Goal: Task Accomplishment & Management: Complete application form

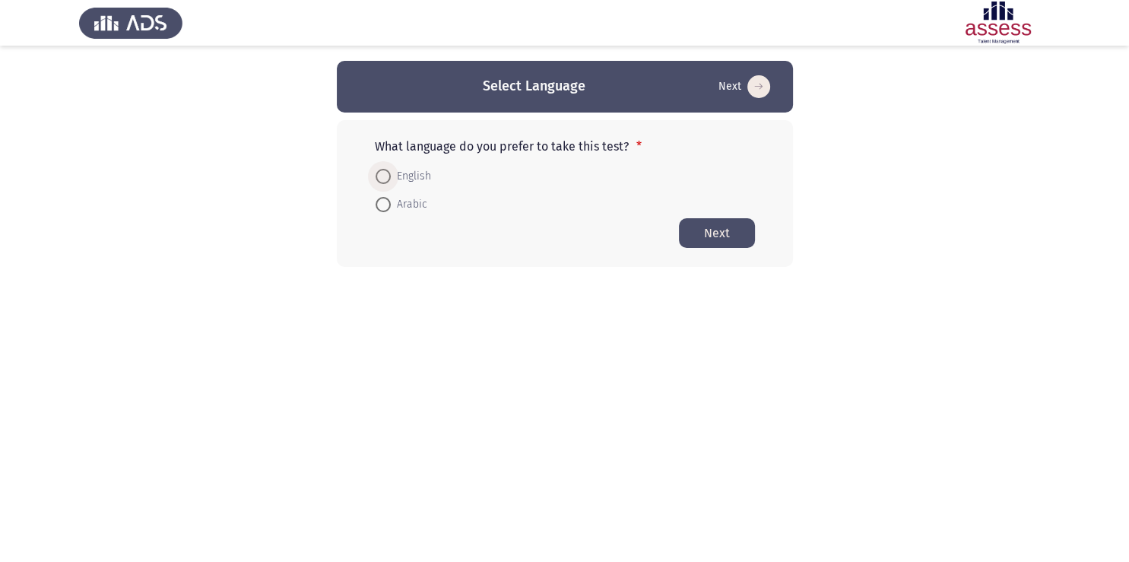
drag, startPoint x: 386, startPoint y: 177, endPoint x: 680, endPoint y: 196, distance: 294.8
click at [387, 177] on span at bounding box center [382, 176] width 15 height 15
click at [387, 177] on input "English" at bounding box center [382, 176] width 15 height 15
radio input "true"
click at [717, 232] on button "Next" at bounding box center [717, 232] width 76 height 30
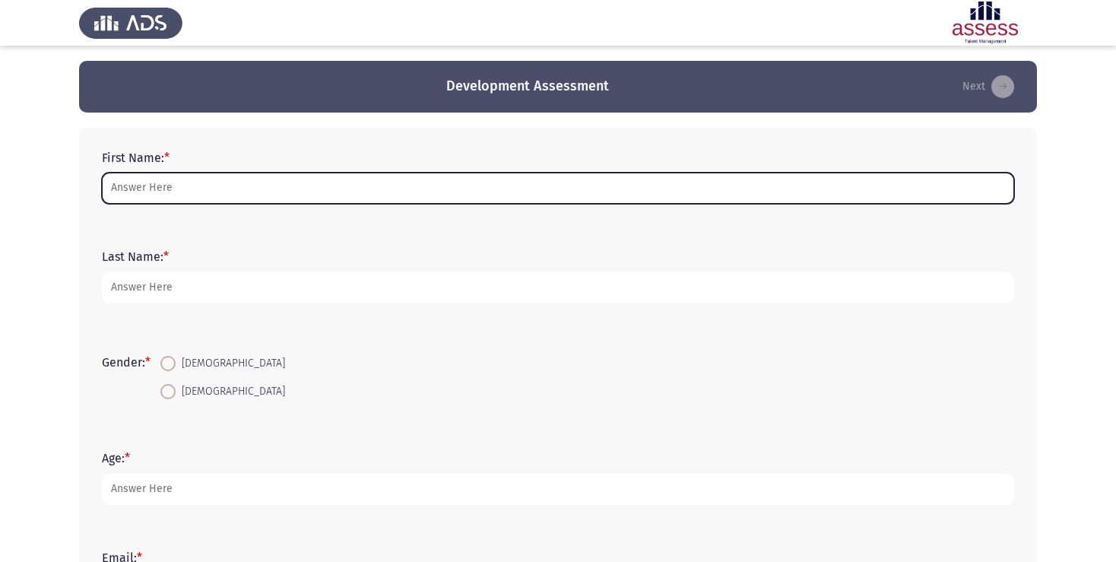
click at [272, 187] on input "First Name: *" at bounding box center [558, 188] width 912 height 31
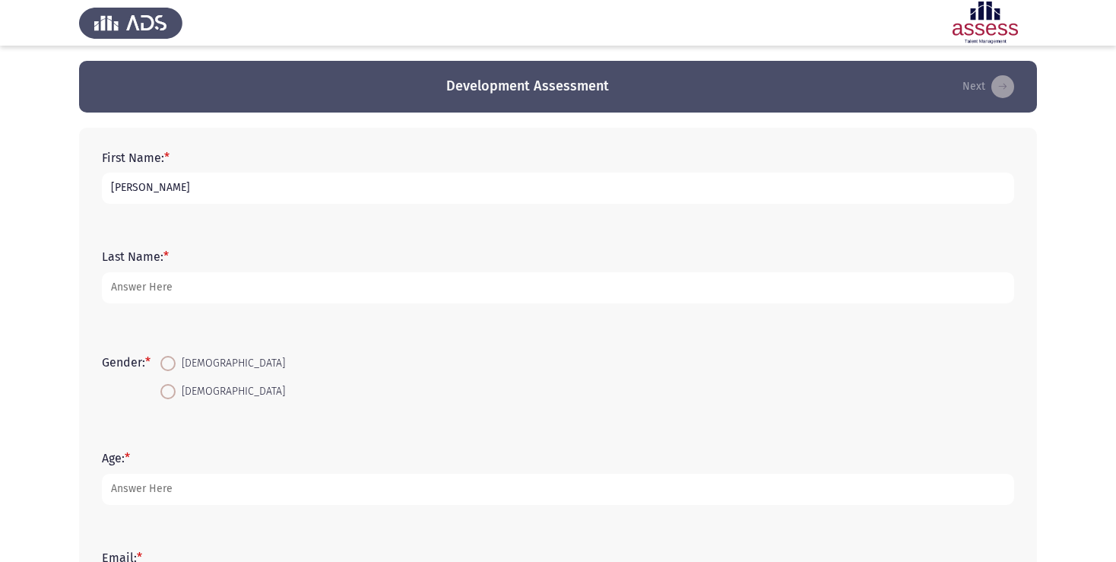
type input "Ayman"
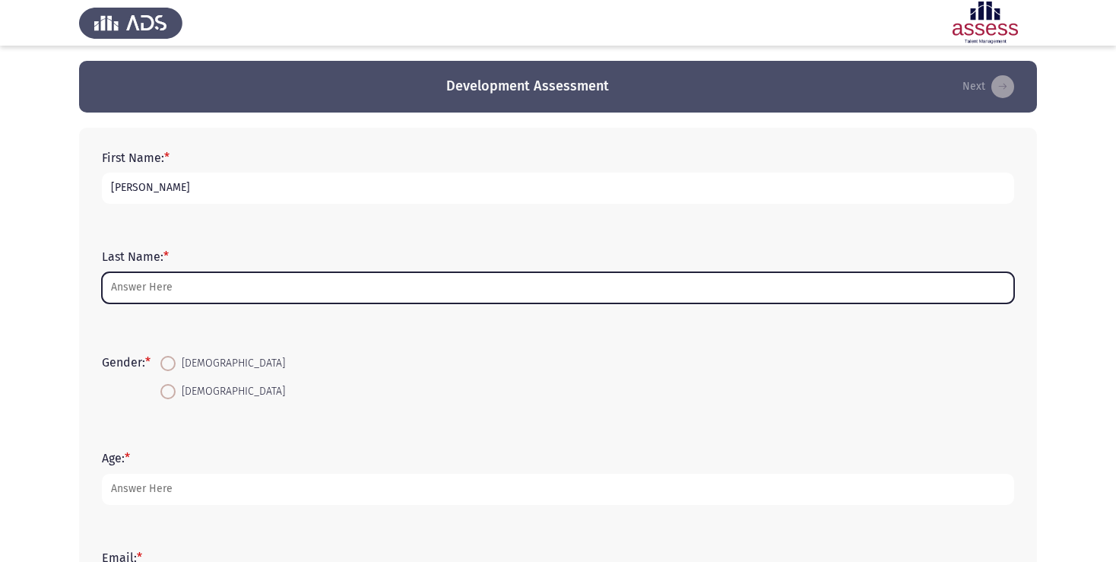
click at [191, 282] on input "Last Name: *" at bounding box center [558, 287] width 912 height 31
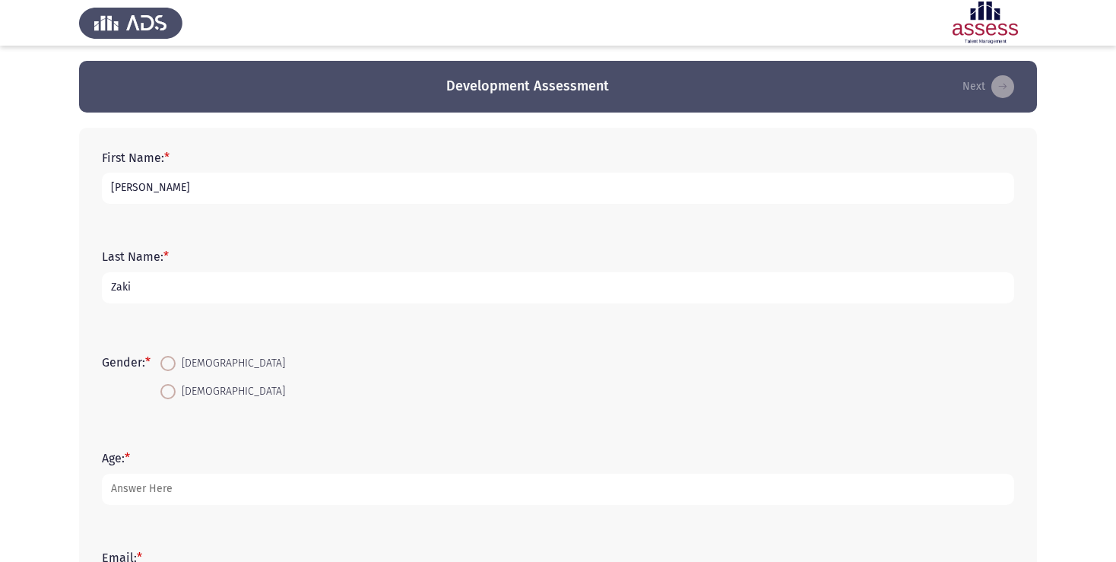
type input "Zaki"
click at [172, 391] on span at bounding box center [167, 391] width 15 height 15
click at [172, 391] on input "Male" at bounding box center [167, 391] width 15 height 15
radio input "true"
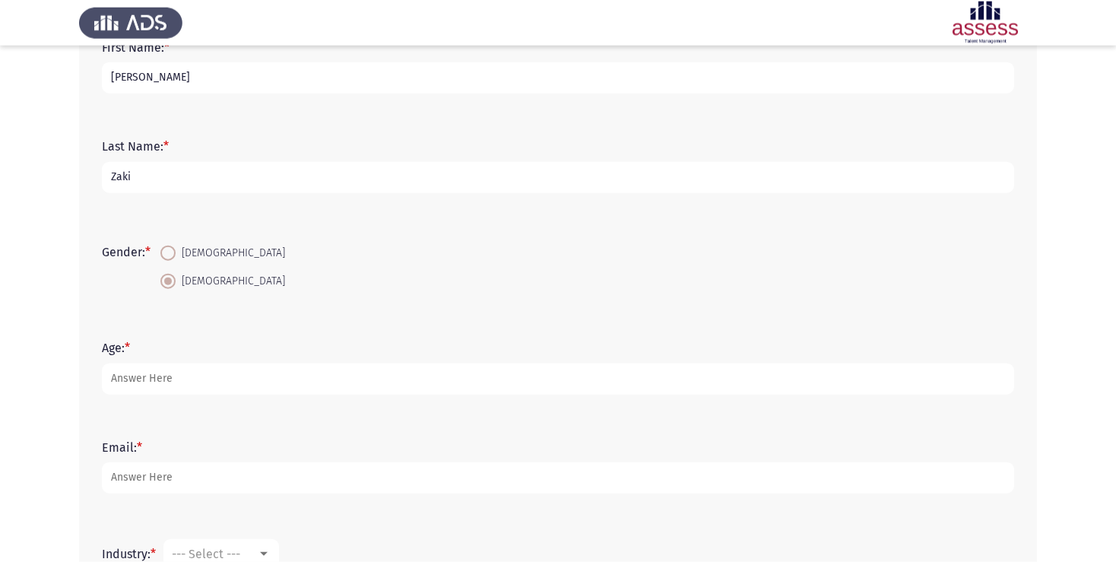
scroll to position [160, 0]
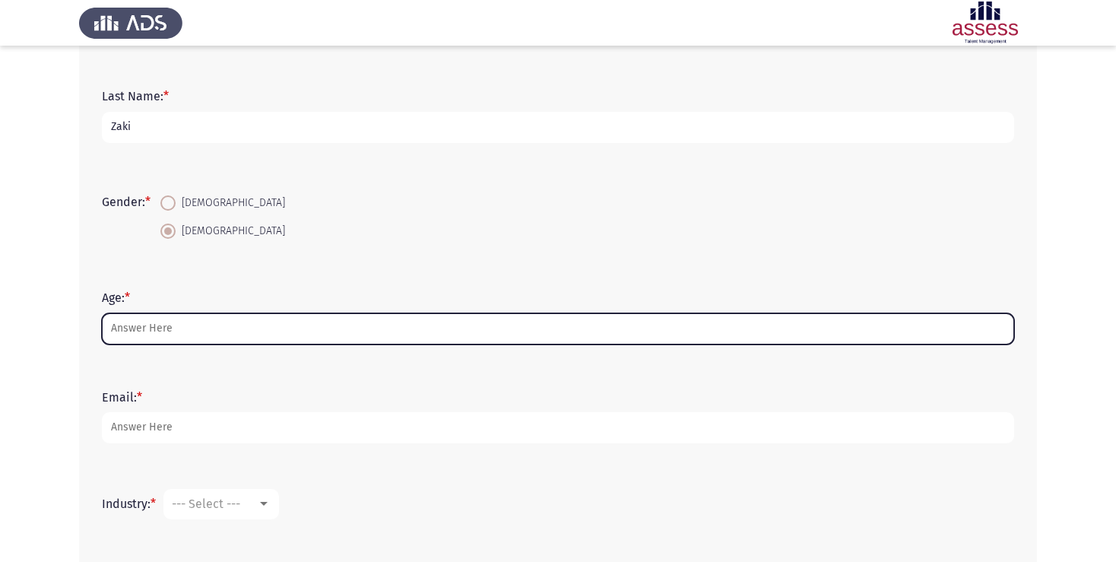
click at [138, 329] on input "Age: *" at bounding box center [558, 328] width 912 height 31
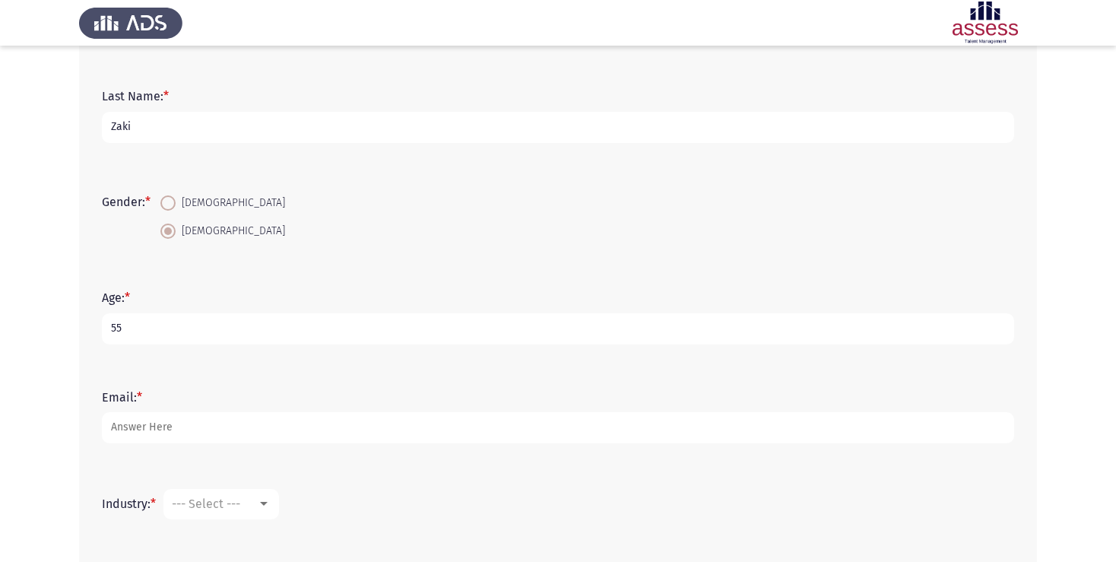
type input "55"
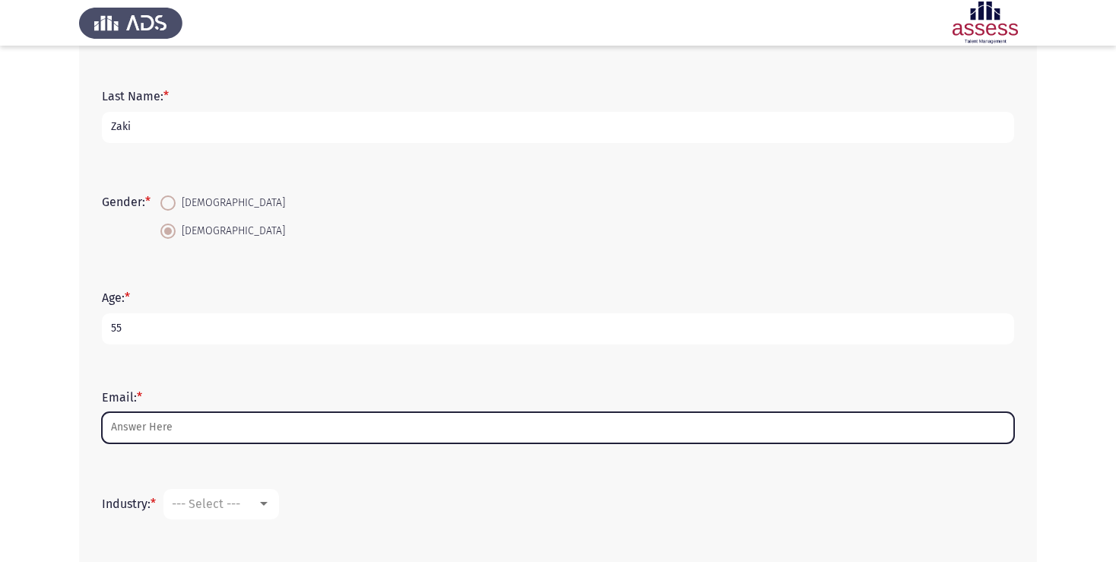
click at [134, 433] on input "Email: *" at bounding box center [558, 427] width 912 height 31
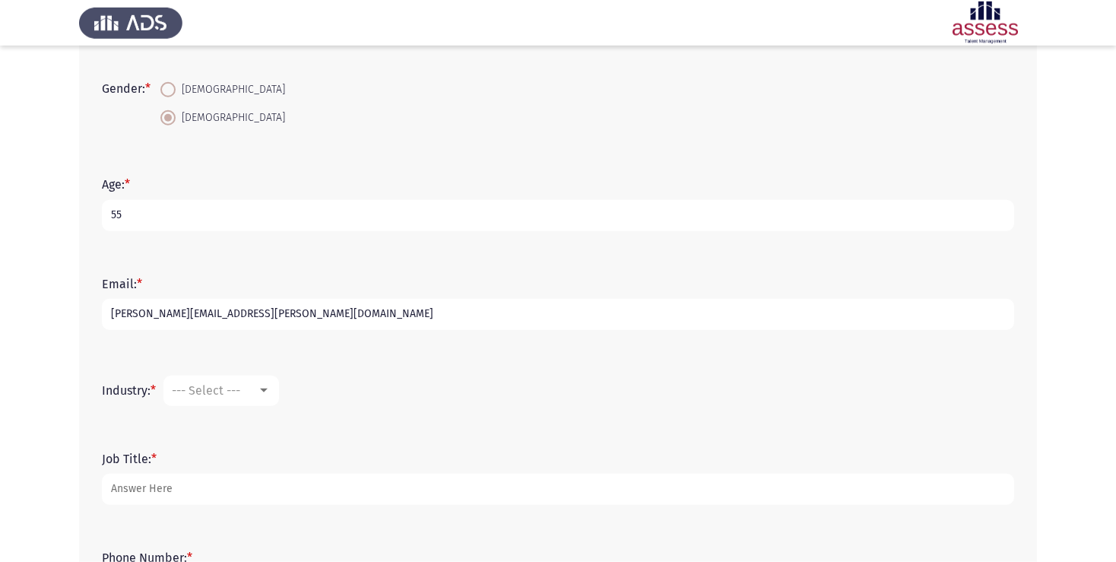
scroll to position [401, 0]
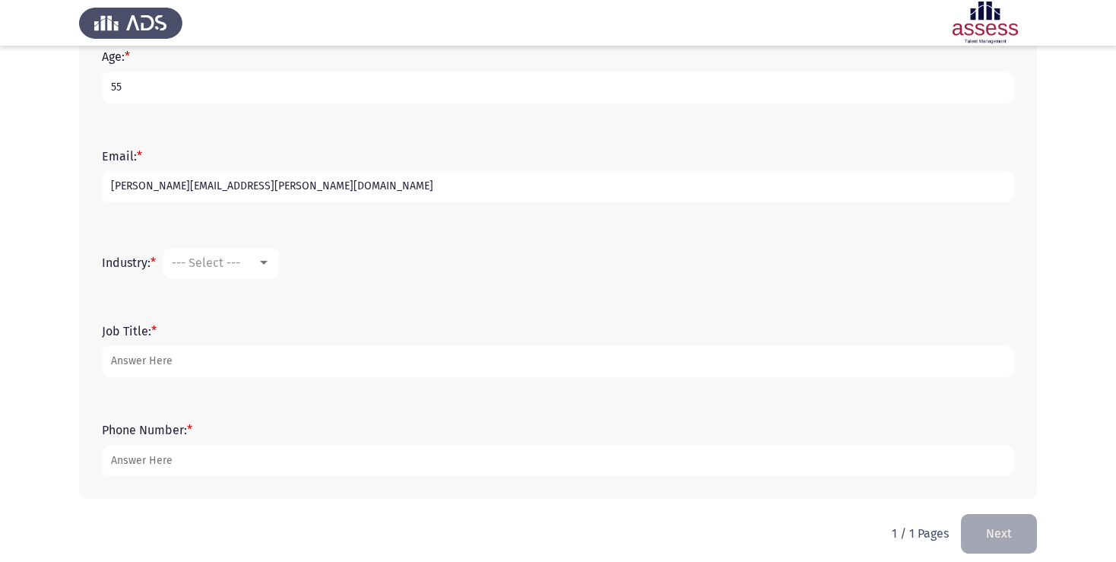
type input "ayman.zaky@ibnsina-pharma.com"
click at [266, 264] on div at bounding box center [264, 263] width 8 height 4
click at [222, 420] on span "Other" at bounding box center [272, 421] width 198 height 36
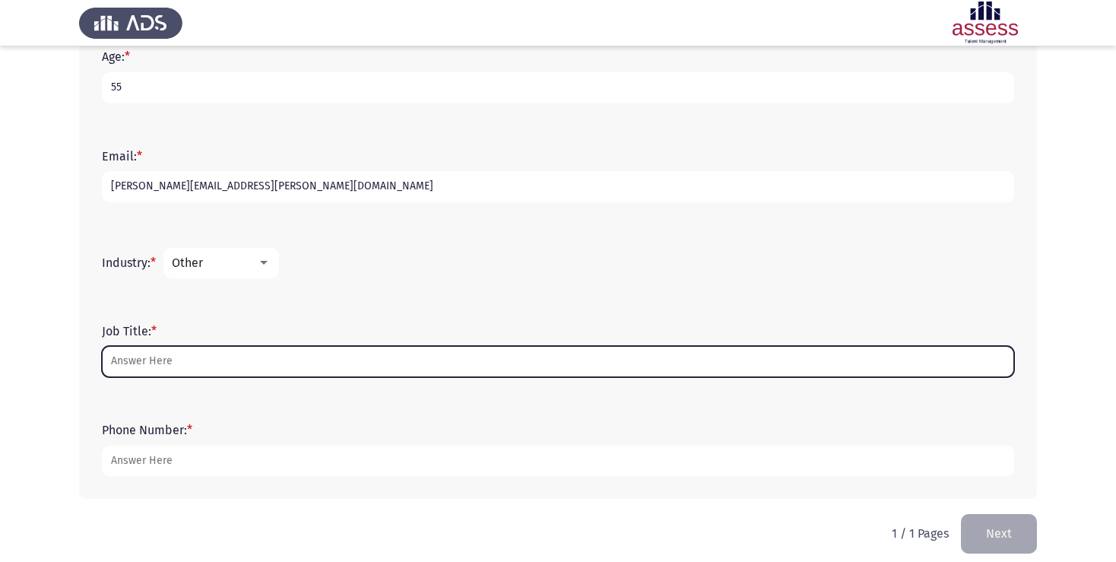
click at [169, 361] on input "Job Title: *" at bounding box center [558, 361] width 912 height 31
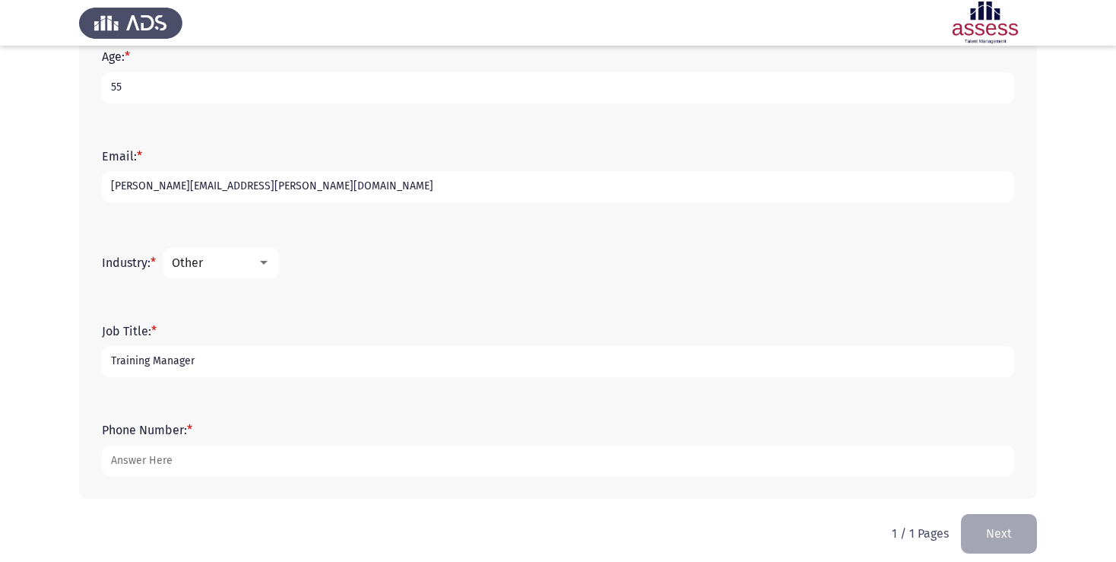
type input "Training Manager"
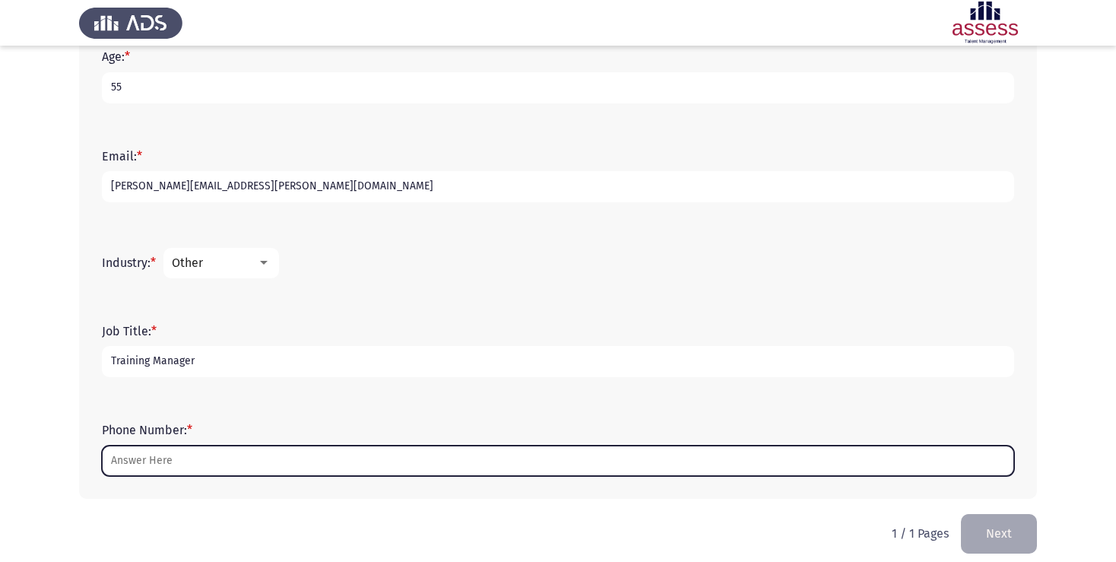
click at [141, 454] on input "Phone Number: *" at bounding box center [558, 460] width 912 height 31
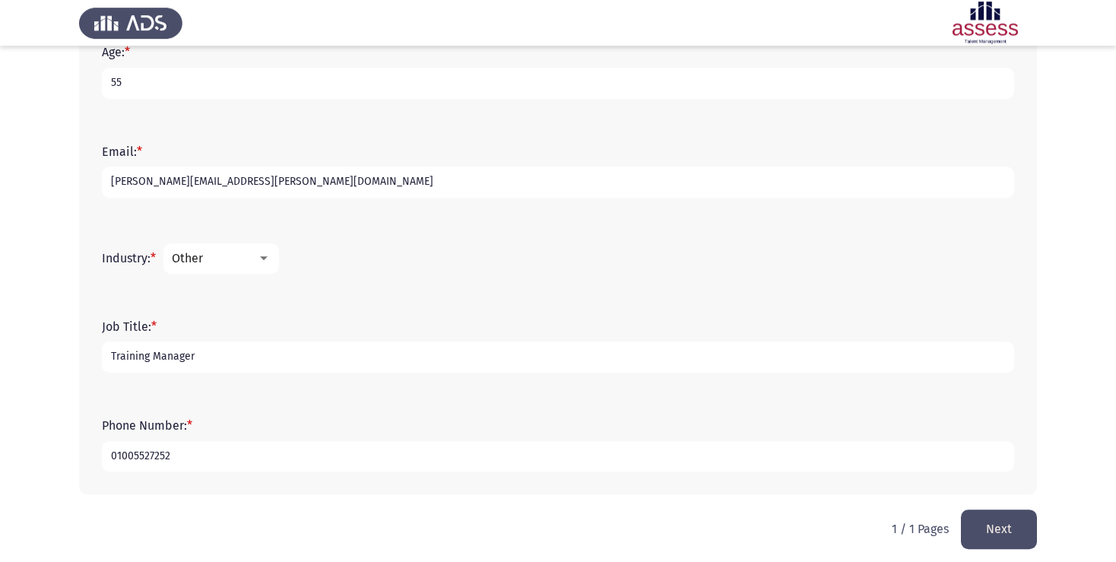
scroll to position [413, 0]
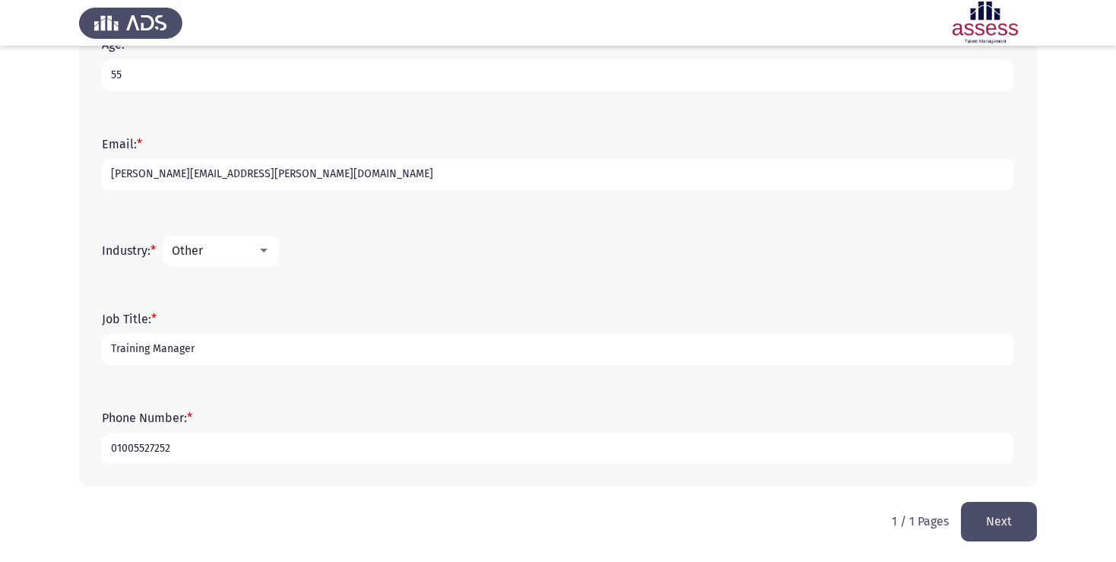
type input "01005527252"
click at [996, 517] on button "Next" at bounding box center [999, 521] width 76 height 39
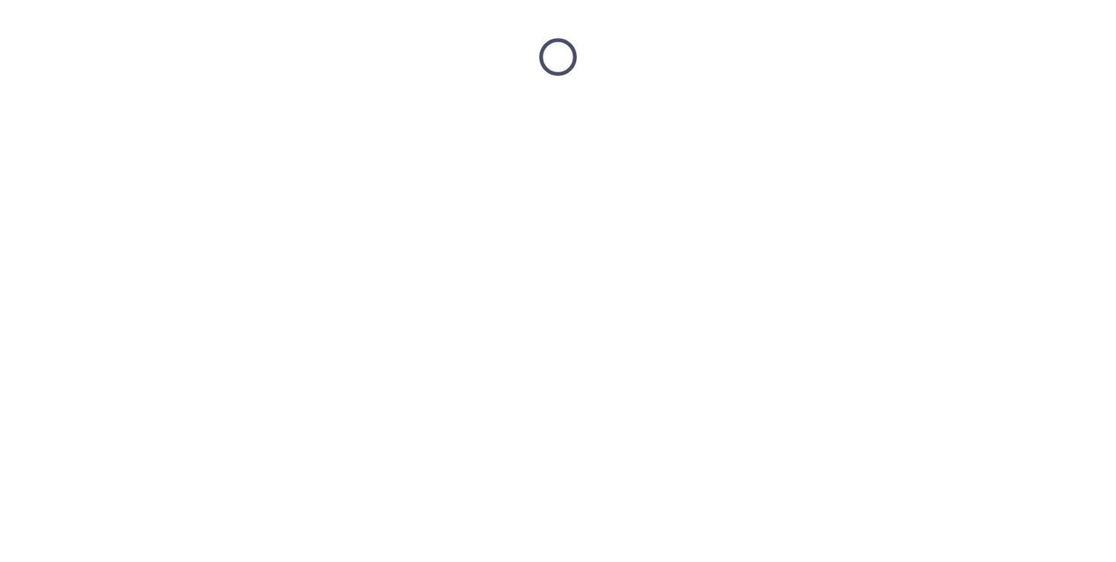
scroll to position [0, 0]
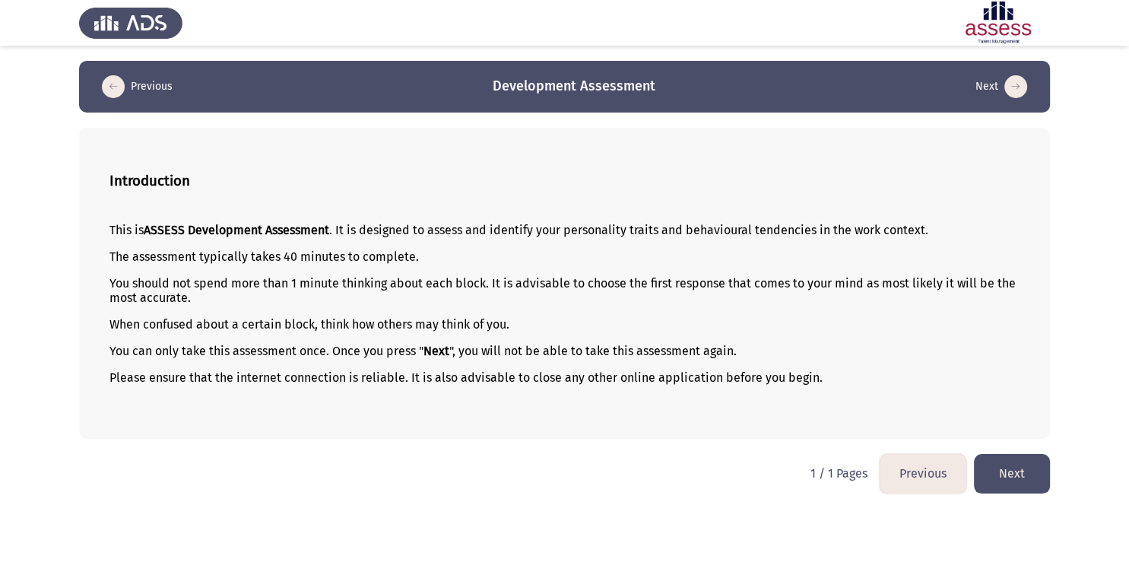
click at [1025, 477] on button "Next" at bounding box center [1012, 473] width 76 height 39
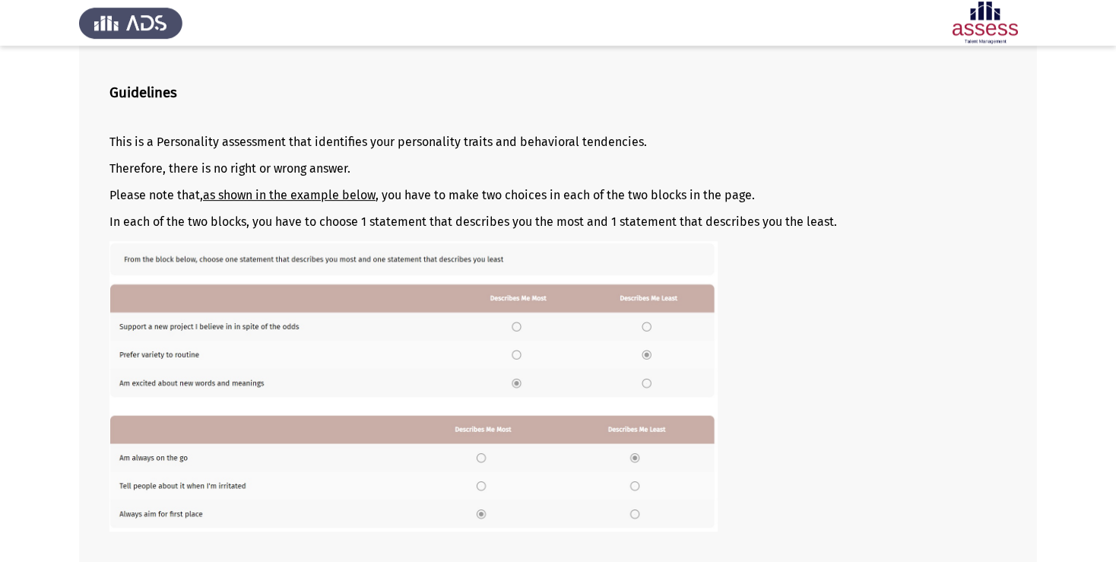
scroll to position [185, 0]
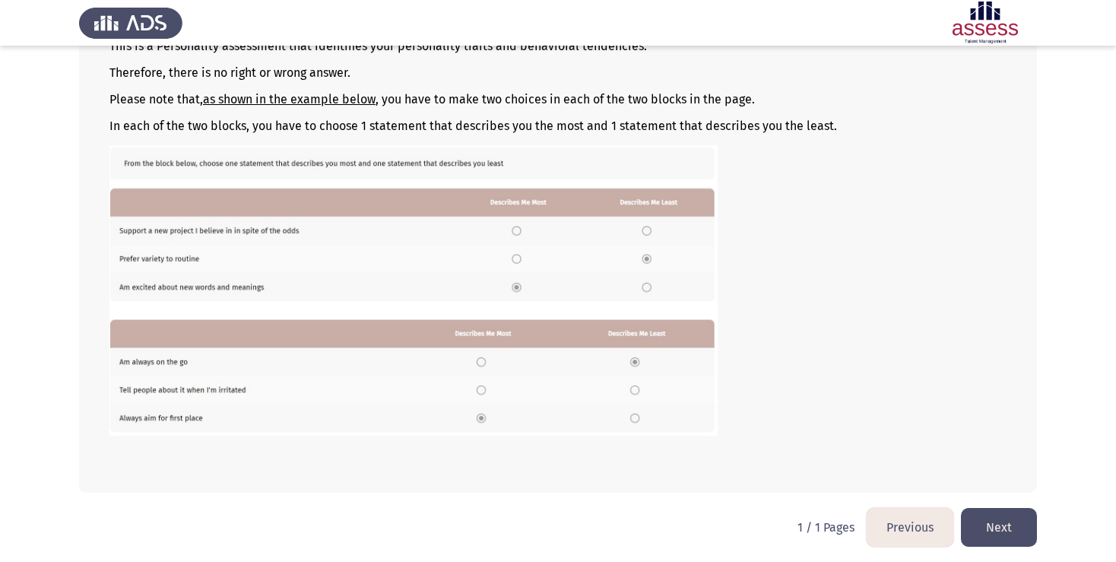
click at [1009, 531] on button "Next" at bounding box center [999, 527] width 76 height 39
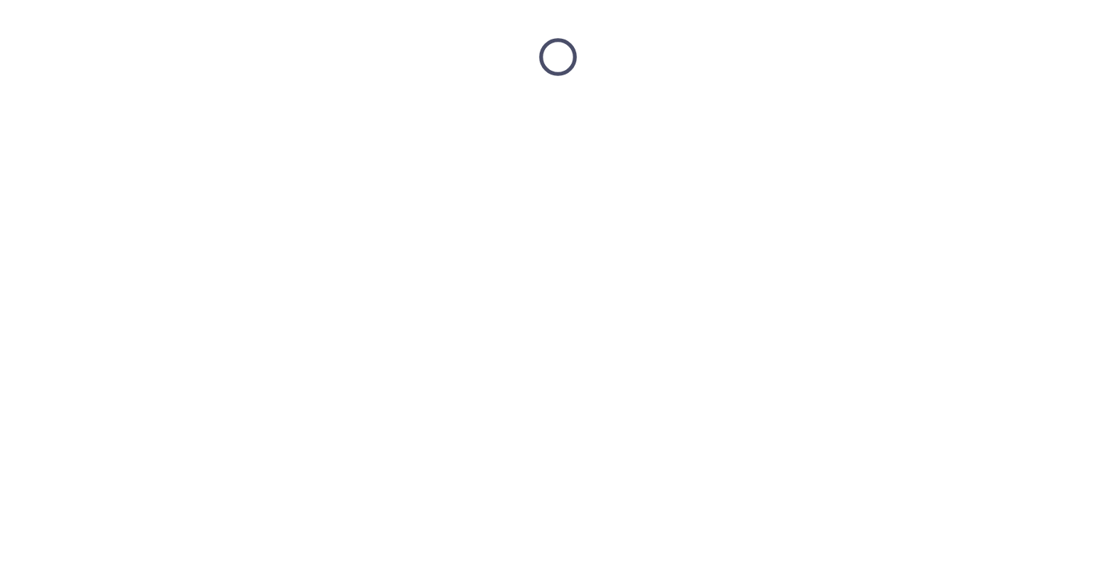
scroll to position [0, 0]
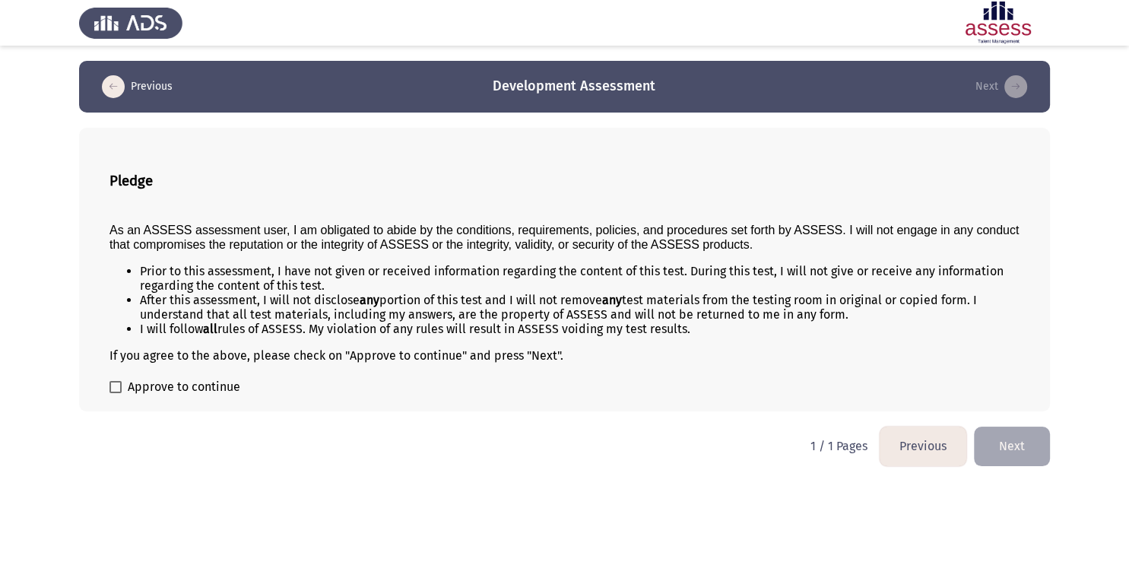
click at [111, 383] on label "Approve to continue" at bounding box center [174, 387] width 131 height 18
click at [115, 393] on input "Approve to continue" at bounding box center [115, 393] width 1 height 1
checkbox input "true"
click at [1028, 454] on button "Next" at bounding box center [1012, 445] width 76 height 39
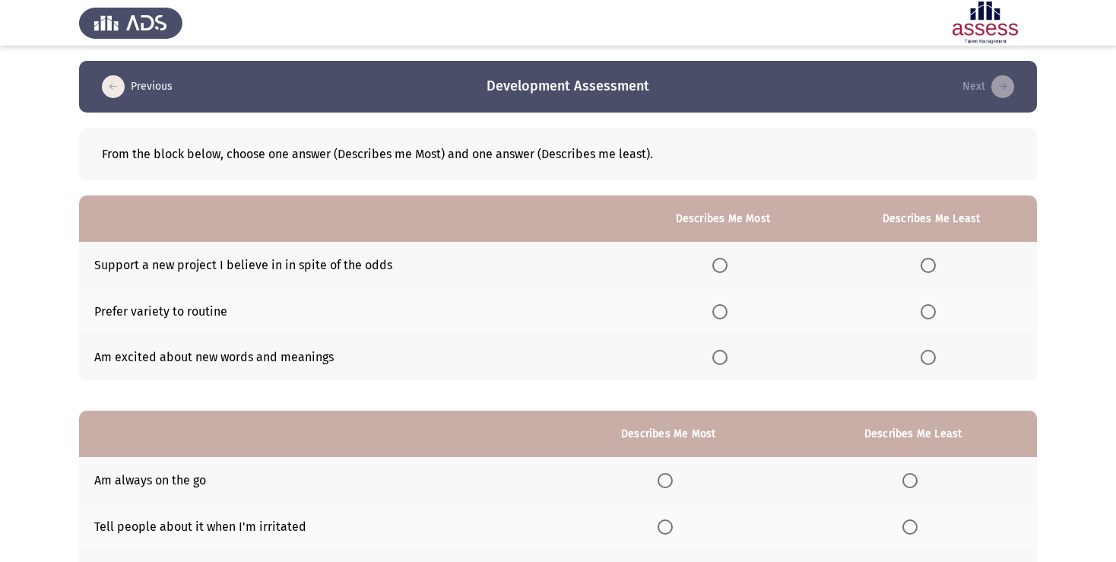
click at [712, 265] on span "Select an option" at bounding box center [719, 265] width 15 height 15
click at [712, 265] on input "Select an option" at bounding box center [719, 265] width 15 height 15
click at [714, 357] on span "Select an option" at bounding box center [719, 357] width 15 height 15
click at [714, 357] on input "Select an option" at bounding box center [719, 357] width 15 height 15
click at [927, 362] on span "Select an option" at bounding box center [927, 357] width 15 height 15
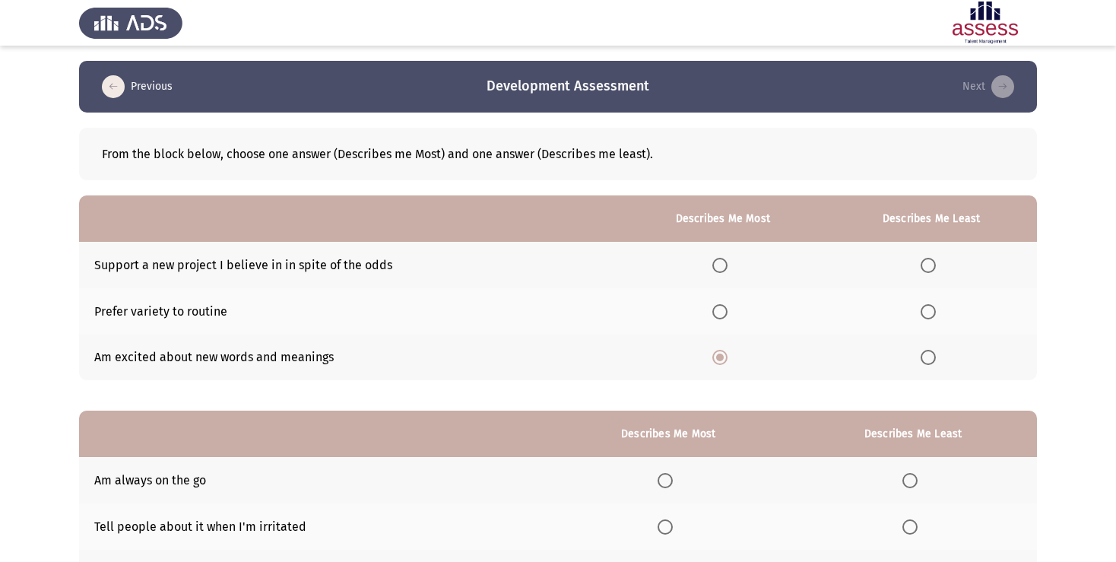
click at [927, 362] on input "Select an option" at bounding box center [927, 357] width 15 height 15
click at [715, 265] on span "Select an option" at bounding box center [719, 265] width 15 height 15
click at [715, 265] on input "Select an option" at bounding box center [719, 265] width 15 height 15
click at [712, 312] on span "Select an option" at bounding box center [719, 311] width 15 height 15
click at [712, 312] on input "Select an option" at bounding box center [719, 311] width 15 height 15
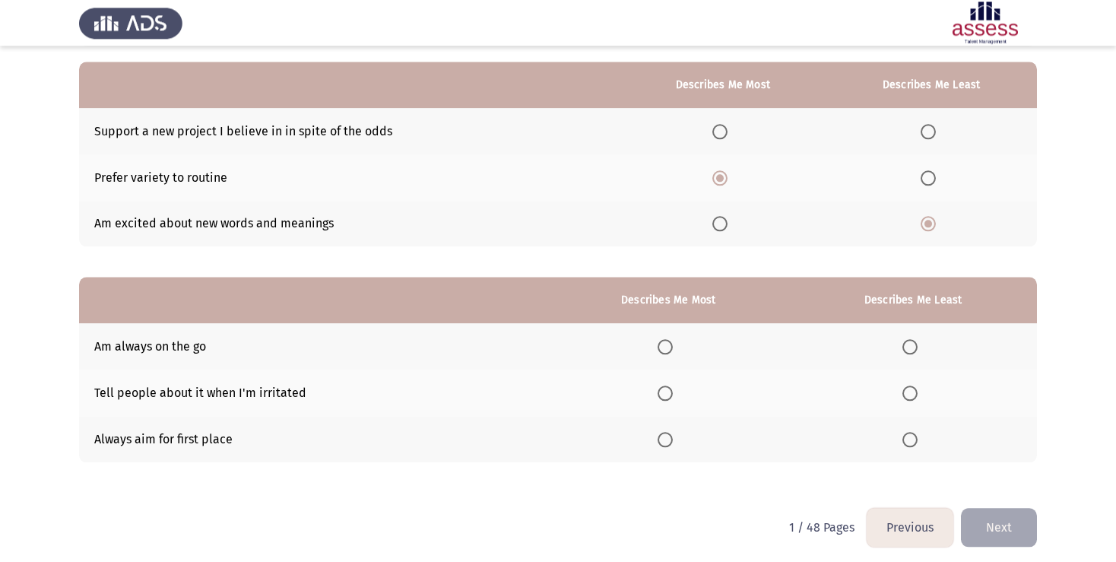
scroll to position [141, 0]
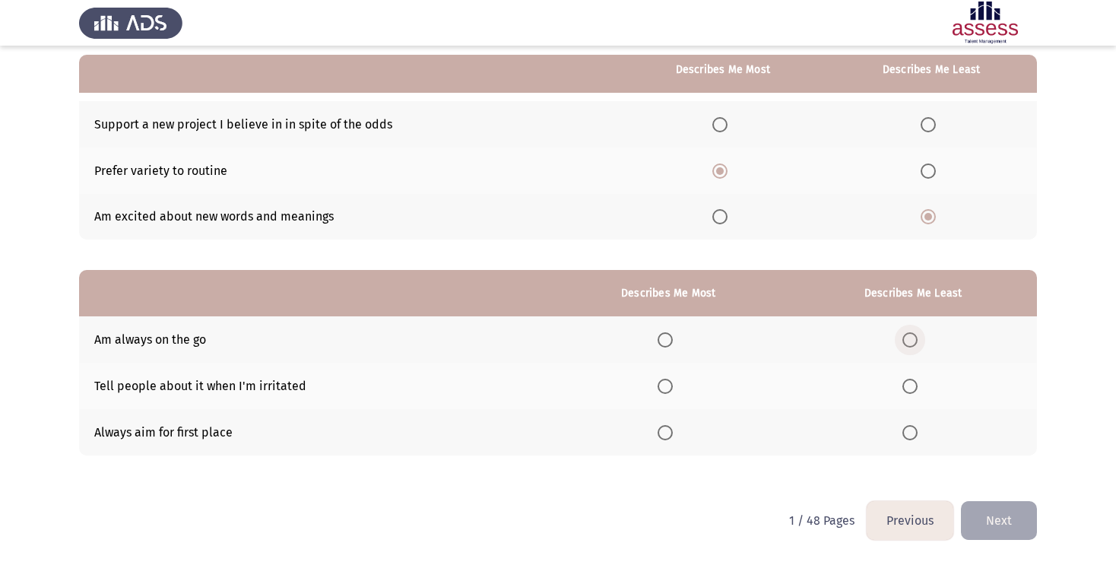
click at [912, 340] on span "Select an option" at bounding box center [909, 339] width 15 height 15
click at [912, 340] on input "Select an option" at bounding box center [909, 339] width 15 height 15
click at [664, 430] on span "Select an option" at bounding box center [664, 432] width 15 height 15
click at [664, 430] on input "Select an option" at bounding box center [664, 432] width 15 height 15
click at [1023, 531] on button "Next" at bounding box center [999, 520] width 76 height 39
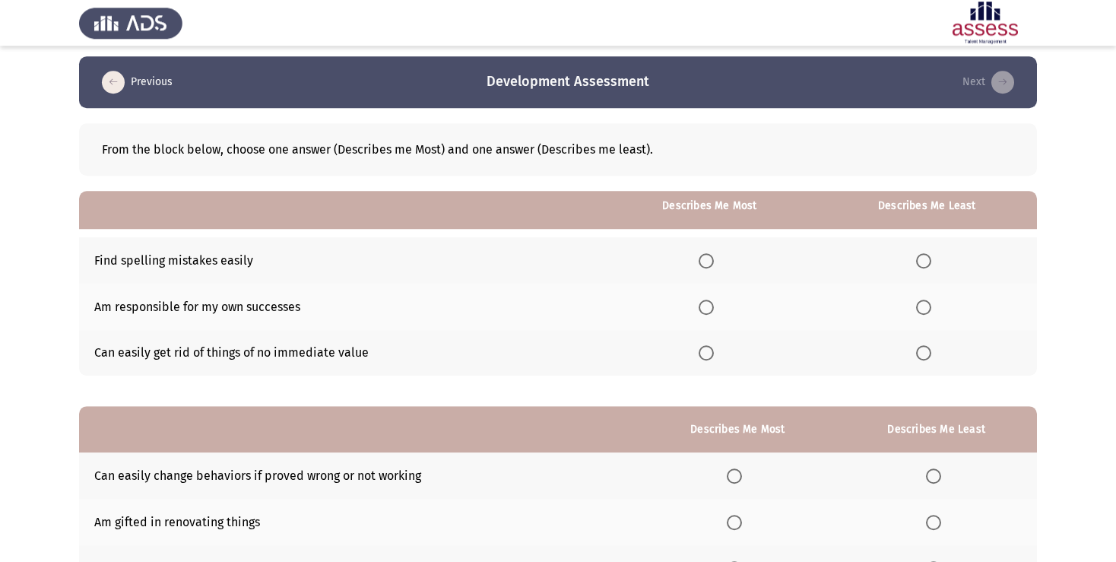
scroll to position [0, 0]
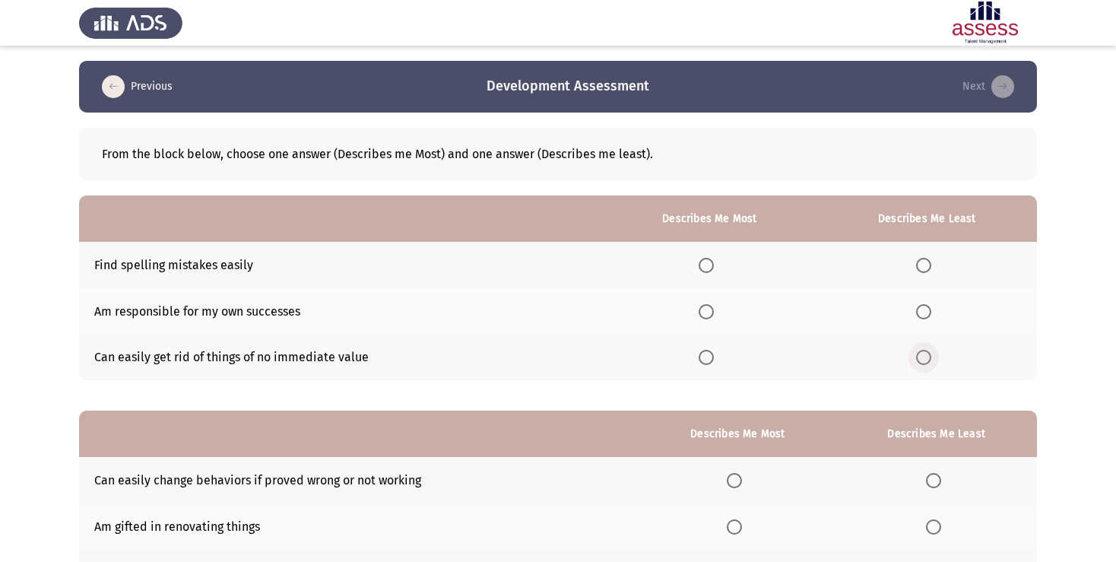
click at [917, 356] on span "Select an option" at bounding box center [923, 357] width 15 height 15
click at [917, 356] on input "Select an option" at bounding box center [923, 357] width 15 height 15
click at [705, 312] on span "Select an option" at bounding box center [705, 311] width 15 height 15
click at [705, 312] on input "Select an option" at bounding box center [705, 311] width 15 height 15
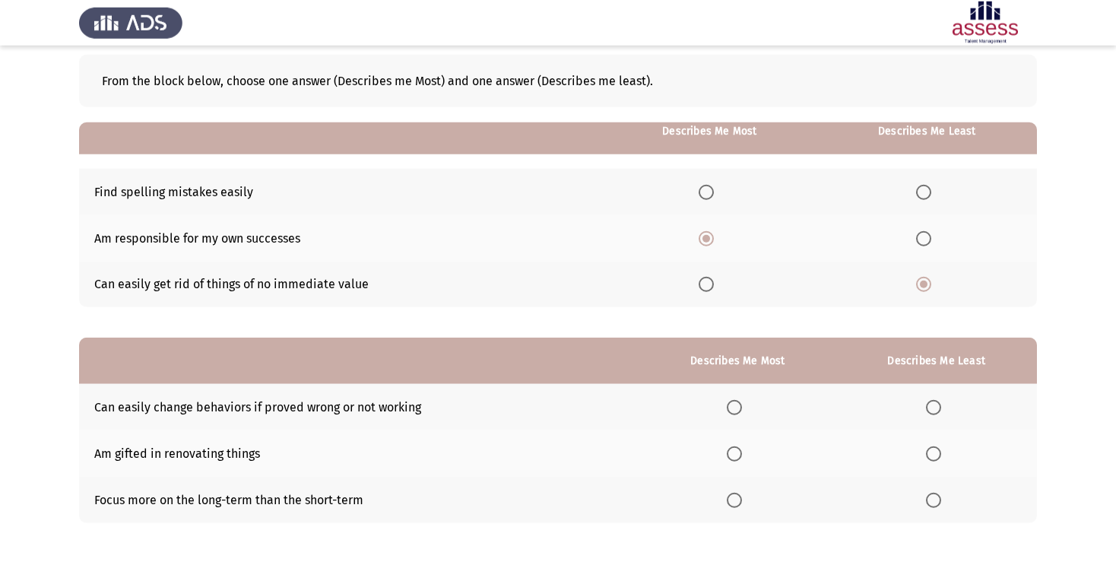
scroll to position [141, 0]
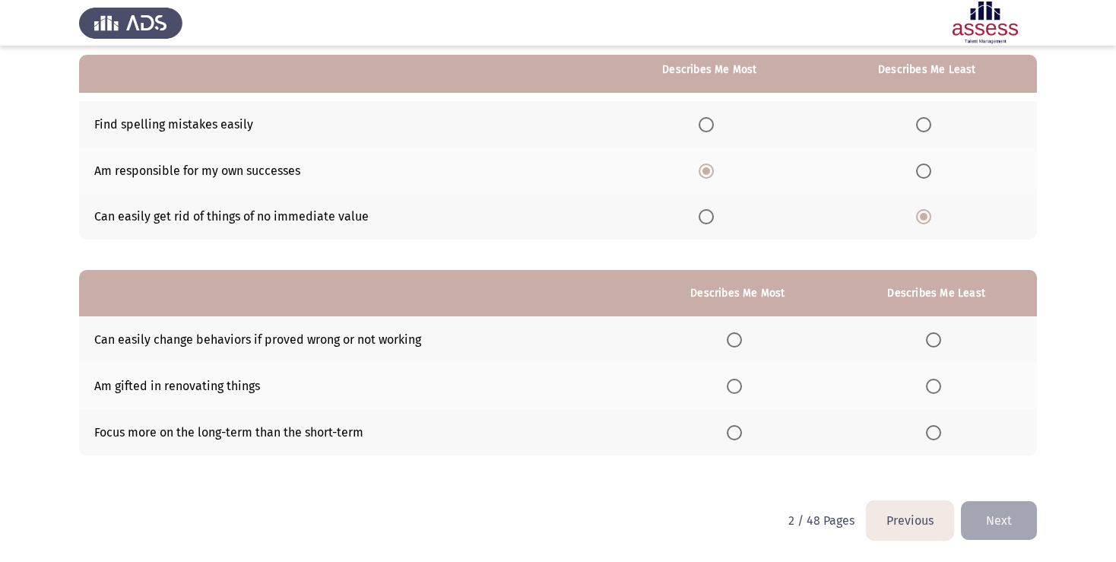
click at [926, 382] on span "Select an option" at bounding box center [933, 386] width 15 height 15
click at [926, 382] on input "Select an option" at bounding box center [933, 386] width 15 height 15
click at [736, 337] on span "Select an option" at bounding box center [734, 339] width 15 height 15
click at [736, 337] on input "Select an option" at bounding box center [734, 339] width 15 height 15
click at [1008, 514] on button "Next" at bounding box center [999, 520] width 76 height 39
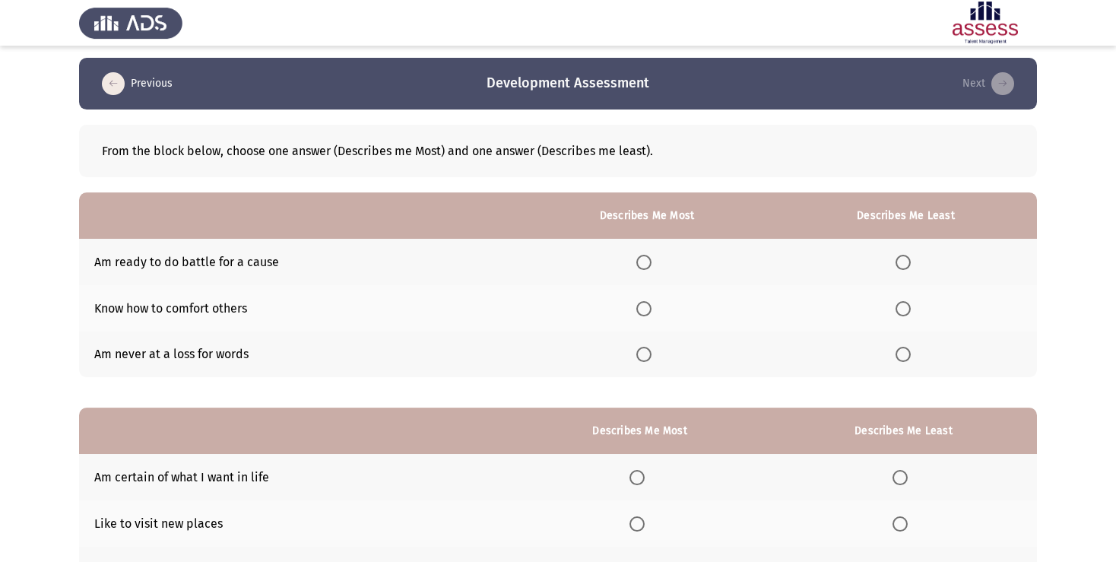
scroll to position [0, 0]
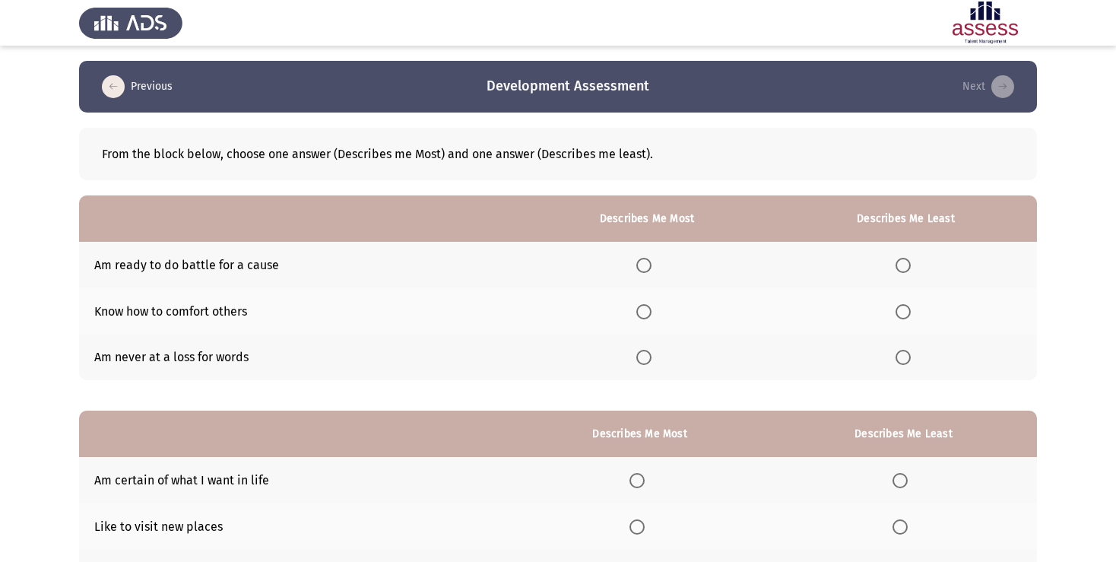
drag, startPoint x: 96, startPoint y: 357, endPoint x: 239, endPoint y: 366, distance: 143.1
click at [239, 366] on td "Am never at a loss for words" at bounding box center [299, 357] width 440 height 46
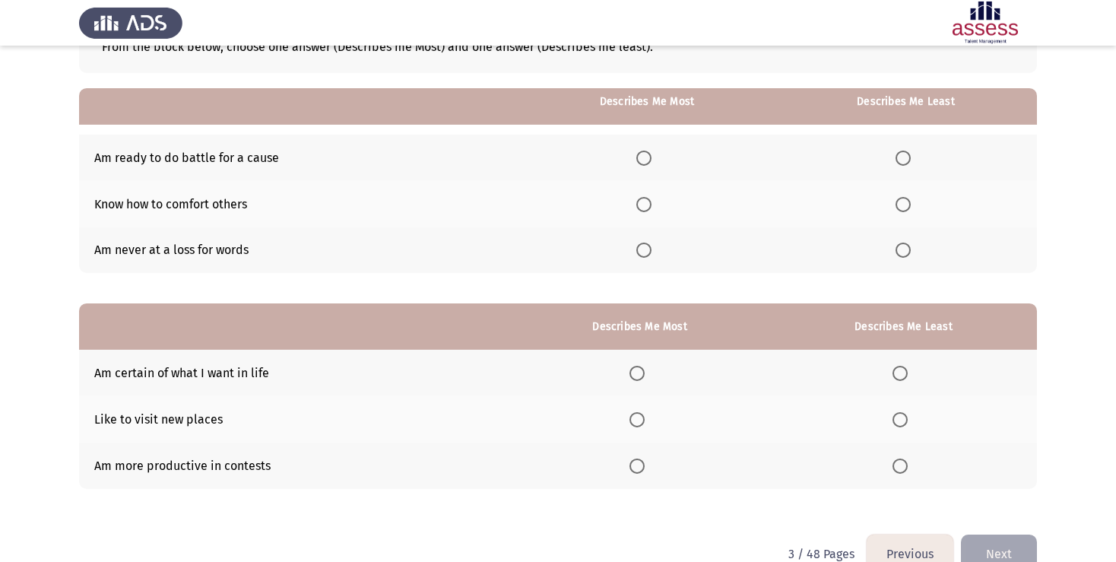
scroll to position [141, 0]
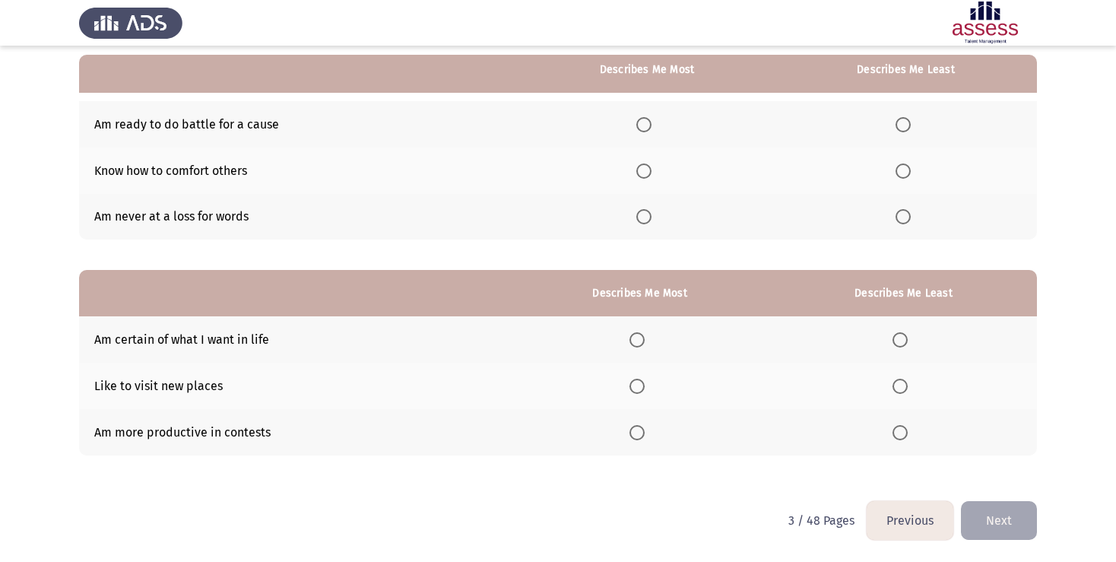
click at [903, 433] on span "Select an option" at bounding box center [899, 432] width 15 height 15
click at [903, 433] on input "Select an option" at bounding box center [899, 432] width 15 height 15
click at [629, 386] on span "Select an option" at bounding box center [636, 386] width 15 height 15
click at [629, 386] on input "Select an option" at bounding box center [636, 386] width 15 height 15
click at [999, 527] on button "Next" at bounding box center [999, 520] width 76 height 39
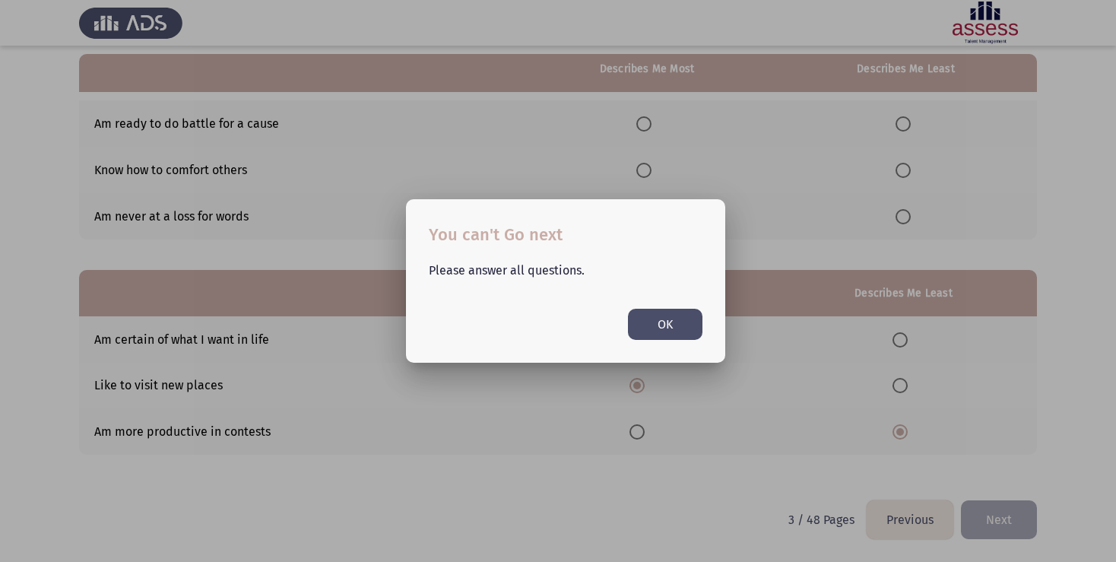
scroll to position [0, 0]
click at [677, 324] on button "OK" at bounding box center [665, 324] width 74 height 31
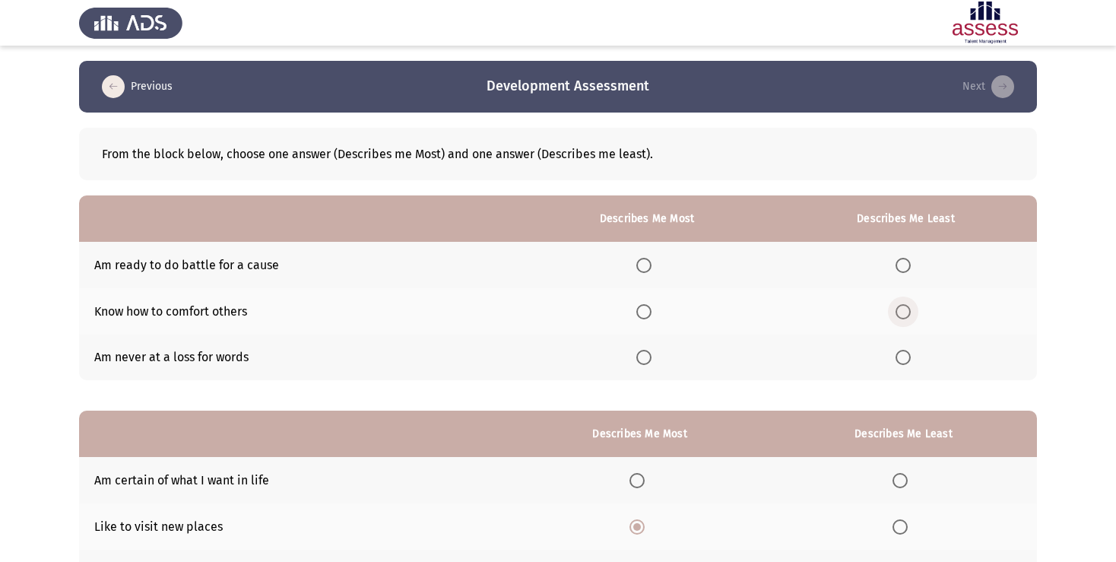
click at [904, 315] on span "Select an option" at bounding box center [902, 311] width 15 height 15
click at [904, 315] on input "Select an option" at bounding box center [902, 311] width 15 height 15
click at [636, 267] on span "Select an option" at bounding box center [643, 265] width 15 height 15
click at [636, 267] on input "Select an option" at bounding box center [643, 265] width 15 height 15
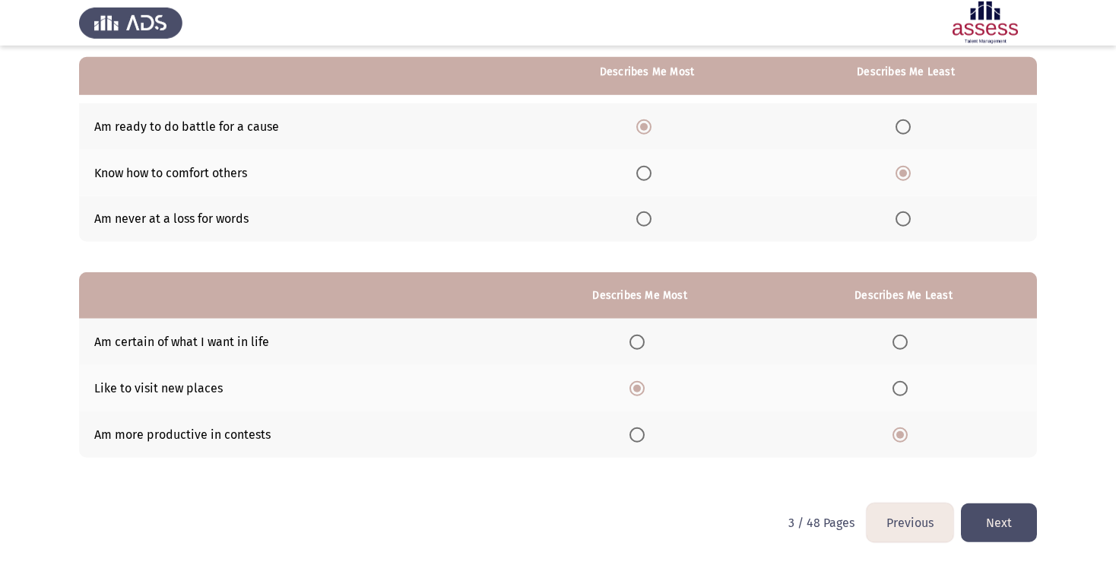
scroll to position [141, 0]
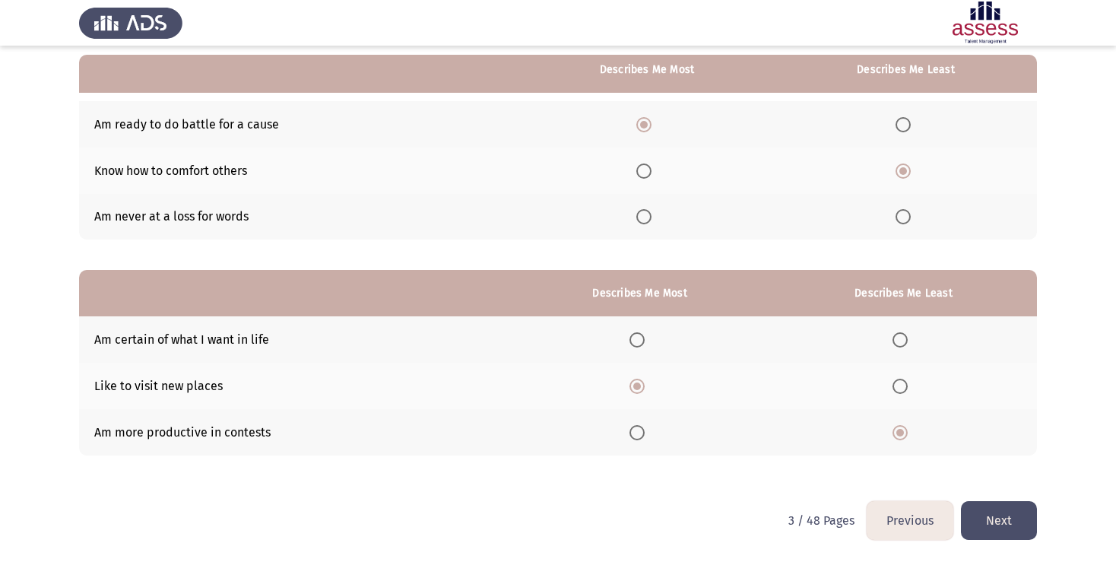
click at [991, 517] on button "Next" at bounding box center [999, 520] width 76 height 39
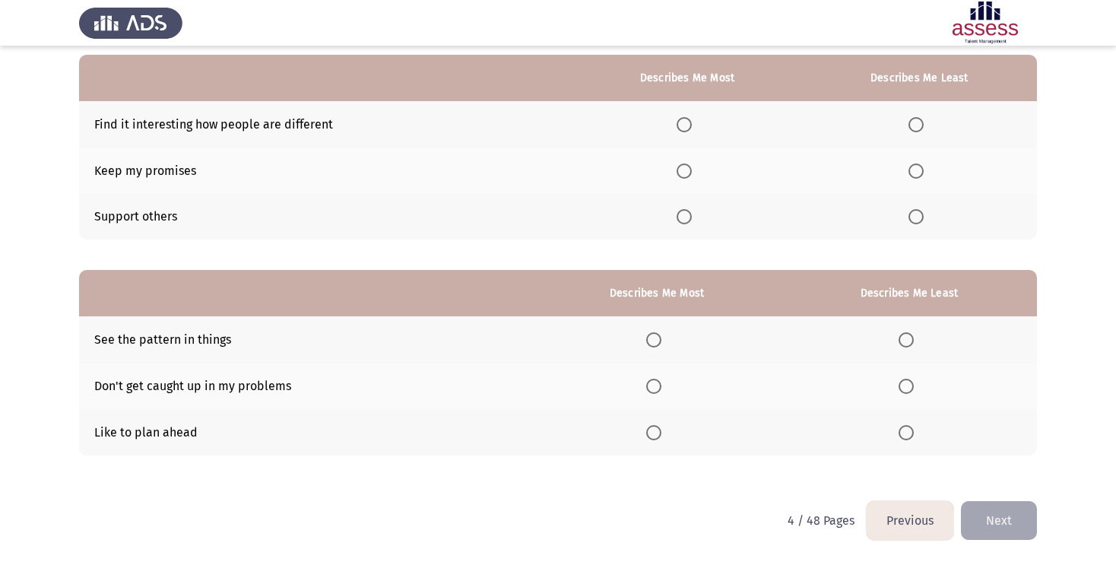
scroll to position [0, 0]
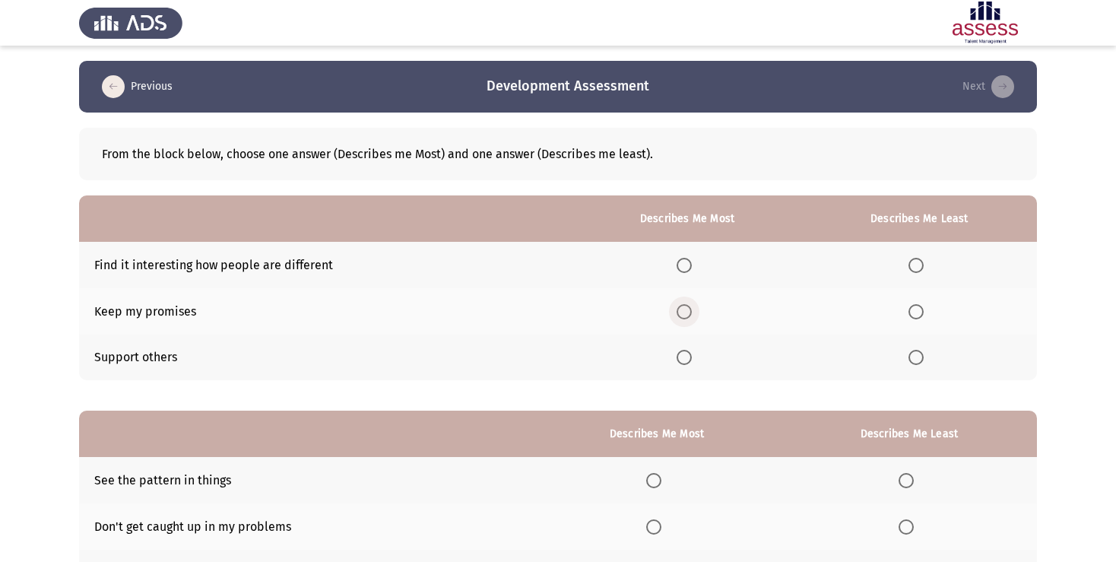
click at [676, 313] on span "Select an option" at bounding box center [683, 311] width 15 height 15
click at [676, 313] on input "Select an option" at bounding box center [683, 311] width 15 height 15
click at [915, 266] on span "Select an option" at bounding box center [915, 265] width 15 height 15
click at [915, 266] on input "Select an option" at bounding box center [915, 265] width 15 height 15
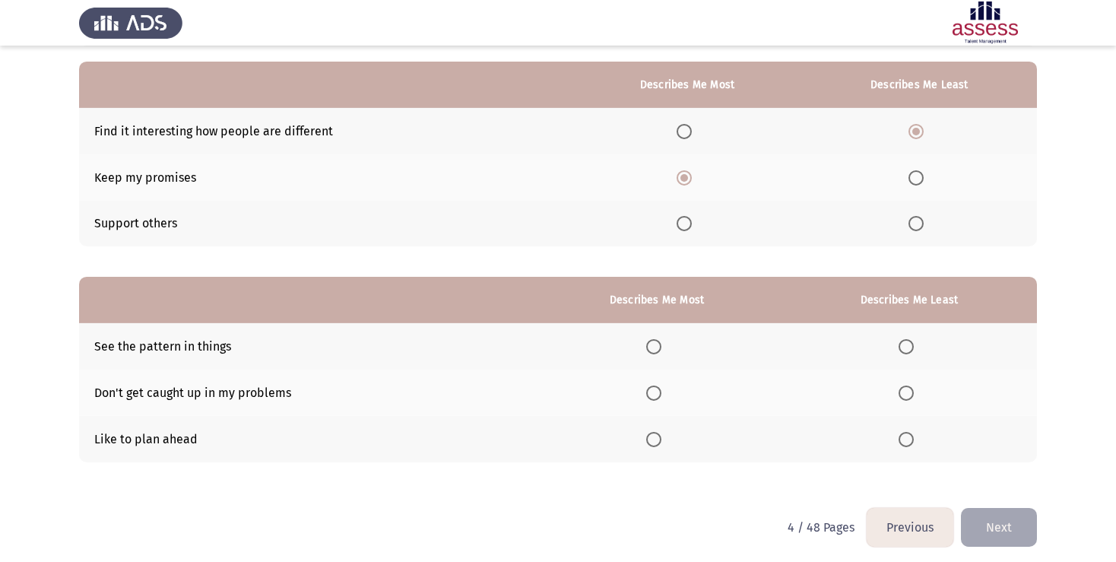
scroll to position [141, 0]
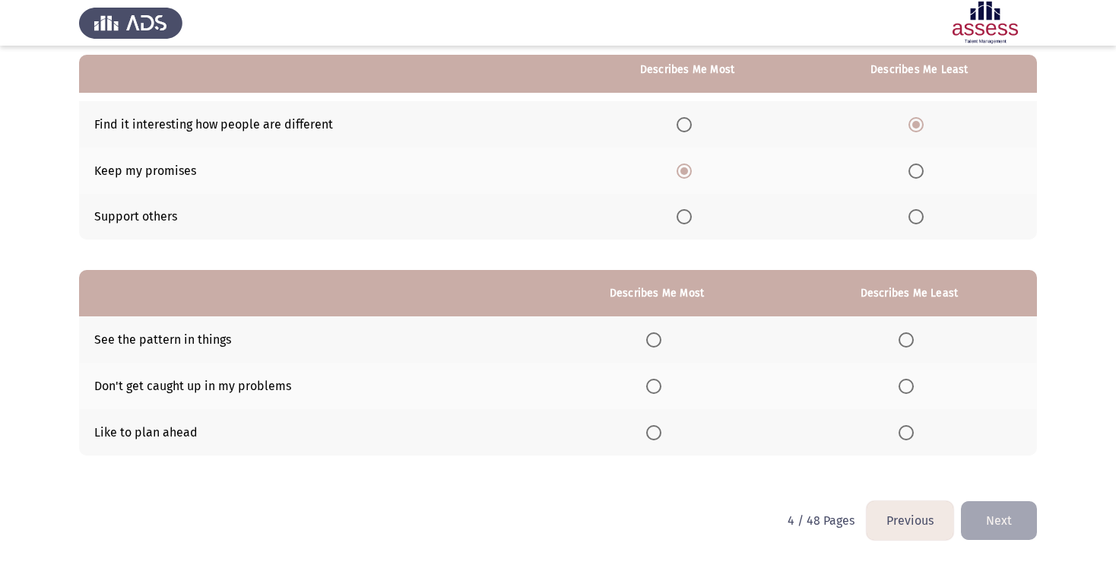
click at [646, 432] on span "Select an option" at bounding box center [653, 432] width 15 height 15
click at [646, 432] on input "Select an option" at bounding box center [653, 432] width 15 height 15
click at [908, 338] on span "Select an option" at bounding box center [905, 339] width 15 height 15
click at [908, 338] on input "Select an option" at bounding box center [905, 339] width 15 height 15
click at [993, 524] on button "Next" at bounding box center [999, 520] width 76 height 39
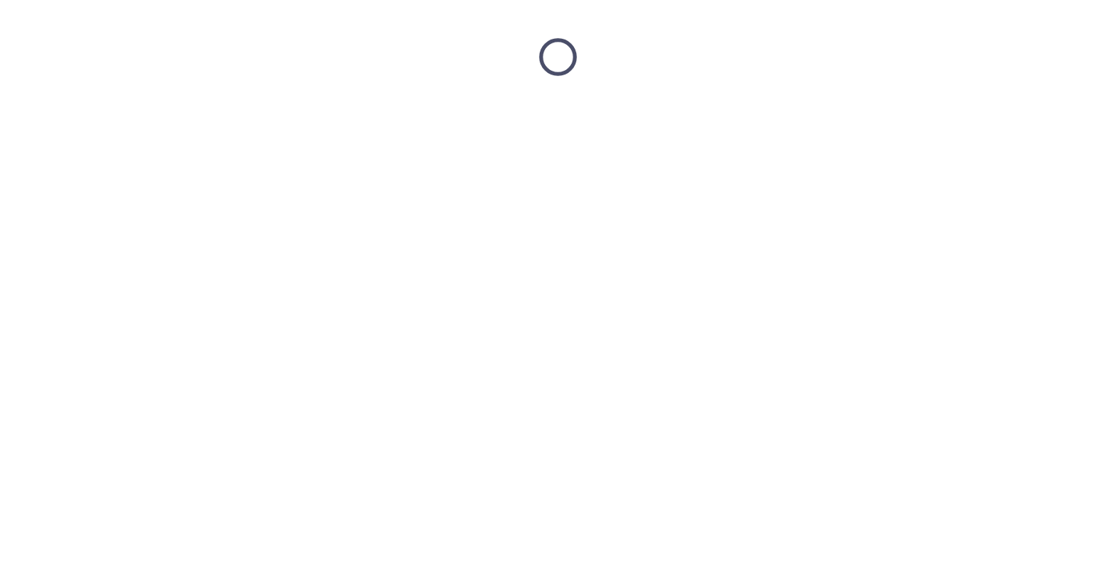
scroll to position [0, 0]
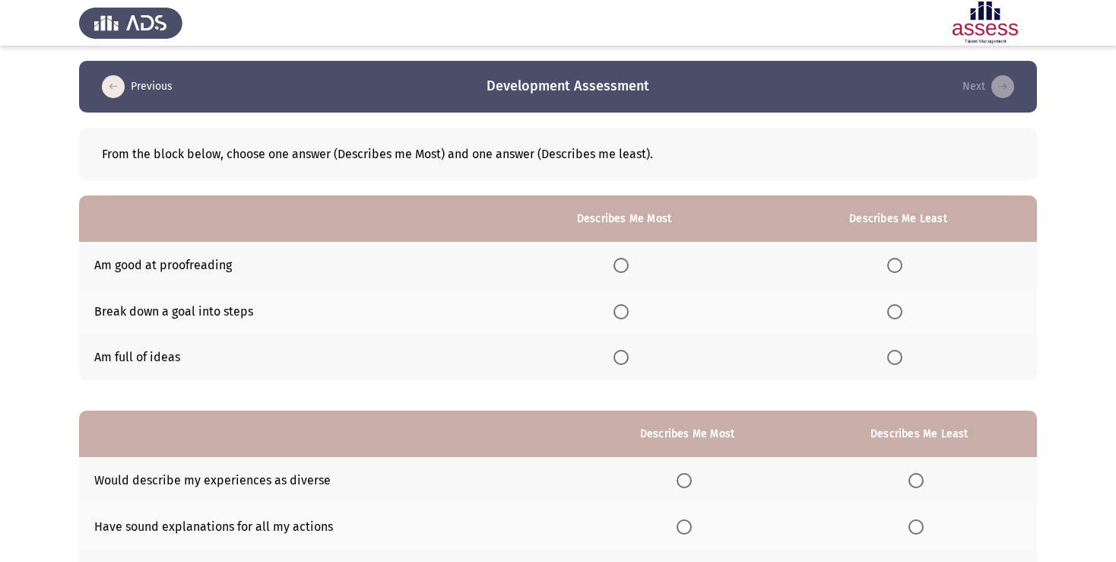
click at [613, 311] on span "Select an option" at bounding box center [620, 311] width 15 height 15
click at [613, 311] on input "Select an option" at bounding box center [620, 311] width 15 height 15
click at [892, 257] on th at bounding box center [897, 265] width 277 height 46
click at [892, 267] on span "Select an option" at bounding box center [894, 265] width 15 height 15
click at [892, 267] on input "Select an option" at bounding box center [894, 265] width 15 height 15
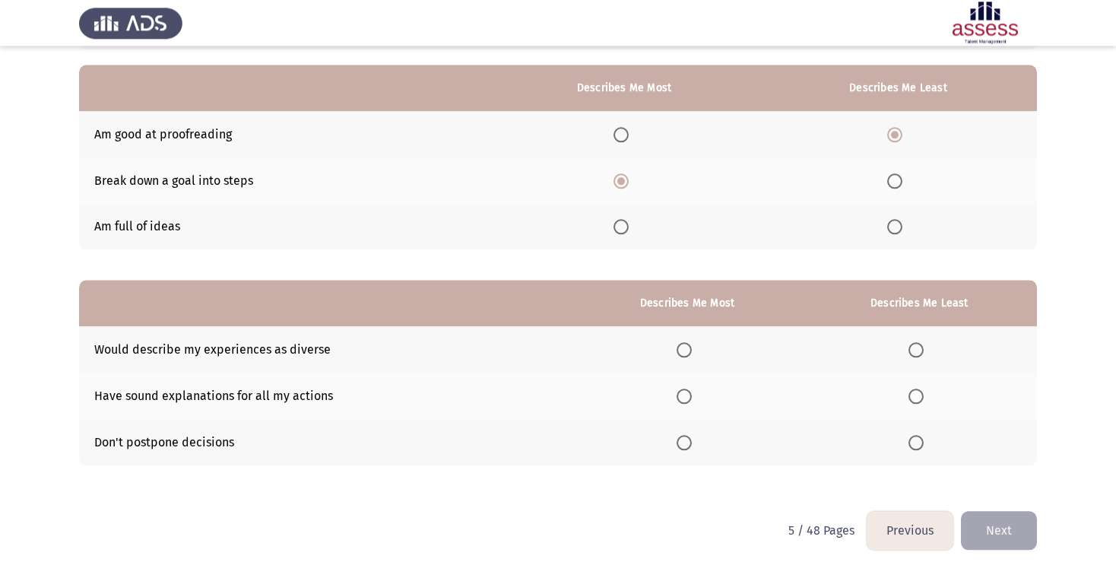
scroll to position [141, 0]
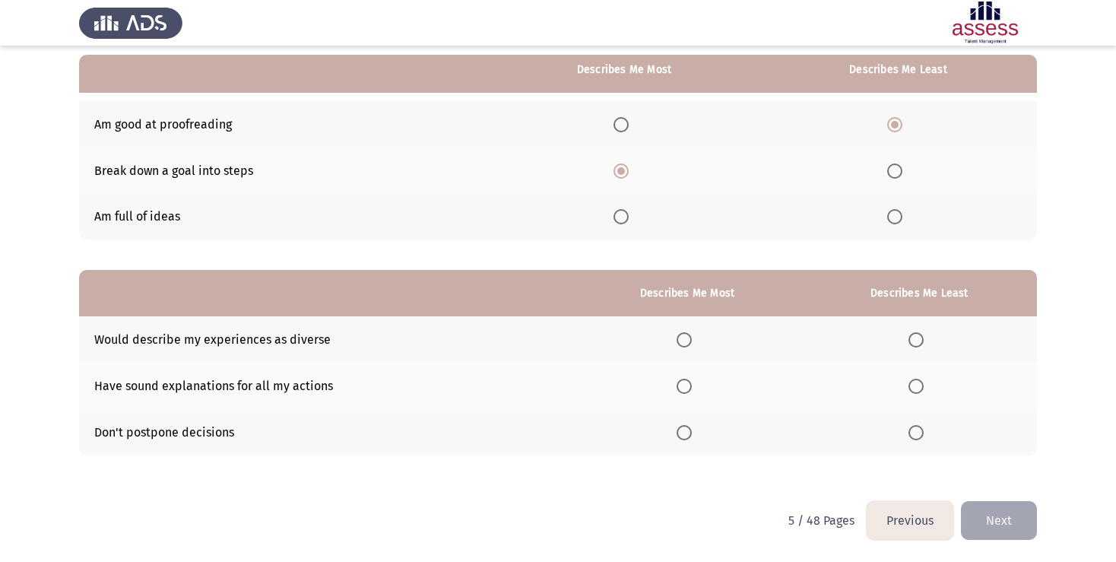
click at [915, 337] on span "Select an option" at bounding box center [915, 339] width 15 height 15
click at [915, 337] on input "Select an option" at bounding box center [915, 339] width 15 height 15
click at [678, 337] on span "Select an option" at bounding box center [683, 339] width 15 height 15
click at [678, 337] on input "Select an option" at bounding box center [683, 339] width 15 height 15
click at [908, 430] on span "Select an option" at bounding box center [915, 432] width 15 height 15
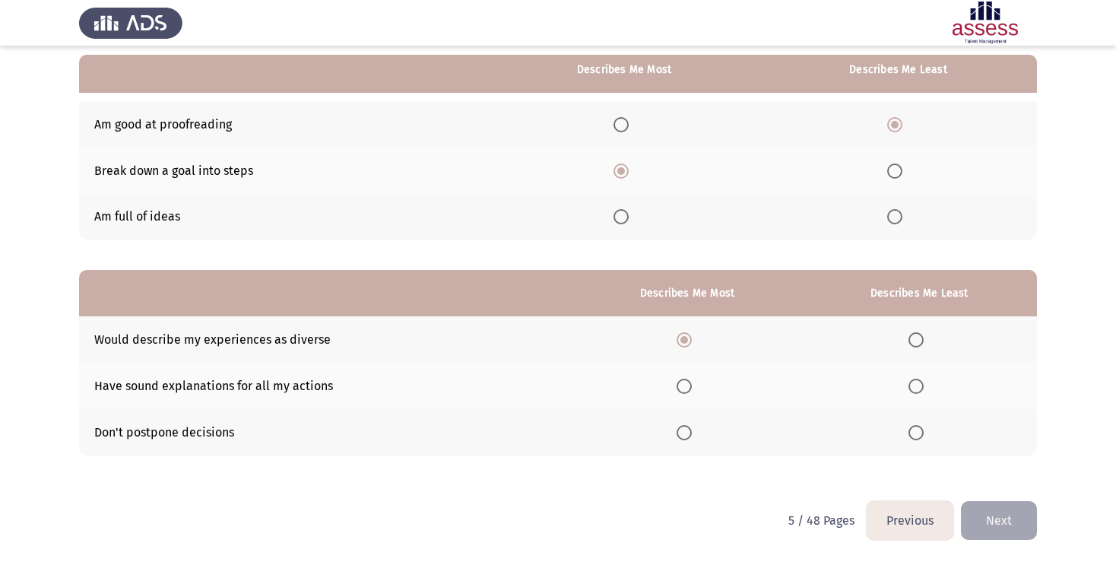
click at [908, 430] on input "Select an option" at bounding box center [915, 432] width 15 height 15
click at [1004, 527] on button "Next" at bounding box center [999, 520] width 76 height 39
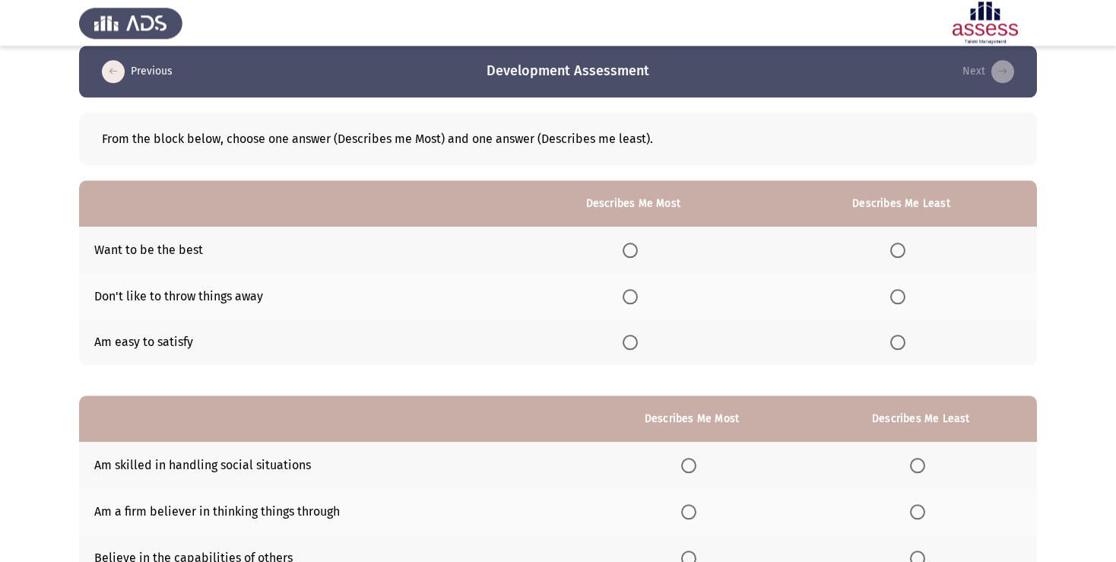
scroll to position [0, 0]
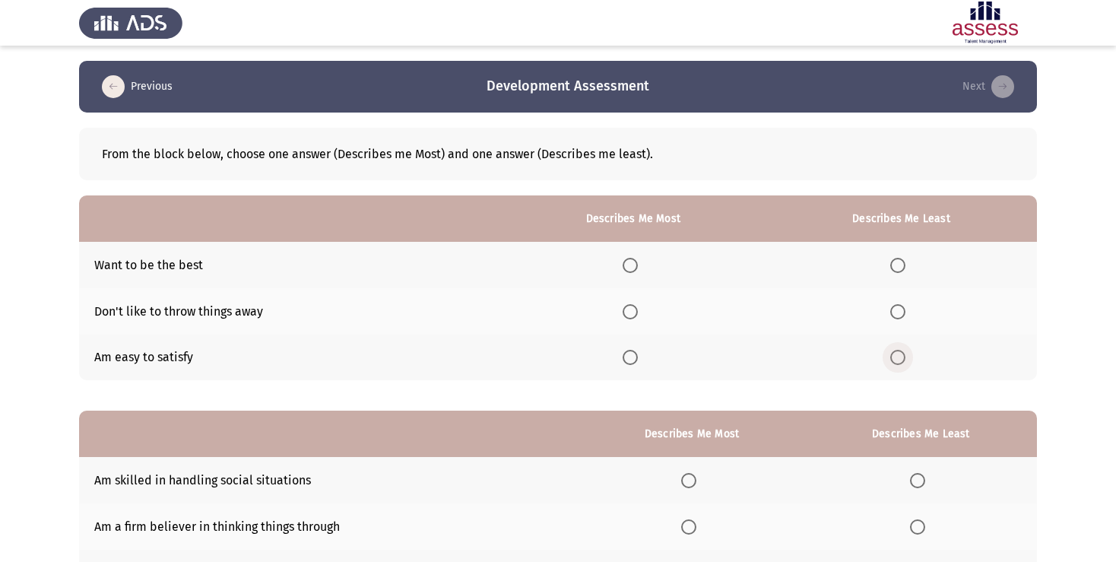
click at [895, 360] on span "Select an option" at bounding box center [897, 357] width 15 height 15
click at [895, 360] on input "Select an option" at bounding box center [897, 357] width 15 height 15
click at [627, 268] on span "Select an option" at bounding box center [629, 265] width 15 height 15
click at [627, 268] on input "Select an option" at bounding box center [629, 265] width 15 height 15
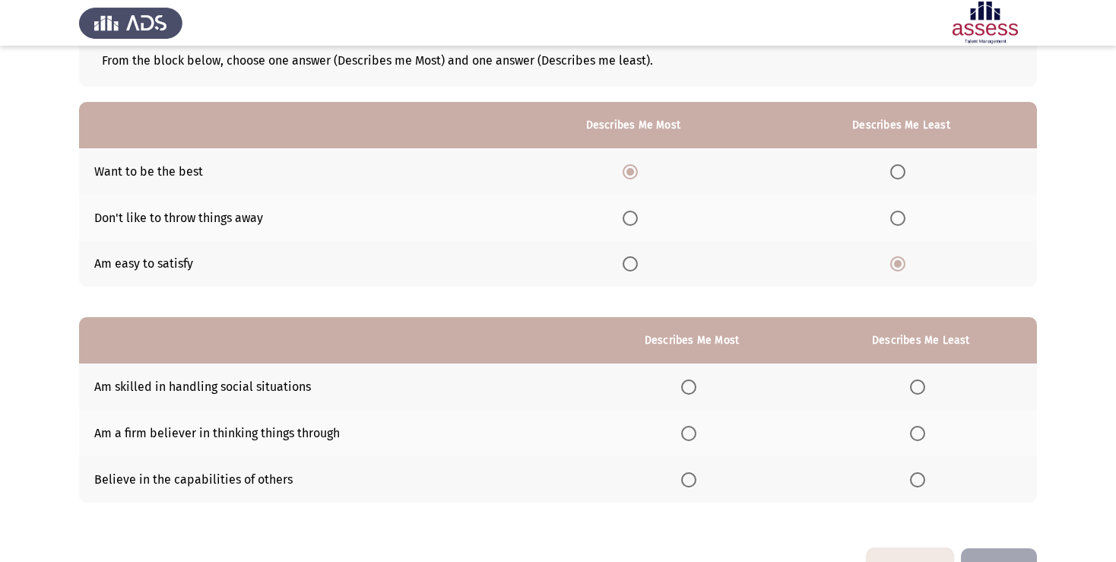
scroll to position [141, 0]
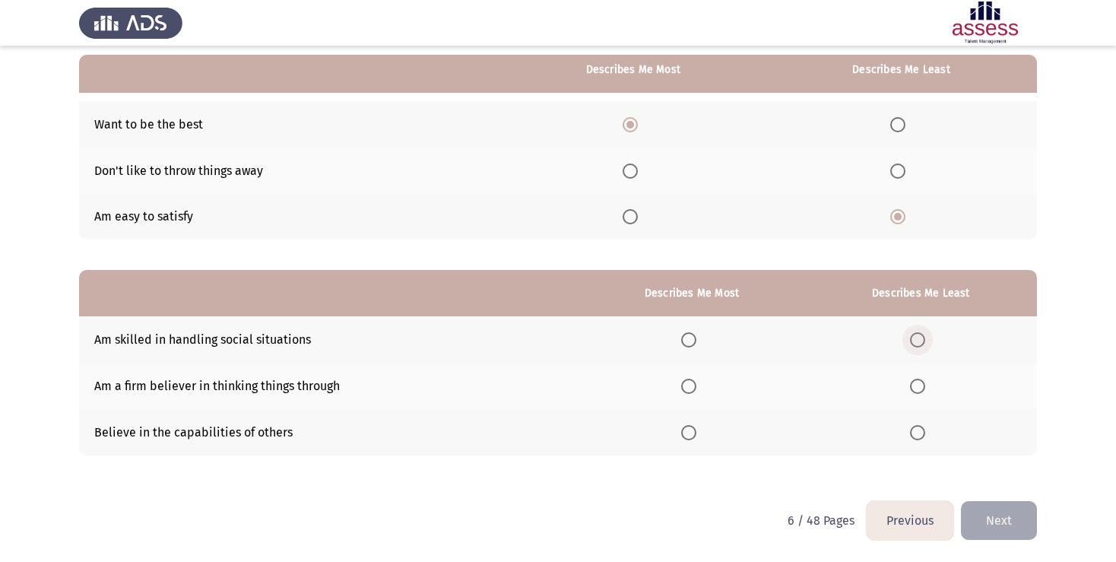
click at [914, 344] on span "Select an option" at bounding box center [917, 339] width 15 height 15
click at [681, 388] on span "Select an option" at bounding box center [688, 386] width 15 height 15
click at [681, 388] on input "Select an option" at bounding box center [688, 386] width 15 height 15
click at [919, 436] on span "Select an option" at bounding box center [917, 432] width 15 height 15
click at [919, 436] on input "Select an option" at bounding box center [917, 432] width 15 height 15
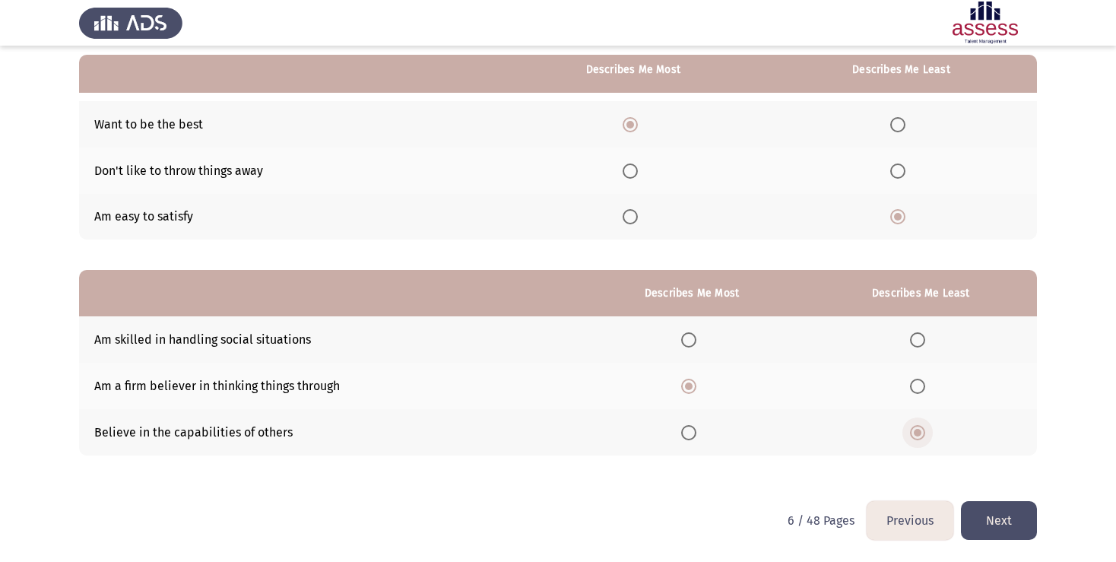
click at [917, 436] on span "Select an option" at bounding box center [918, 433] width 8 height 8
click at [917, 436] on input "Select an option" at bounding box center [917, 432] width 15 height 15
click at [917, 434] on span "Select an option" at bounding box center [918, 433] width 8 height 8
click at [917, 434] on input "Select an option" at bounding box center [917, 432] width 15 height 15
click at [917, 343] on span "Select an option" at bounding box center [917, 339] width 15 height 15
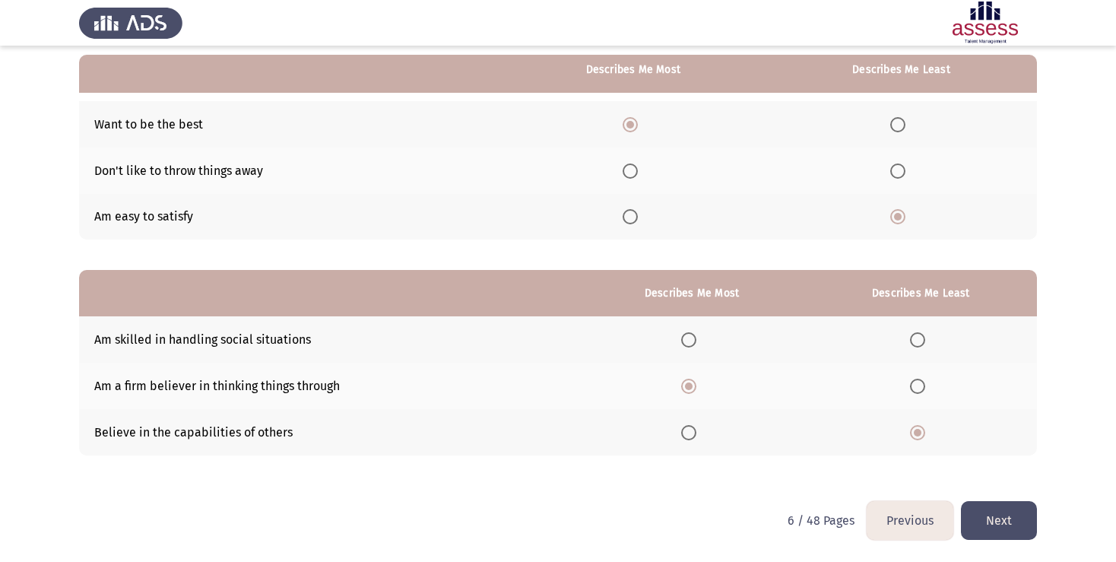
click at [917, 343] on input "Select an option" at bounding box center [917, 339] width 15 height 15
click at [1005, 525] on button "Next" at bounding box center [999, 520] width 76 height 39
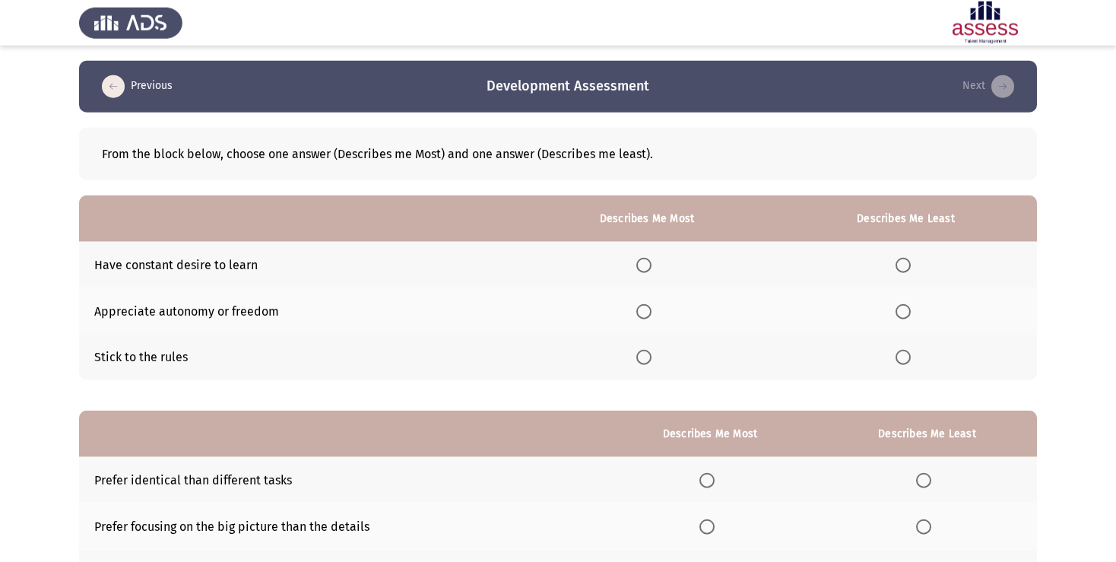
scroll to position [0, 0]
click at [642, 266] on span "Select an option" at bounding box center [643, 265] width 15 height 15
click at [642, 266] on input "Select an option" at bounding box center [643, 265] width 15 height 15
click at [898, 306] on span "Select an option" at bounding box center [902, 311] width 15 height 15
click at [898, 306] on input "Select an option" at bounding box center [902, 311] width 15 height 15
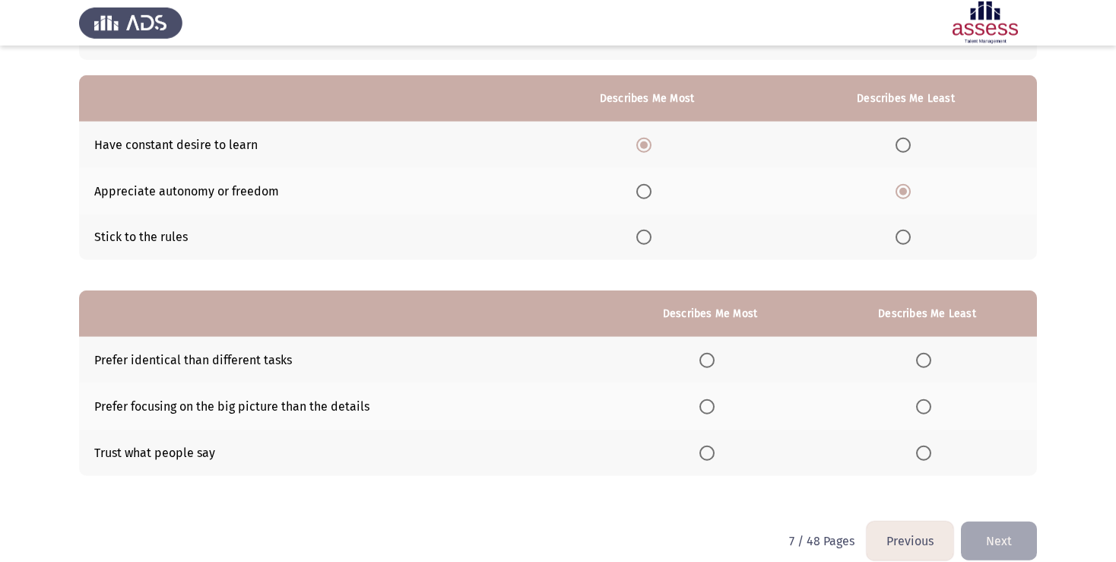
scroll to position [141, 0]
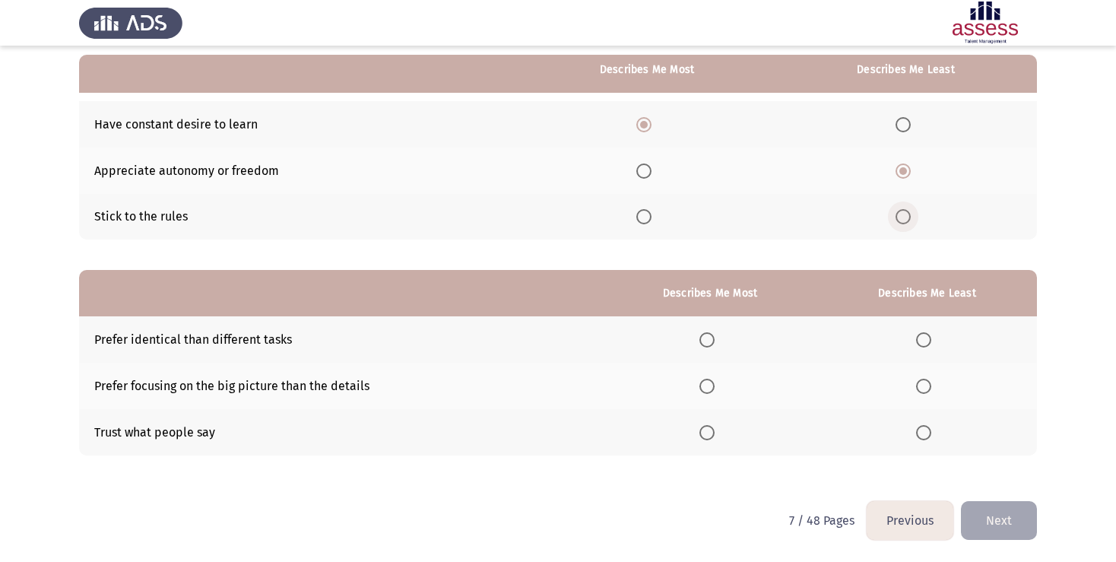
click at [902, 220] on span "Select an option" at bounding box center [902, 216] width 15 height 15
click at [902, 220] on input "Select an option" at bounding box center [902, 216] width 15 height 15
click at [900, 172] on span "Select an option" at bounding box center [902, 170] width 15 height 15
click at [900, 172] on input "Select an option" at bounding box center [902, 170] width 15 height 15
click at [919, 427] on span "Select an option" at bounding box center [923, 432] width 15 height 15
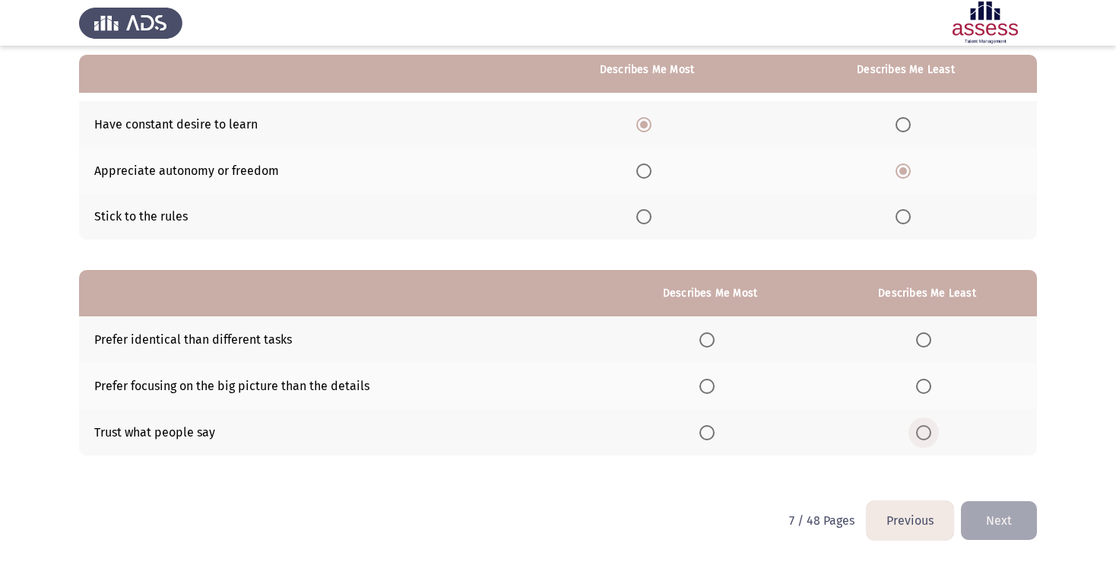
click at [919, 427] on input "Select an option" at bounding box center [923, 432] width 15 height 15
click at [699, 389] on span "Select an option" at bounding box center [706, 386] width 15 height 15
click at [699, 389] on input "Select an option" at bounding box center [706, 386] width 15 height 15
click at [1003, 521] on button "Next" at bounding box center [999, 520] width 76 height 39
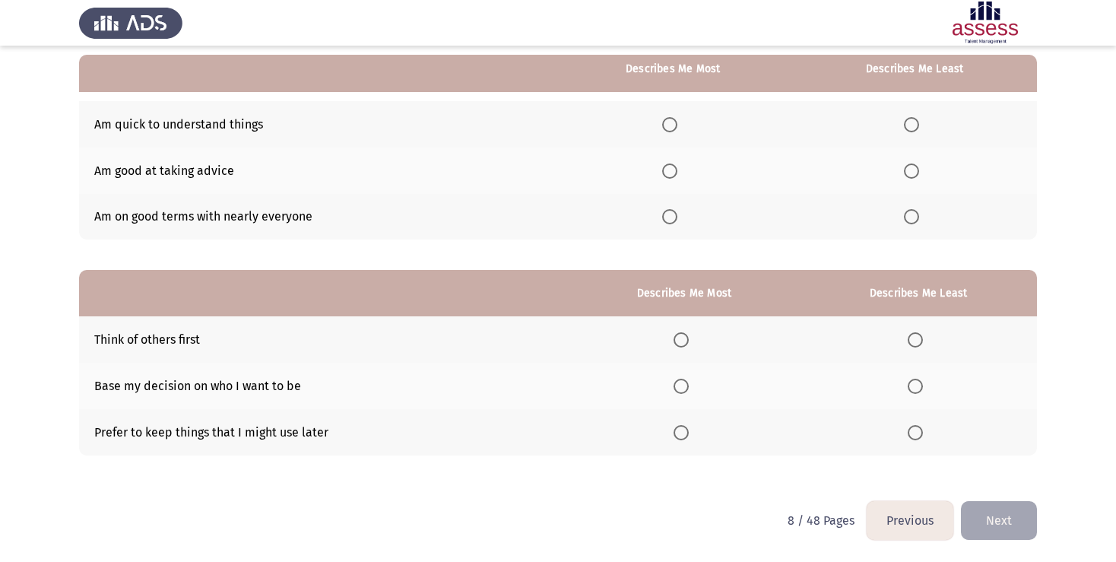
scroll to position [0, 0]
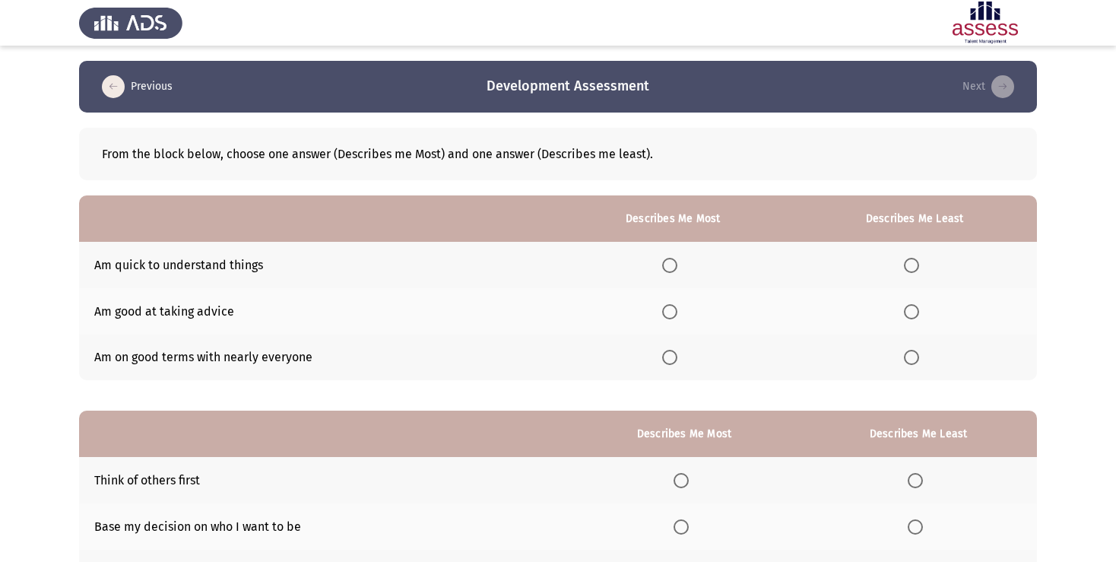
click at [663, 360] on span "Select an option" at bounding box center [669, 357] width 15 height 15
click at [663, 360] on input "Select an option" at bounding box center [669, 357] width 15 height 15
click at [913, 316] on span "Select an option" at bounding box center [911, 311] width 15 height 15
click at [913, 316] on input "Select an option" at bounding box center [911, 311] width 15 height 15
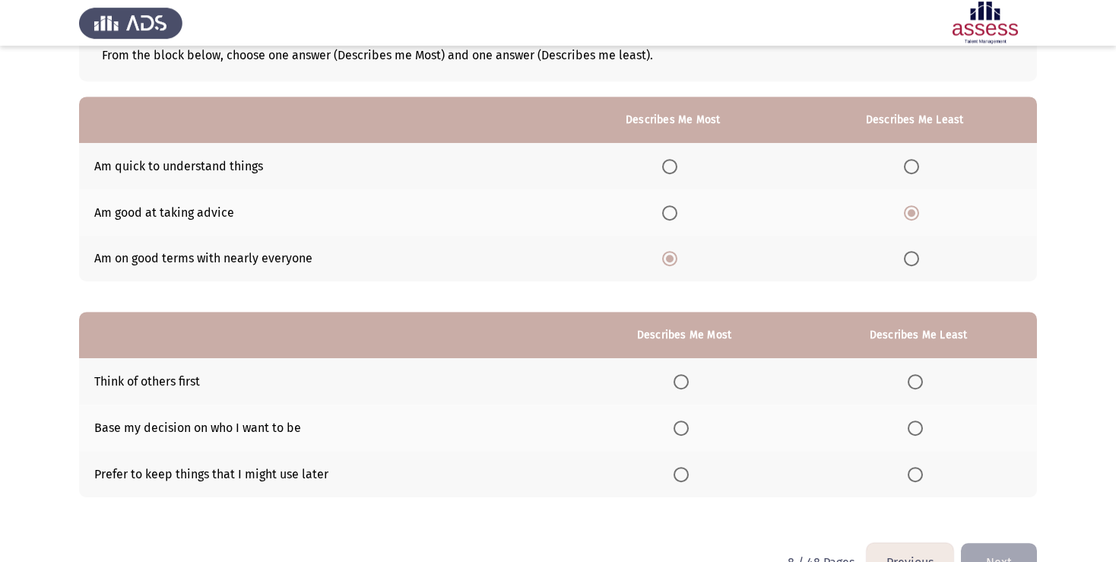
scroll to position [141, 0]
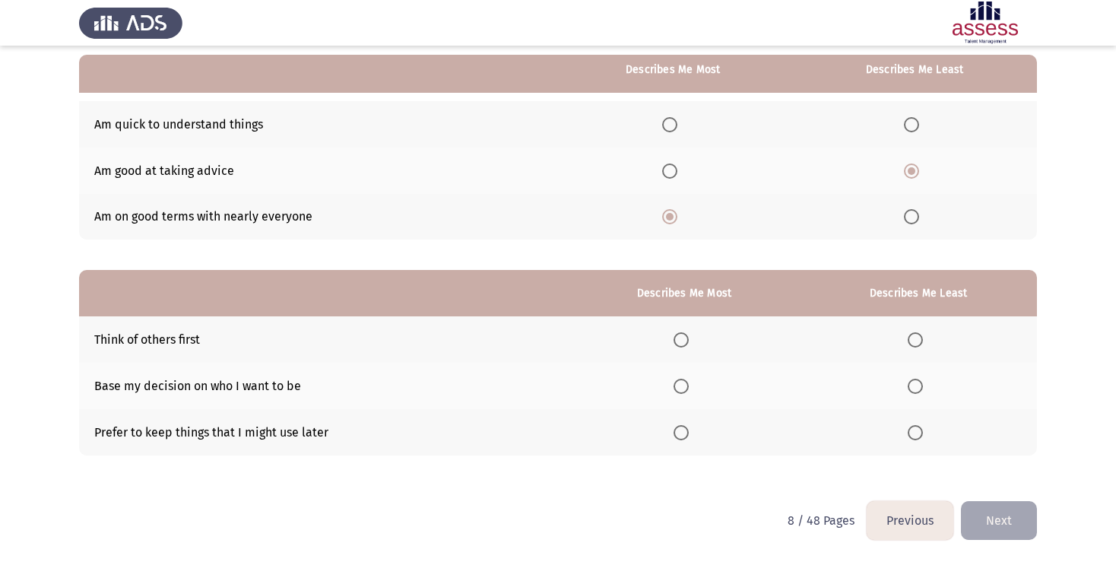
drag, startPoint x: 679, startPoint y: 429, endPoint x: 692, endPoint y: 417, distance: 17.2
click at [684, 424] on th at bounding box center [684, 432] width 231 height 46
click at [676, 433] on span "Select an option" at bounding box center [680, 432] width 15 height 15
click at [676, 433] on input "Select an option" at bounding box center [680, 432] width 15 height 15
click at [914, 339] on span "Select an option" at bounding box center [914, 339] width 15 height 15
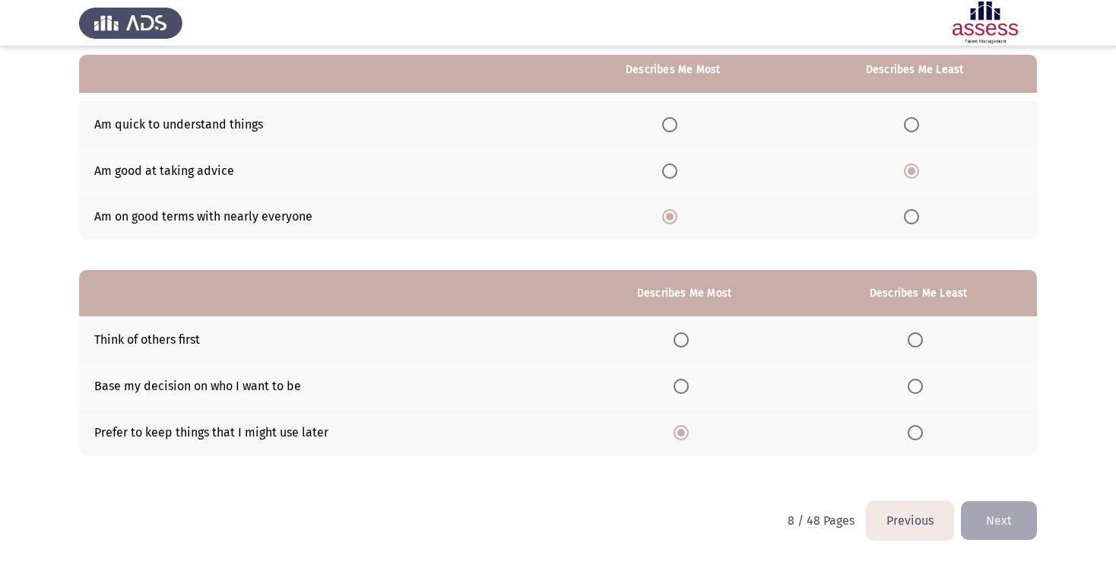
click at [914, 339] on input "Select an option" at bounding box center [914, 339] width 15 height 15
click at [990, 526] on button "Next" at bounding box center [999, 520] width 76 height 39
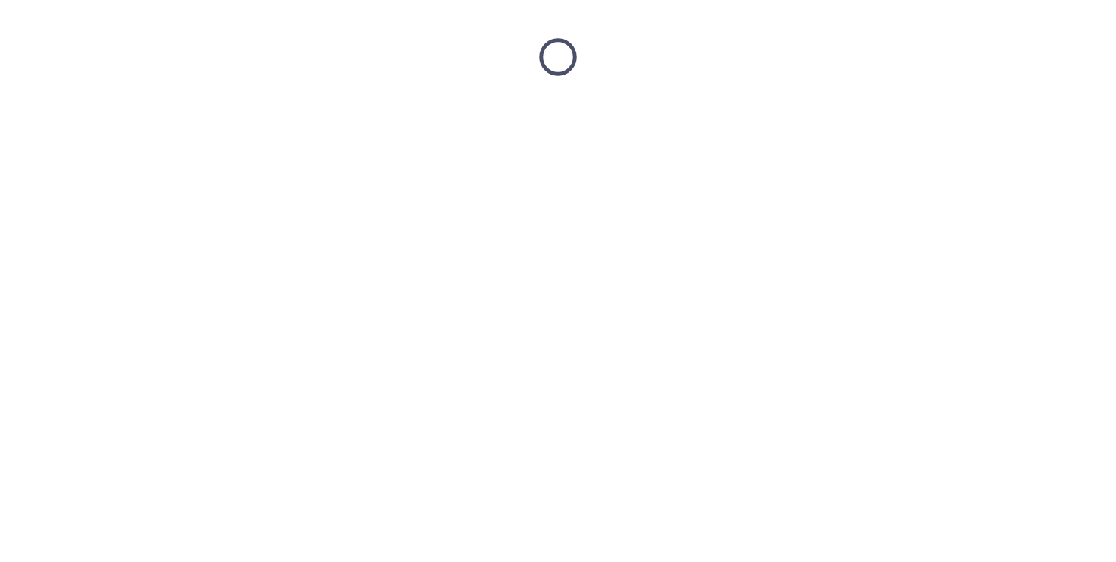
scroll to position [0, 0]
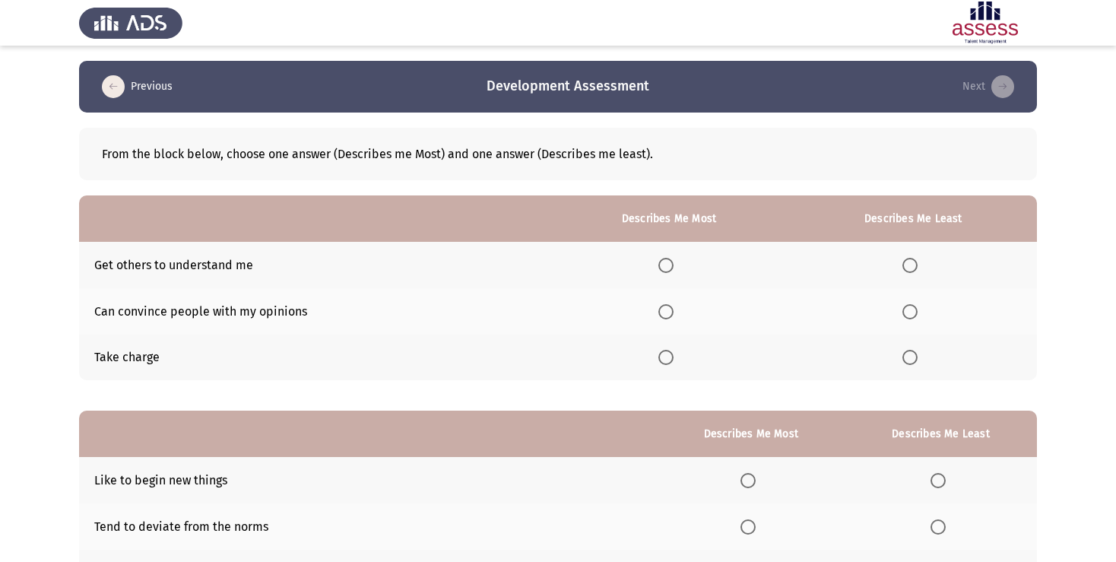
click at [662, 360] on span "Select an option" at bounding box center [665, 357] width 15 height 15
click at [662, 360] on input "Select an option" at bounding box center [665, 357] width 15 height 15
click at [904, 272] on span "Select an option" at bounding box center [909, 265] width 15 height 15
click at [904, 272] on input "Select an option" at bounding box center [909, 265] width 15 height 15
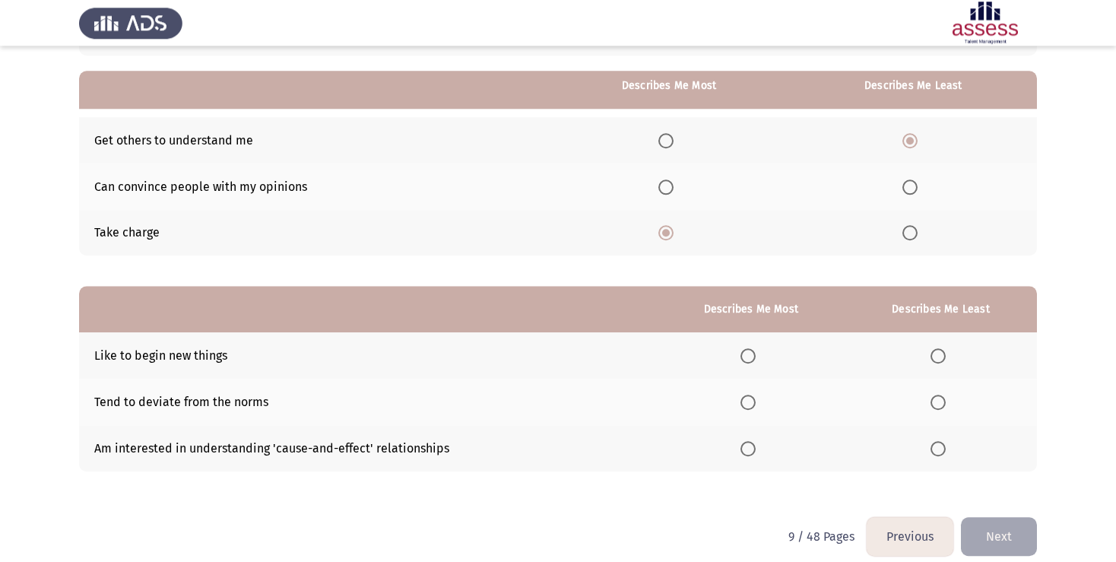
scroll to position [141, 0]
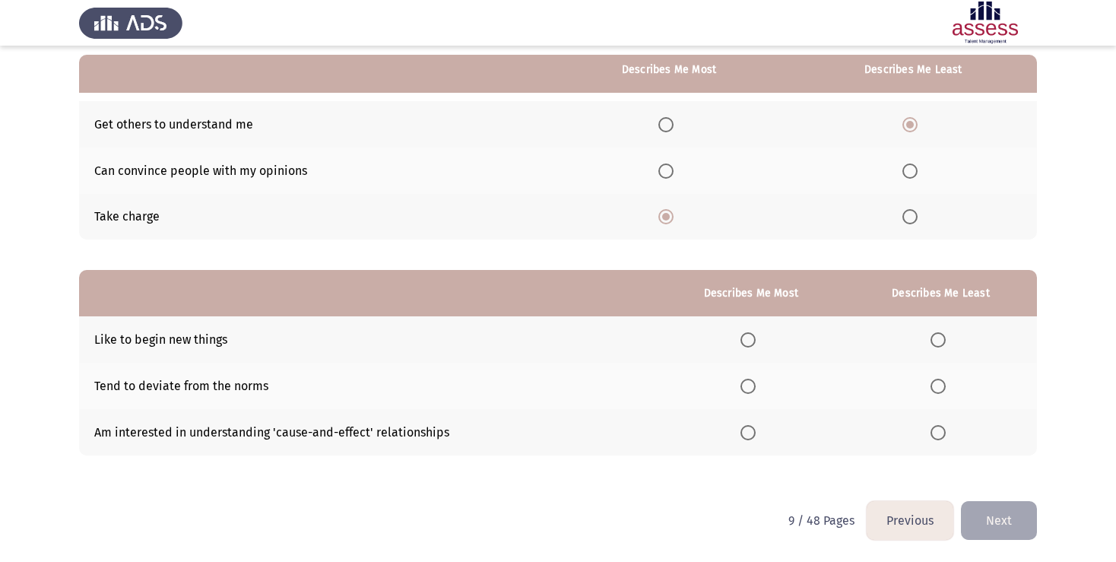
click at [930, 386] on span "Select an option" at bounding box center [937, 386] width 15 height 15
click at [930, 386] on input "Select an option" at bounding box center [937, 386] width 15 height 15
click at [743, 436] on span "Select an option" at bounding box center [747, 432] width 15 height 15
click at [743, 436] on input "Select an option" at bounding box center [747, 432] width 15 height 15
click at [993, 517] on button "Next" at bounding box center [999, 520] width 76 height 39
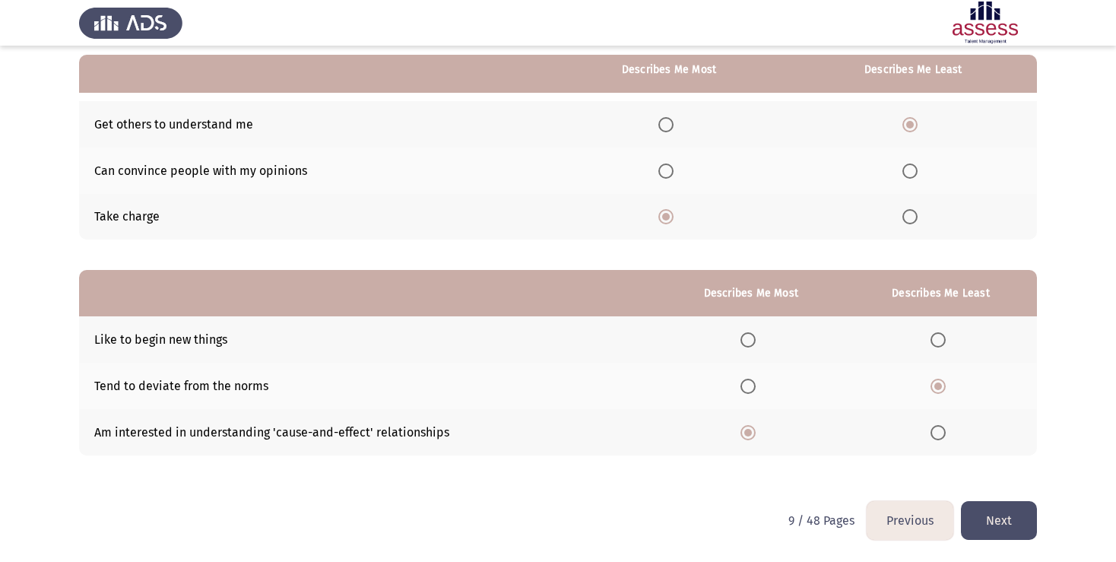
scroll to position [0, 0]
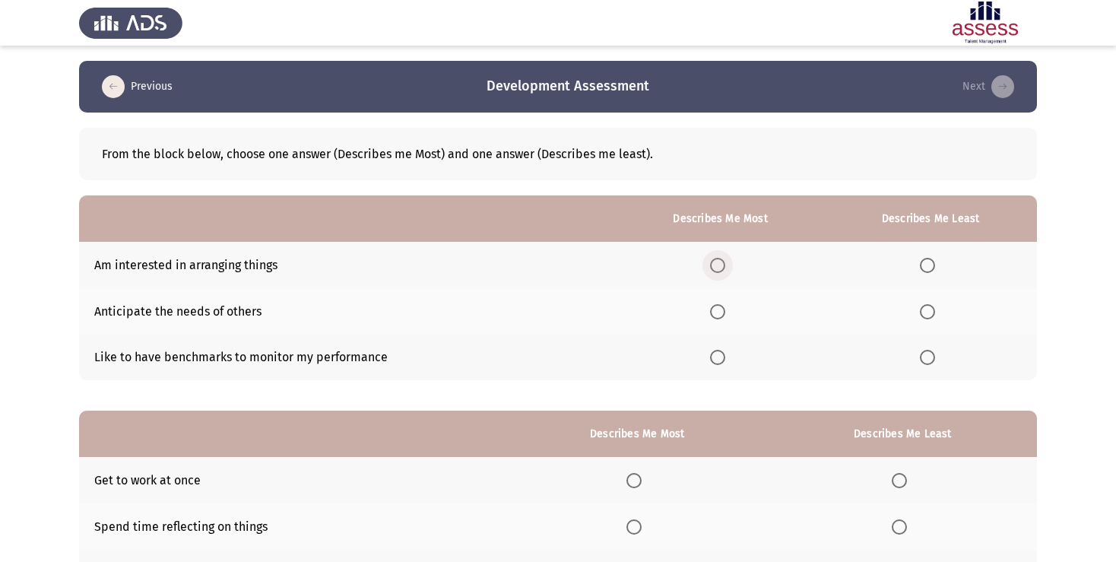
click at [711, 261] on span "Select an option" at bounding box center [717, 265] width 15 height 15
click at [711, 261] on input "Select an option" at bounding box center [717, 265] width 15 height 15
drag, startPoint x: 713, startPoint y: 358, endPoint x: 717, endPoint y: 348, distance: 10.6
click at [713, 356] on span "Select an option" at bounding box center [717, 357] width 15 height 15
click at [711, 355] on span "Select an option" at bounding box center [717, 357] width 15 height 15
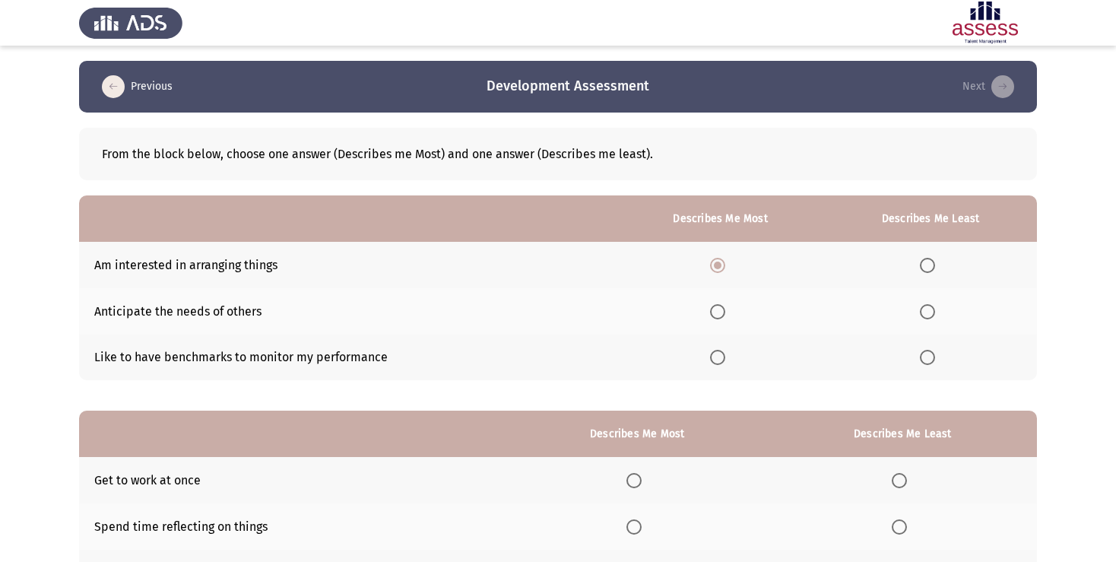
click at [711, 355] on input "Select an option" at bounding box center [717, 357] width 15 height 15
click at [928, 312] on span "Select an option" at bounding box center [927, 311] width 15 height 15
click at [928, 312] on input "Select an option" at bounding box center [927, 311] width 15 height 15
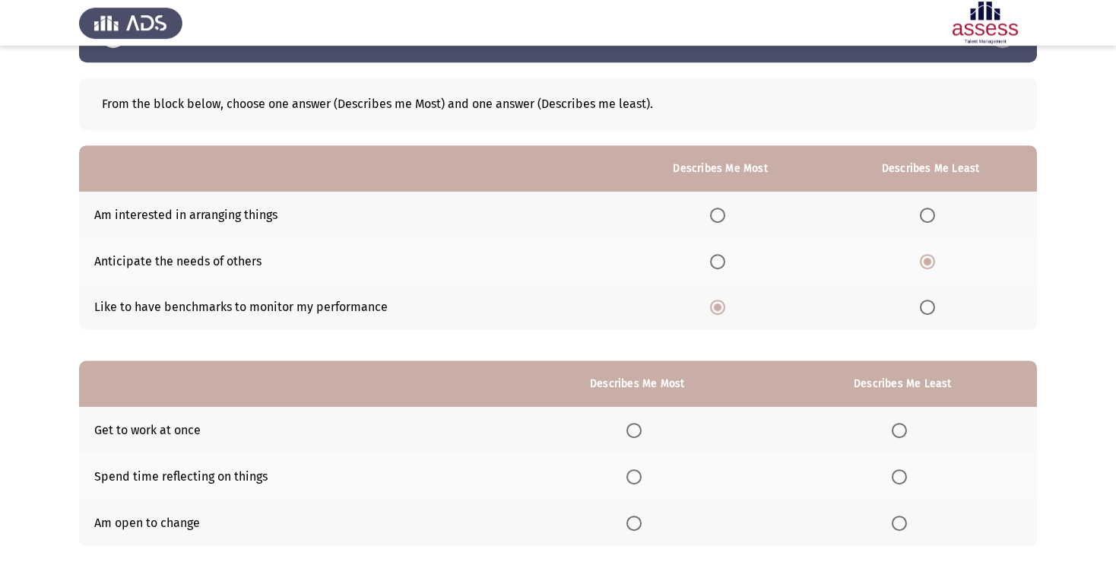
scroll to position [141, 0]
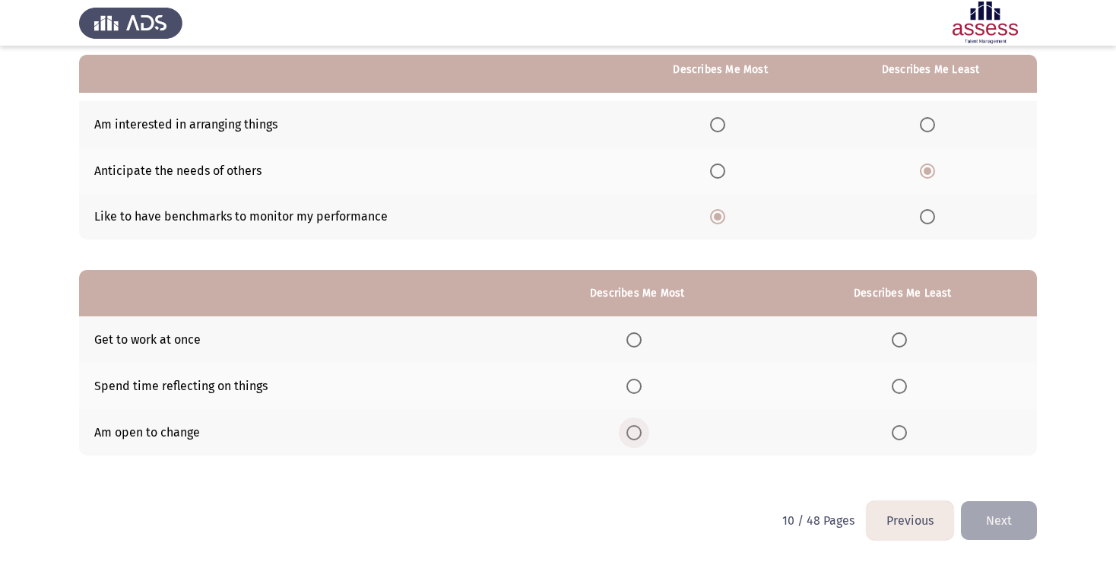
click at [629, 436] on span "Select an option" at bounding box center [633, 432] width 15 height 15
click at [629, 436] on input "Select an option" at bounding box center [633, 432] width 15 height 15
click at [898, 384] on span "Select an option" at bounding box center [899, 386] width 15 height 15
click at [898, 384] on input "Select an option" at bounding box center [899, 386] width 15 height 15
click at [993, 522] on button "Next" at bounding box center [999, 520] width 76 height 39
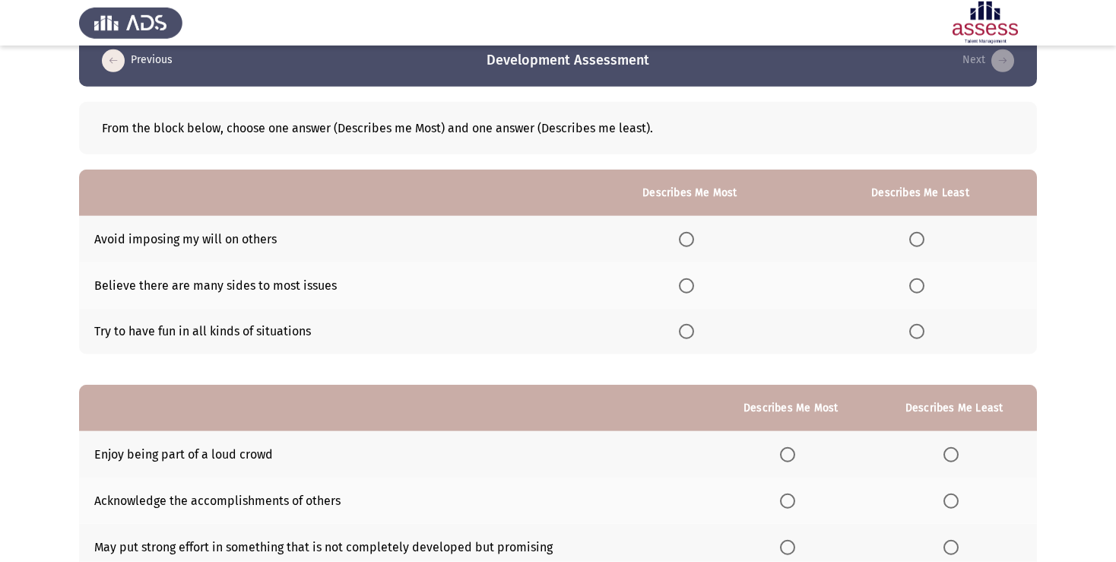
scroll to position [0, 0]
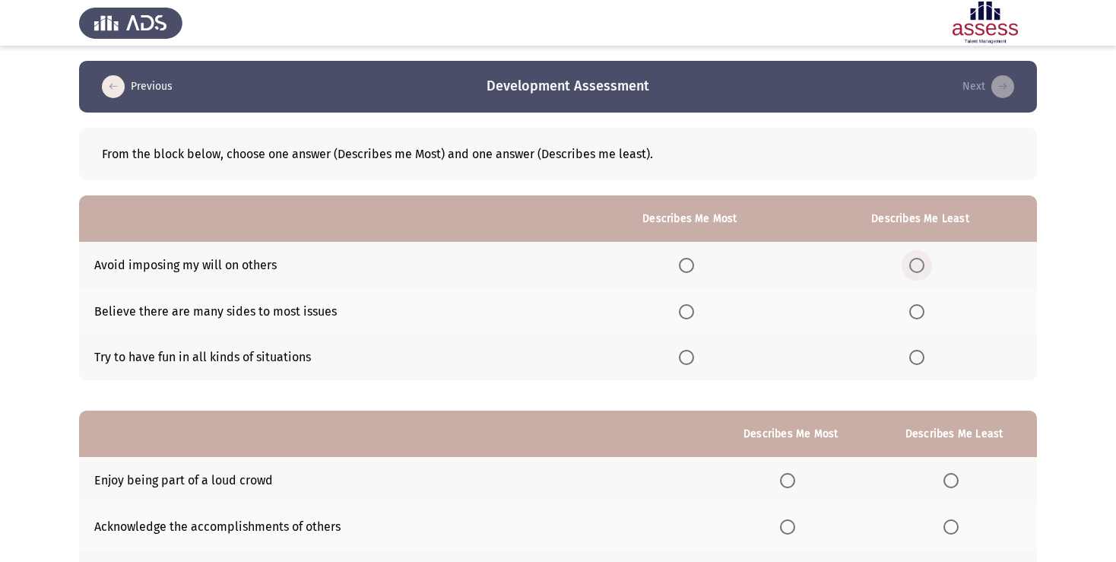
click at [923, 261] on span "Select an option" at bounding box center [916, 265] width 15 height 15
click at [923, 261] on input "Select an option" at bounding box center [916, 265] width 15 height 15
click at [679, 311] on span "Select an option" at bounding box center [686, 311] width 15 height 15
click at [679, 311] on input "Select an option" at bounding box center [686, 311] width 15 height 15
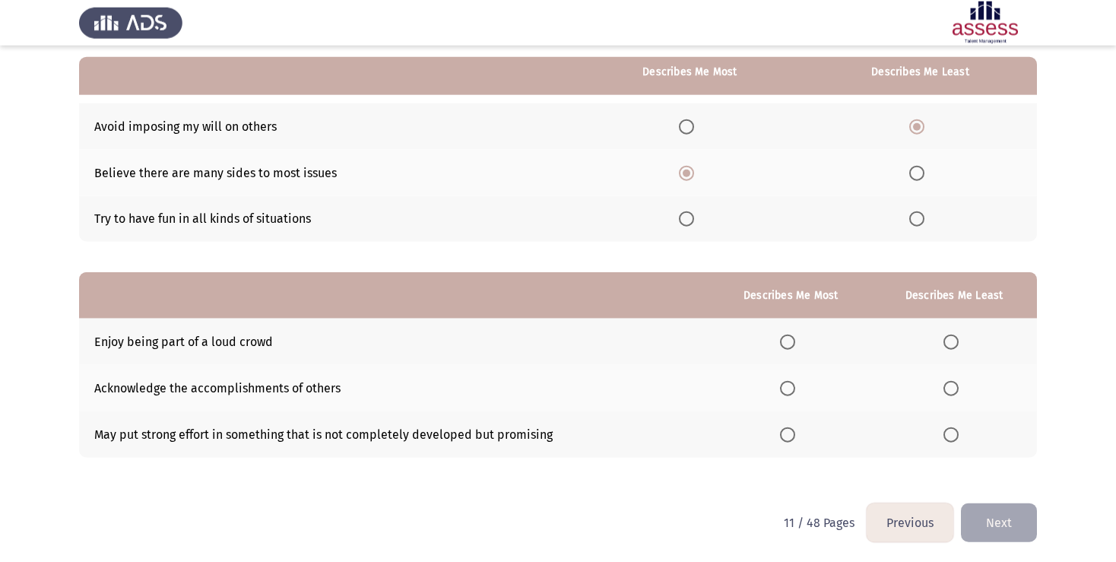
scroll to position [141, 0]
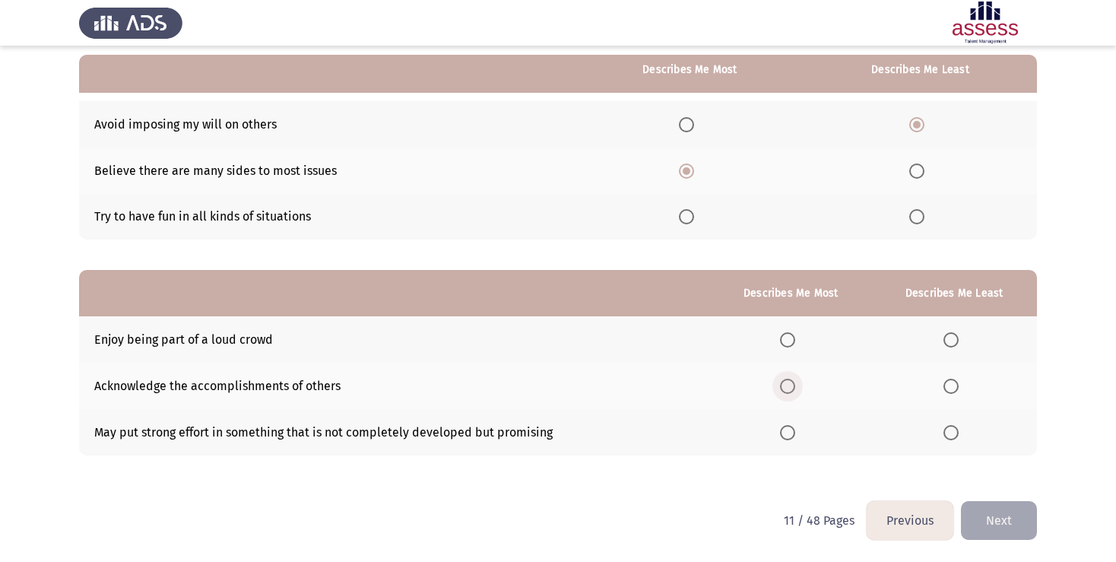
click at [780, 388] on span "Select an option" at bounding box center [787, 386] width 15 height 15
click at [780, 388] on input "Select an option" at bounding box center [787, 386] width 15 height 15
click at [949, 336] on span "Select an option" at bounding box center [950, 339] width 15 height 15
click at [949, 336] on input "Select an option" at bounding box center [950, 339] width 15 height 15
click at [987, 518] on button "Next" at bounding box center [999, 520] width 76 height 39
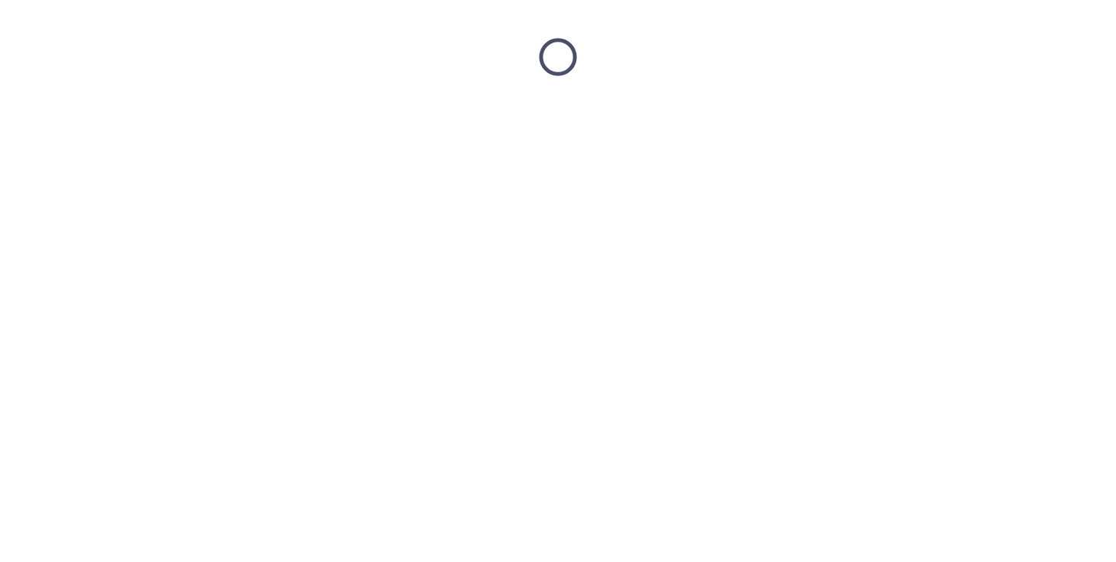
scroll to position [0, 0]
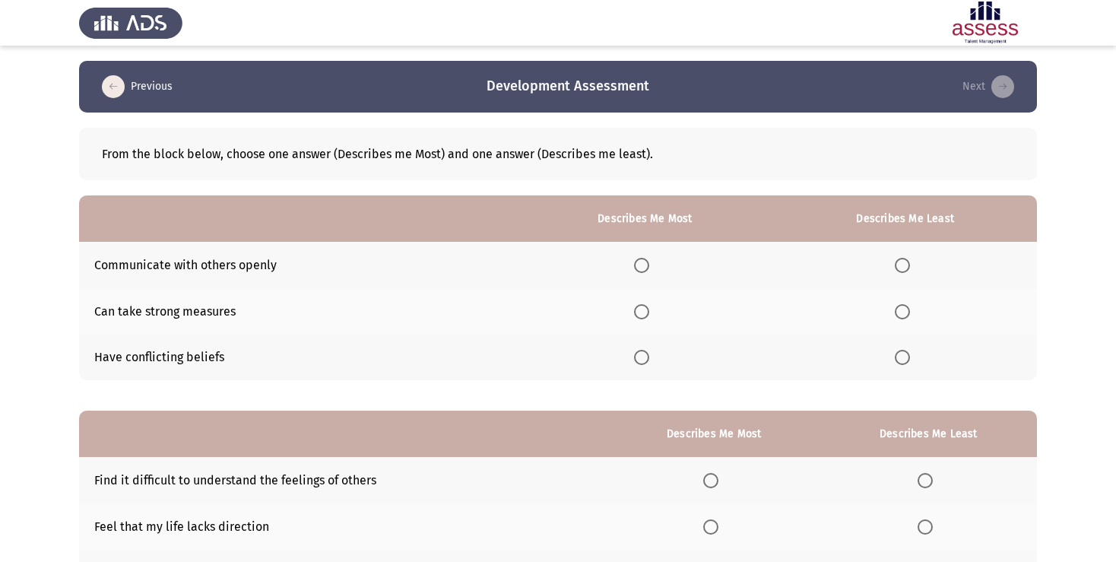
click at [898, 362] on span "Select an option" at bounding box center [902, 357] width 15 height 15
click at [898, 362] on input "Select an option" at bounding box center [902, 357] width 15 height 15
click at [644, 269] on span "Select an option" at bounding box center [641, 265] width 15 height 15
click at [644, 269] on input "Select an option" at bounding box center [641, 265] width 15 height 15
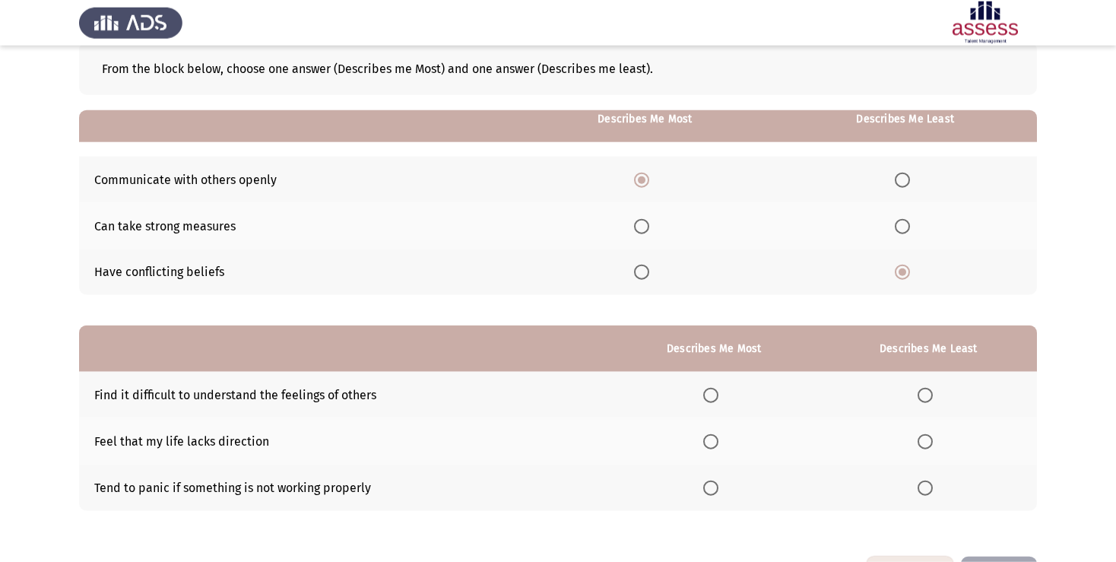
scroll to position [141, 0]
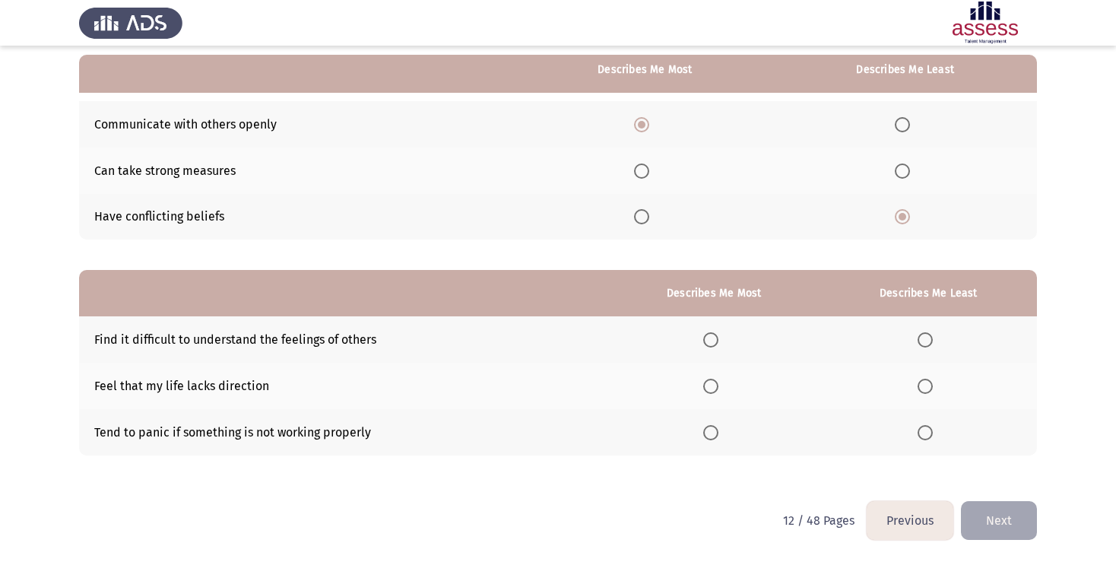
click at [929, 388] on span "Select an option" at bounding box center [924, 386] width 15 height 15
click at [929, 388] on input "Select an option" at bounding box center [924, 386] width 15 height 15
click at [707, 438] on span "Select an option" at bounding box center [710, 432] width 15 height 15
click at [707, 438] on input "Select an option" at bounding box center [710, 432] width 15 height 15
click at [703, 436] on span "Select an option" at bounding box center [710, 432] width 15 height 15
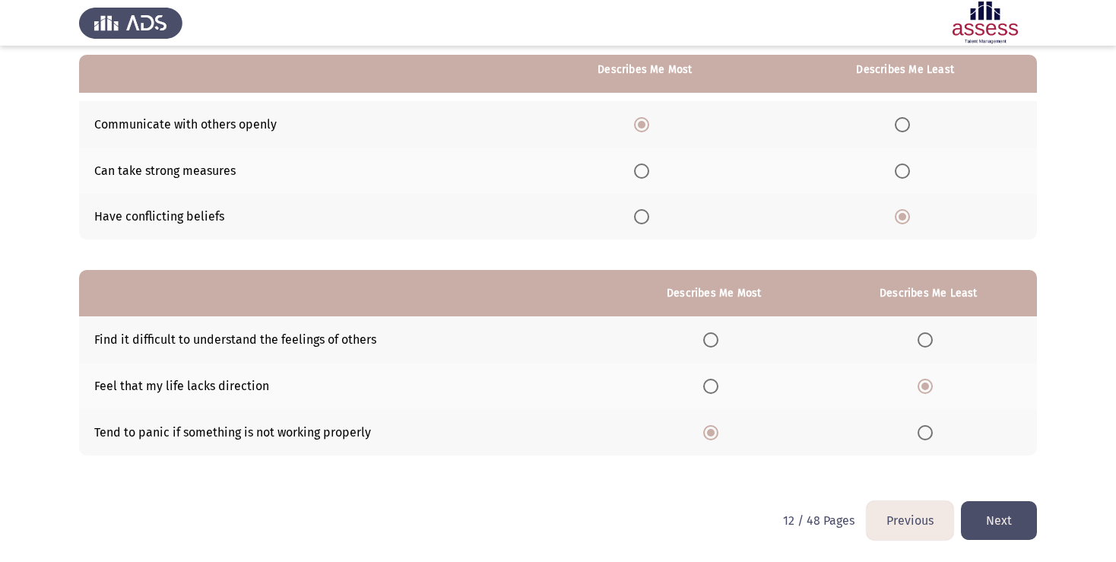
click at [703, 436] on input "Select an option" at bounding box center [710, 432] width 15 height 15
click at [705, 335] on span "Select an option" at bounding box center [710, 339] width 15 height 15
click at [705, 335] on input "Select an option" at bounding box center [710, 339] width 15 height 15
click at [1000, 518] on button "Next" at bounding box center [999, 520] width 76 height 39
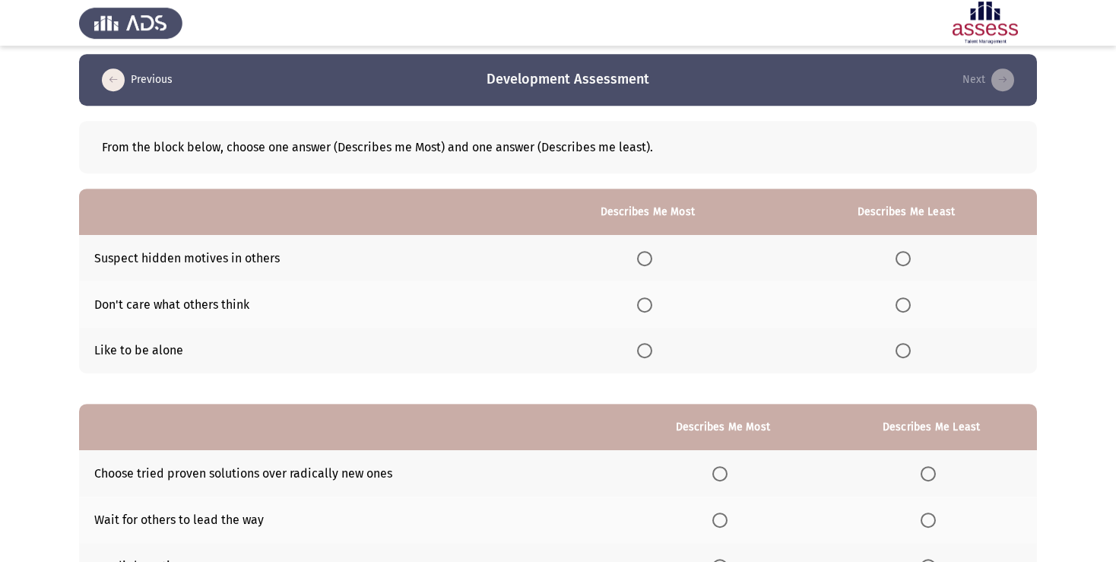
scroll to position [0, 0]
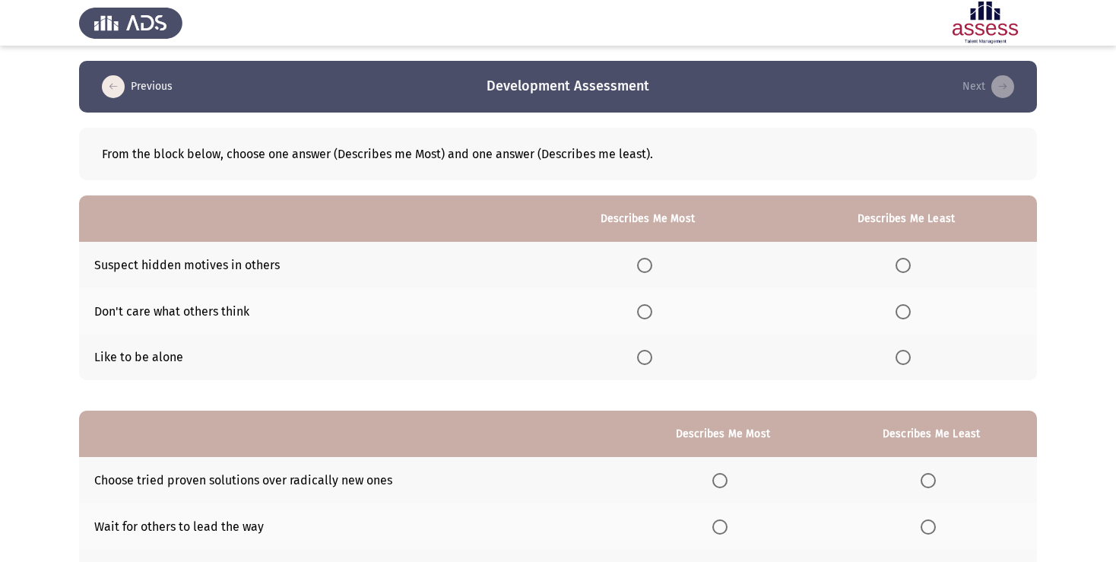
click at [643, 359] on span "Select an option" at bounding box center [644, 357] width 15 height 15
click at [643, 359] on input "Select an option" at bounding box center [644, 357] width 15 height 15
click at [638, 317] on span "Select an option" at bounding box center [644, 311] width 15 height 15
click at [638, 317] on input "Select an option" at bounding box center [644, 311] width 15 height 15
click at [903, 258] on span "Select an option" at bounding box center [902, 265] width 15 height 15
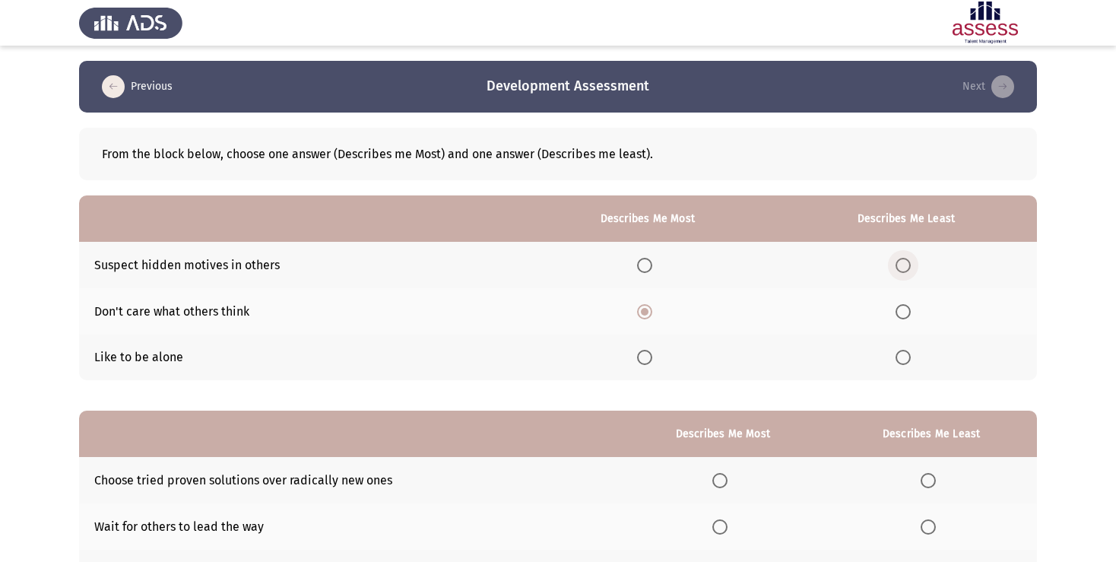
click at [903, 258] on input "Select an option" at bounding box center [902, 265] width 15 height 15
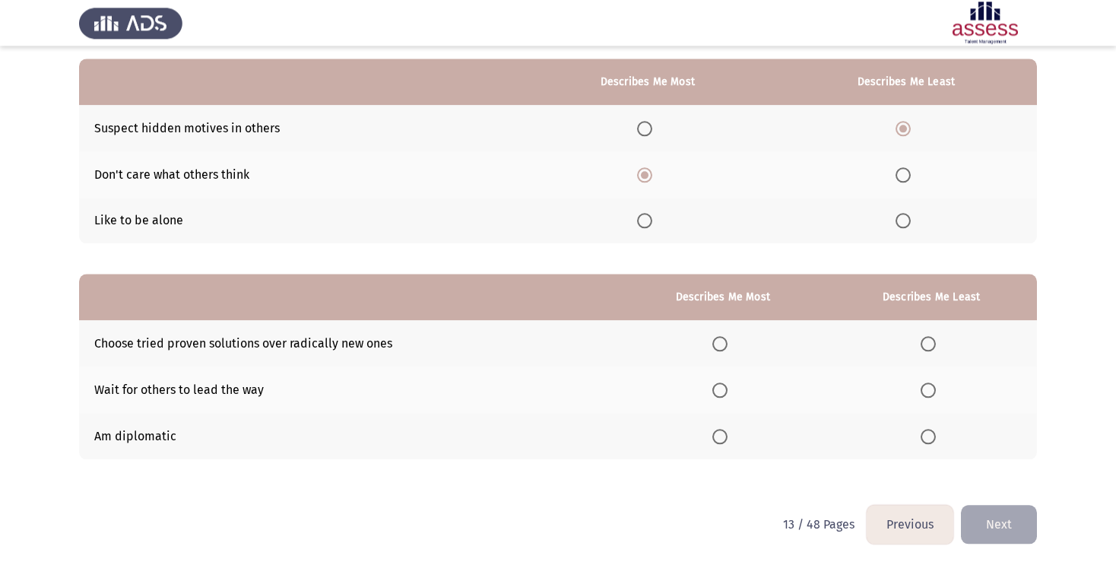
scroll to position [141, 0]
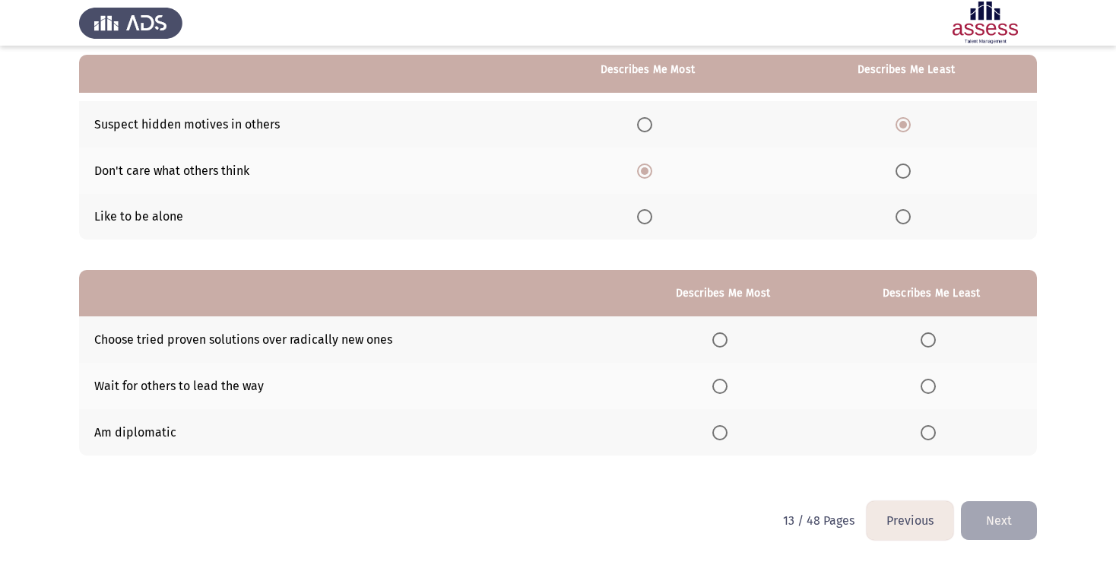
click at [720, 438] on span "Select an option" at bounding box center [719, 432] width 15 height 15
click at [720, 438] on input "Select an option" at bounding box center [719, 432] width 15 height 15
click at [935, 389] on span "Select an option" at bounding box center [927, 386] width 15 height 15
click at [935, 389] on input "Select an option" at bounding box center [927, 386] width 15 height 15
click at [997, 524] on button "Next" at bounding box center [999, 520] width 76 height 39
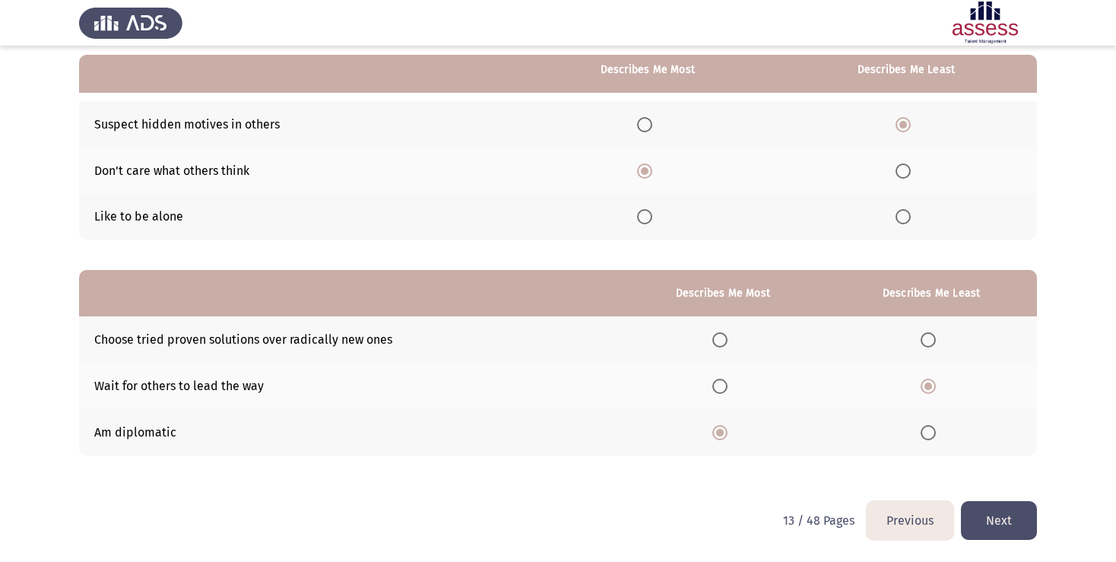
scroll to position [0, 0]
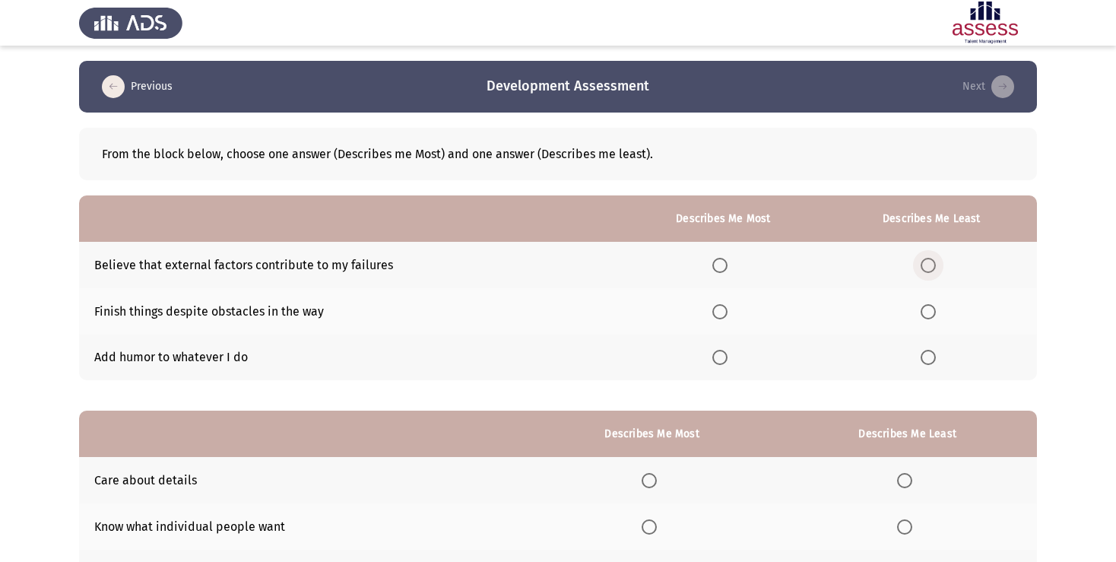
click at [931, 266] on span "Select an option" at bounding box center [927, 265] width 15 height 15
click at [931, 266] on input "Select an option" at bounding box center [927, 265] width 15 height 15
click at [712, 358] on span "Select an option" at bounding box center [719, 357] width 15 height 15
click at [712, 358] on input "Select an option" at bounding box center [719, 357] width 15 height 15
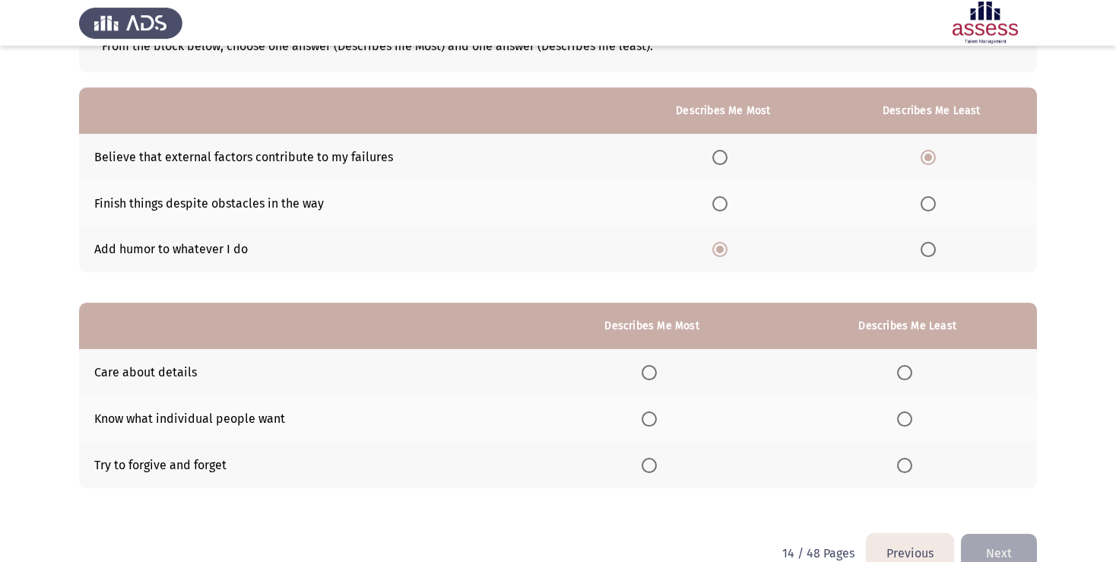
scroll to position [141, 0]
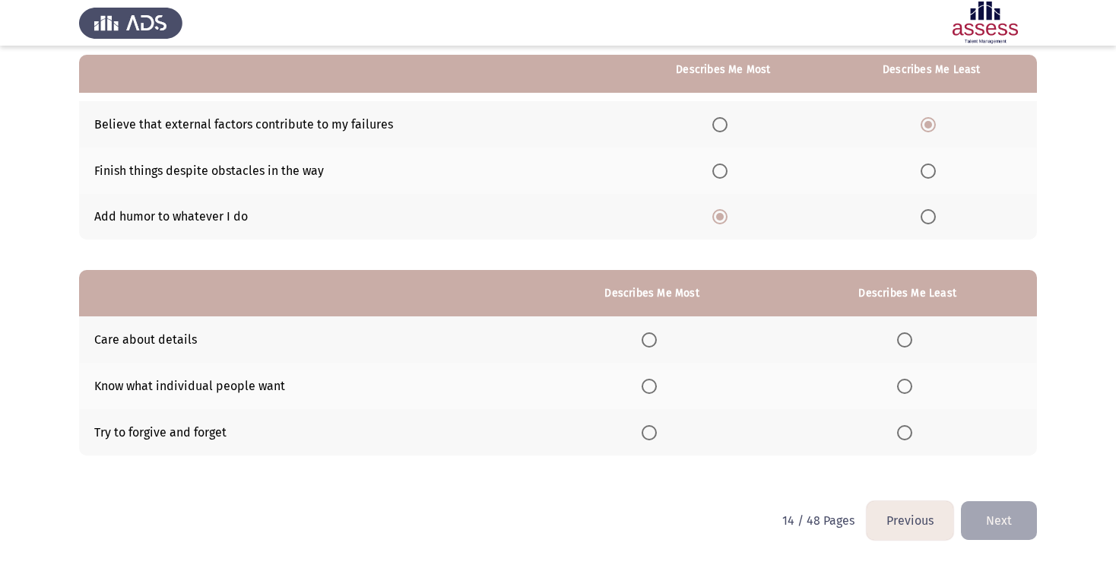
click at [643, 342] on span "Select an option" at bounding box center [648, 339] width 15 height 15
click at [643, 342] on input "Select an option" at bounding box center [648, 339] width 15 height 15
click at [644, 436] on span "Select an option" at bounding box center [648, 432] width 15 height 15
click at [644, 436] on input "Select an option" at bounding box center [648, 432] width 15 height 15
click at [647, 336] on span "Select an option" at bounding box center [648, 339] width 15 height 15
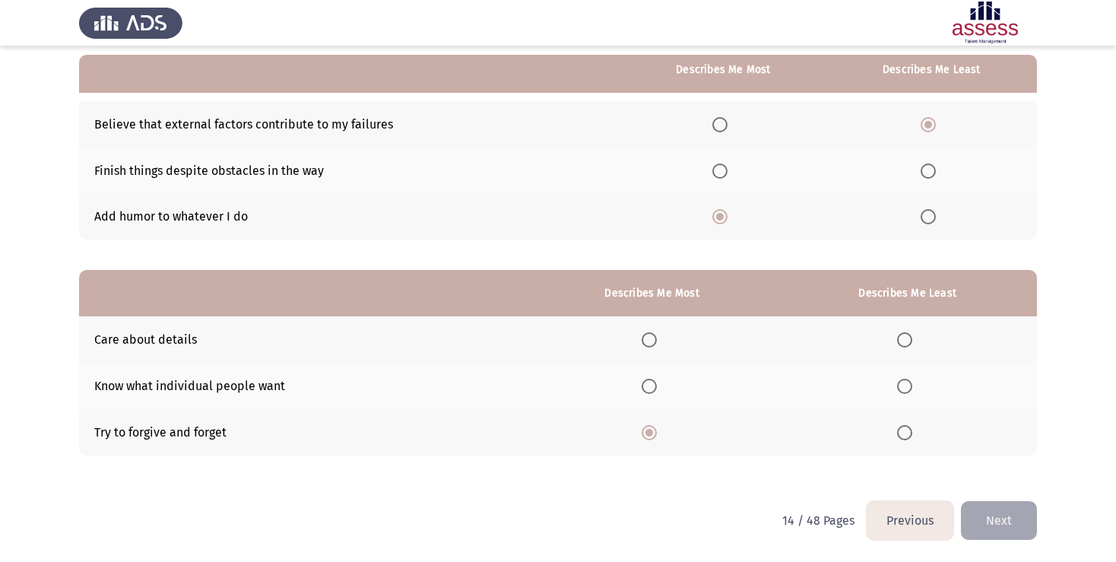
click at [647, 336] on input "Select an option" at bounding box center [648, 339] width 15 height 15
drag, startPoint x: 901, startPoint y: 385, endPoint x: 988, endPoint y: 465, distance: 118.3
click at [901, 386] on span "Select an option" at bounding box center [904, 386] width 15 height 15
click at [901, 386] on input "Select an option" at bounding box center [904, 386] width 15 height 15
click at [992, 511] on button "Next" at bounding box center [999, 520] width 76 height 39
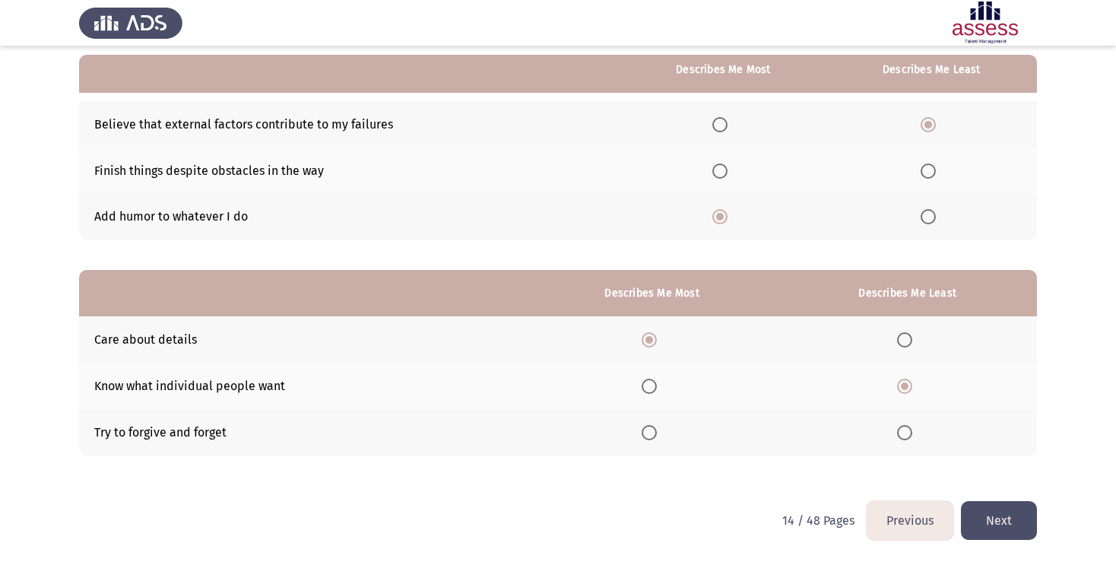
scroll to position [0, 0]
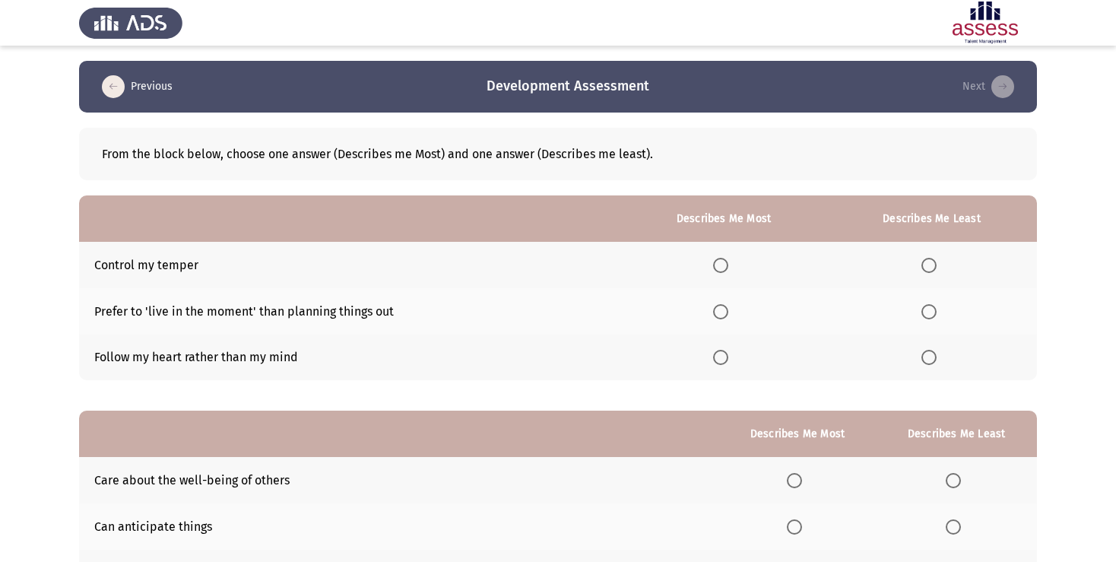
click at [936, 312] on label "Select an option" at bounding box center [931, 311] width 21 height 15
click at [936, 312] on input "Select an option" at bounding box center [928, 311] width 15 height 15
click at [717, 268] on span "Select an option" at bounding box center [720, 265] width 15 height 15
click at [717, 268] on input "Select an option" at bounding box center [720, 265] width 15 height 15
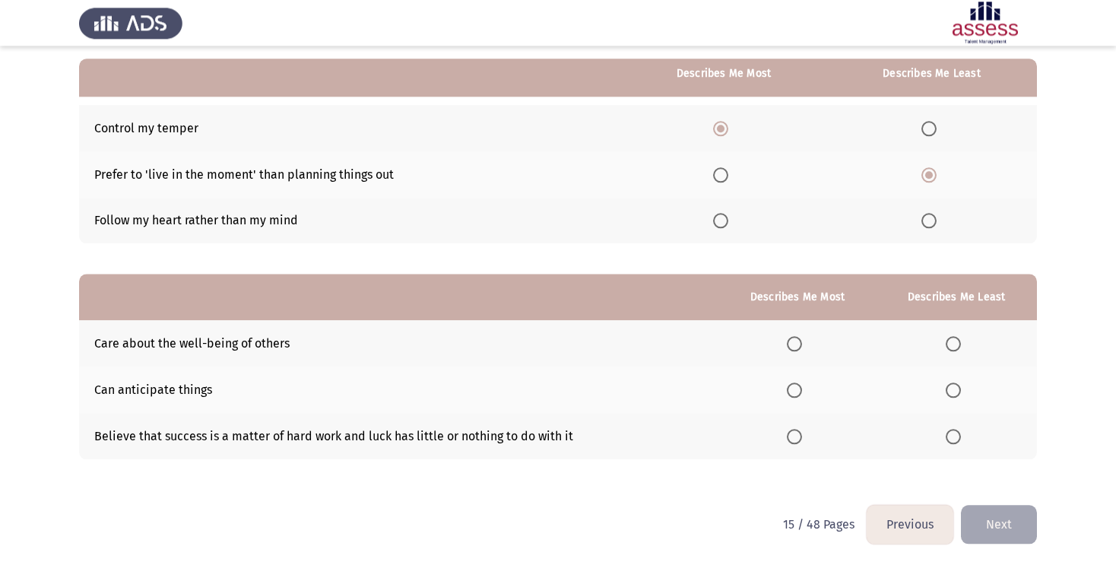
scroll to position [141, 0]
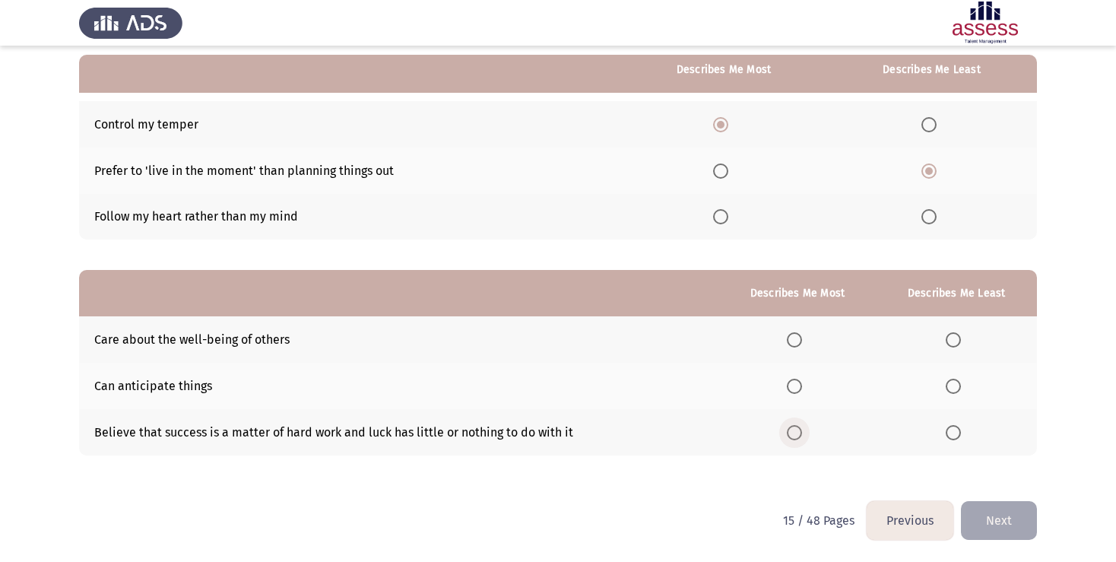
click at [791, 433] on span "Select an option" at bounding box center [794, 432] width 15 height 15
click at [791, 433] on input "Select an option" at bounding box center [794, 432] width 15 height 15
click at [953, 394] on span "Select an option" at bounding box center [953, 386] width 15 height 15
click at [953, 394] on input "Select an option" at bounding box center [953, 386] width 15 height 15
click at [993, 521] on button "Next" at bounding box center [999, 520] width 76 height 39
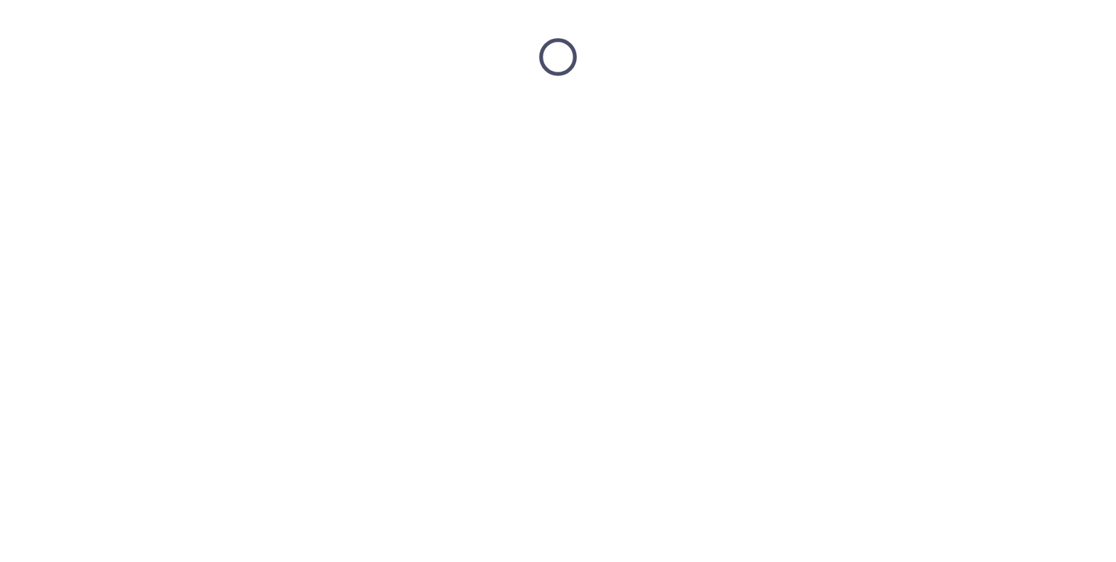
scroll to position [0, 0]
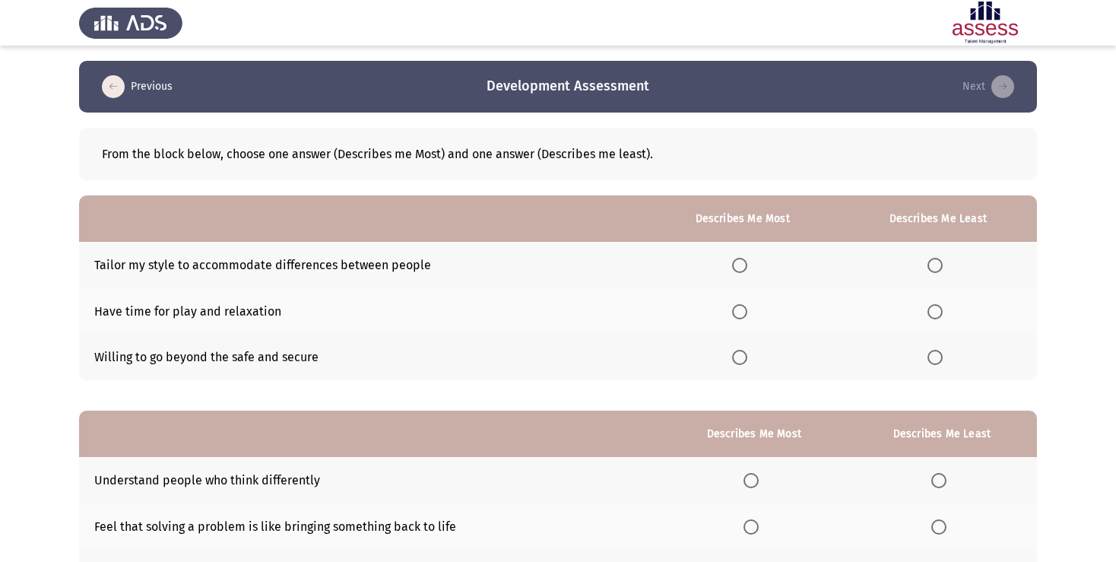
click at [106, 85] on icon "load previous page" at bounding box center [113, 86] width 23 height 23
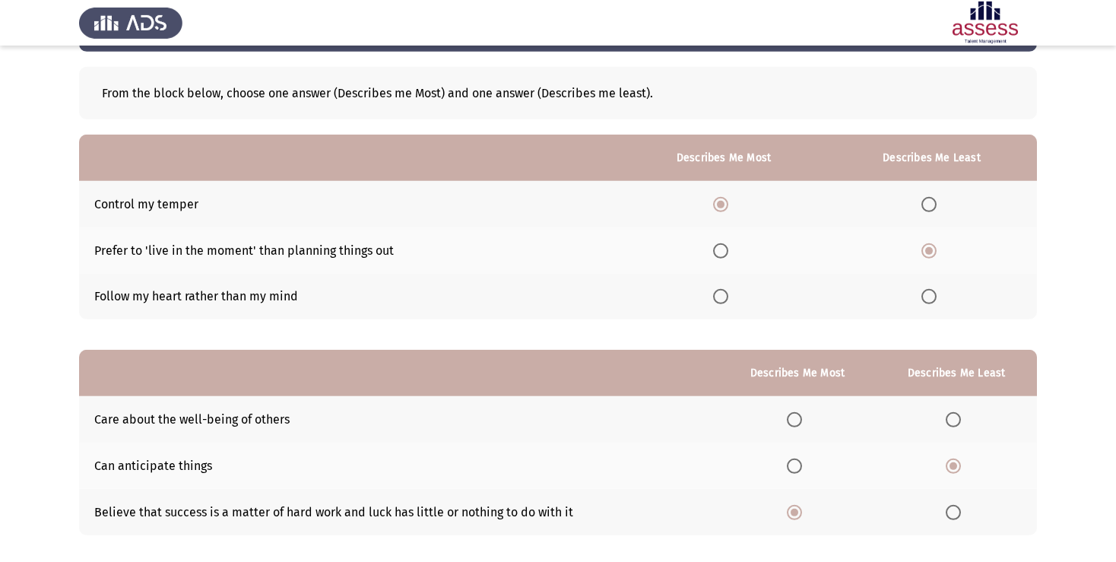
scroll to position [141, 0]
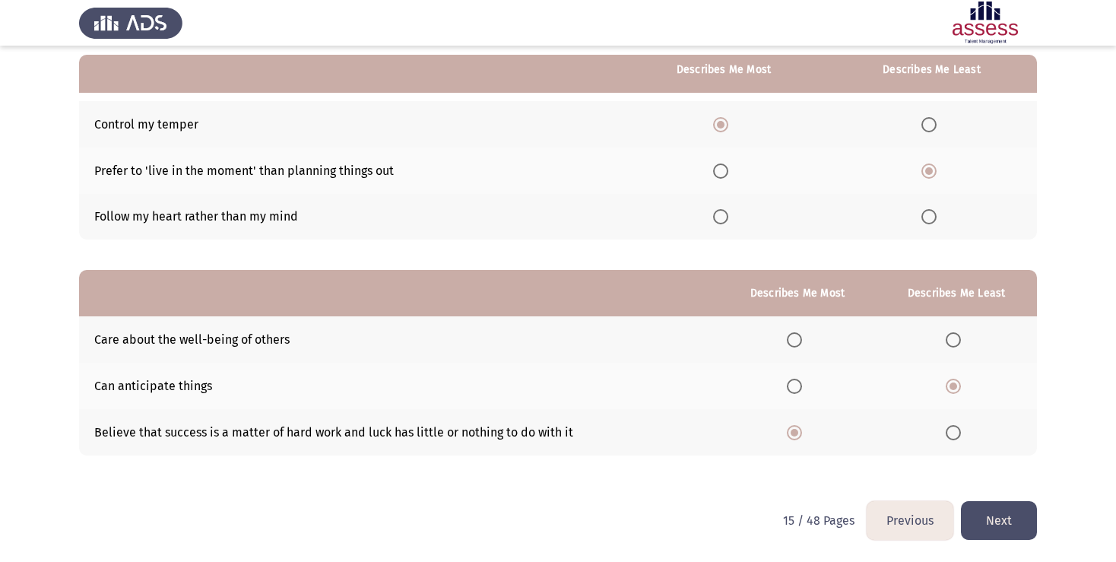
click at [789, 388] on span "Select an option" at bounding box center [794, 386] width 15 height 15
click at [789, 388] on input "Select an option" at bounding box center [794, 386] width 15 height 15
click at [787, 433] on span "Select an option" at bounding box center [794, 432] width 15 height 15
click at [787, 433] on input "Select an option" at bounding box center [794, 432] width 15 height 15
click at [788, 339] on span "Select an option" at bounding box center [794, 339] width 15 height 15
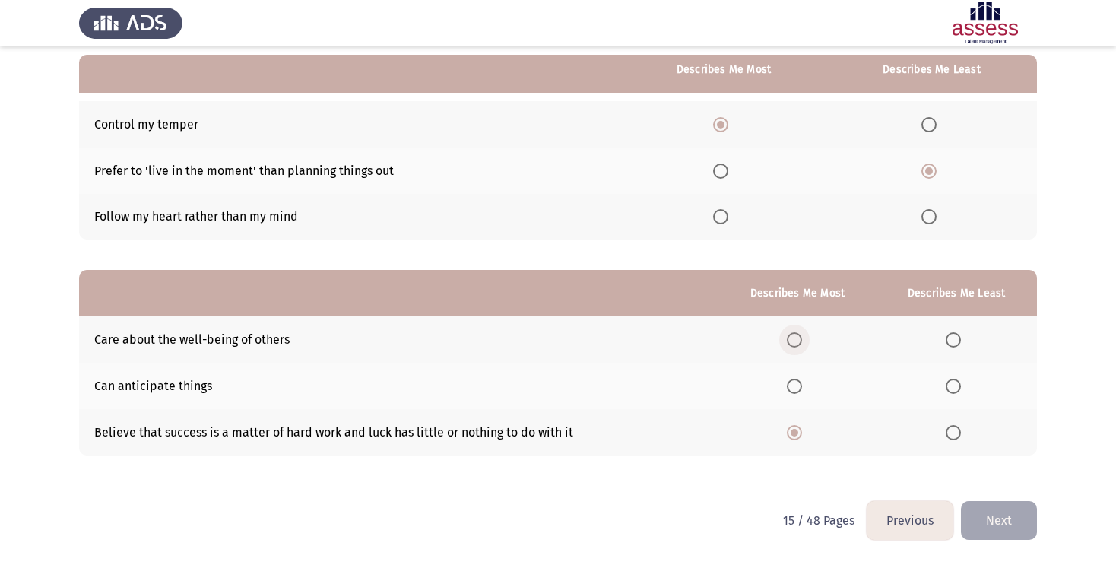
click at [788, 339] on input "Select an option" at bounding box center [794, 339] width 15 height 15
drag, startPoint x: 784, startPoint y: 436, endPoint x: 955, endPoint y: 351, distance: 191.7
click at [790, 430] on span "Select an option" at bounding box center [794, 432] width 15 height 15
click at [957, 336] on span "Select an option" at bounding box center [953, 339] width 15 height 15
click at [957, 336] on input "Select an option" at bounding box center [953, 339] width 15 height 15
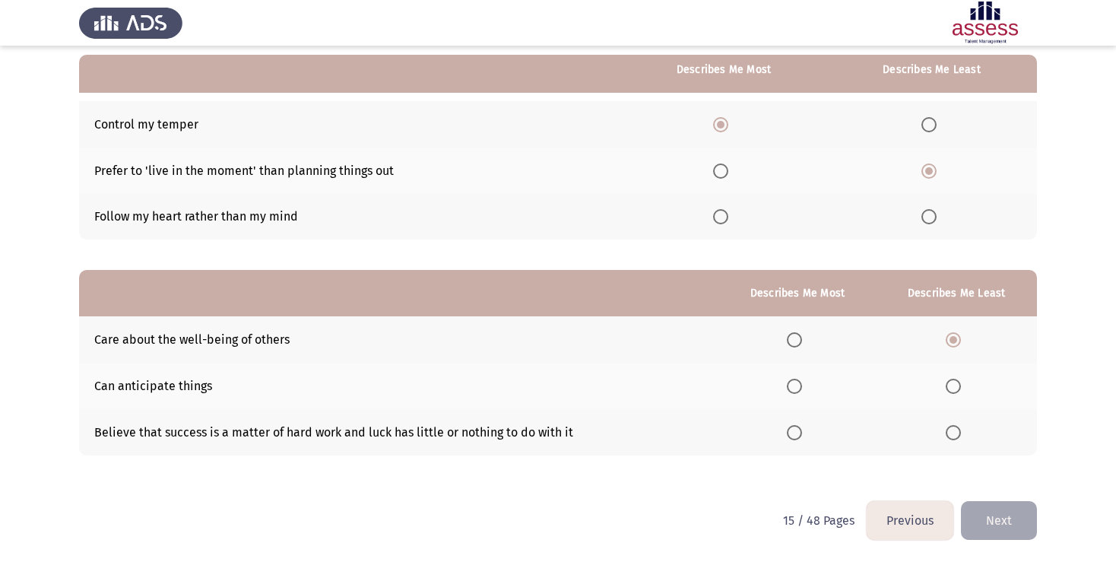
click at [788, 436] on span "Select an option" at bounding box center [794, 432] width 15 height 15
click at [788, 436] on input "Select an option" at bounding box center [794, 432] width 15 height 15
click at [1002, 518] on button "Next" at bounding box center [999, 520] width 76 height 39
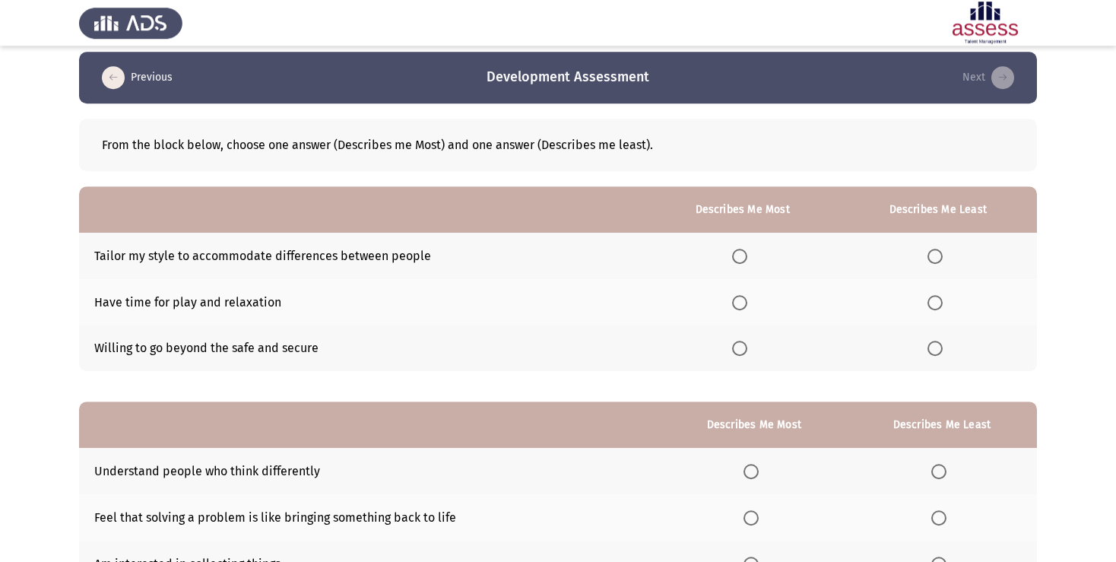
scroll to position [0, 0]
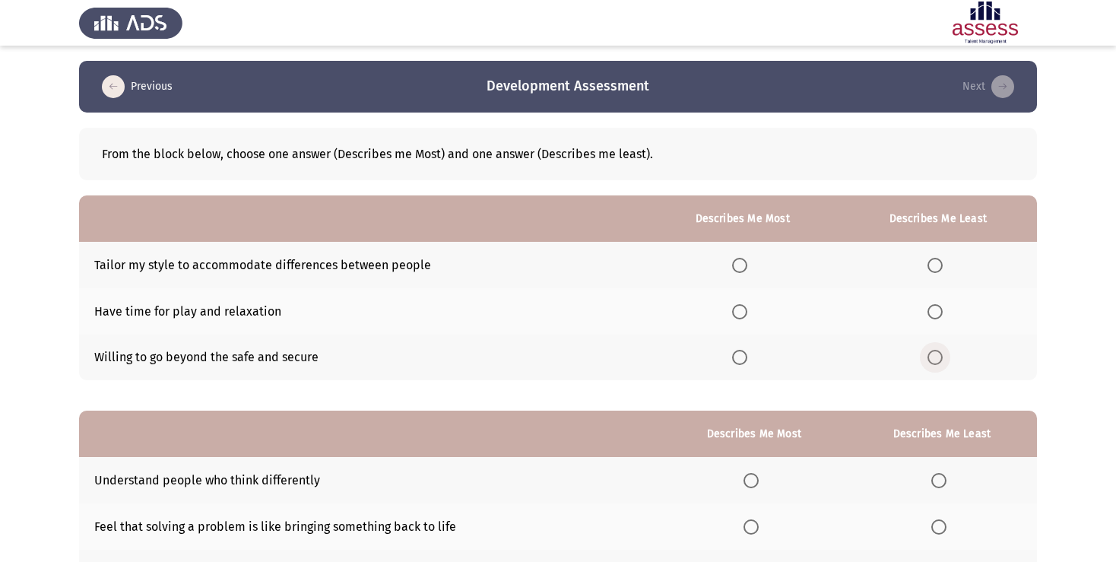
click at [933, 364] on span "Select an option" at bounding box center [934, 357] width 15 height 15
click at [933, 364] on input "Select an option" at bounding box center [934, 357] width 15 height 15
click at [732, 260] on span "Select an option" at bounding box center [739, 265] width 15 height 15
click at [732, 260] on input "Select an option" at bounding box center [739, 265] width 15 height 15
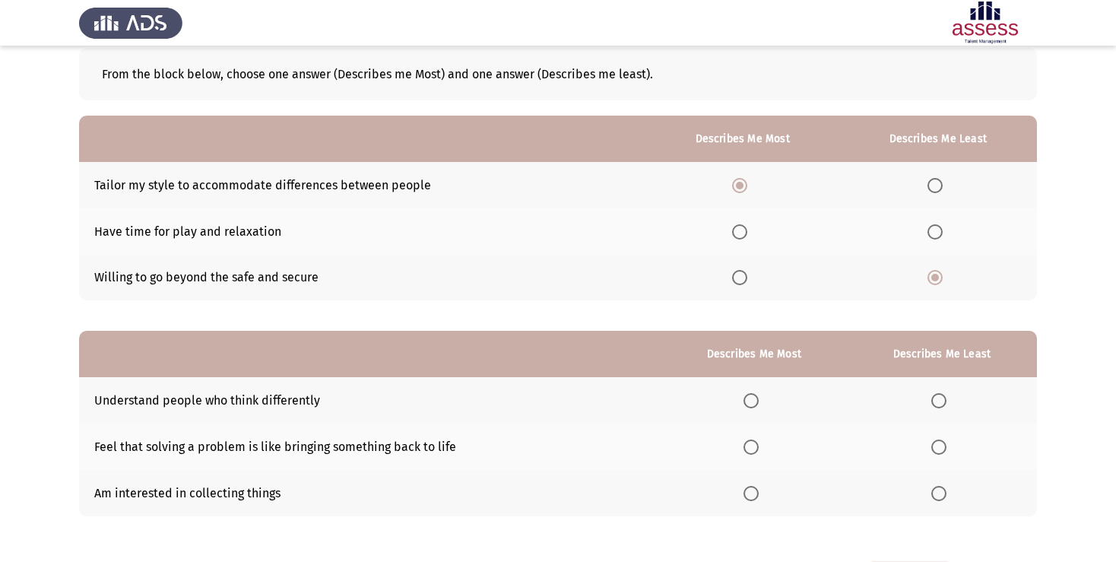
scroll to position [141, 0]
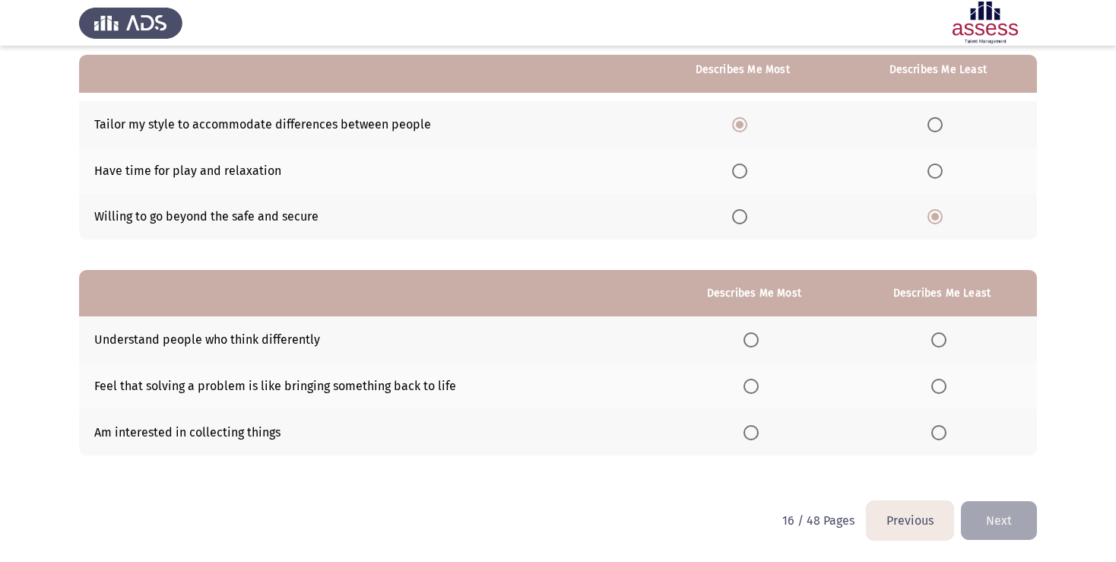
click at [746, 388] on span "Select an option" at bounding box center [750, 386] width 15 height 15
click at [746, 388] on input "Select an option" at bounding box center [750, 386] width 15 height 15
click at [937, 434] on span "Select an option" at bounding box center [938, 432] width 15 height 15
click at [937, 434] on input "Select an option" at bounding box center [938, 432] width 15 height 15
click at [1007, 531] on button "Next" at bounding box center [999, 520] width 76 height 39
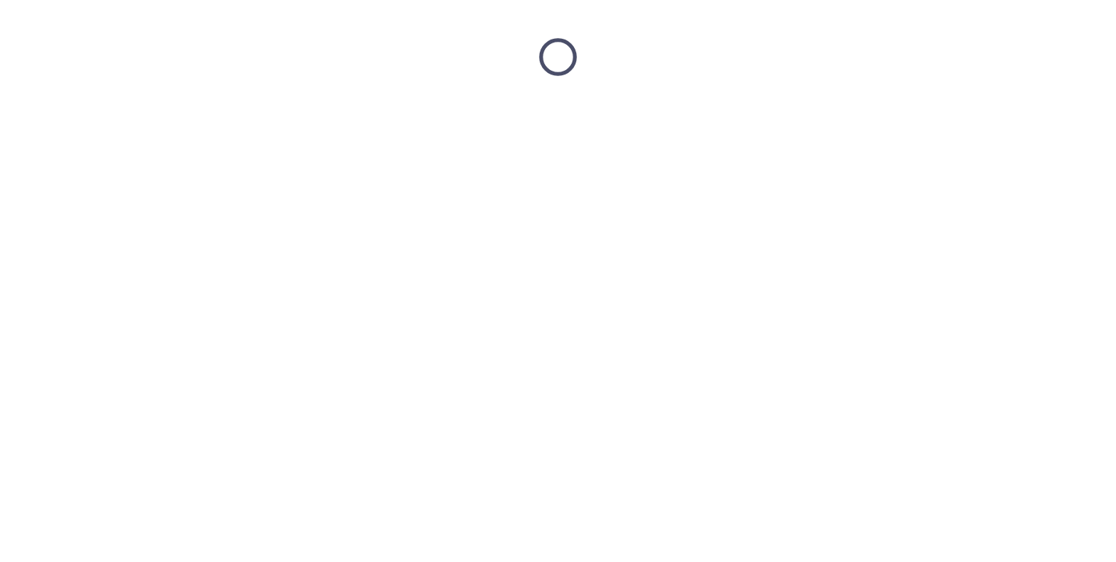
scroll to position [0, 0]
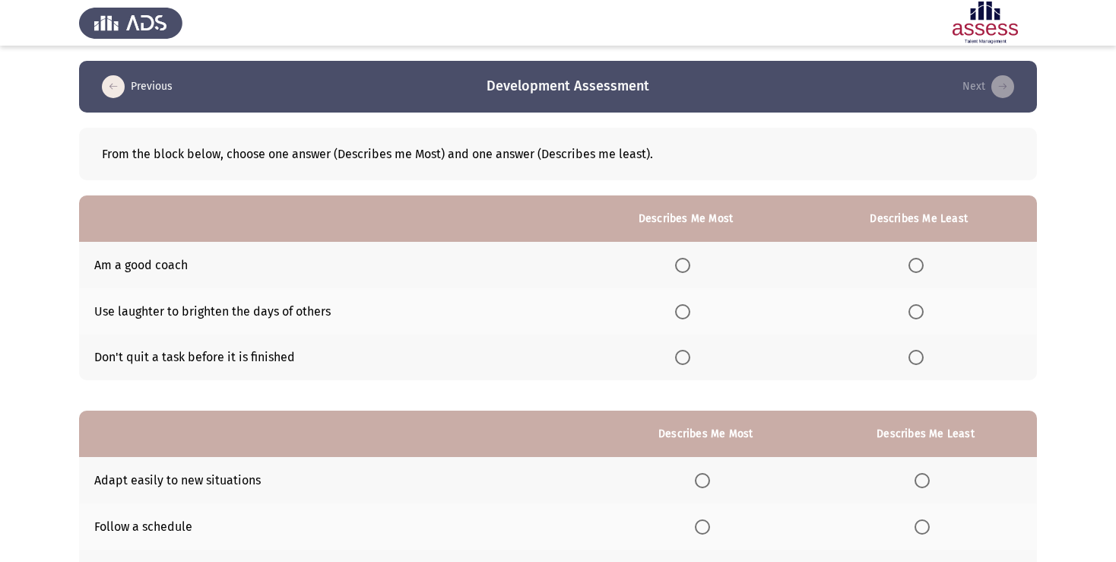
click at [683, 263] on span "Select an option" at bounding box center [682, 265] width 15 height 15
click at [683, 263] on input "Select an option" at bounding box center [682, 265] width 15 height 15
click at [923, 311] on span "Select an option" at bounding box center [915, 311] width 15 height 15
click at [923, 311] on input "Select an option" at bounding box center [915, 311] width 15 height 15
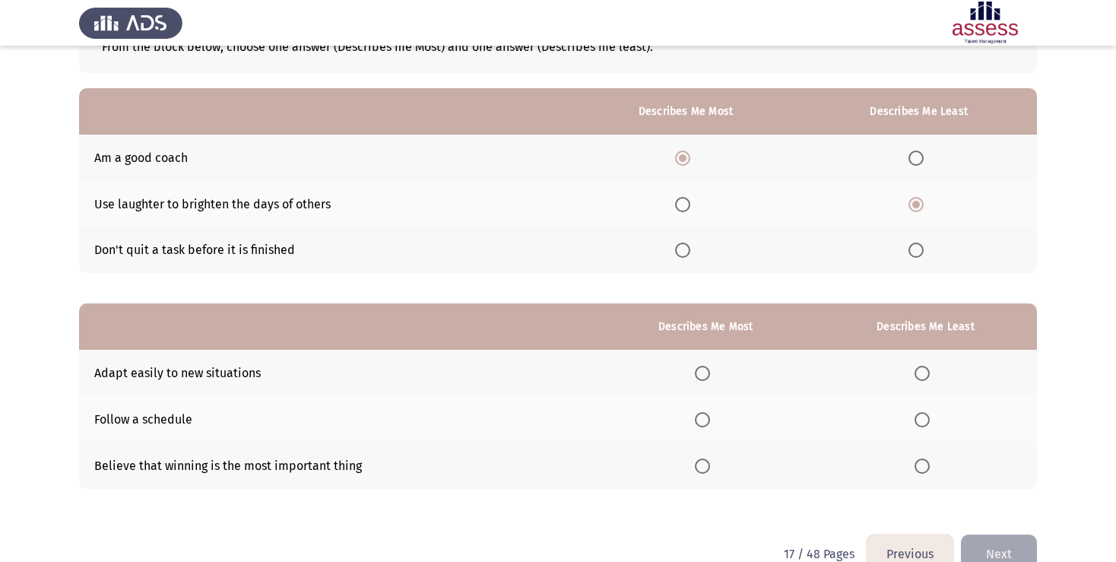
scroll to position [141, 0]
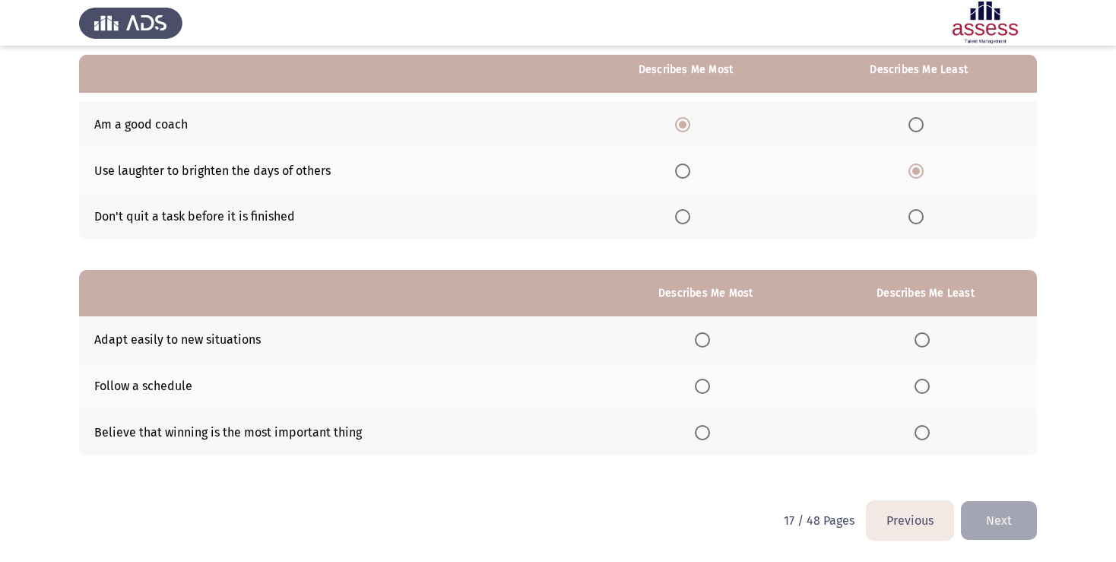
click at [920, 430] on span "Select an option" at bounding box center [921, 432] width 15 height 15
click at [920, 430] on input "Select an option" at bounding box center [921, 432] width 15 height 15
click at [695, 433] on span "Select an option" at bounding box center [702, 432] width 15 height 15
click at [695, 433] on input "Select an option" at bounding box center [702, 432] width 15 height 15
click at [926, 339] on span "Select an option" at bounding box center [921, 339] width 15 height 15
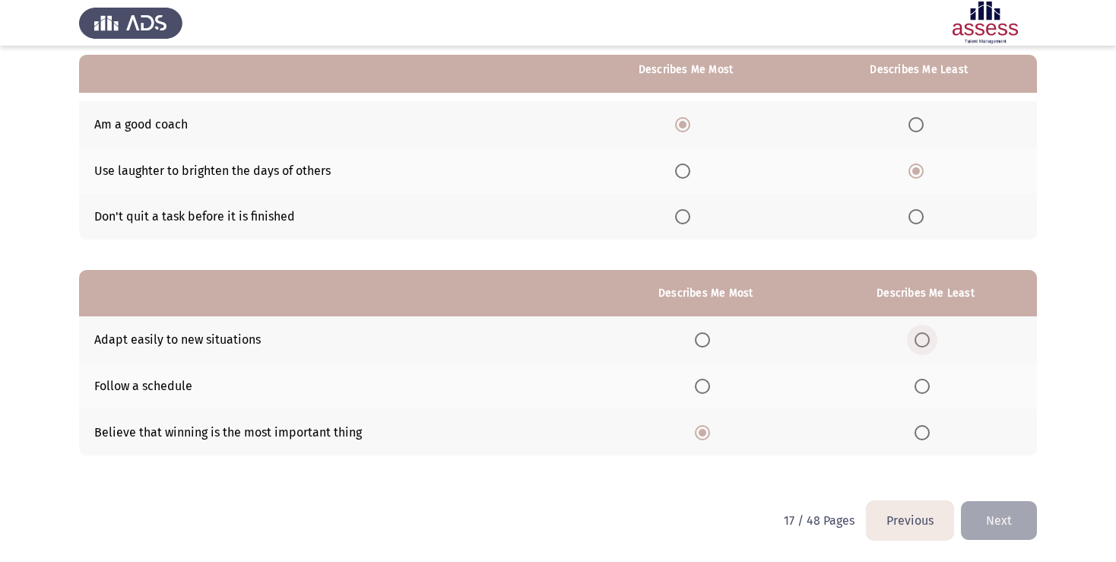
click at [926, 339] on input "Select an option" at bounding box center [921, 339] width 15 height 15
click at [1006, 536] on button "Next" at bounding box center [999, 520] width 76 height 39
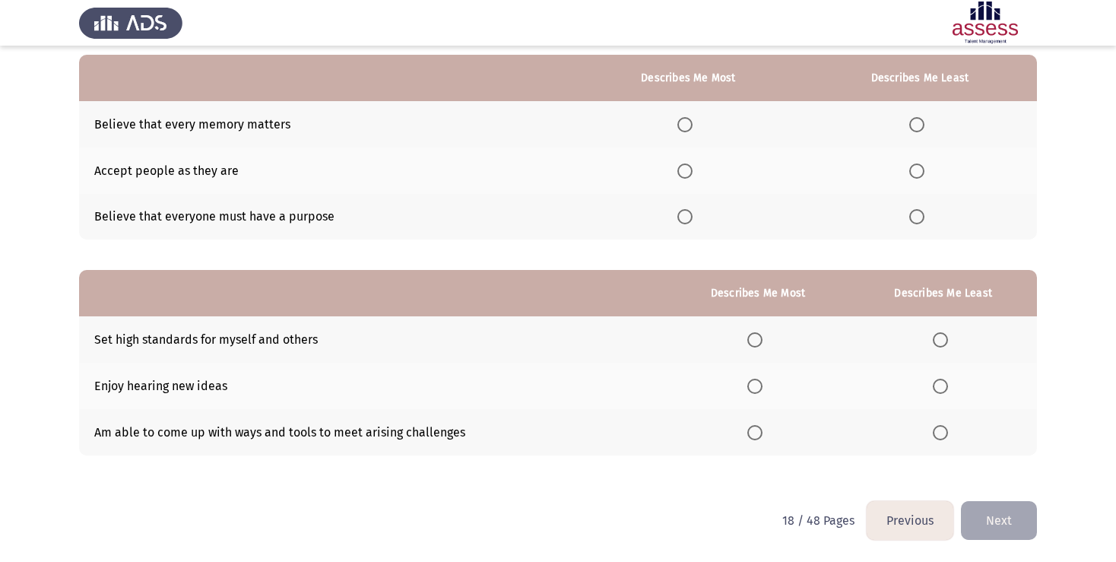
scroll to position [0, 0]
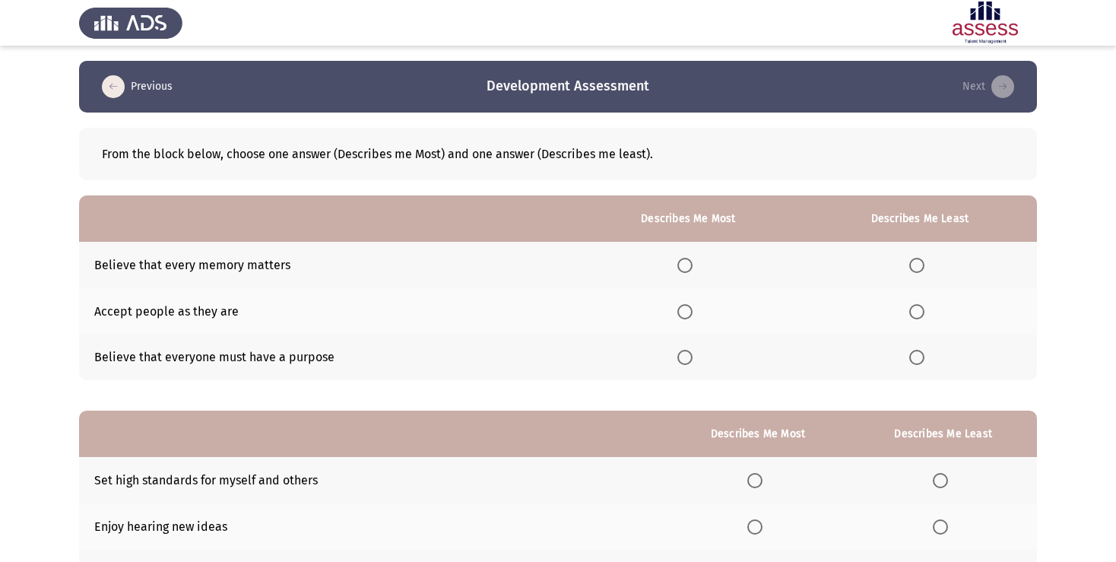
click at [687, 360] on span "Select an option" at bounding box center [684, 357] width 15 height 15
click at [687, 360] on input "Select an option" at bounding box center [684, 357] width 15 height 15
click at [921, 312] on span "Select an option" at bounding box center [916, 311] width 15 height 15
click at [921, 312] on input "Select an option" at bounding box center [916, 311] width 15 height 15
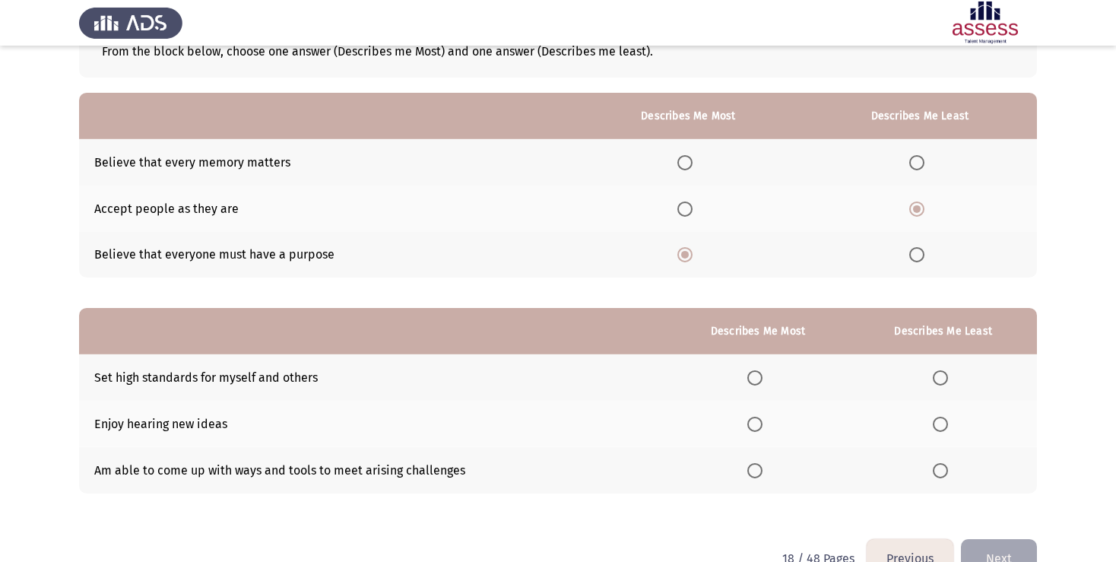
scroll to position [141, 0]
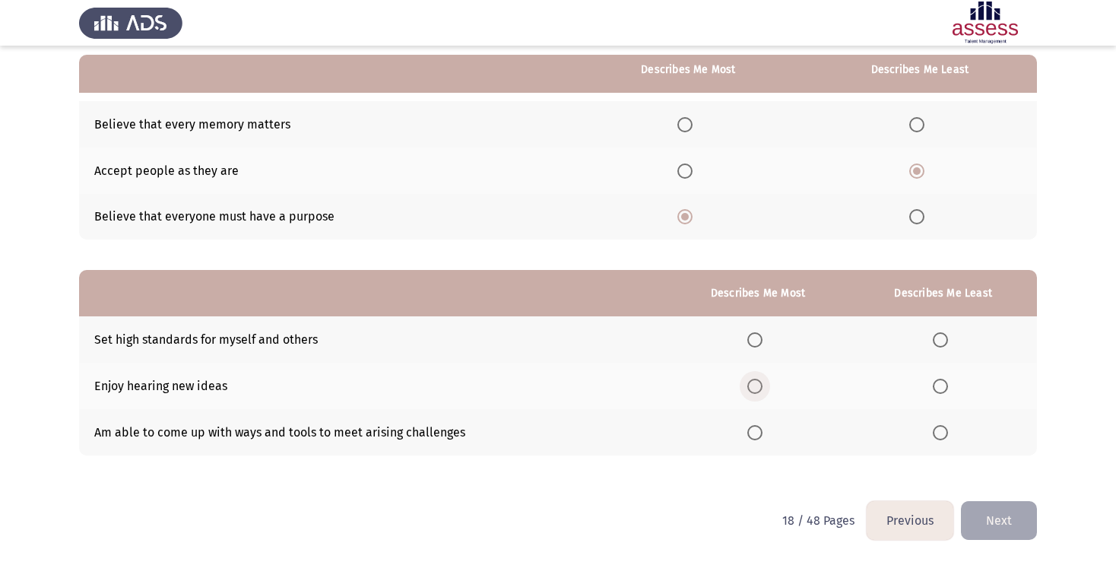
click at [759, 391] on label "Select an option" at bounding box center [757, 386] width 21 height 15
click at [759, 391] on input "Select an option" at bounding box center [754, 386] width 15 height 15
click at [750, 337] on span "Select an option" at bounding box center [754, 339] width 15 height 15
click at [750, 337] on input "Select an option" at bounding box center [754, 339] width 15 height 15
click at [936, 436] on span "Select an option" at bounding box center [940, 432] width 15 height 15
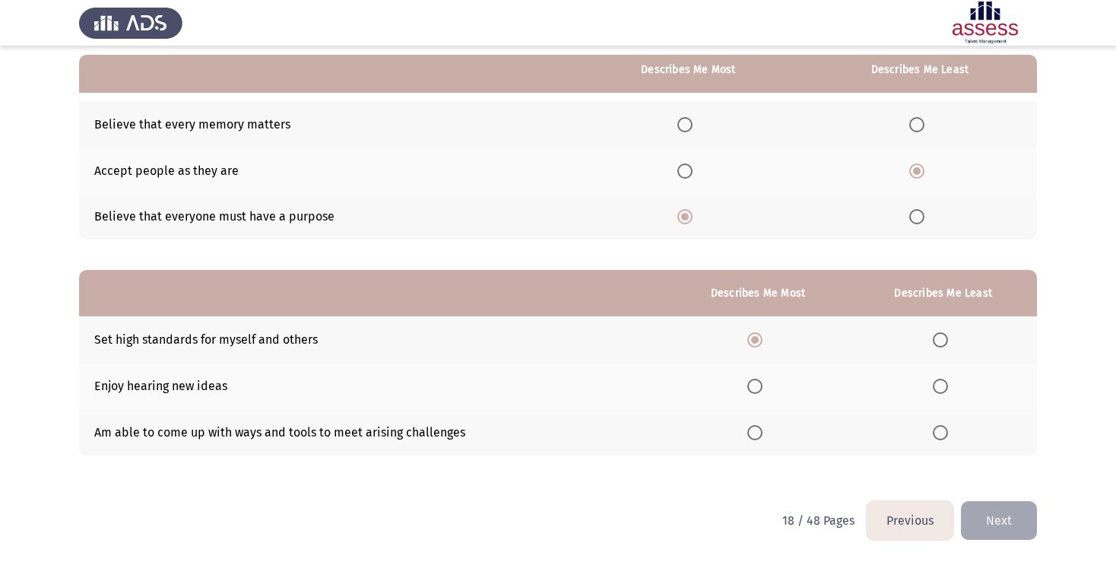
click at [936, 436] on input "Select an option" at bounding box center [940, 432] width 15 height 15
click at [996, 521] on button "Next" at bounding box center [999, 520] width 76 height 39
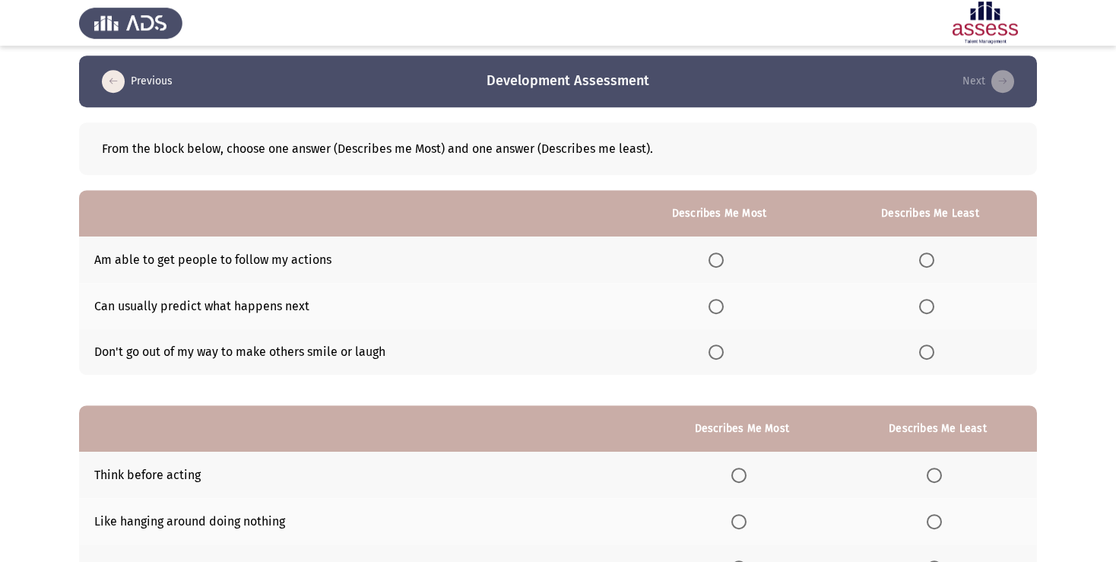
scroll to position [0, 0]
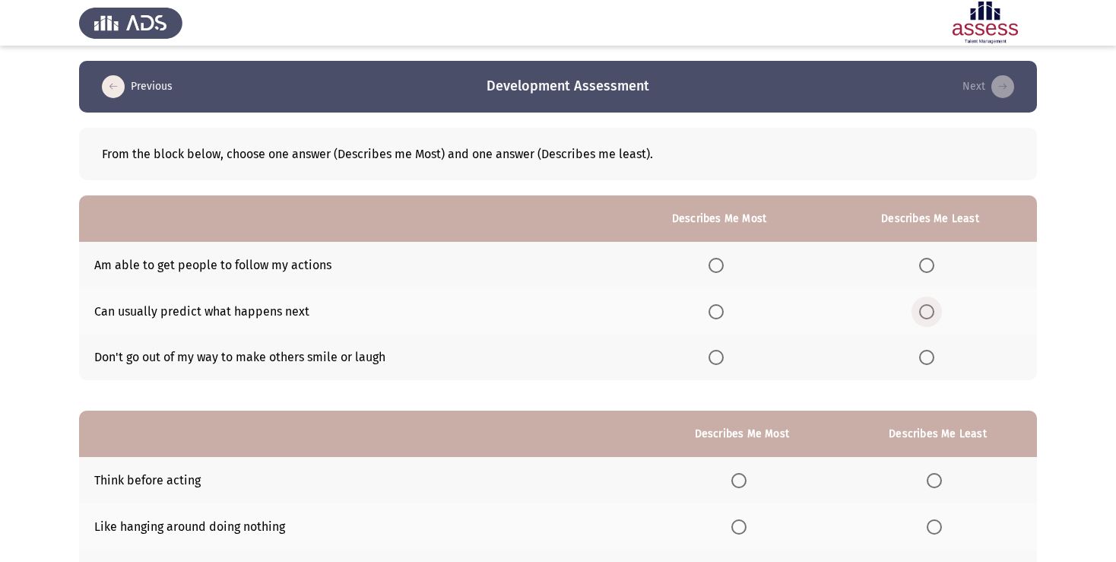
click at [926, 310] on span "Select an option" at bounding box center [926, 311] width 15 height 15
click at [926, 310] on input "Select an option" at bounding box center [926, 311] width 15 height 15
click at [711, 261] on span "Select an option" at bounding box center [715, 265] width 15 height 15
click at [711, 261] on input "Select an option" at bounding box center [715, 265] width 15 height 15
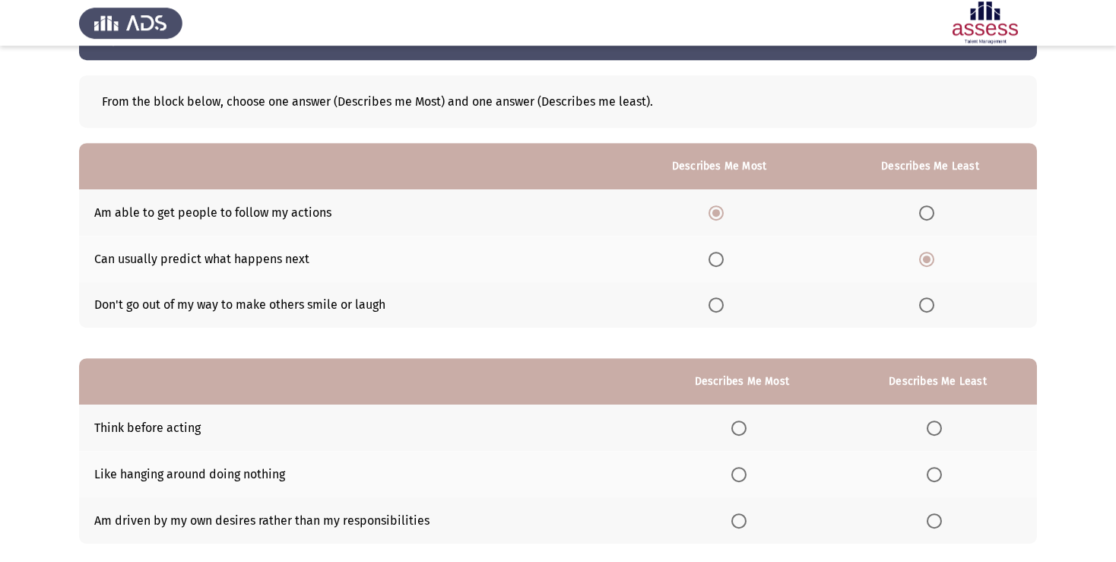
scroll to position [141, 0]
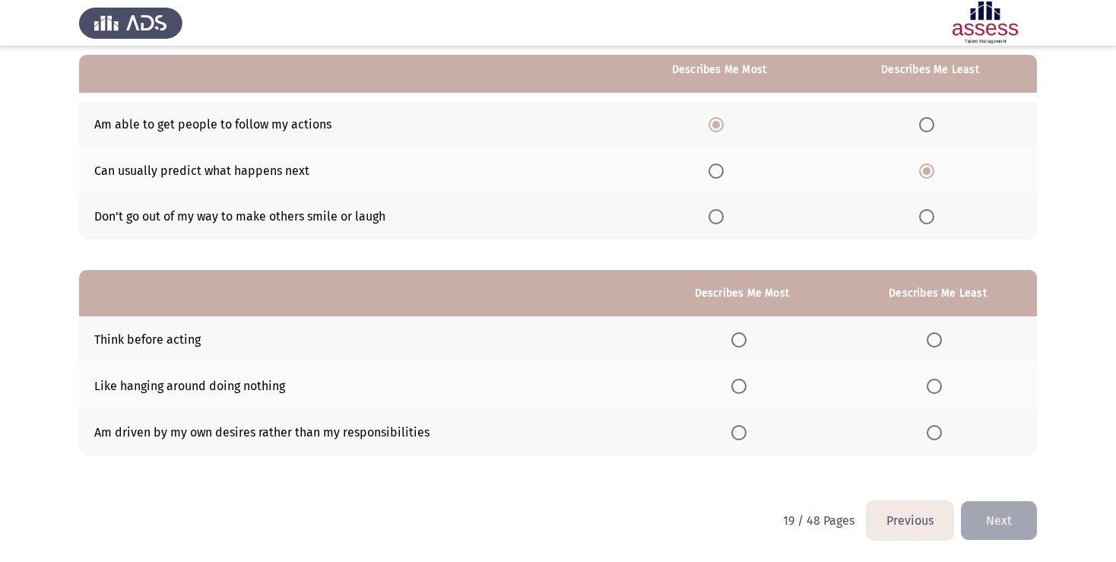
click at [731, 340] on span "Select an option" at bounding box center [738, 339] width 15 height 15
click at [731, 340] on input "Select an option" at bounding box center [738, 339] width 15 height 15
click at [928, 436] on span "Select an option" at bounding box center [934, 432] width 15 height 15
click at [928, 436] on input "Select an option" at bounding box center [934, 432] width 15 height 15
click at [995, 524] on button "Next" at bounding box center [999, 520] width 76 height 39
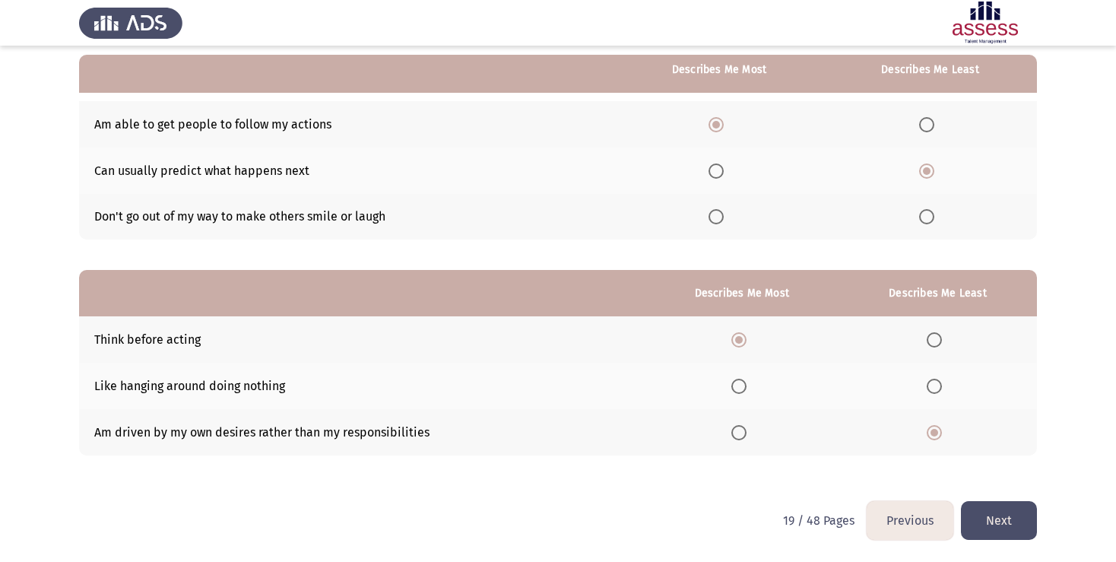
scroll to position [0, 0]
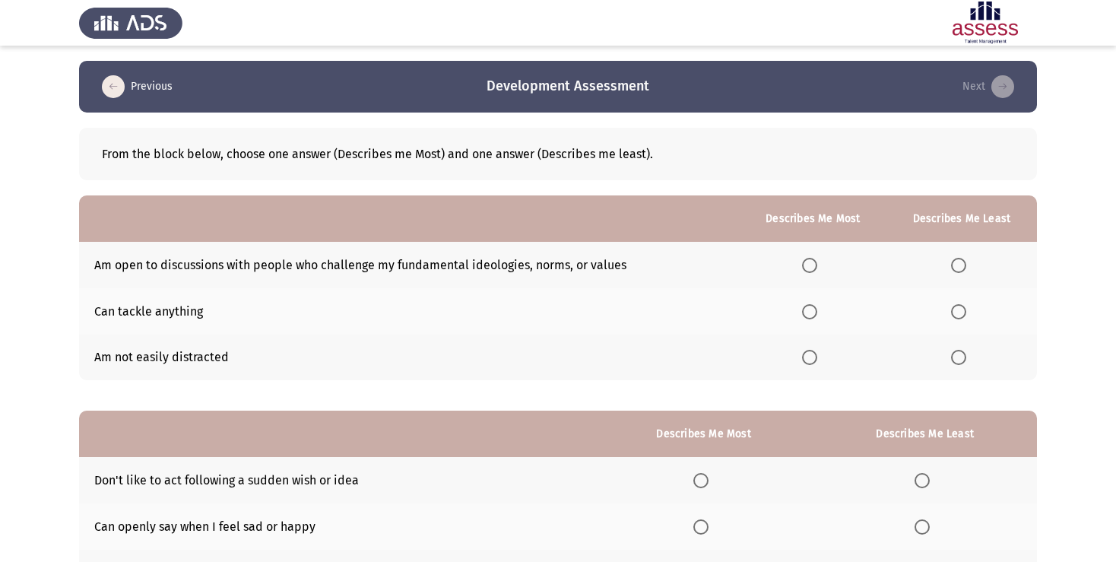
click at [809, 266] on span "Select an option" at bounding box center [809, 265] width 15 height 15
click at [809, 266] on input "Select an option" at bounding box center [809, 265] width 15 height 15
click at [961, 361] on span "Select an option" at bounding box center [958, 357] width 15 height 15
click at [961, 361] on input "Select an option" at bounding box center [958, 357] width 15 height 15
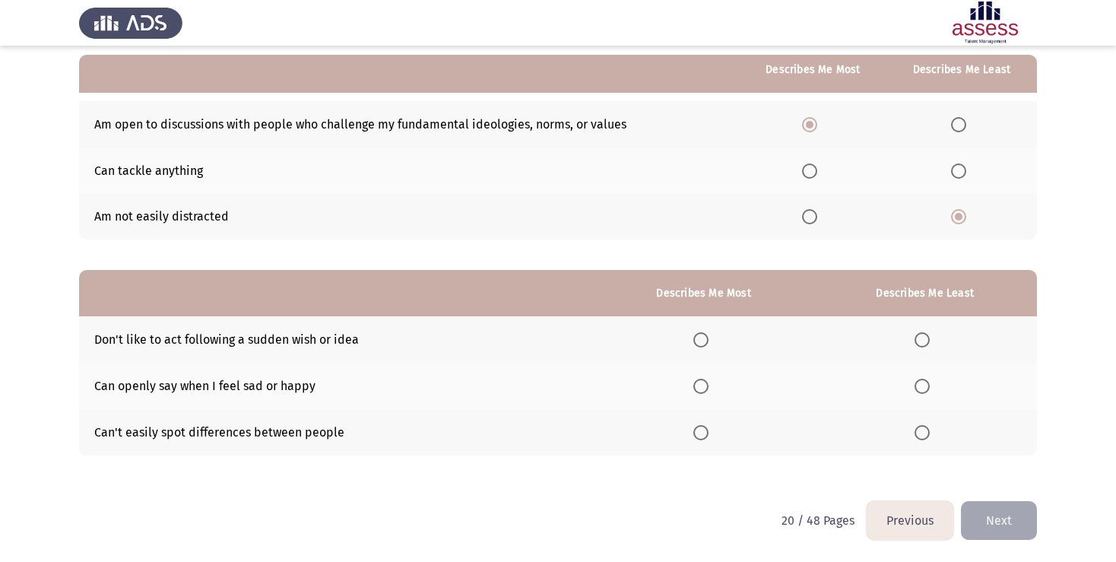
click at [694, 388] on span "Select an option" at bounding box center [700, 386] width 15 height 15
click at [694, 388] on input "Select an option" at bounding box center [700, 386] width 15 height 15
click at [917, 341] on span "Select an option" at bounding box center [921, 339] width 15 height 15
click at [917, 341] on input "Select an option" at bounding box center [921, 339] width 15 height 15
click at [1011, 527] on button "Next" at bounding box center [999, 520] width 76 height 39
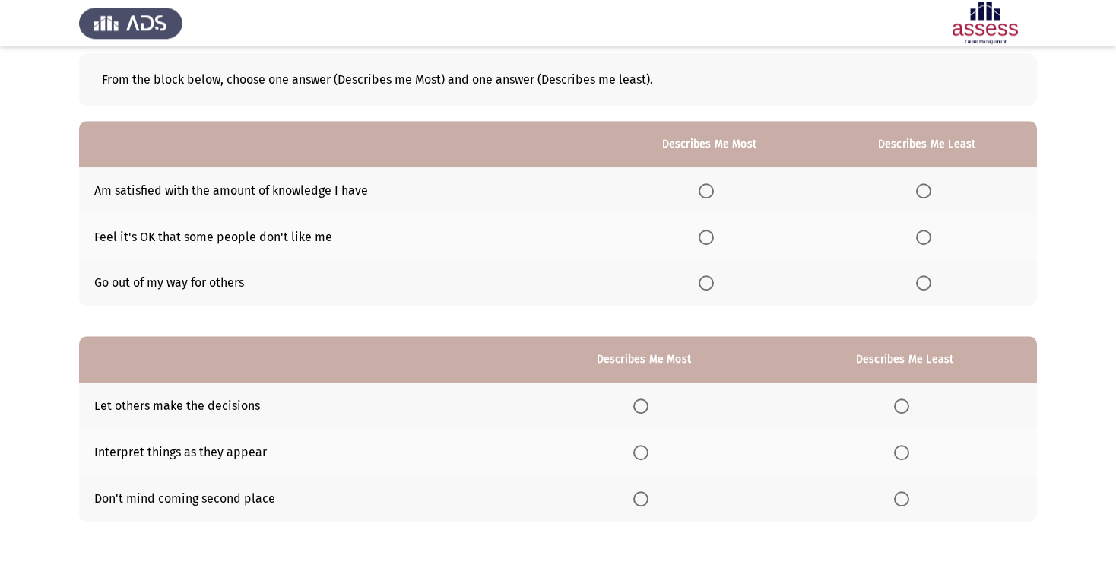
scroll to position [0, 0]
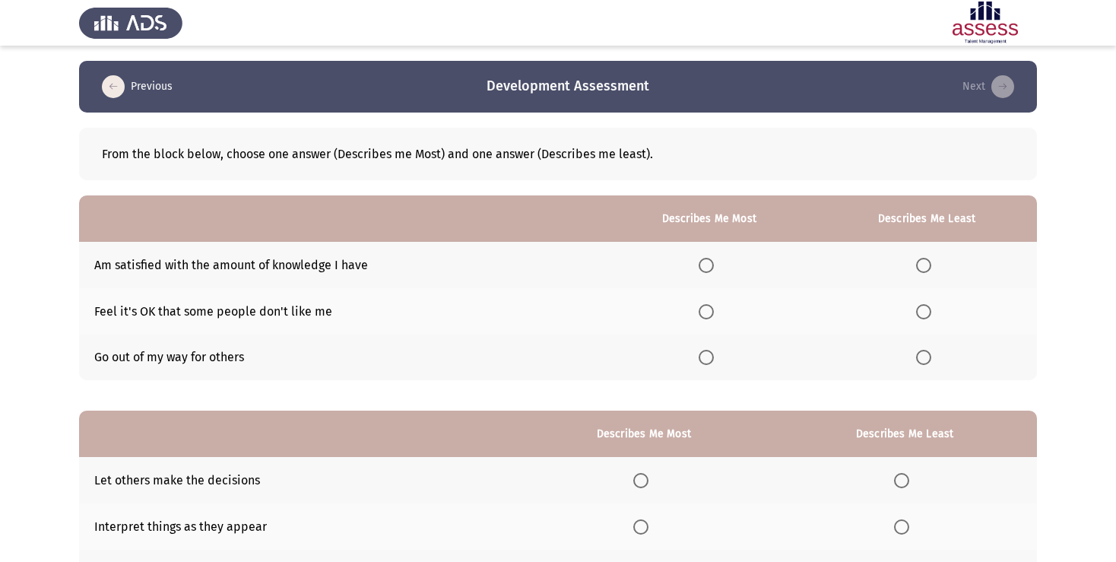
click at [923, 359] on span "Select an option" at bounding box center [923, 357] width 15 height 15
click at [923, 359] on input "Select an option" at bounding box center [923, 357] width 15 height 15
click at [708, 312] on span "Select an option" at bounding box center [705, 311] width 15 height 15
click at [708, 312] on input "Select an option" at bounding box center [705, 311] width 15 height 15
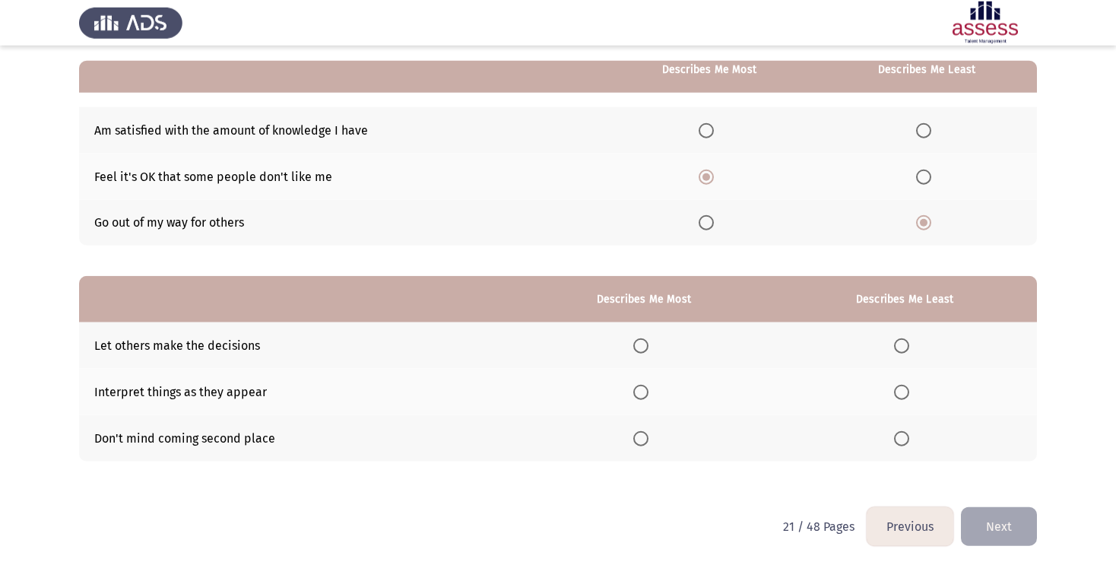
scroll to position [141, 0]
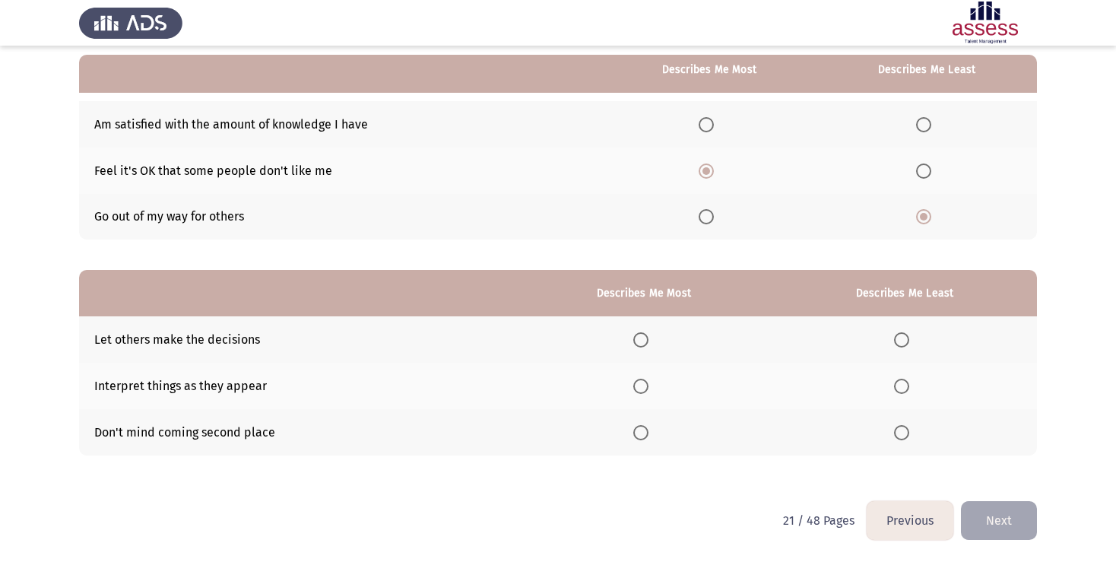
click at [635, 341] on span "Select an option" at bounding box center [640, 339] width 15 height 15
click at [635, 341] on input "Select an option" at bounding box center [640, 339] width 15 height 15
click at [902, 393] on span "Select an option" at bounding box center [901, 386] width 15 height 15
click at [902, 393] on input "Select an option" at bounding box center [901, 386] width 15 height 15
click at [996, 521] on button "Next" at bounding box center [999, 520] width 76 height 39
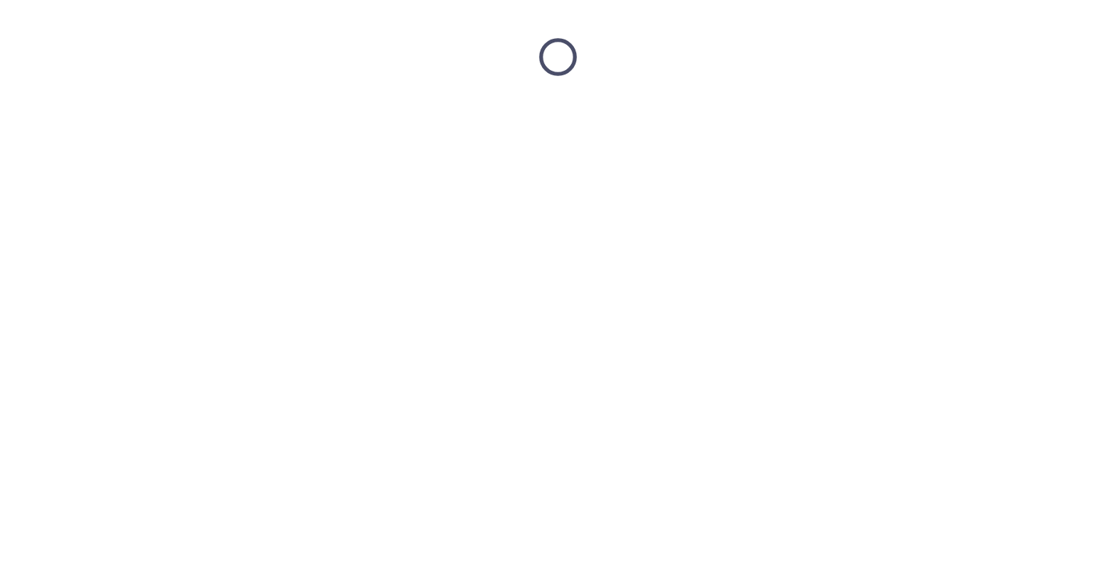
scroll to position [0, 0]
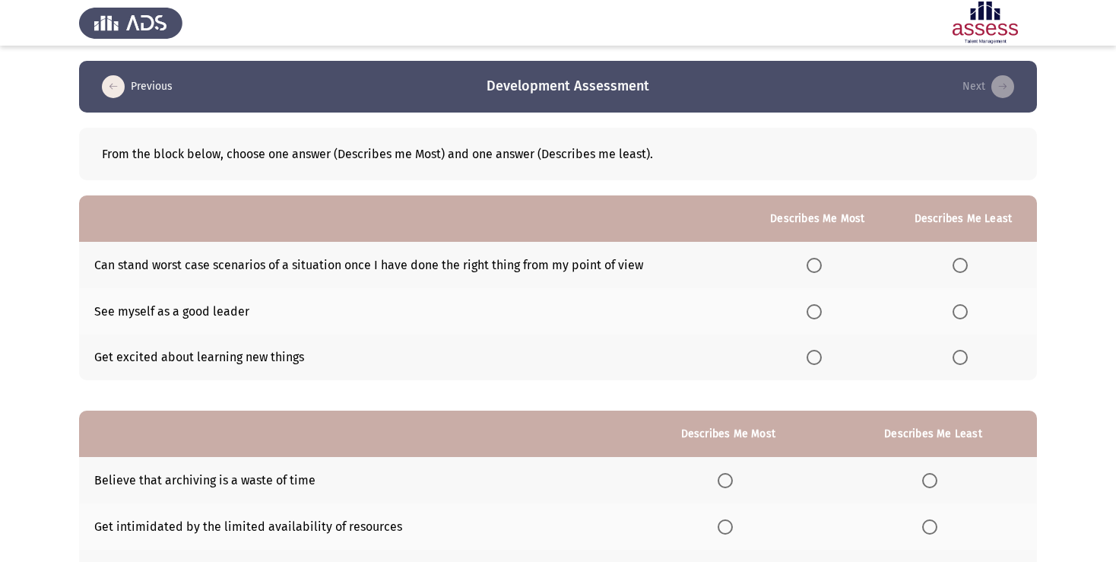
click at [816, 357] on span "Select an option" at bounding box center [813, 357] width 15 height 15
click at [816, 357] on input "Select an option" at bounding box center [813, 357] width 15 height 15
click at [959, 266] on span "Select an option" at bounding box center [959, 265] width 15 height 15
click at [959, 266] on input "Select an option" at bounding box center [959, 265] width 15 height 15
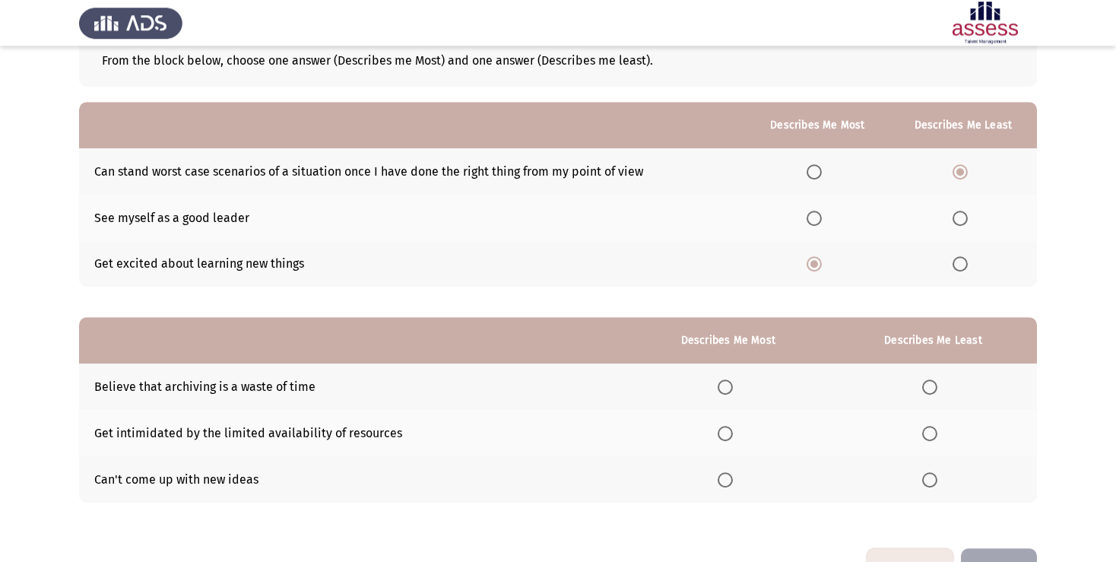
scroll to position [141, 0]
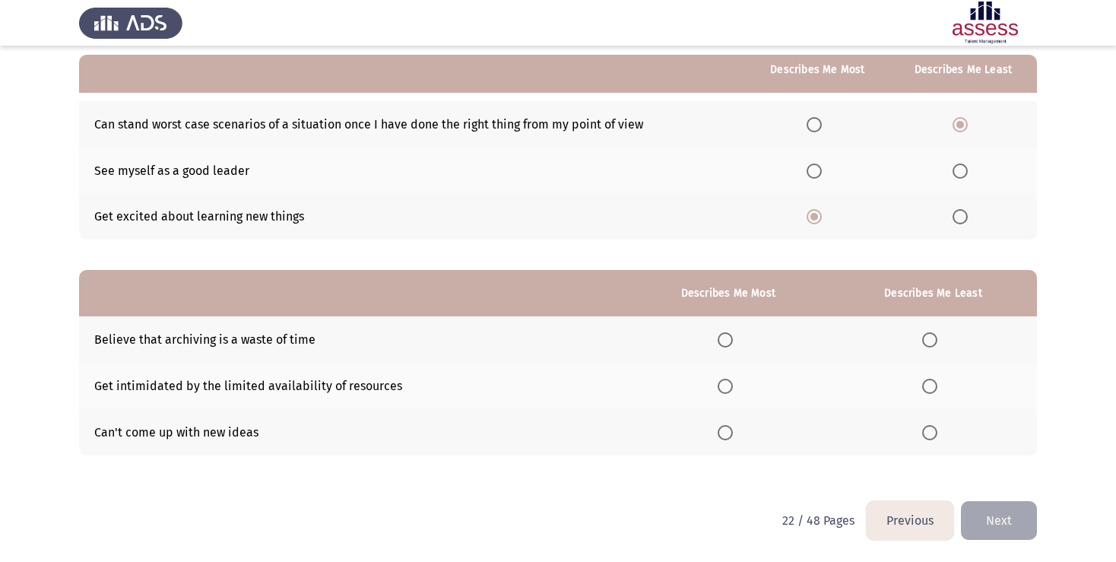
click at [927, 430] on span "Select an option" at bounding box center [929, 432] width 15 height 15
click at [927, 430] on input "Select an option" at bounding box center [929, 432] width 15 height 15
click at [717, 390] on span "Select an option" at bounding box center [724, 386] width 15 height 15
click at [717, 390] on input "Select an option" at bounding box center [724, 386] width 15 height 15
click at [721, 341] on span "Select an option" at bounding box center [724, 339] width 15 height 15
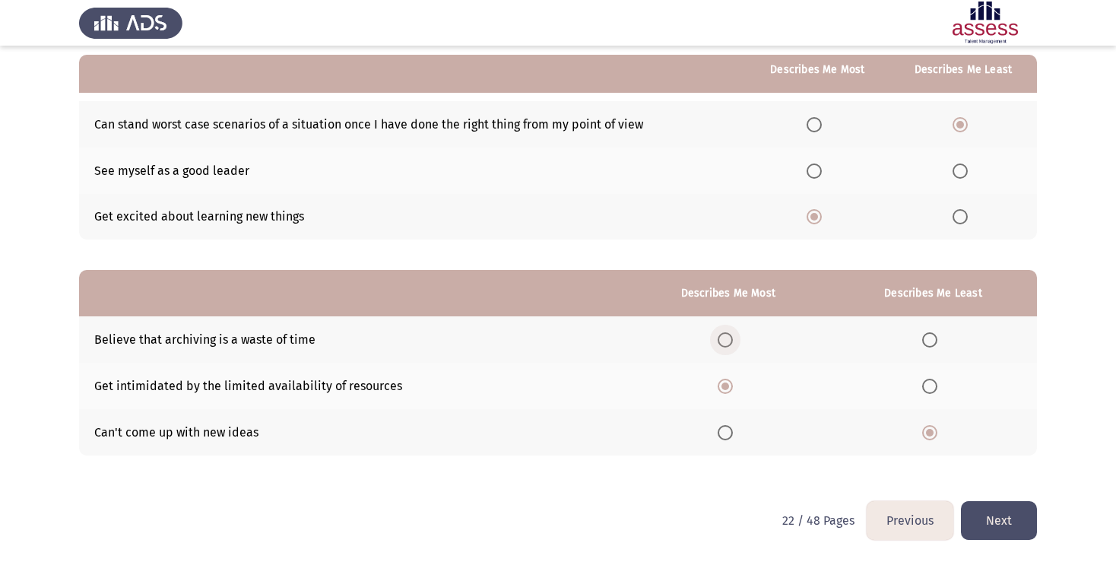
click at [721, 341] on input "Select an option" at bounding box center [724, 339] width 15 height 15
click at [1018, 517] on button "Next" at bounding box center [999, 520] width 76 height 39
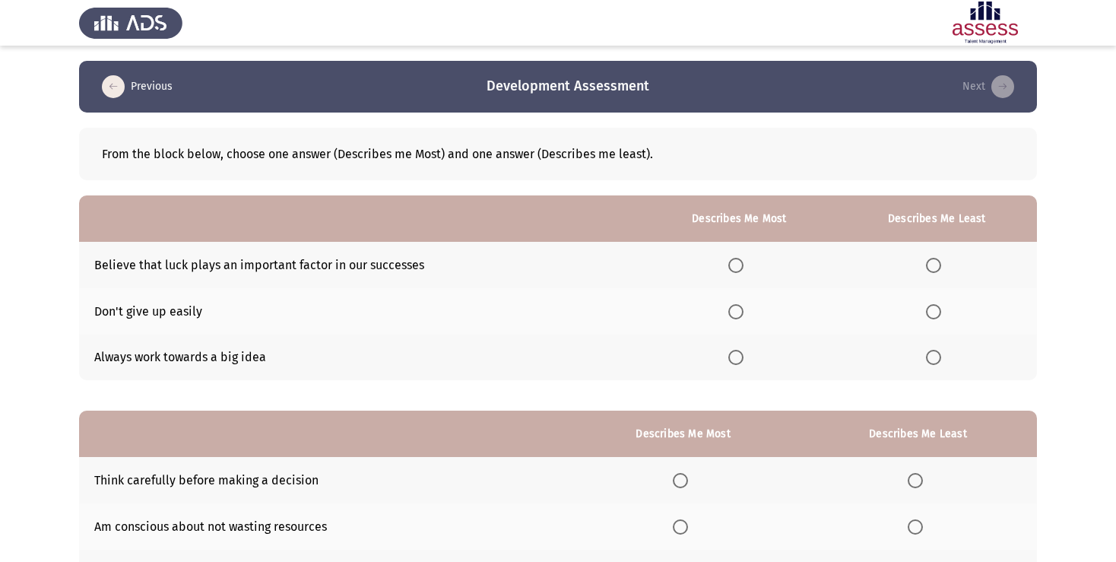
click at [734, 311] on span "Select an option" at bounding box center [735, 311] width 15 height 15
click at [734, 311] on input "Select an option" at bounding box center [735, 311] width 15 height 15
click at [935, 264] on span "Select an option" at bounding box center [933, 265] width 15 height 15
click at [935, 264] on input "Select an option" at bounding box center [933, 265] width 15 height 15
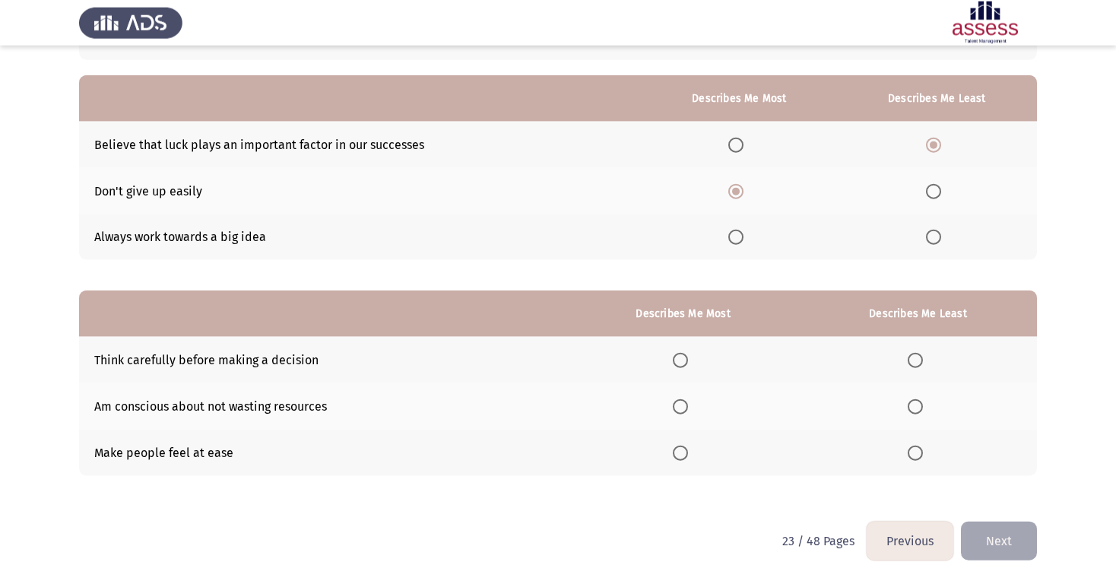
scroll to position [141, 0]
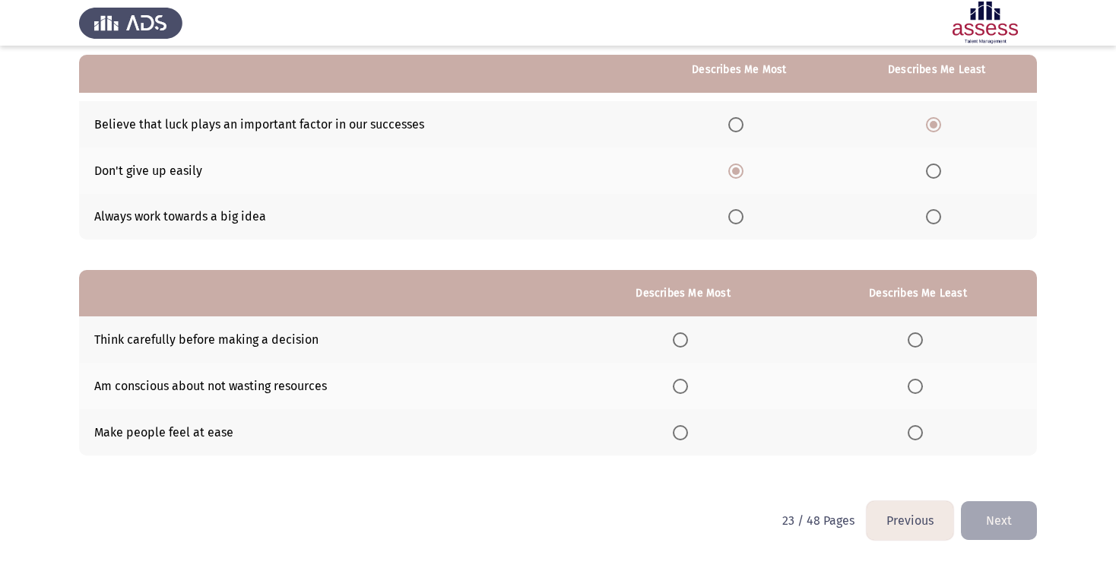
click at [677, 342] on span "Select an option" at bounding box center [680, 339] width 15 height 15
click at [677, 342] on input "Select an option" at bounding box center [680, 339] width 15 height 15
click at [914, 435] on span "Select an option" at bounding box center [914, 432] width 15 height 15
click at [914, 435] on input "Select an option" at bounding box center [914, 432] width 15 height 15
click at [990, 525] on button "Next" at bounding box center [999, 520] width 76 height 39
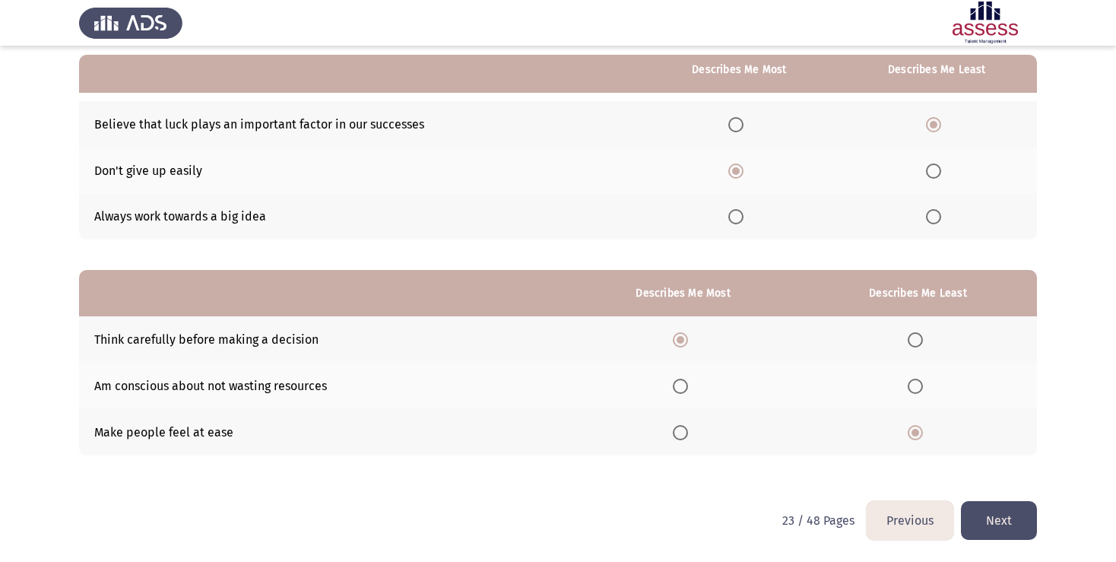
scroll to position [0, 0]
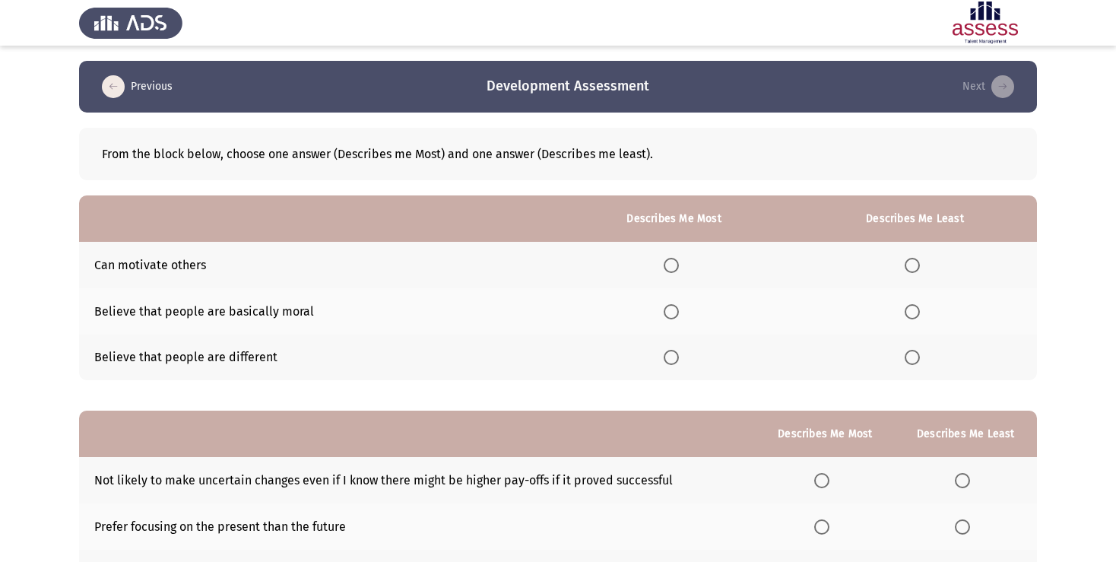
click at [913, 316] on span "Select an option" at bounding box center [911, 311] width 15 height 15
click at [913, 316] on input "Select an option" at bounding box center [911, 311] width 15 height 15
click at [664, 359] on span "Select an option" at bounding box center [671, 357] width 15 height 15
click at [664, 359] on input "Select an option" at bounding box center [671, 357] width 15 height 15
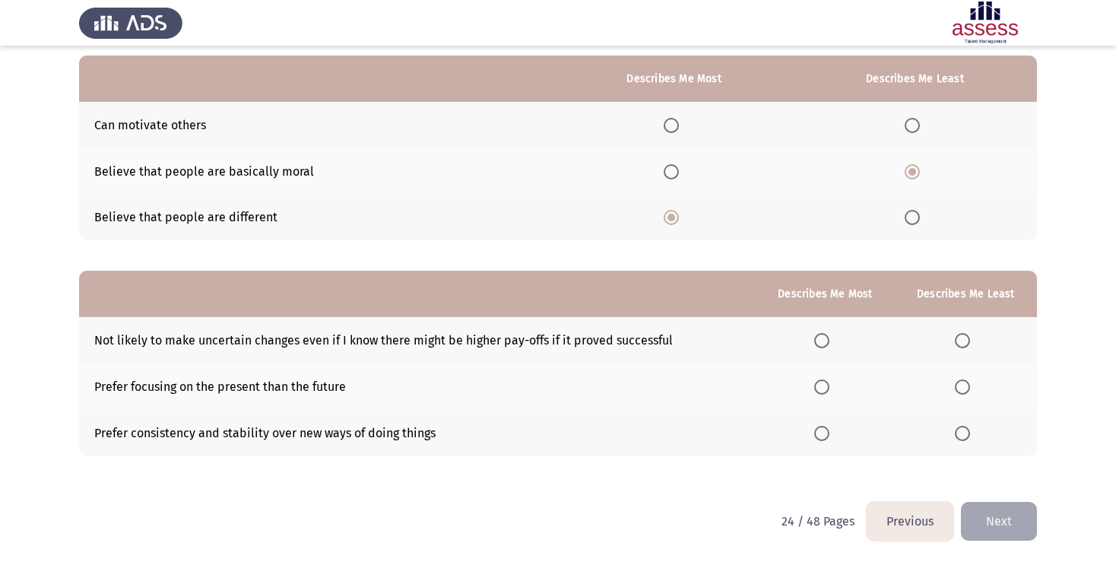
scroll to position [141, 0]
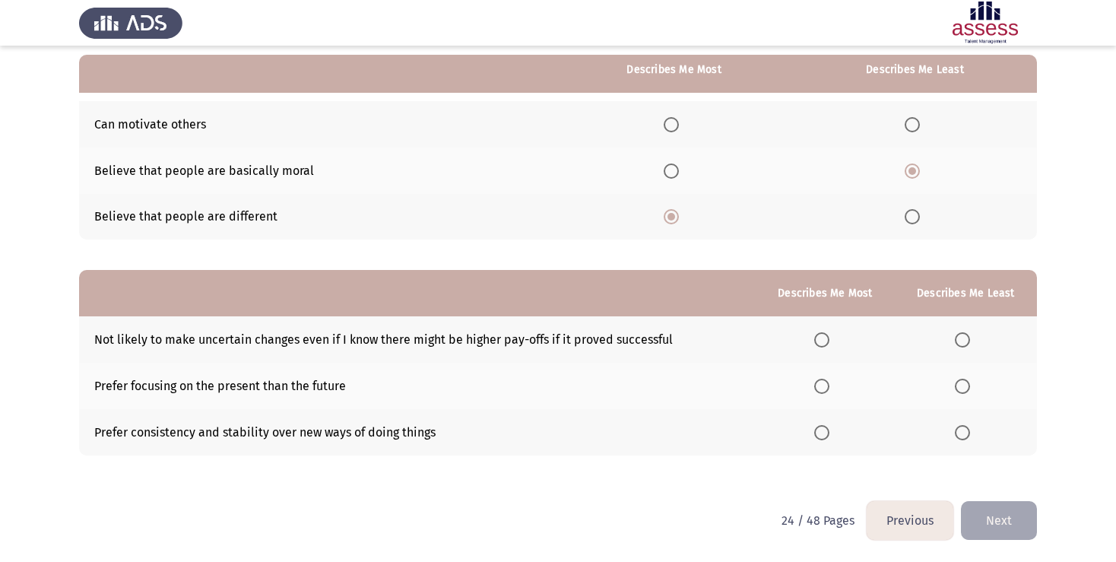
click at [960, 391] on span "Select an option" at bounding box center [962, 386] width 15 height 15
click at [960, 391] on input "Select an option" at bounding box center [962, 386] width 15 height 15
click at [817, 343] on span "Select an option" at bounding box center [821, 339] width 15 height 15
click at [817, 343] on input "Select an option" at bounding box center [821, 339] width 15 height 15
click at [1006, 521] on button "Next" at bounding box center [999, 520] width 76 height 39
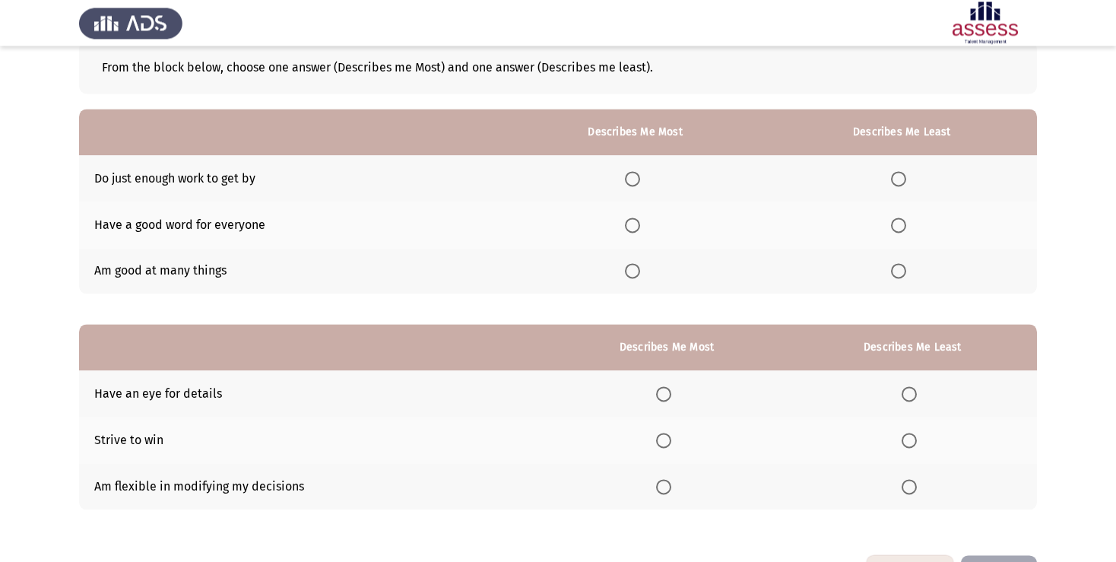
scroll to position [61, 0]
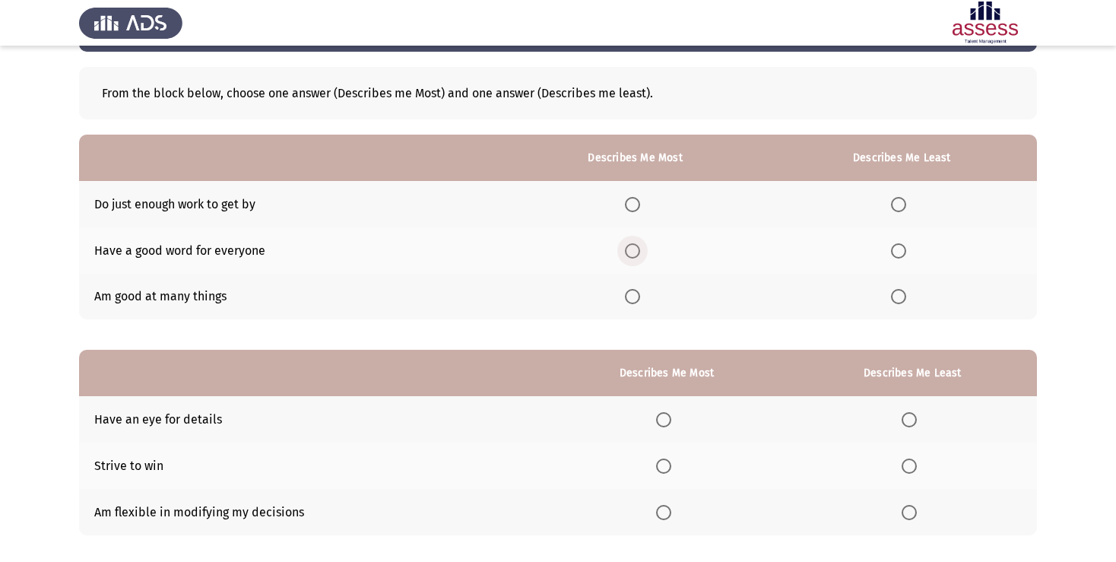
click at [626, 257] on span "Select an option" at bounding box center [632, 250] width 15 height 15
click at [626, 257] on input "Select an option" at bounding box center [632, 250] width 15 height 15
click at [901, 202] on span "Select an option" at bounding box center [898, 204] width 15 height 15
click at [901, 202] on input "Select an option" at bounding box center [898, 204] width 15 height 15
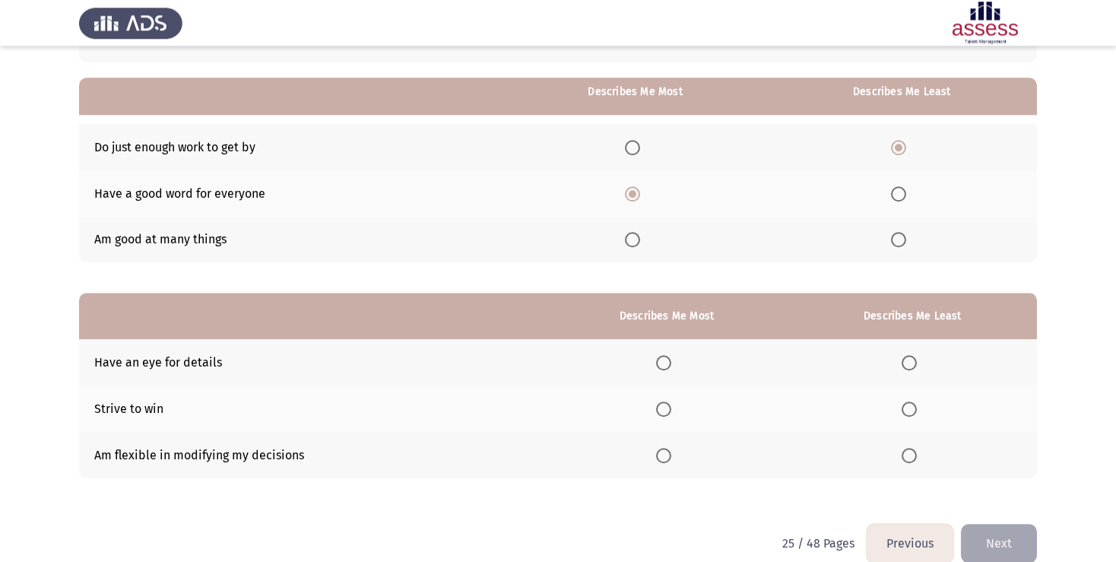
scroll to position [141, 0]
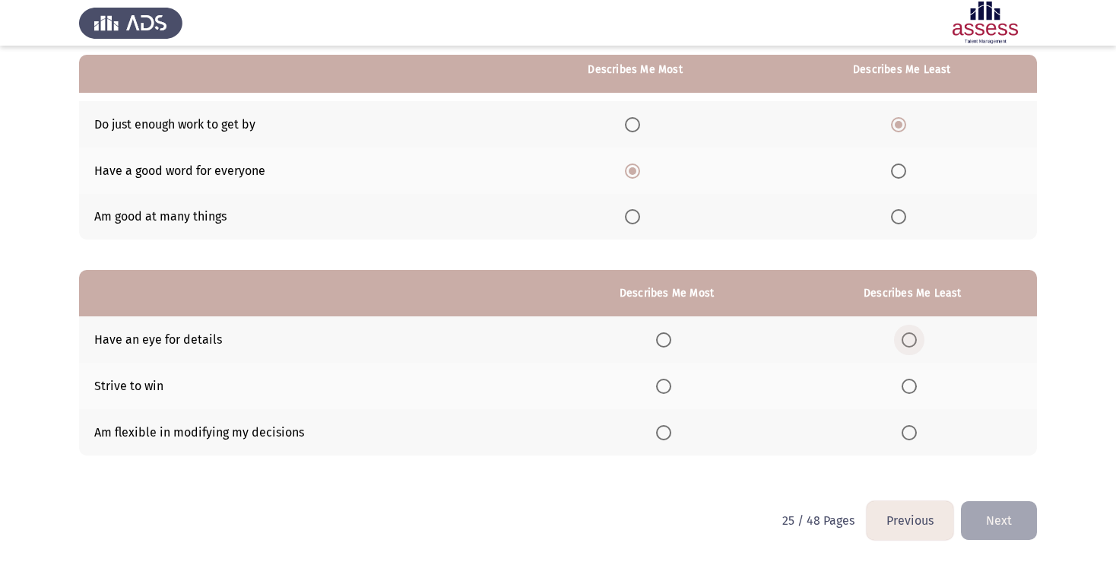
click at [907, 342] on span "Select an option" at bounding box center [908, 339] width 15 height 15
click at [907, 342] on input "Select an option" at bounding box center [908, 339] width 15 height 15
click at [658, 433] on span "Select an option" at bounding box center [663, 432] width 15 height 15
click at [658, 433] on input "Select an option" at bounding box center [663, 432] width 15 height 15
click at [987, 515] on button "Next" at bounding box center [999, 520] width 76 height 39
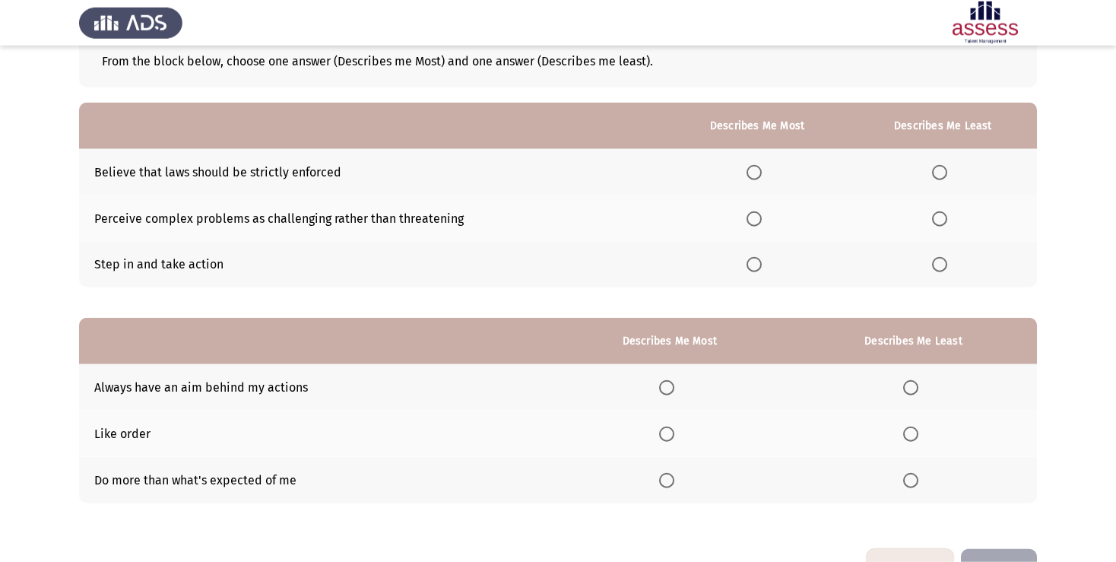
scroll to position [61, 0]
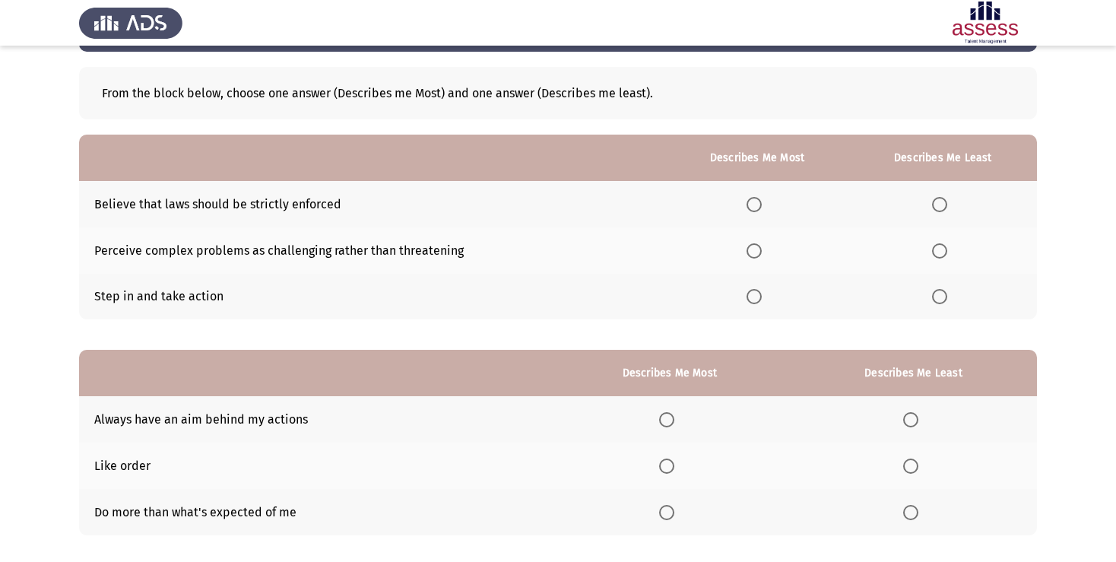
click at [748, 251] on span "Select an option" at bounding box center [753, 250] width 15 height 15
click at [748, 251] on input "Select an option" at bounding box center [753, 250] width 15 height 15
click at [938, 203] on span "Select an option" at bounding box center [939, 204] width 15 height 15
click at [938, 203] on input "Select an option" at bounding box center [939, 204] width 15 height 15
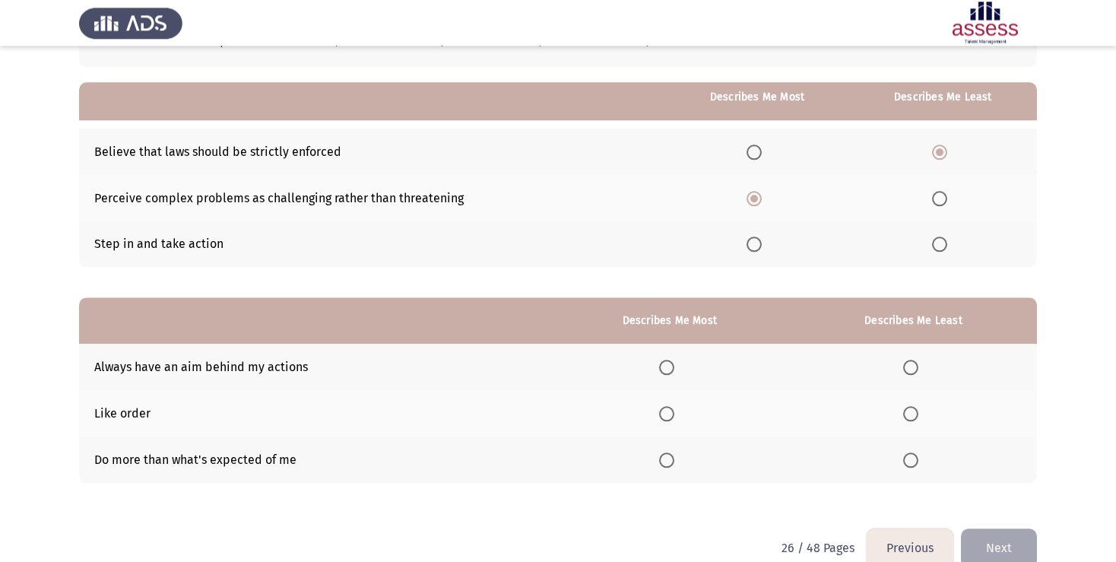
scroll to position [141, 0]
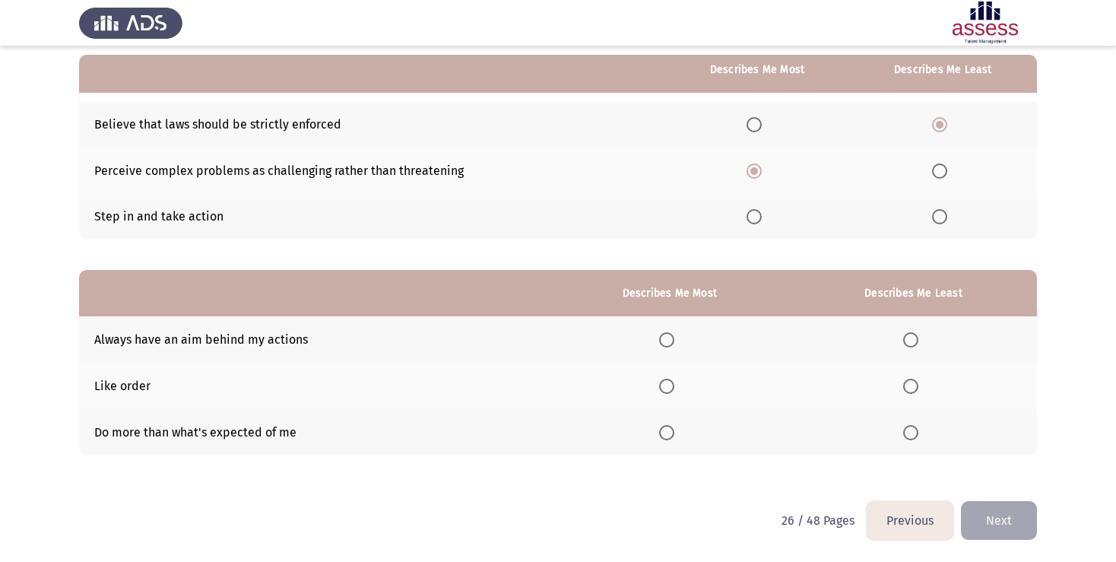
click at [906, 390] on span "Select an option" at bounding box center [910, 386] width 15 height 15
click at [906, 390] on input "Select an option" at bounding box center [910, 386] width 15 height 15
click at [664, 344] on span "Select an option" at bounding box center [666, 339] width 15 height 15
click at [664, 344] on input "Select an option" at bounding box center [666, 339] width 15 height 15
click at [1012, 523] on button "Next" at bounding box center [999, 520] width 76 height 39
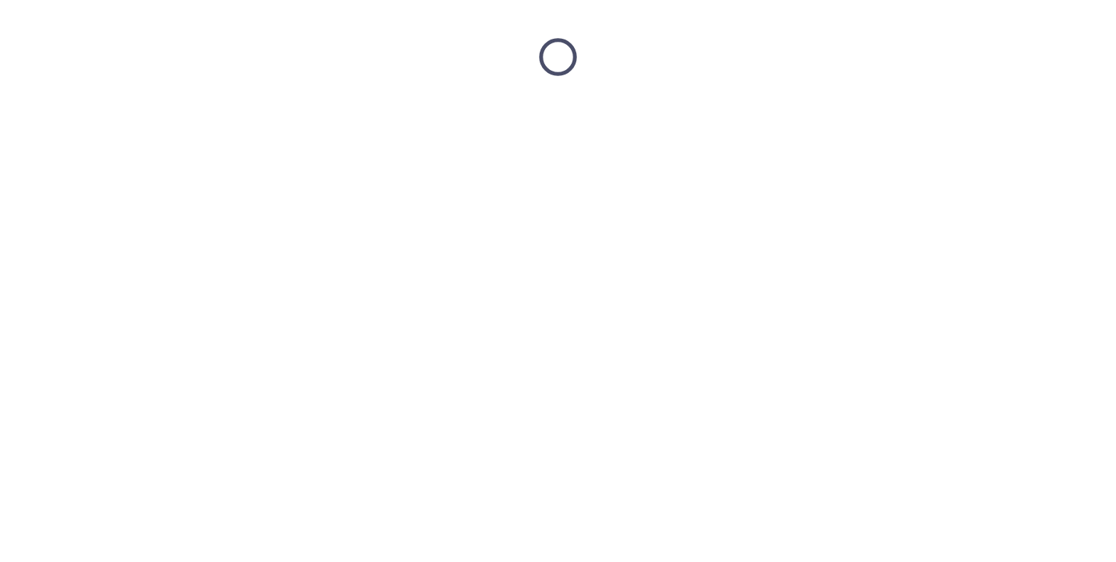
scroll to position [0, 0]
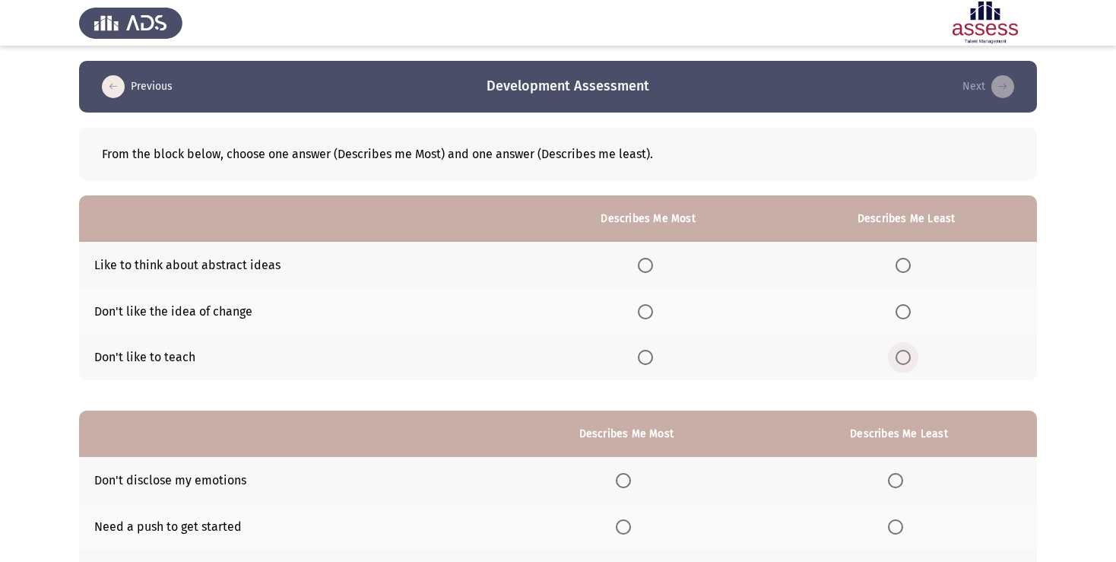
click at [904, 363] on span "Select an option" at bounding box center [902, 357] width 15 height 15
click at [904, 363] on input "Select an option" at bounding box center [902, 357] width 15 height 15
click at [638, 271] on span "Select an option" at bounding box center [645, 265] width 15 height 15
click at [638, 271] on input "Select an option" at bounding box center [645, 265] width 15 height 15
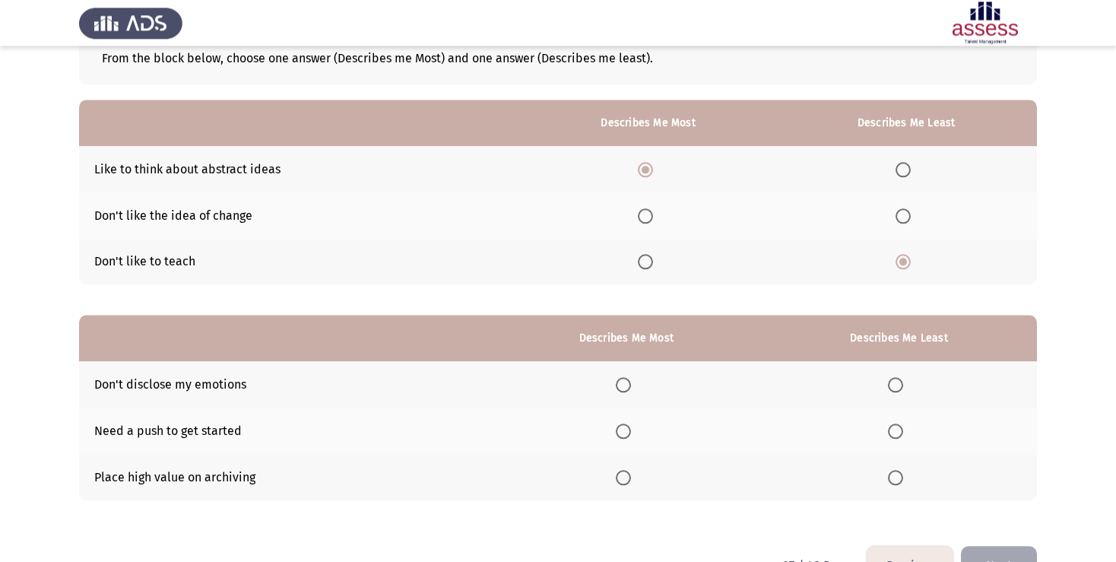
scroll to position [141, 0]
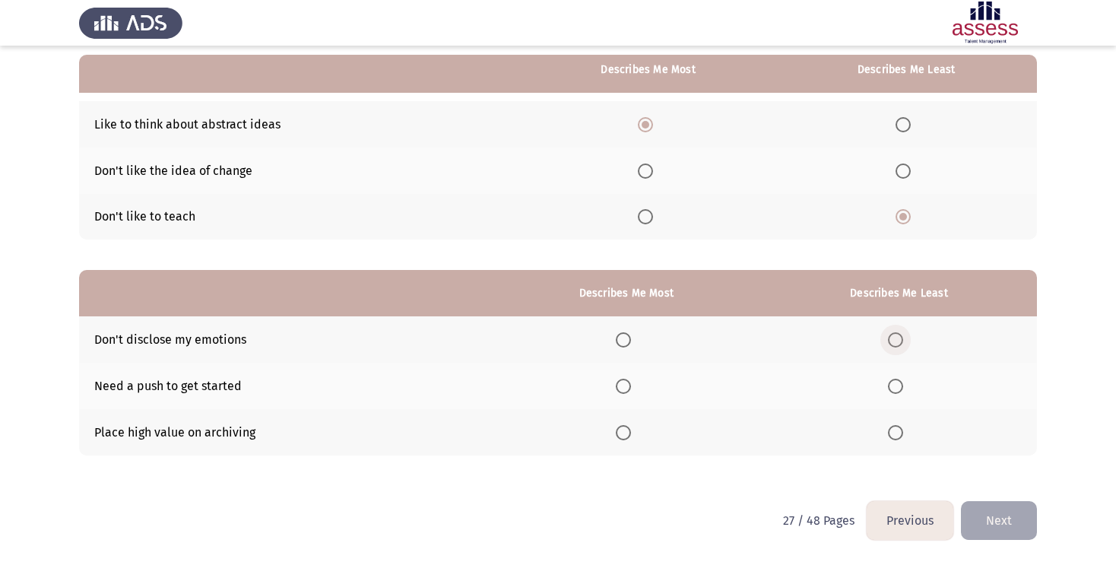
click at [898, 346] on span "Select an option" at bounding box center [895, 339] width 15 height 15
click at [898, 346] on input "Select an option" at bounding box center [895, 339] width 15 height 15
click at [622, 435] on span "Select an option" at bounding box center [623, 432] width 15 height 15
click at [622, 435] on input "Select an option" at bounding box center [623, 432] width 15 height 15
click at [1006, 521] on button "Next" at bounding box center [999, 520] width 76 height 39
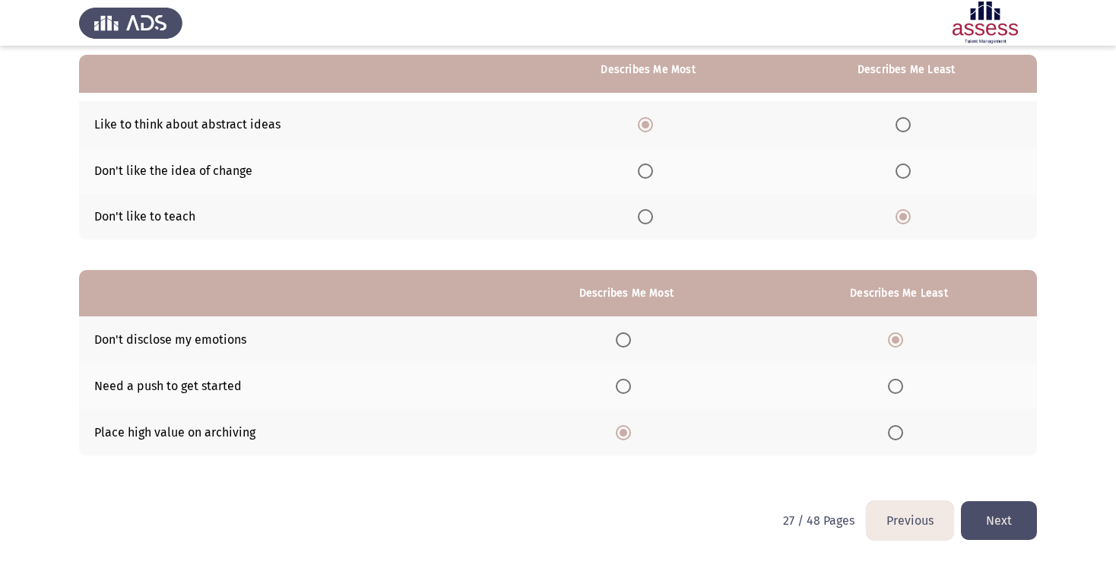
scroll to position [0, 0]
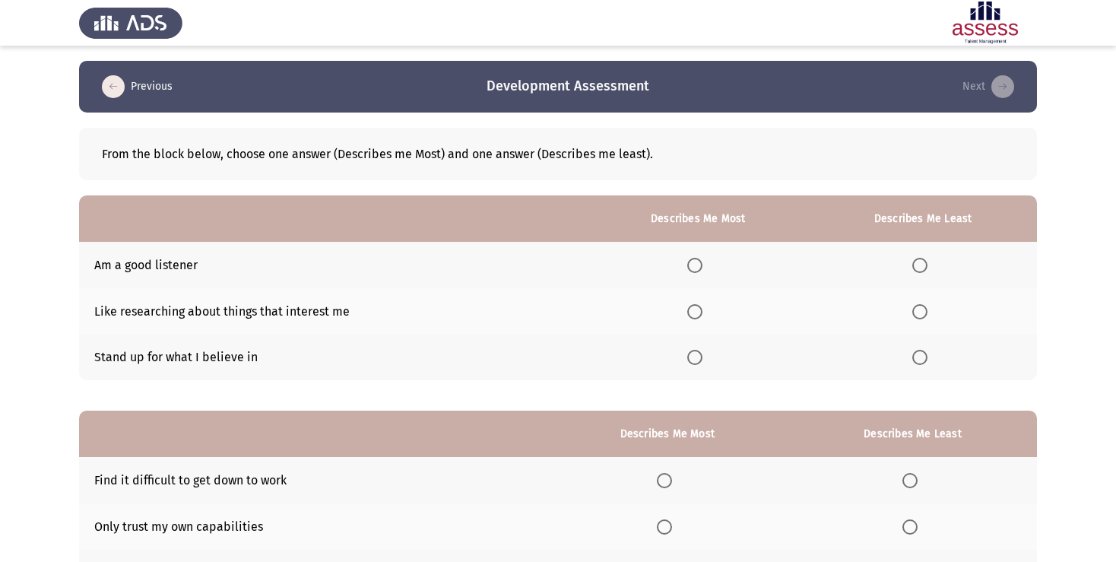
click at [693, 270] on span "Select an option" at bounding box center [694, 265] width 15 height 15
click at [693, 270] on input "Select an option" at bounding box center [694, 265] width 15 height 15
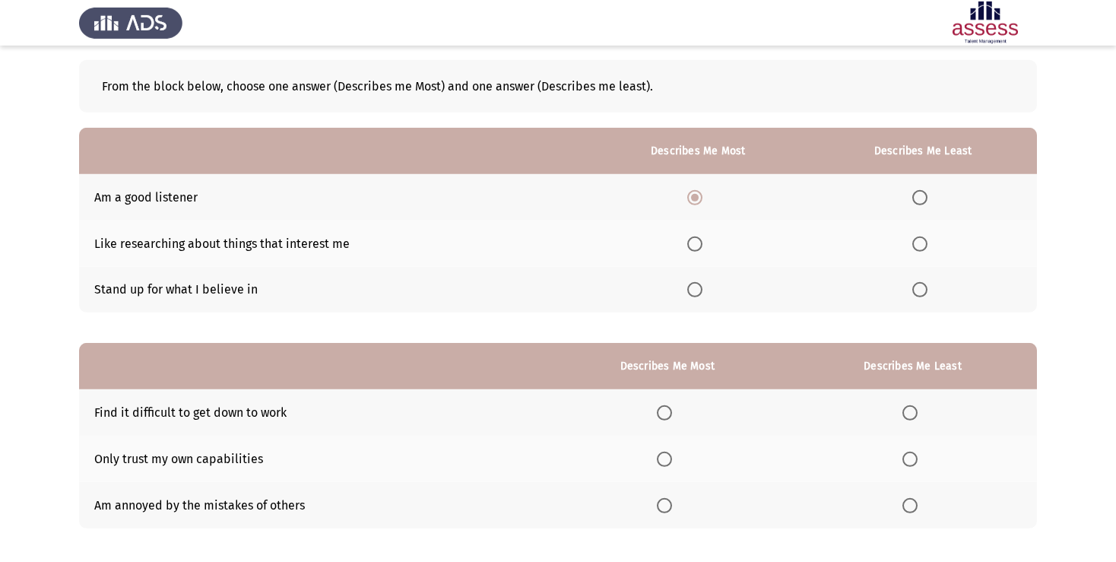
scroll to position [61, 0]
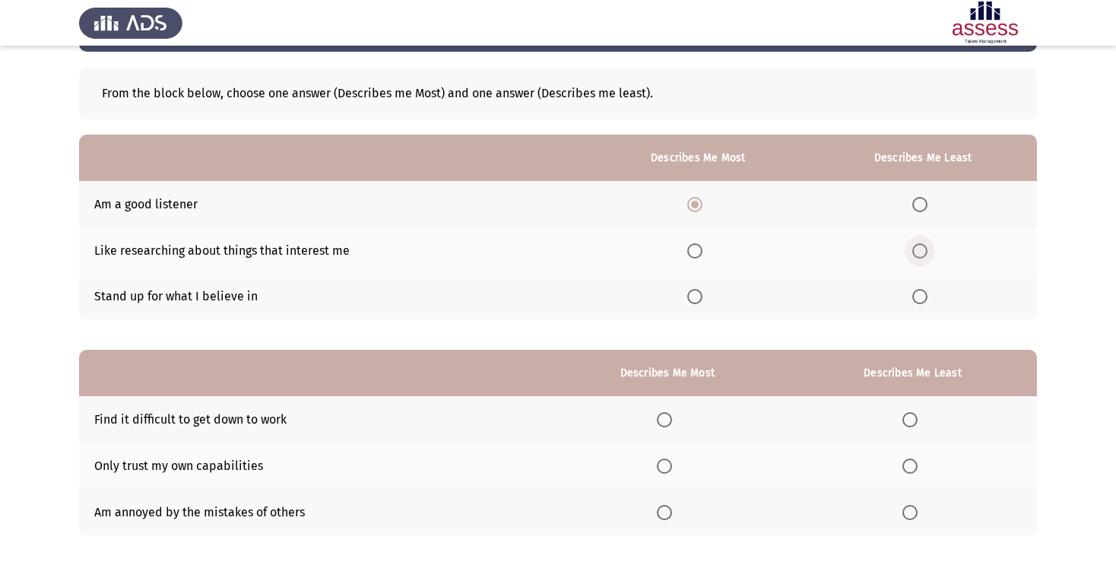
click at [920, 257] on span "Select an option" at bounding box center [919, 250] width 15 height 15
click at [920, 257] on input "Select an option" at bounding box center [919, 250] width 15 height 15
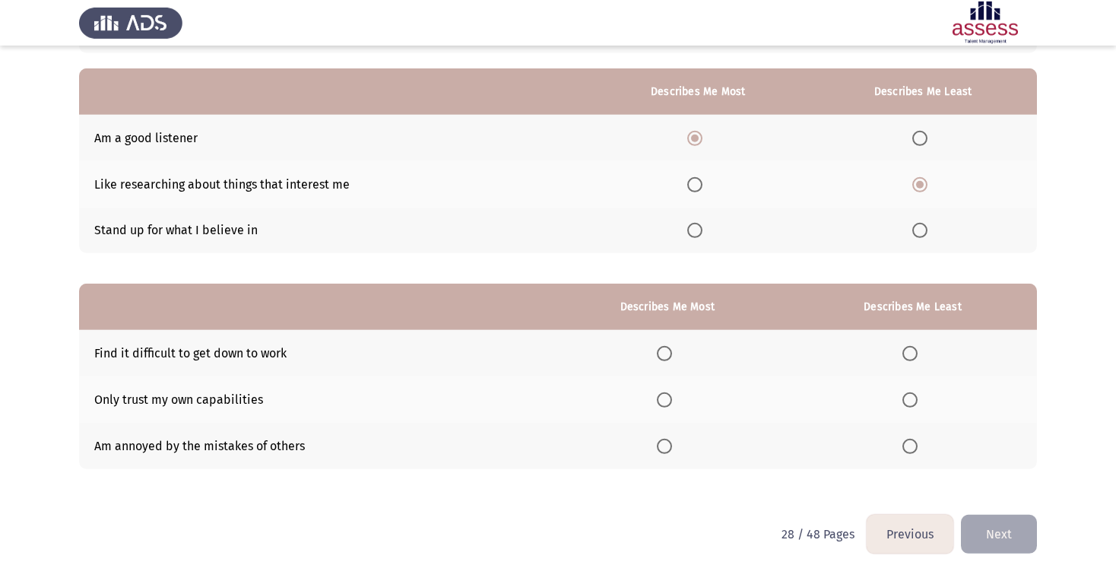
scroll to position [141, 0]
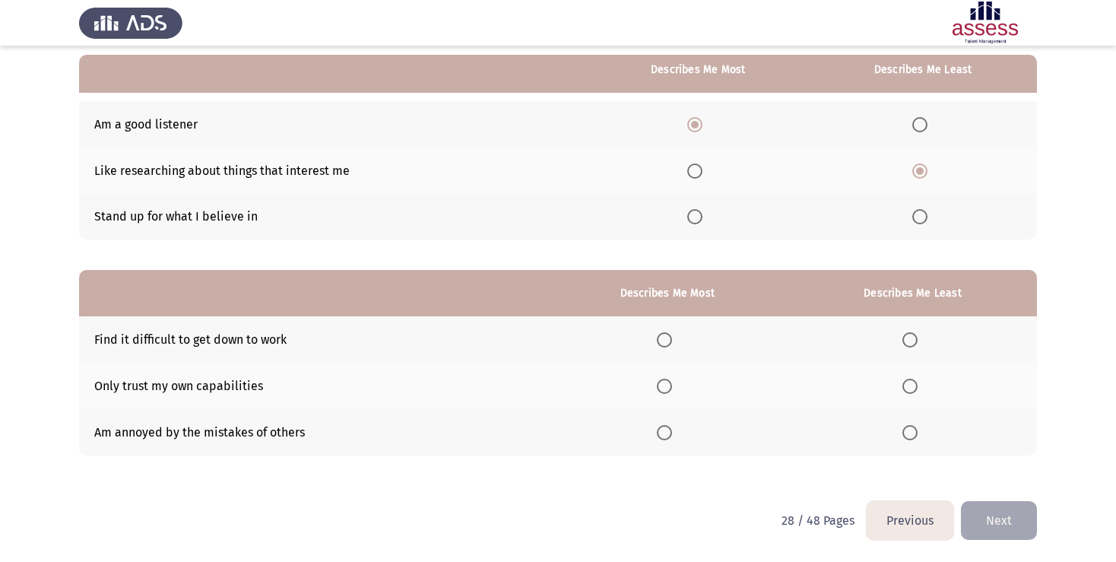
click at [904, 438] on span "Select an option" at bounding box center [909, 432] width 15 height 15
click at [904, 438] on input "Select an option" at bounding box center [909, 432] width 15 height 15
click at [663, 436] on span "Select an option" at bounding box center [664, 432] width 15 height 15
click at [663, 436] on input "Select an option" at bounding box center [664, 432] width 15 height 15
click at [904, 389] on span "Select an option" at bounding box center [909, 386] width 15 height 15
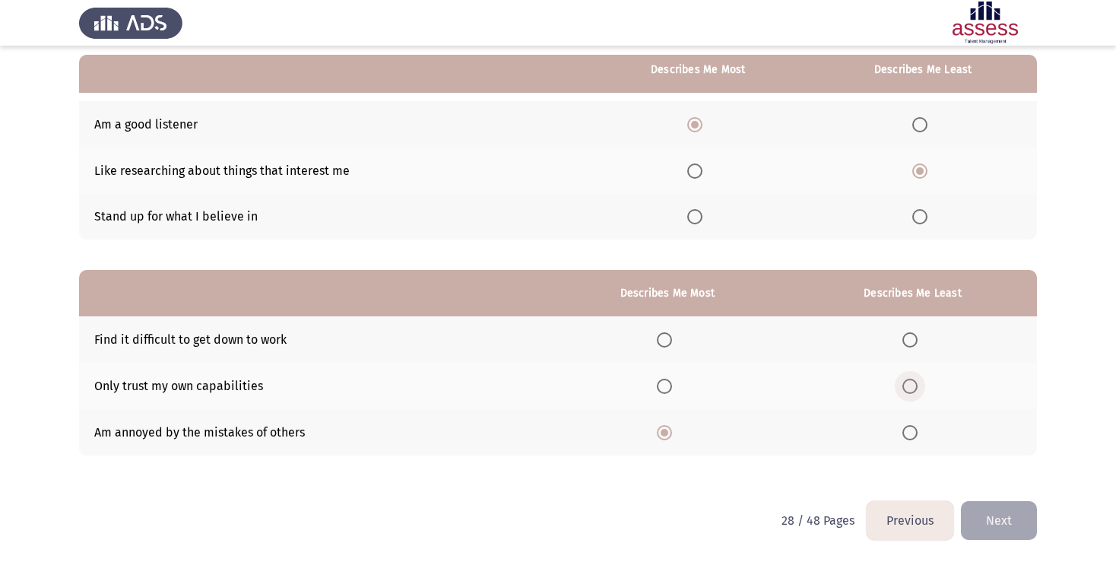
click at [904, 389] on input "Select an option" at bounding box center [909, 386] width 15 height 15
click at [987, 515] on button "Next" at bounding box center [999, 520] width 76 height 39
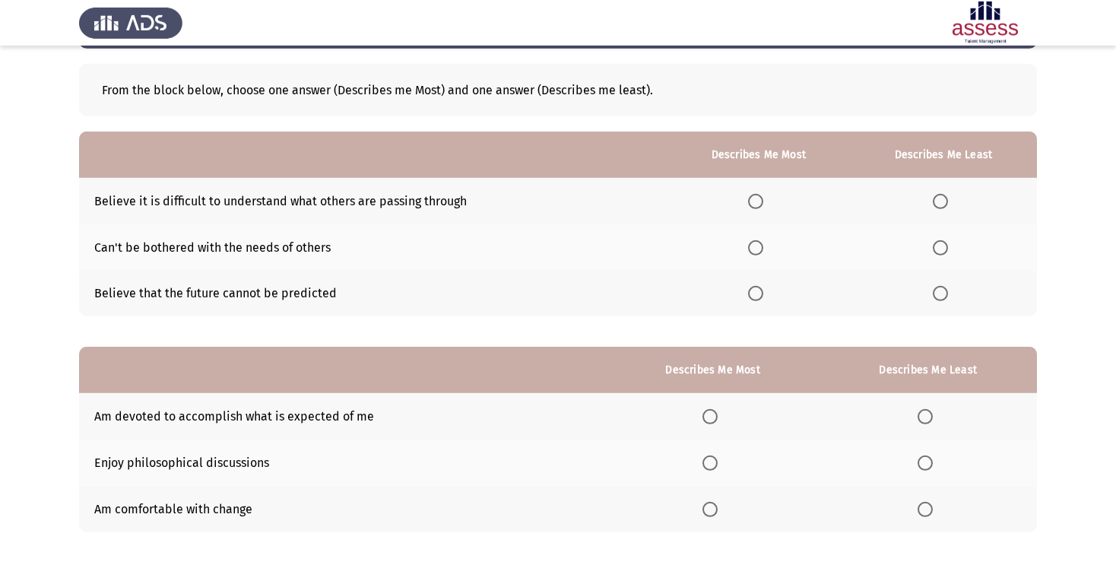
scroll to position [0, 0]
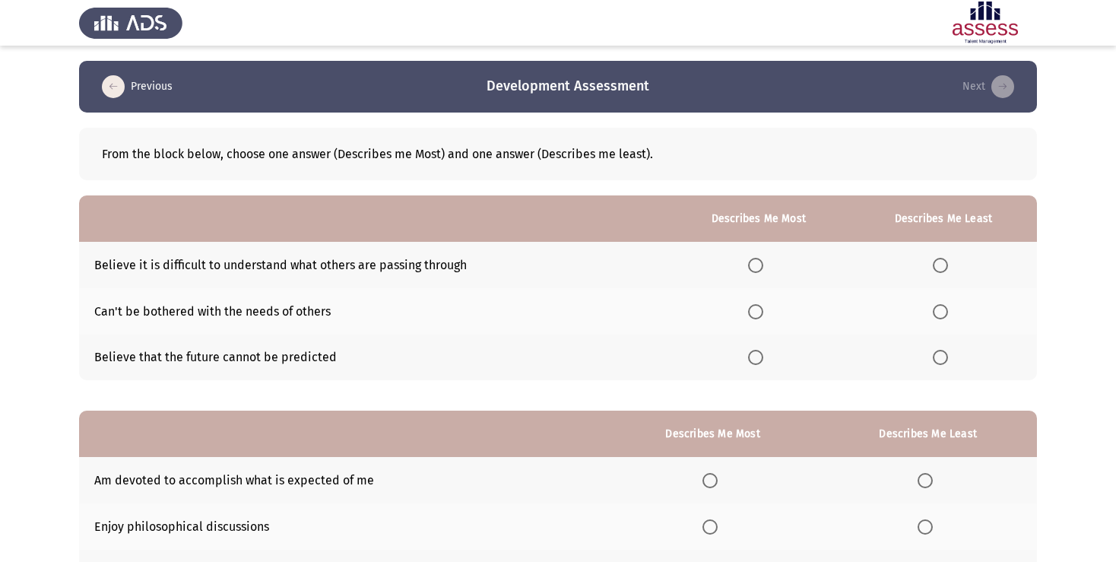
click at [748, 261] on span "Select an option" at bounding box center [755, 265] width 15 height 15
click at [748, 261] on input "Select an option" at bounding box center [755, 265] width 15 height 15
click at [752, 309] on span "Select an option" at bounding box center [755, 311] width 15 height 15
click at [752, 309] on input "Select an option" at bounding box center [755, 311] width 15 height 15
click at [933, 353] on span "Select an option" at bounding box center [940, 357] width 15 height 15
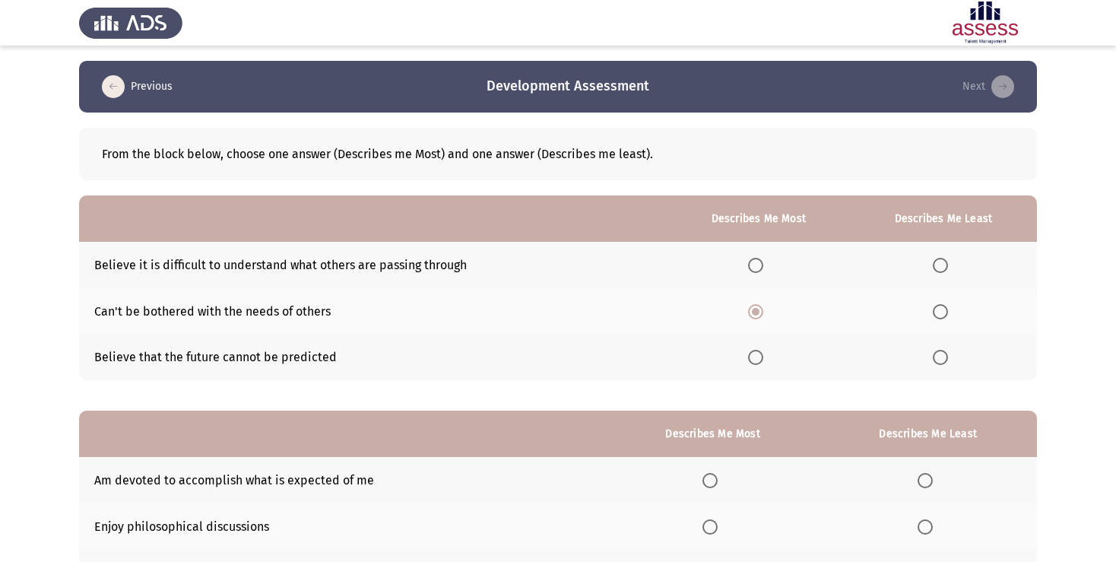
click at [933, 353] on input "Select an option" at bounding box center [940, 357] width 15 height 15
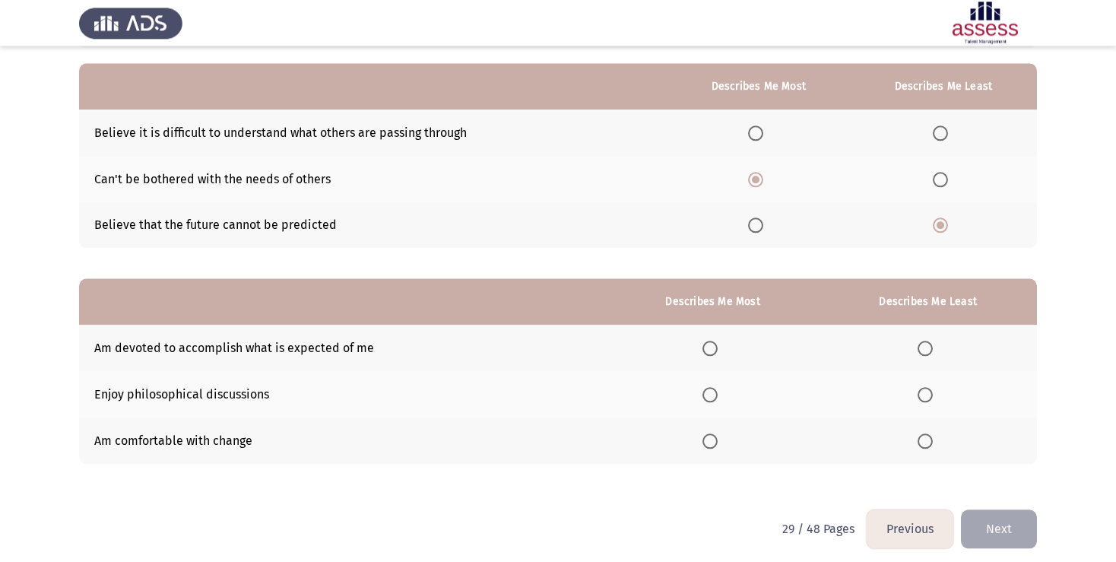
scroll to position [141, 0]
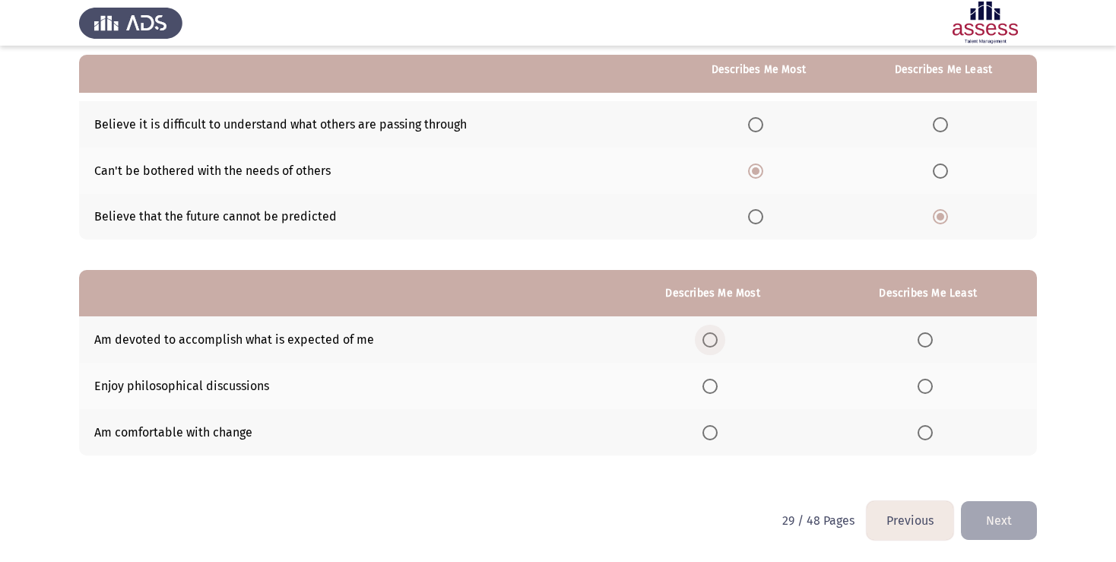
click at [702, 343] on span "Select an option" at bounding box center [709, 339] width 15 height 15
click at [702, 343] on input "Select an option" at bounding box center [709, 339] width 15 height 15
click at [920, 388] on span "Select an option" at bounding box center [924, 386] width 15 height 15
click at [920, 388] on input "Select an option" at bounding box center [924, 386] width 15 height 15
click at [1003, 512] on button "Next" at bounding box center [999, 520] width 76 height 39
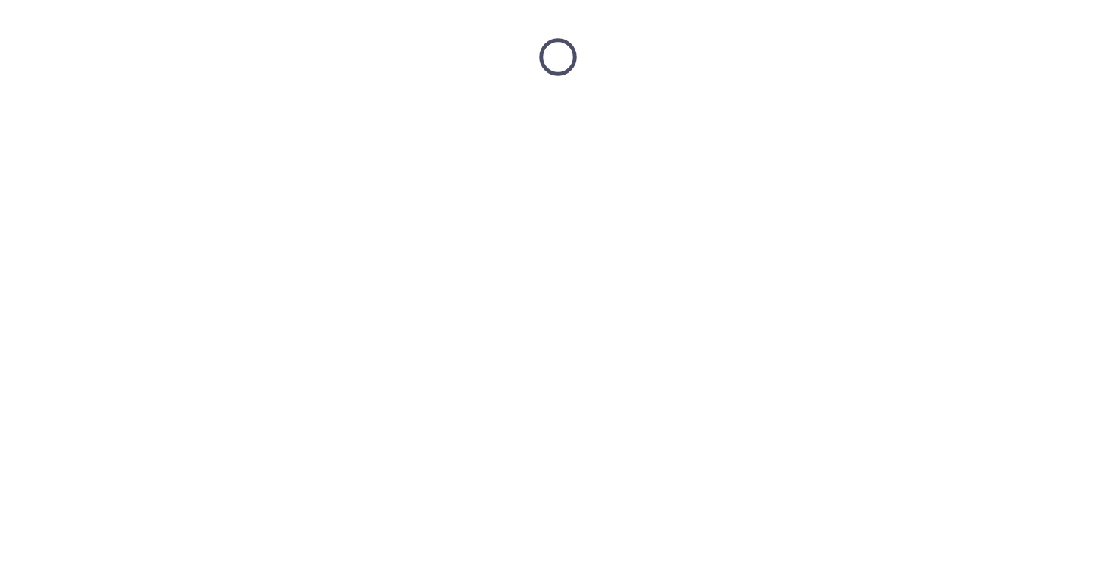
scroll to position [0, 0]
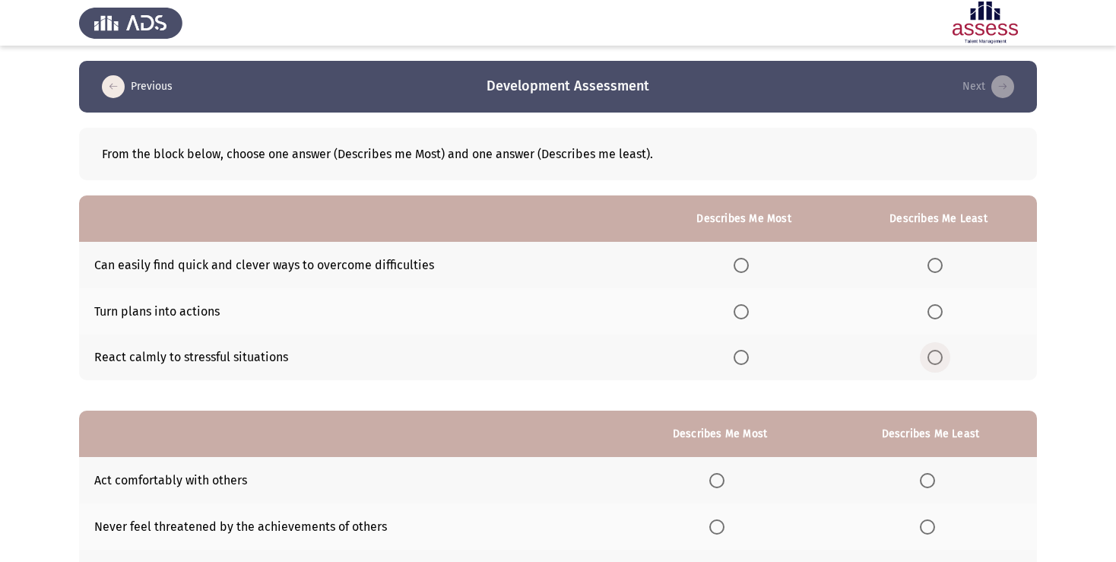
click at [938, 353] on span "Select an option" at bounding box center [934, 357] width 15 height 15
click at [938, 353] on input "Select an option" at bounding box center [934, 357] width 15 height 15
click at [735, 314] on span "Select an option" at bounding box center [740, 311] width 15 height 15
click at [735, 314] on input "Select an option" at bounding box center [740, 311] width 15 height 15
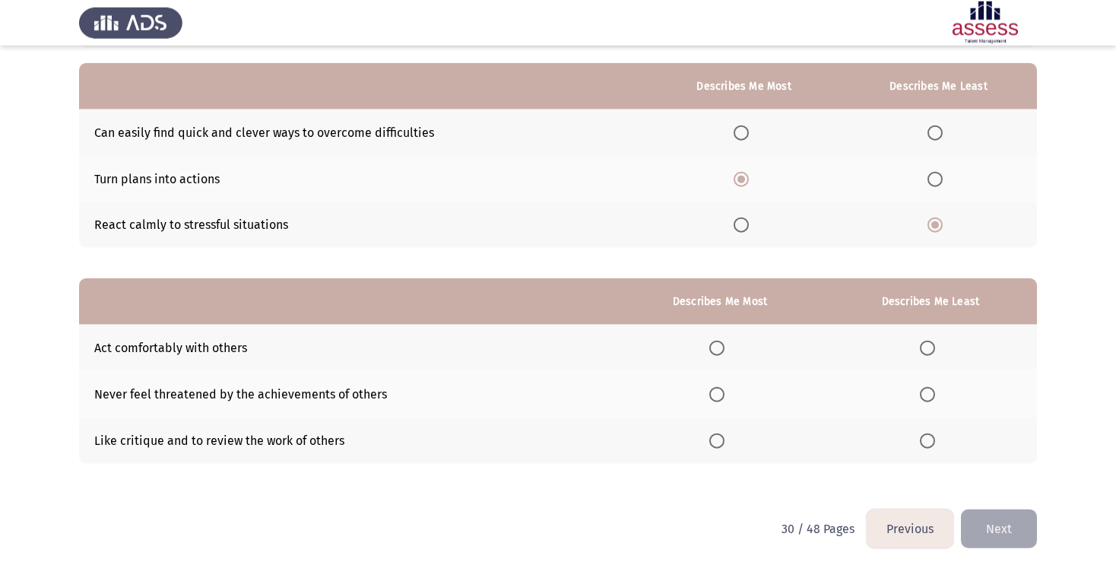
scroll to position [134, 0]
click at [930, 439] on span "Select an option" at bounding box center [927, 439] width 15 height 15
click at [930, 439] on input "Select an option" at bounding box center [927, 439] width 15 height 15
click at [714, 395] on span "Select an option" at bounding box center [716, 392] width 15 height 15
click at [714, 395] on input "Select an option" at bounding box center [716, 392] width 15 height 15
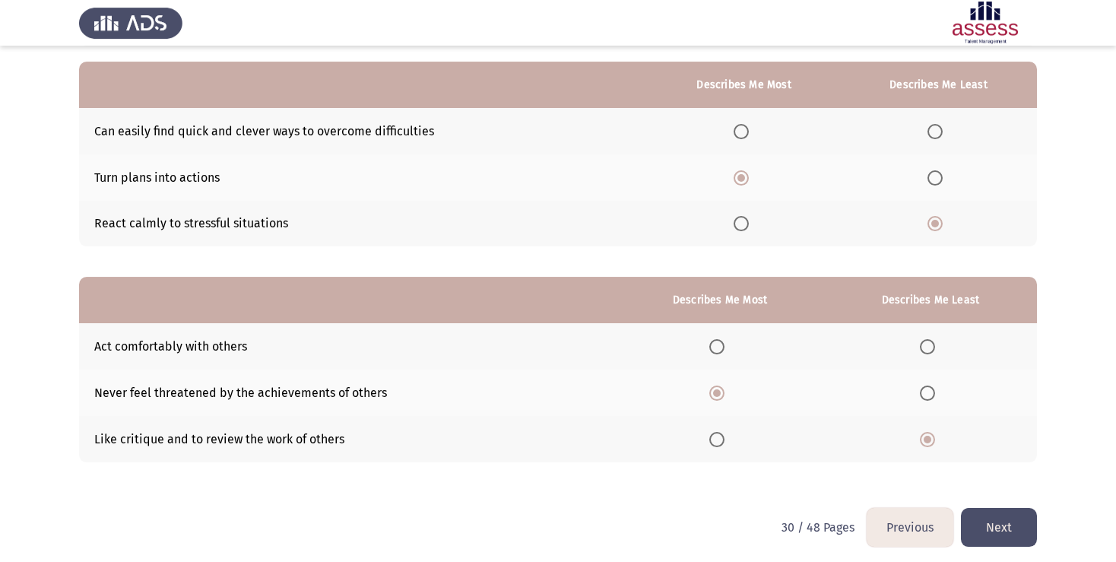
click at [984, 527] on button "Next" at bounding box center [999, 527] width 76 height 39
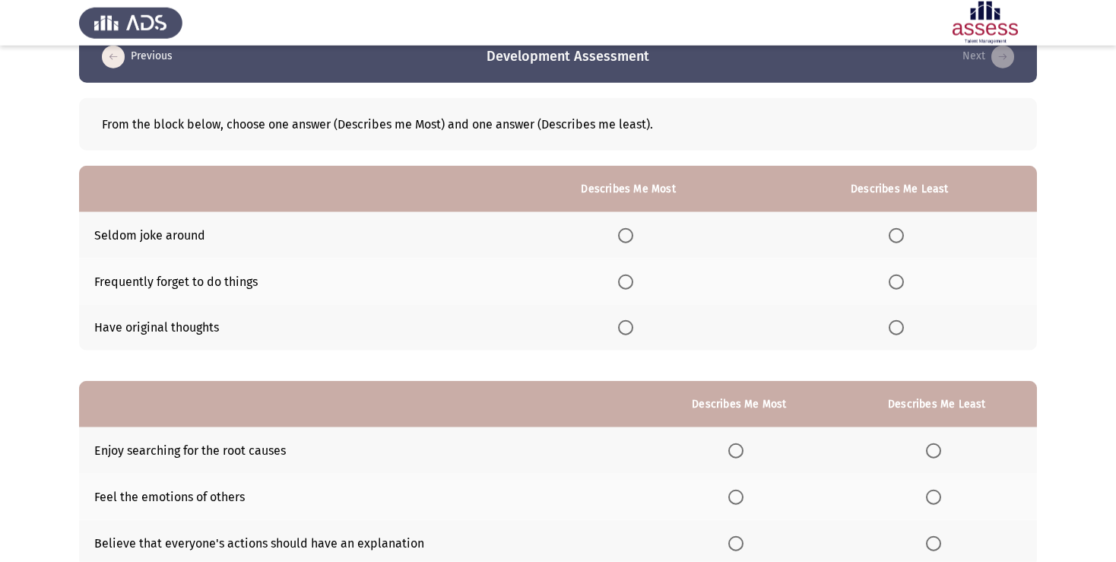
scroll to position [0, 0]
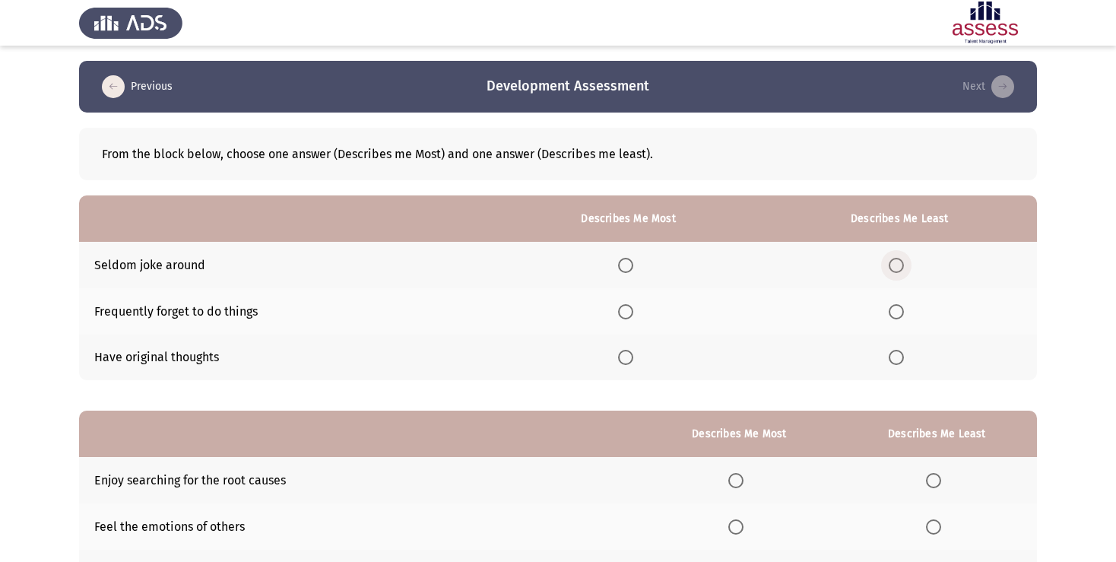
click at [895, 271] on span "Select an option" at bounding box center [895, 265] width 15 height 15
click at [895, 271] on input "Select an option" at bounding box center [895, 265] width 15 height 15
click at [618, 358] on span "Select an option" at bounding box center [625, 357] width 15 height 15
click at [618, 358] on input "Select an option" at bounding box center [625, 357] width 15 height 15
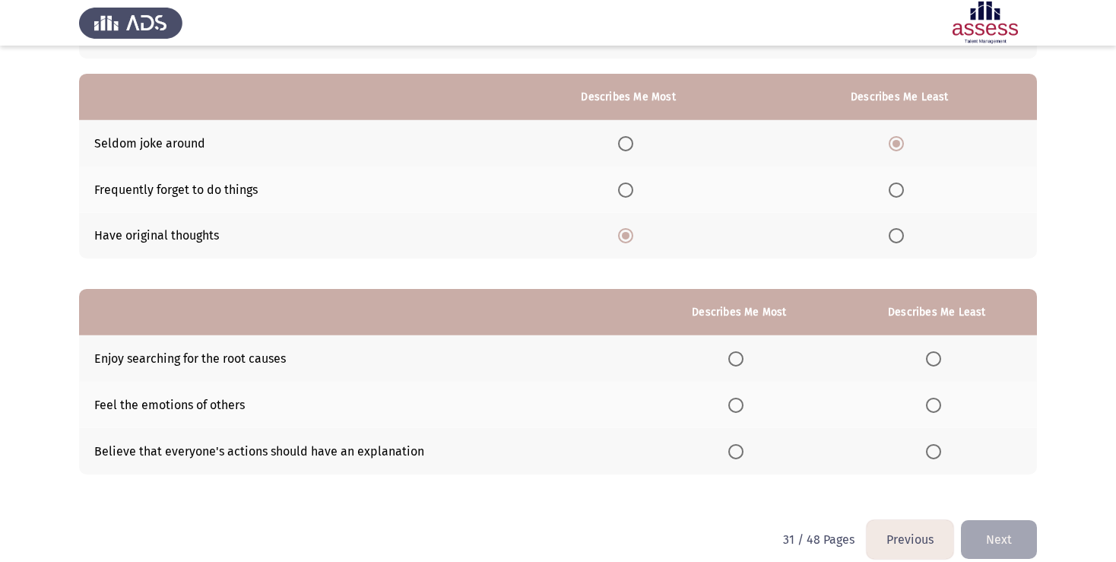
scroll to position [124, 0]
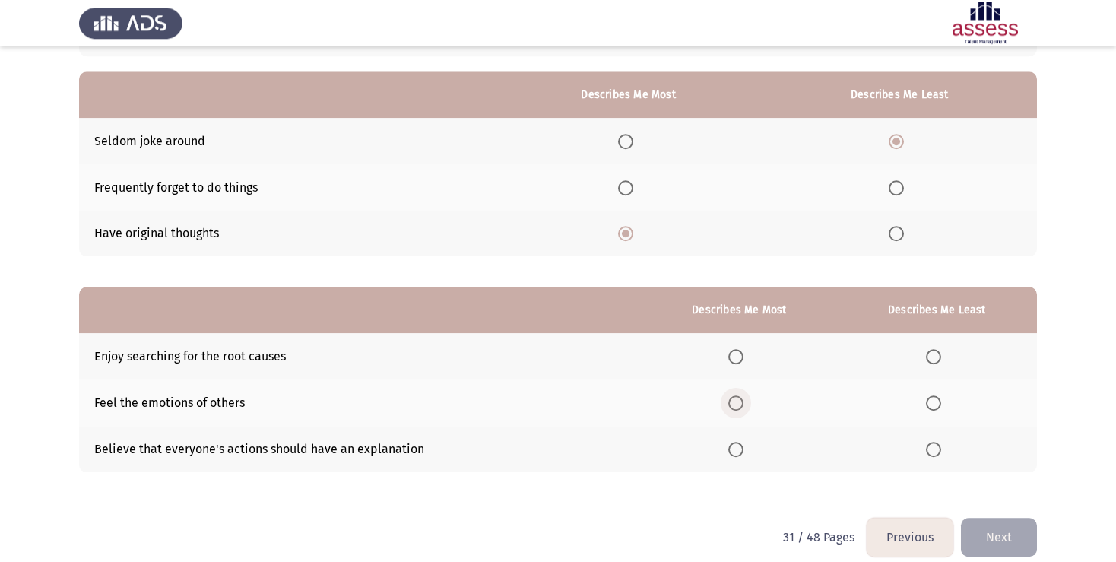
click at [731, 405] on span "Select an option" at bounding box center [735, 402] width 15 height 15
click at [731, 405] on input "Select an option" at bounding box center [735, 402] width 15 height 15
click at [937, 358] on span "Select an option" at bounding box center [933, 356] width 15 height 15
click at [937, 358] on input "Select an option" at bounding box center [933, 356] width 15 height 15
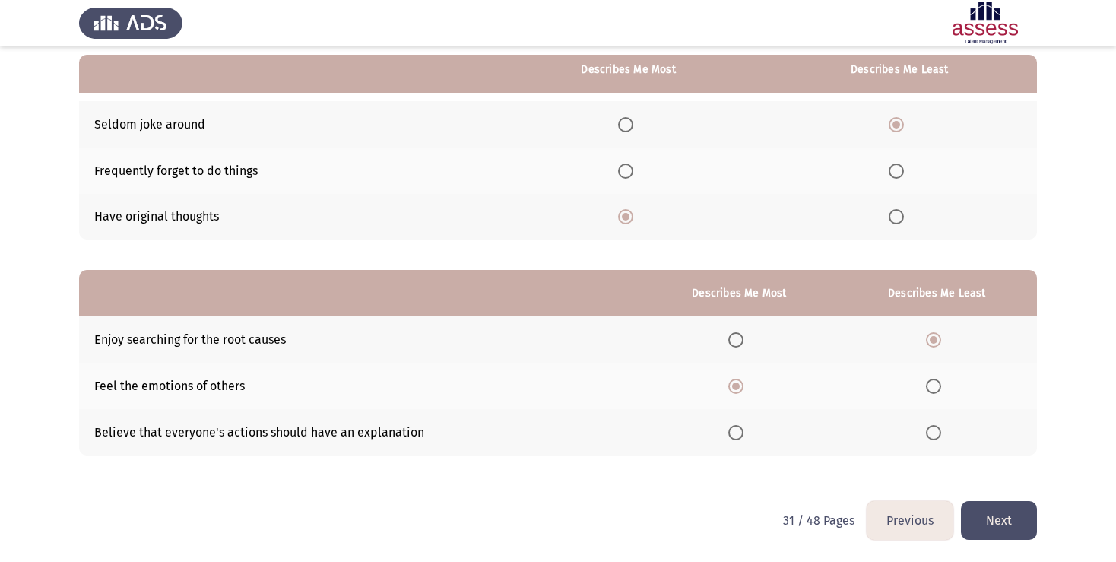
click at [1004, 527] on button "Next" at bounding box center [999, 520] width 76 height 39
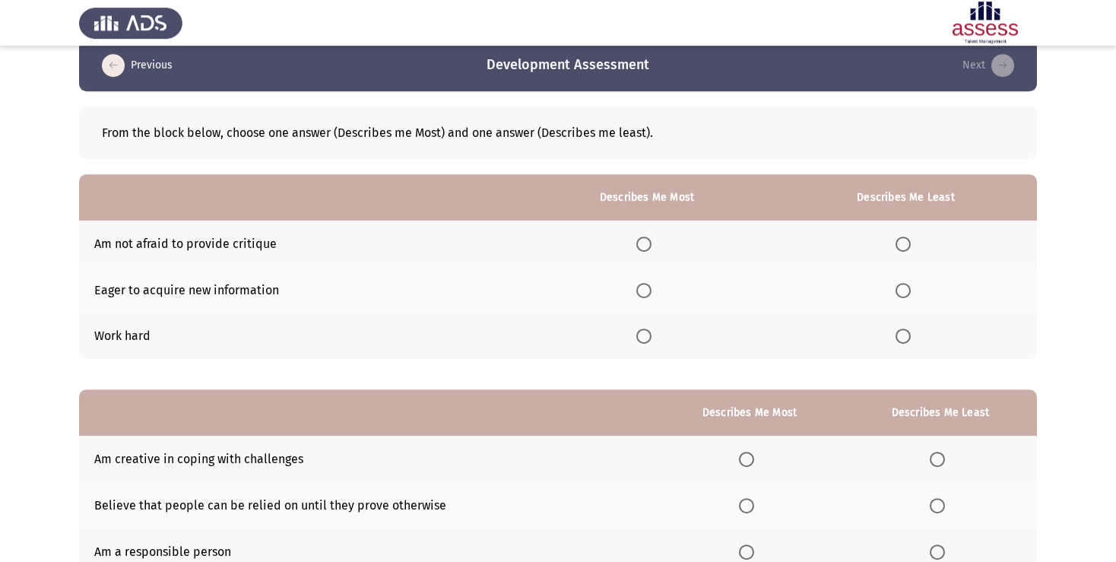
scroll to position [20, 0]
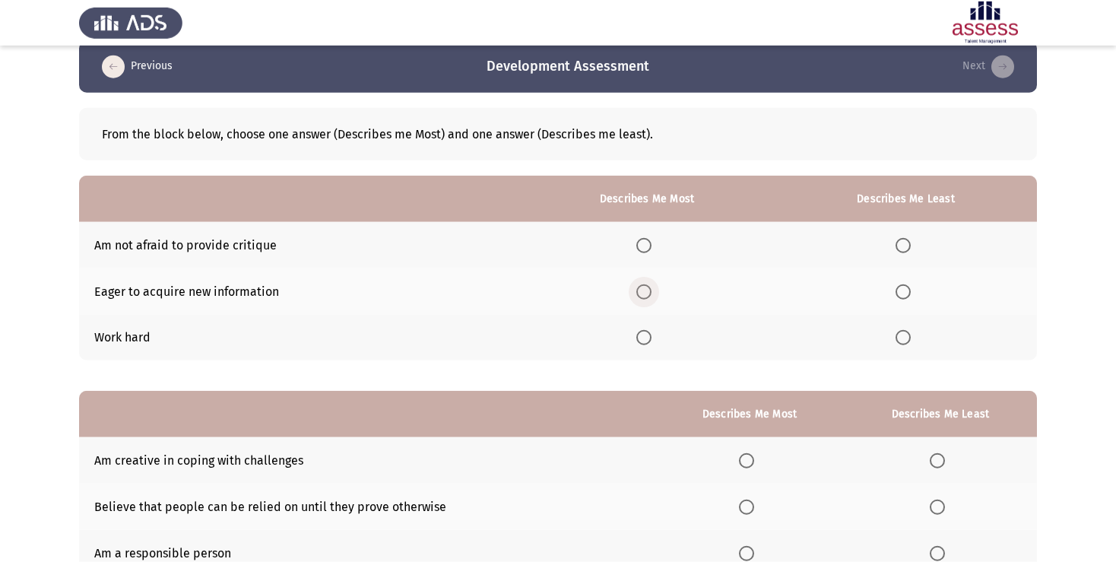
click at [640, 292] on span "Select an option" at bounding box center [643, 291] width 15 height 15
click at [640, 292] on input "Select an option" at bounding box center [643, 291] width 15 height 15
click at [902, 243] on span "Select an option" at bounding box center [902, 245] width 15 height 15
click at [902, 243] on input "Select an option" at bounding box center [902, 245] width 15 height 15
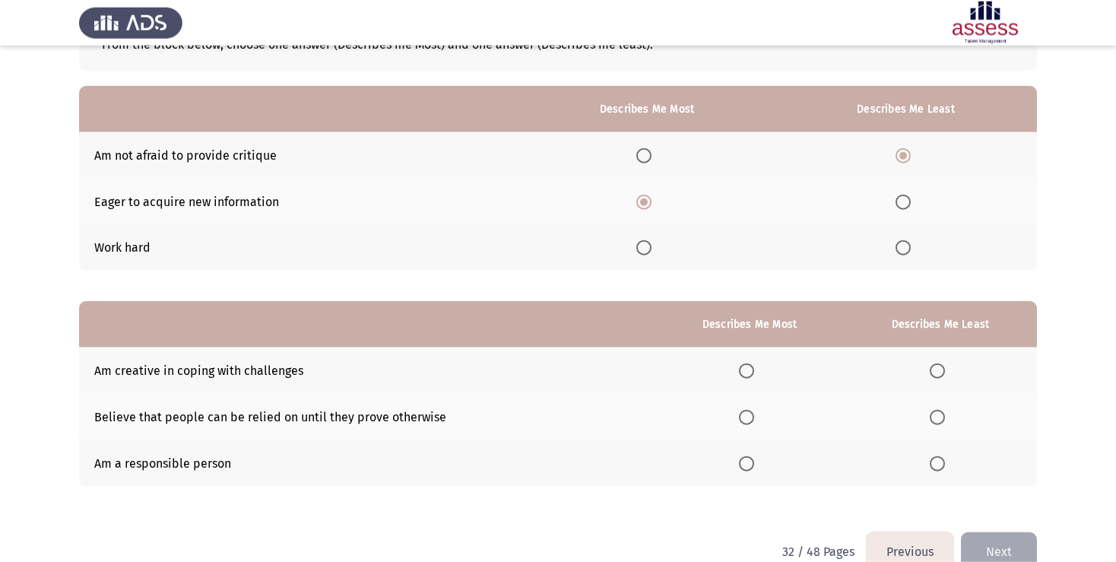
scroll to position [117, 0]
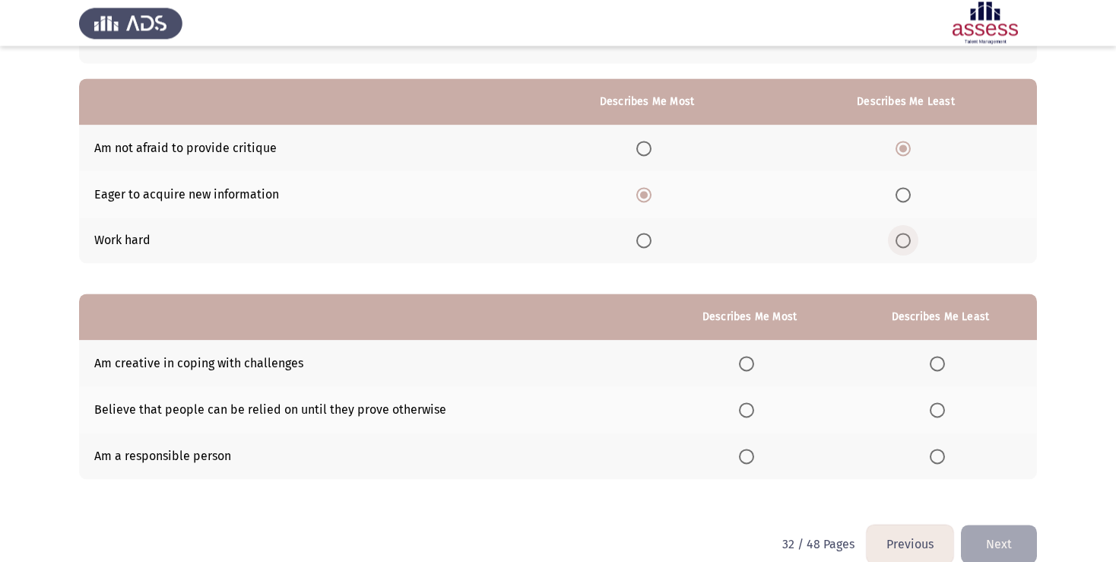
click at [904, 242] on span "Select an option" at bounding box center [902, 240] width 15 height 15
click at [904, 242] on input "Select an option" at bounding box center [902, 240] width 15 height 15
click at [902, 146] on span "Select an option" at bounding box center [902, 148] width 15 height 15
click at [902, 146] on input "Select an option" at bounding box center [902, 148] width 15 height 15
click at [739, 454] on span "Select an option" at bounding box center [746, 455] width 15 height 15
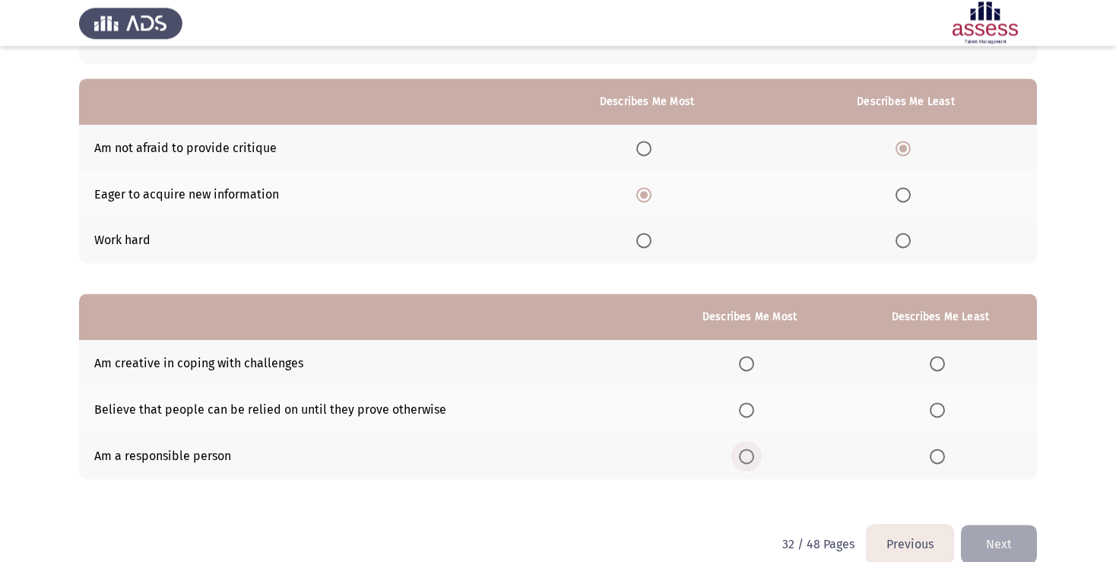
click at [739, 454] on input "Select an option" at bounding box center [746, 455] width 15 height 15
click at [938, 360] on span "Select an option" at bounding box center [937, 363] width 15 height 15
click at [938, 360] on input "Select an option" at bounding box center [937, 363] width 15 height 15
click at [1011, 544] on button "Next" at bounding box center [999, 543] width 76 height 39
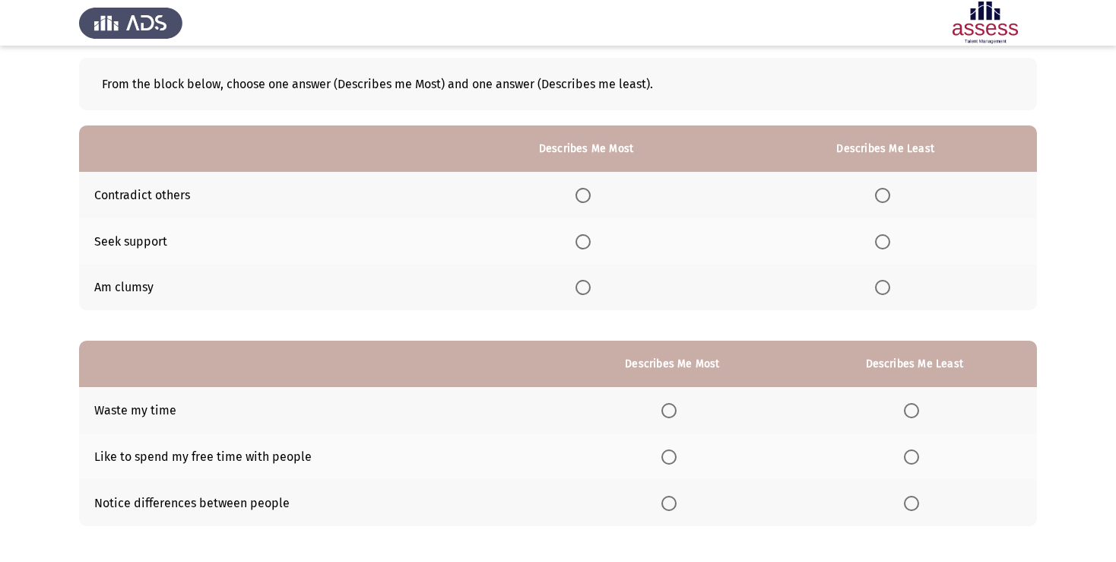
scroll to position [70, 0]
click at [584, 240] on span "Select an option" at bounding box center [582, 241] width 15 height 15
click at [584, 240] on input "Select an option" at bounding box center [582, 241] width 15 height 15
click at [882, 191] on span "Select an option" at bounding box center [882, 195] width 15 height 15
click at [882, 191] on input "Select an option" at bounding box center [882, 195] width 15 height 15
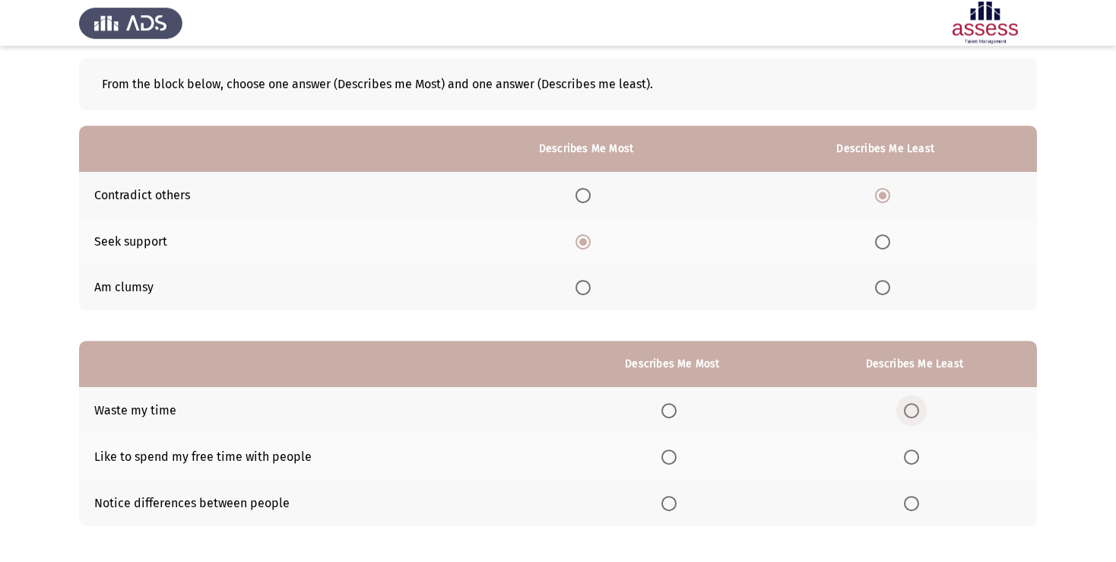
click at [914, 407] on span "Select an option" at bounding box center [911, 410] width 15 height 15
click at [914, 407] on input "Select an option" at bounding box center [911, 410] width 15 height 15
click at [664, 504] on span "Select an option" at bounding box center [668, 503] width 15 height 15
click at [664, 504] on input "Select an option" at bounding box center [668, 503] width 15 height 15
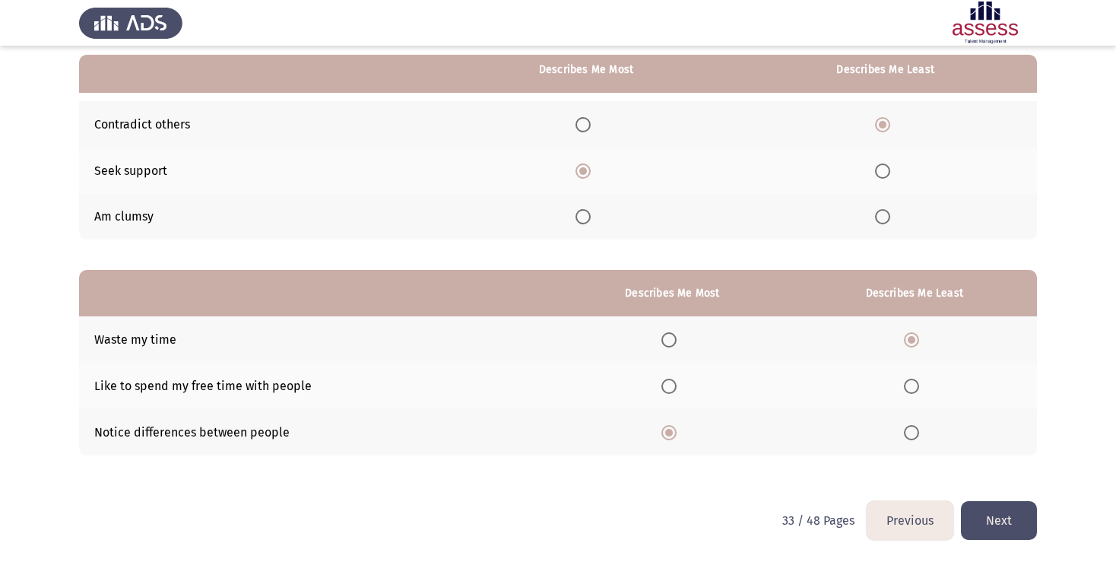
click at [1011, 521] on button "Next" at bounding box center [999, 520] width 76 height 39
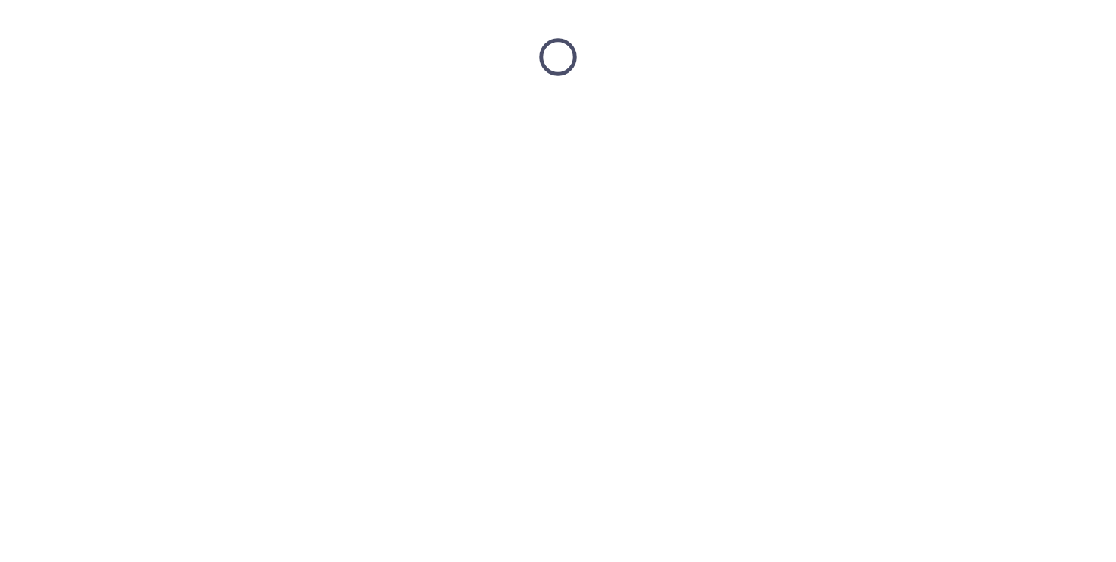
scroll to position [0, 0]
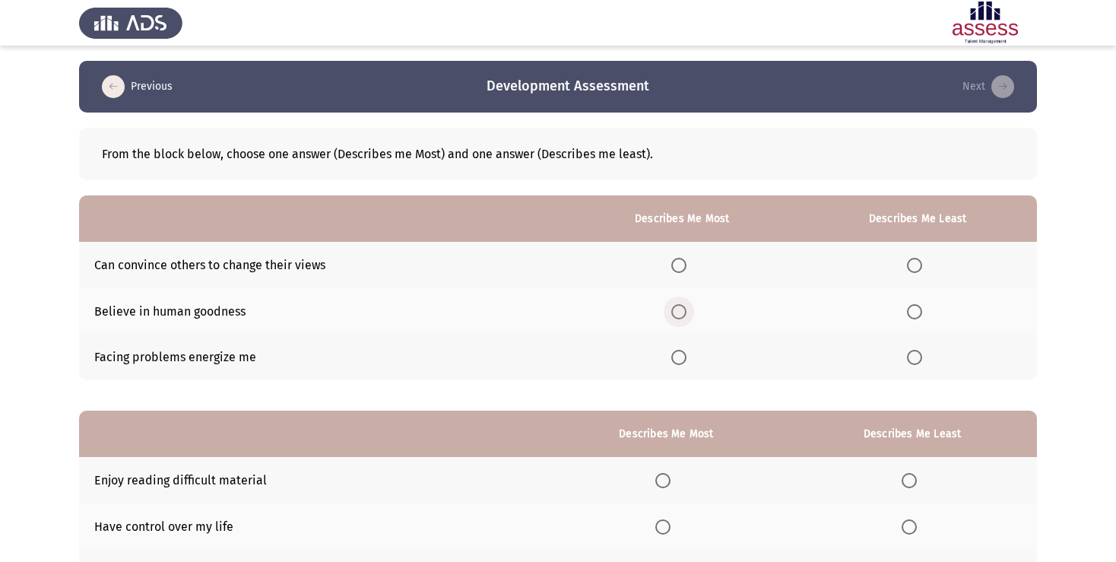
click at [675, 312] on span "Select an option" at bounding box center [678, 311] width 15 height 15
click at [675, 312] on input "Select an option" at bounding box center [678, 311] width 15 height 15
click at [910, 357] on span "Select an option" at bounding box center [914, 357] width 15 height 15
click at [910, 357] on input "Select an option" at bounding box center [914, 357] width 15 height 15
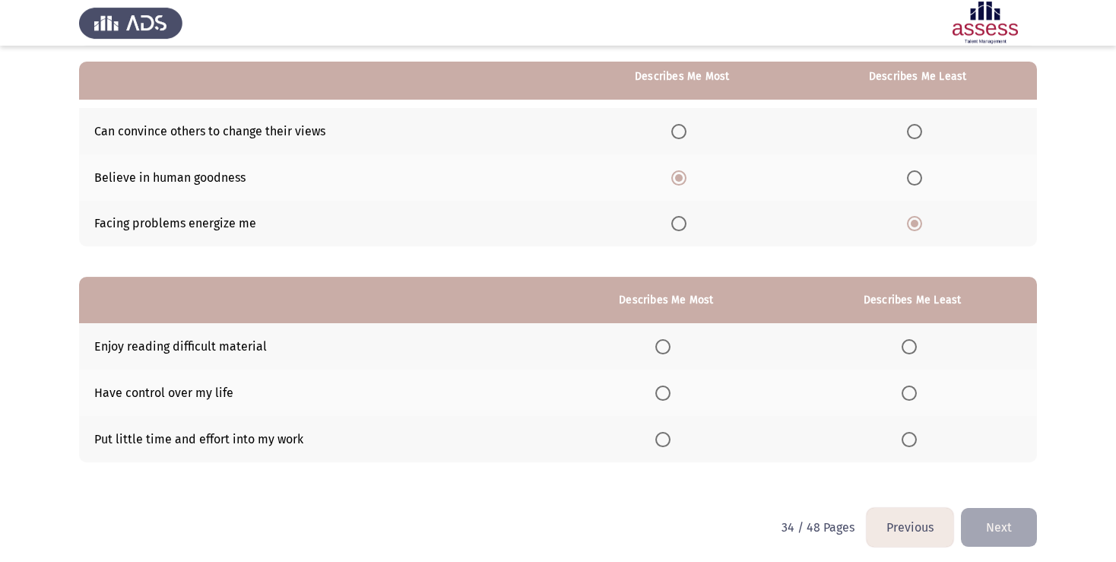
scroll to position [141, 0]
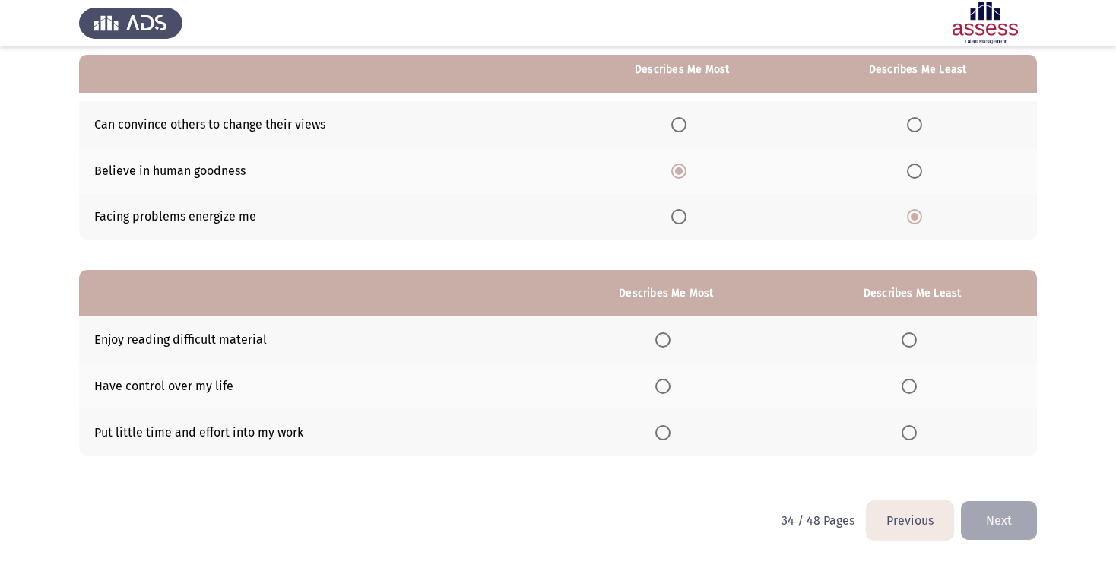
click at [911, 436] on span "Select an option" at bounding box center [908, 432] width 15 height 15
click at [911, 436] on input "Select an option" at bounding box center [908, 432] width 15 height 15
click at [661, 388] on span "Select an option" at bounding box center [662, 386] width 15 height 15
click at [661, 388] on input "Select an option" at bounding box center [662, 386] width 15 height 15
click at [993, 521] on button "Next" at bounding box center [999, 520] width 76 height 39
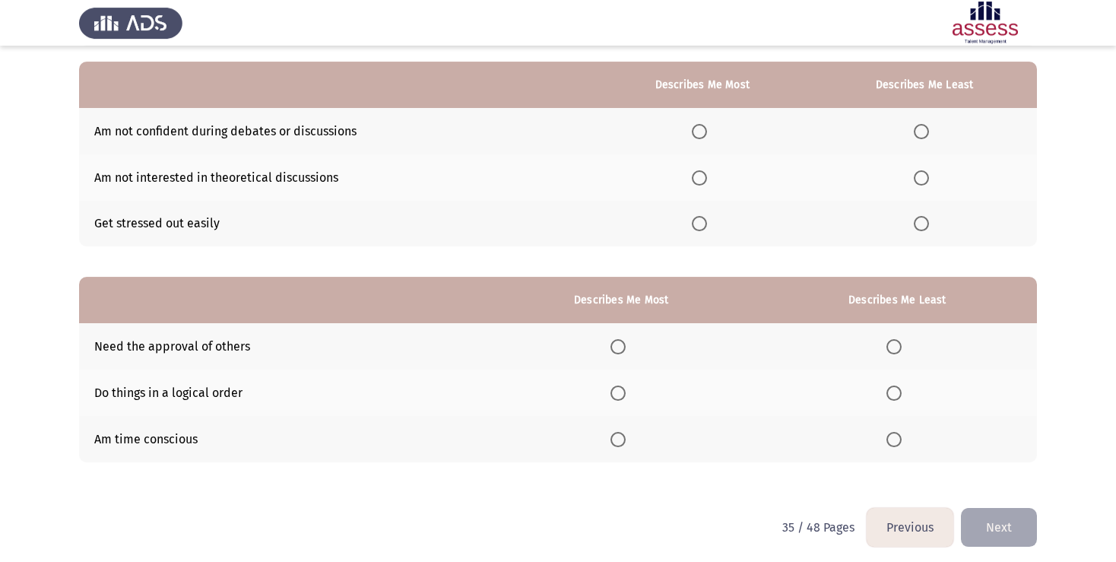
scroll to position [119, 0]
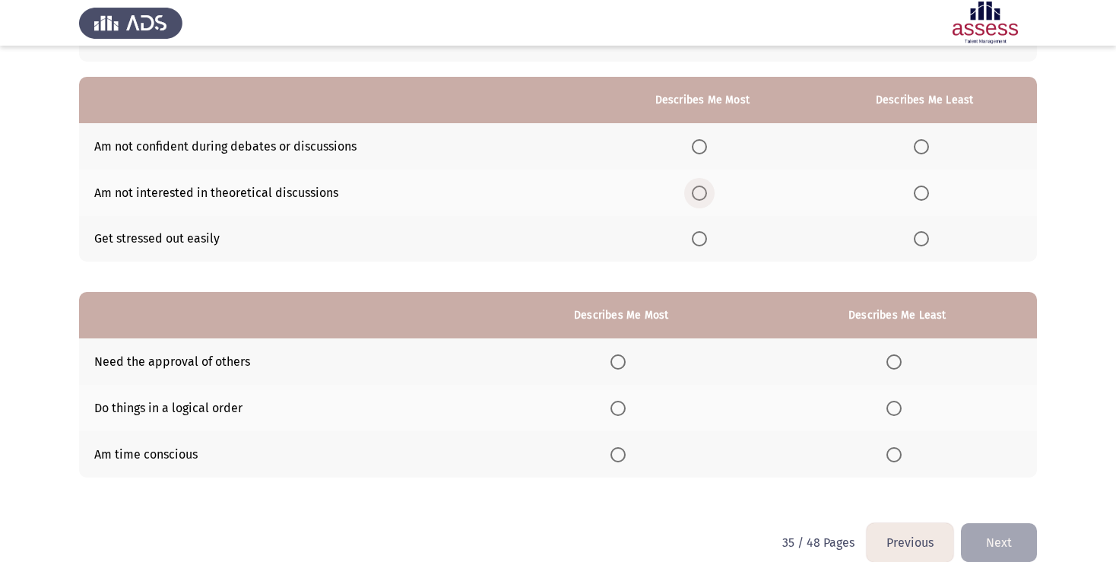
click at [697, 200] on span "Select an option" at bounding box center [699, 192] width 15 height 15
click at [697, 200] on input "Select an option" at bounding box center [699, 192] width 15 height 15
click at [926, 142] on span "Select an option" at bounding box center [921, 146] width 15 height 15
click at [926, 142] on input "Select an option" at bounding box center [921, 146] width 15 height 15
click at [616, 455] on span "Select an option" at bounding box center [617, 454] width 15 height 15
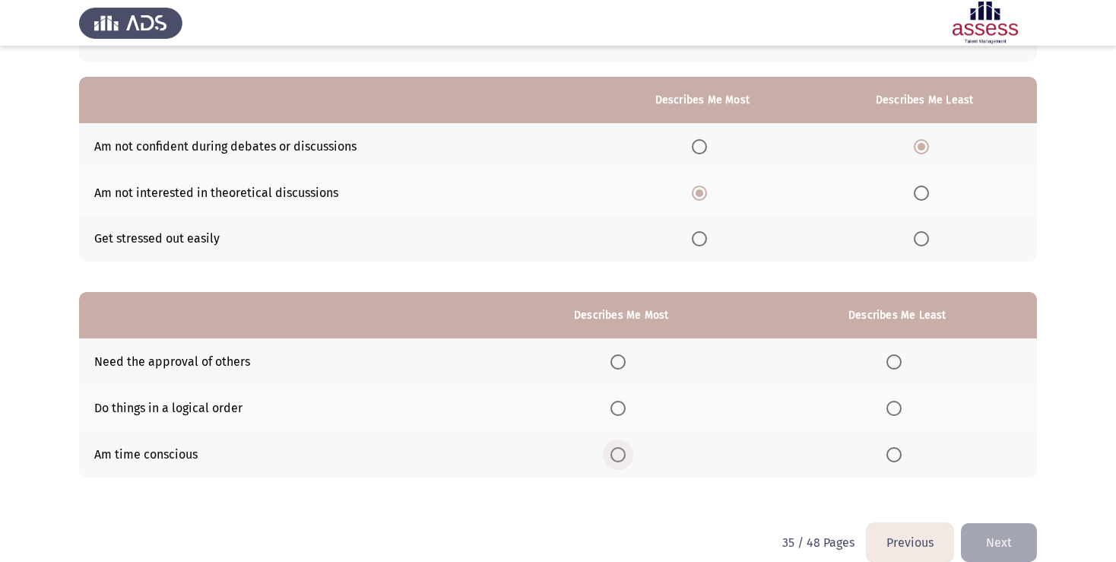
click at [616, 455] on input "Select an option" at bounding box center [617, 454] width 15 height 15
click at [892, 360] on span "Select an option" at bounding box center [893, 361] width 15 height 15
click at [892, 360] on input "Select an option" at bounding box center [893, 361] width 15 height 15
click at [1001, 549] on button "Next" at bounding box center [999, 542] width 76 height 39
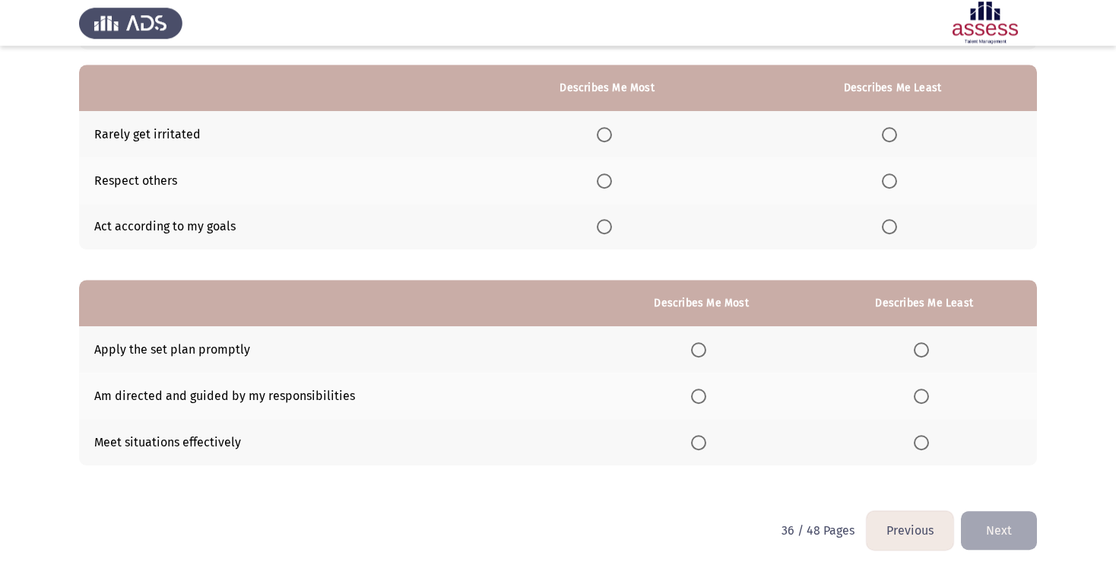
scroll to position [131, 0]
click at [597, 177] on span "Select an option" at bounding box center [604, 180] width 15 height 15
click at [597, 177] on input "Select an option" at bounding box center [604, 180] width 15 height 15
click at [886, 135] on span "Select an option" at bounding box center [889, 134] width 15 height 15
click at [886, 135] on input "Select an option" at bounding box center [889, 134] width 15 height 15
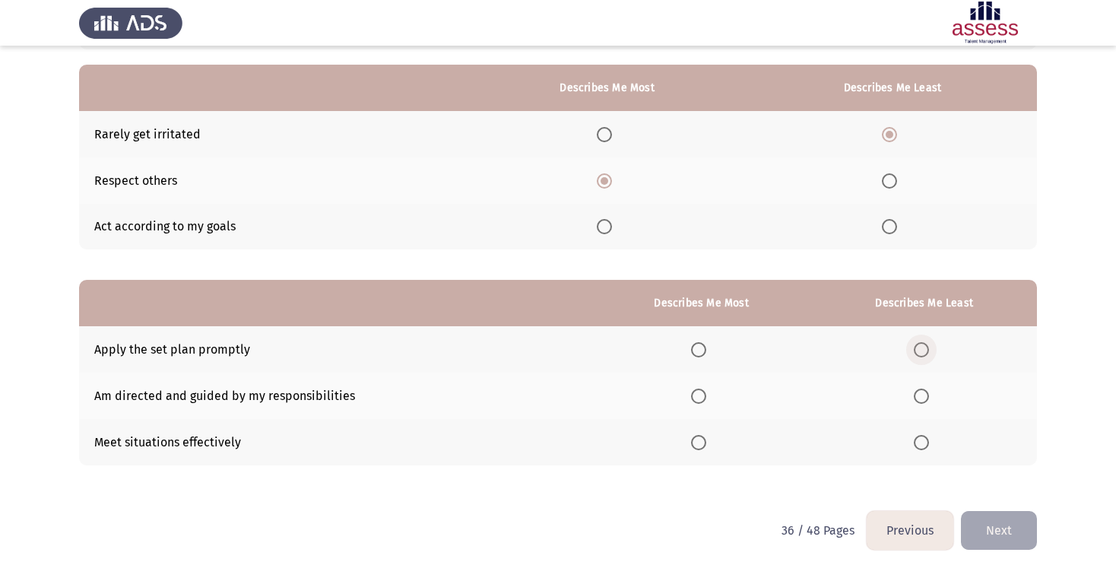
click at [917, 342] on span "Select an option" at bounding box center [921, 349] width 15 height 15
click at [917, 342] on input "Select an option" at bounding box center [921, 349] width 15 height 15
click at [691, 397] on span "Select an option" at bounding box center [698, 395] width 15 height 15
click at [691, 397] on input "Select an option" at bounding box center [698, 395] width 15 height 15
click at [1001, 523] on button "Next" at bounding box center [999, 530] width 76 height 39
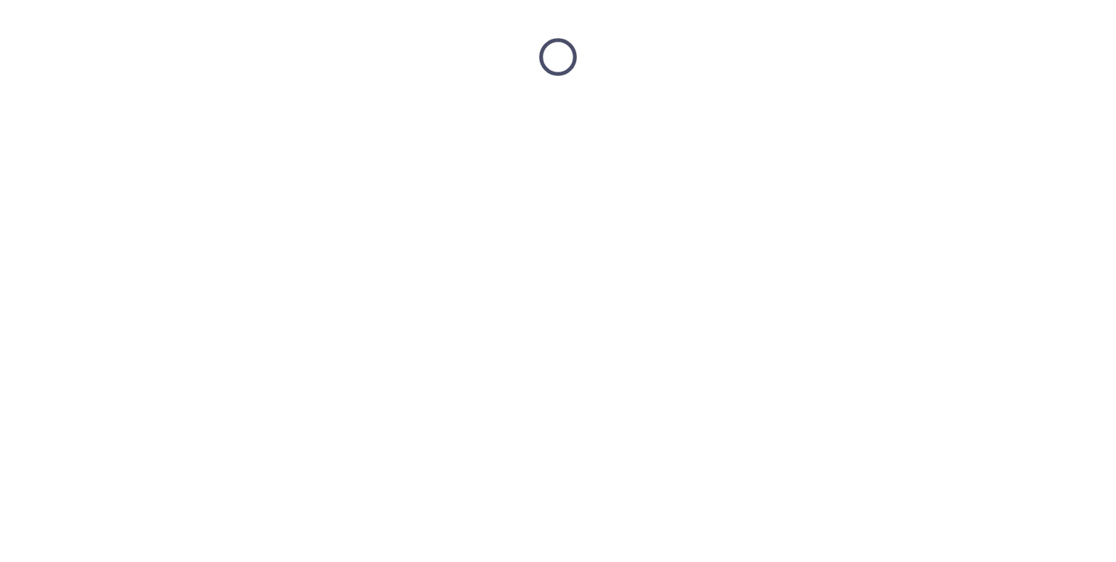
scroll to position [0, 0]
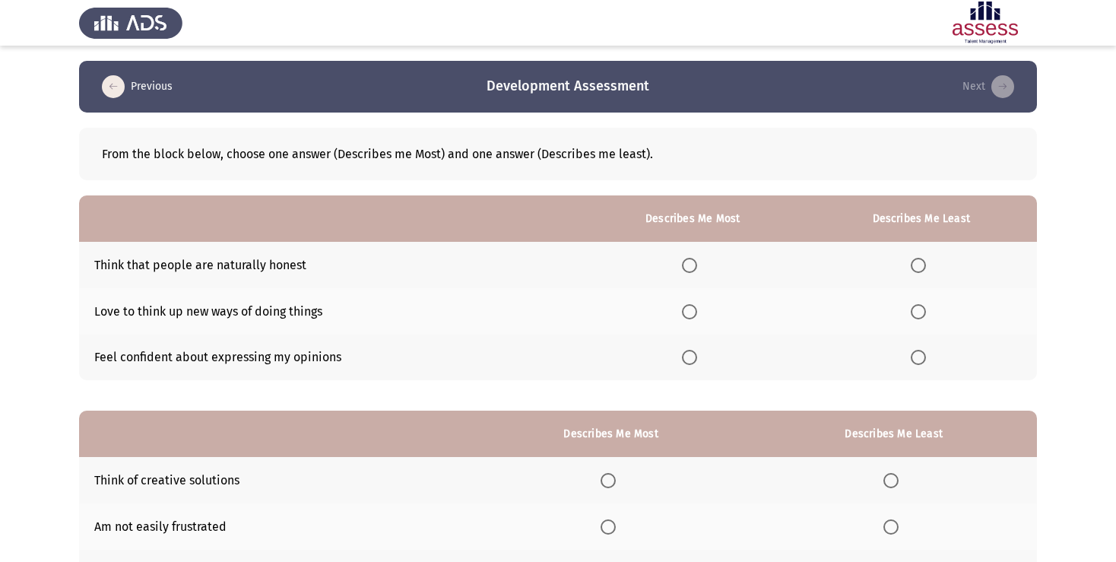
click at [1001, 523] on th at bounding box center [893, 526] width 287 height 46
click at [917, 265] on span "Select an option" at bounding box center [918, 265] width 15 height 15
click at [917, 265] on input "Select an option" at bounding box center [918, 265] width 15 height 15
click at [692, 363] on span "Select an option" at bounding box center [689, 357] width 15 height 15
click at [692, 363] on input "Select an option" at bounding box center [689, 357] width 15 height 15
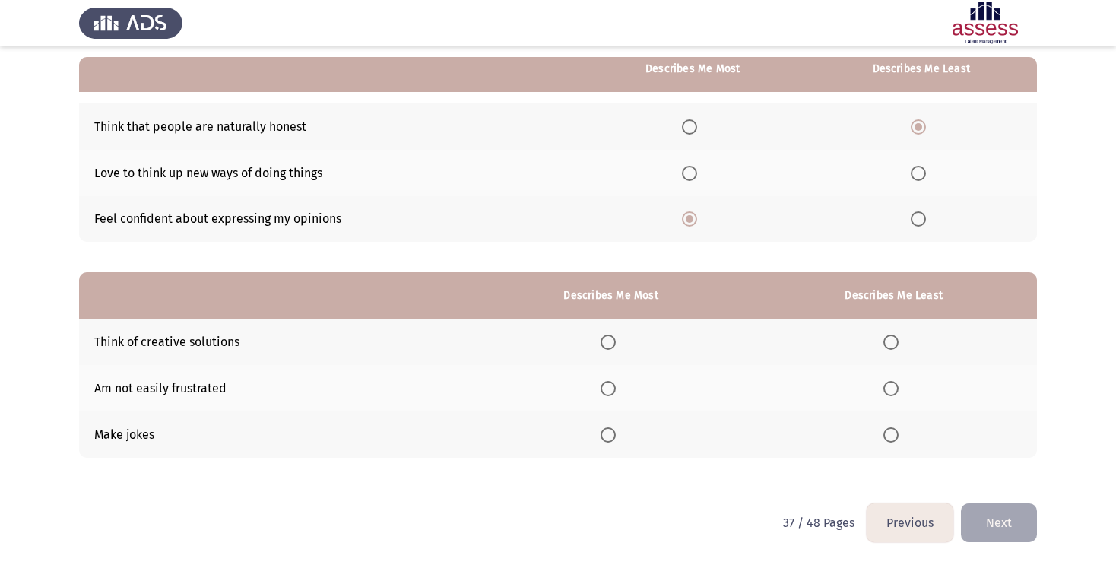
scroll to position [141, 0]
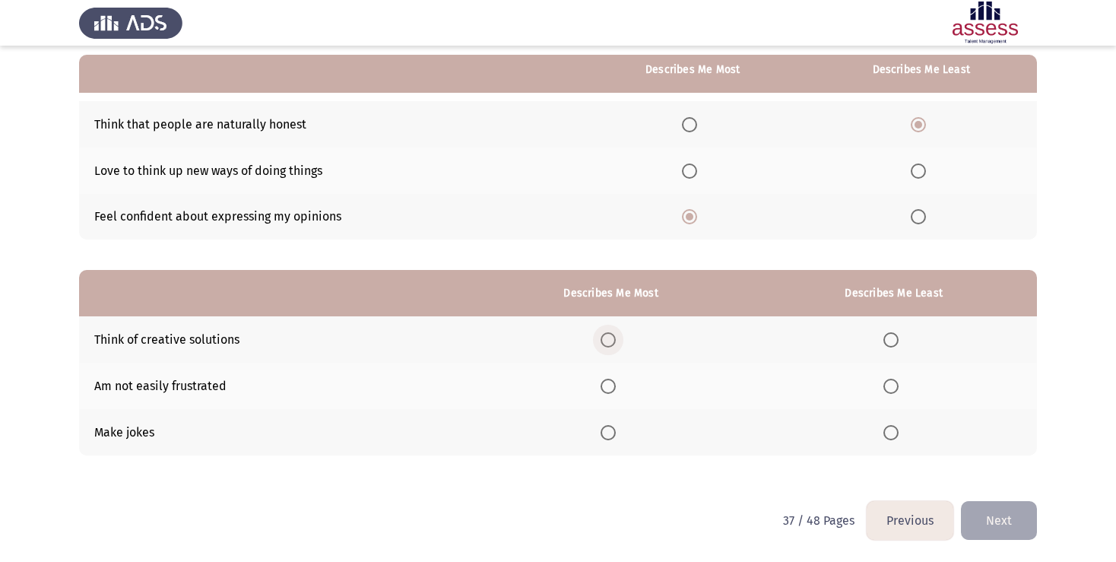
click at [606, 342] on span "Select an option" at bounding box center [607, 339] width 15 height 15
click at [606, 342] on input "Select an option" at bounding box center [607, 339] width 15 height 15
click at [887, 384] on span "Select an option" at bounding box center [890, 386] width 15 height 15
click at [887, 384] on input "Select an option" at bounding box center [890, 386] width 15 height 15
click at [992, 525] on button "Next" at bounding box center [999, 520] width 76 height 39
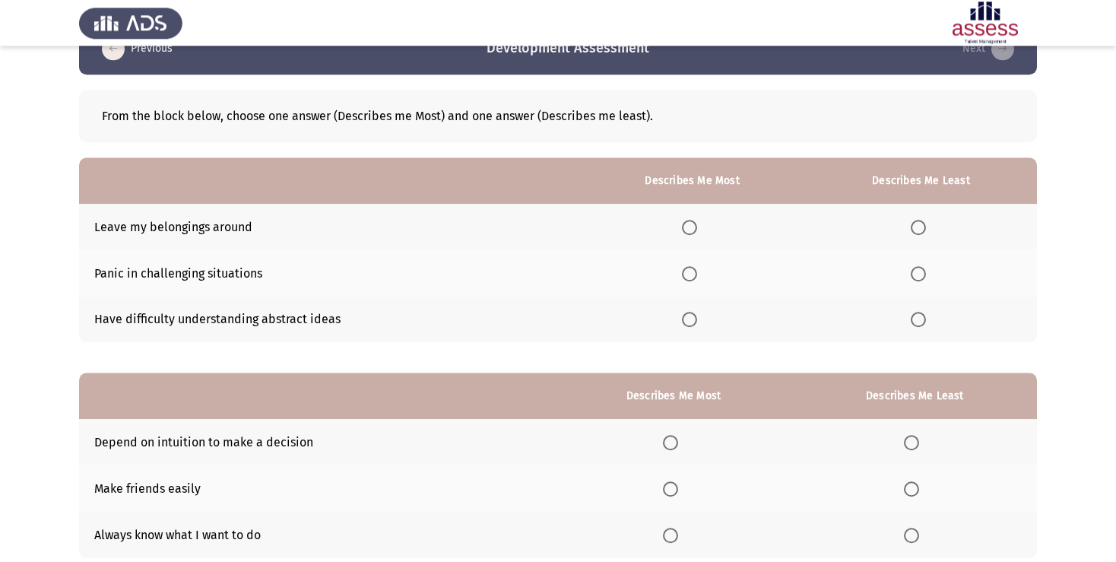
scroll to position [0, 0]
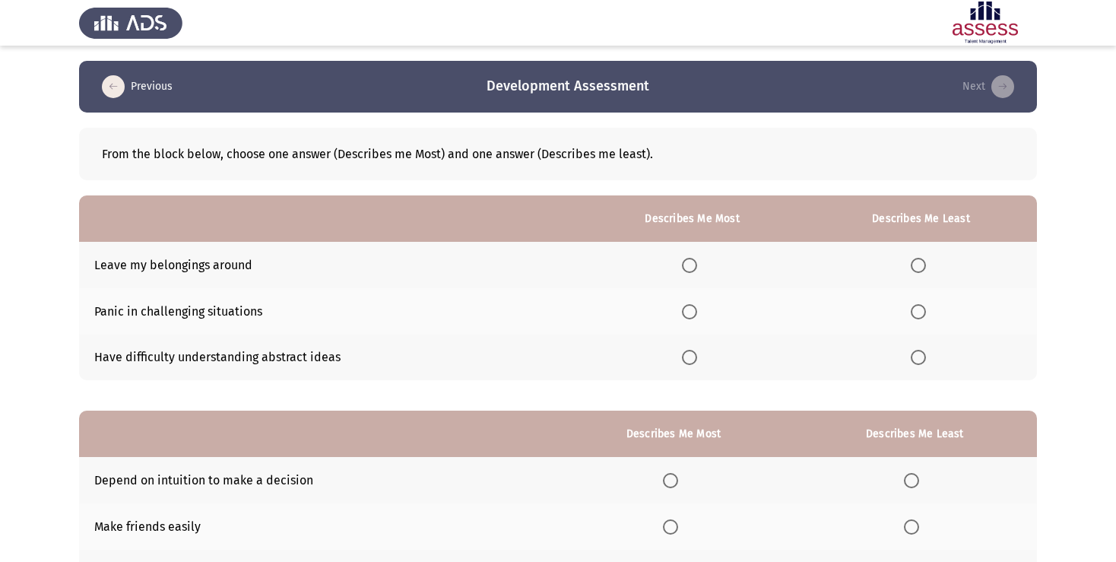
click at [683, 356] on span "Select an option" at bounding box center [689, 357] width 15 height 15
click at [683, 356] on input "Select an option" at bounding box center [689, 357] width 15 height 15
click at [912, 263] on span "Select an option" at bounding box center [918, 265] width 15 height 15
click at [912, 263] on input "Select an option" at bounding box center [918, 265] width 15 height 15
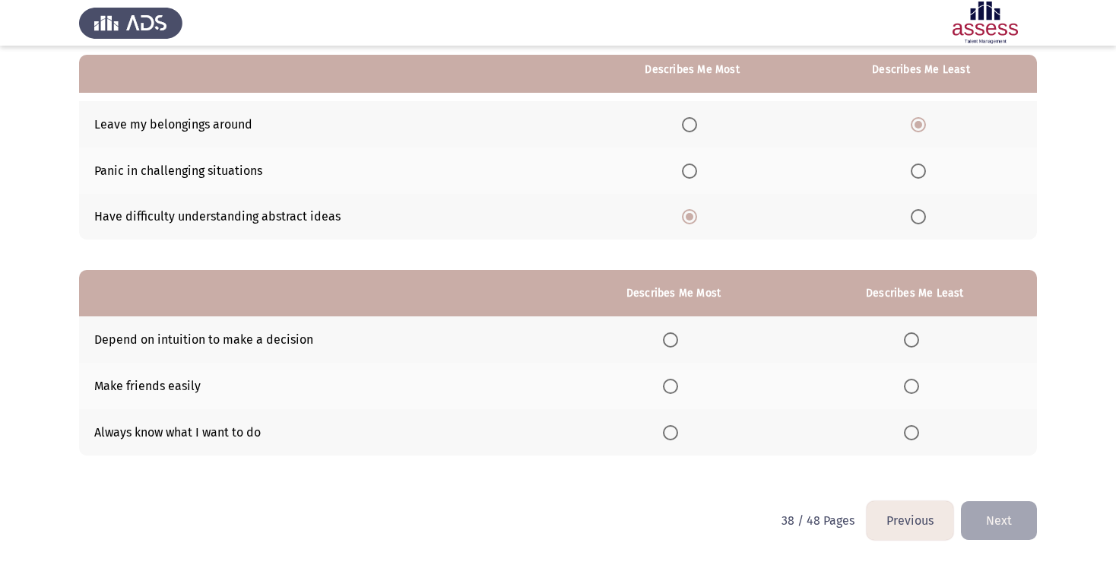
click at [913, 341] on span "Select an option" at bounding box center [911, 339] width 15 height 15
click at [913, 341] on input "Select an option" at bounding box center [911, 339] width 15 height 15
click at [672, 391] on span "Select an option" at bounding box center [670, 386] width 15 height 15
click at [672, 391] on input "Select an option" at bounding box center [670, 386] width 15 height 15
click at [1002, 523] on button "Next" at bounding box center [999, 520] width 76 height 39
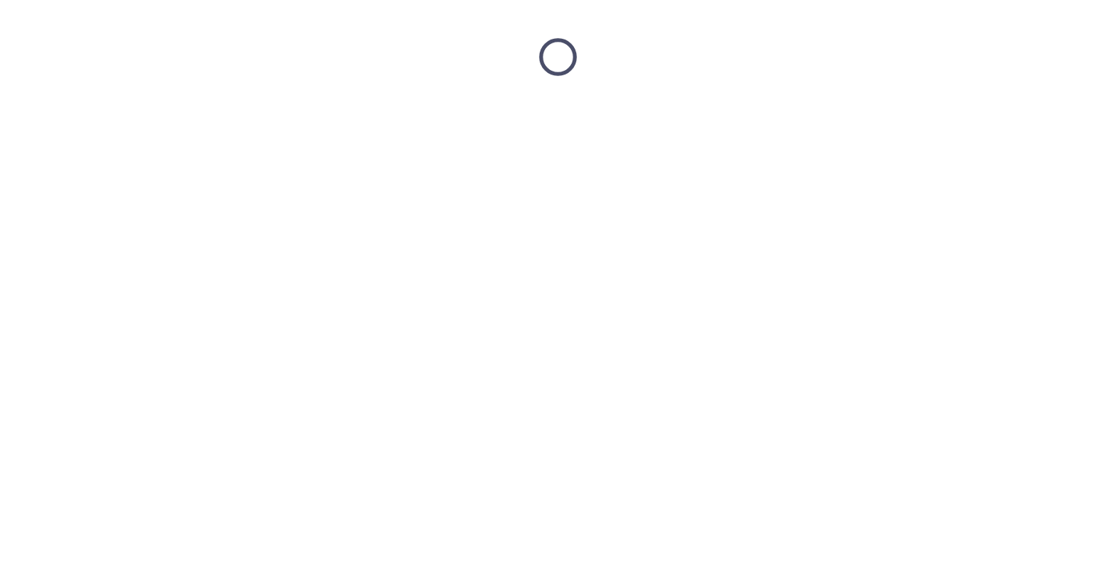
scroll to position [0, 0]
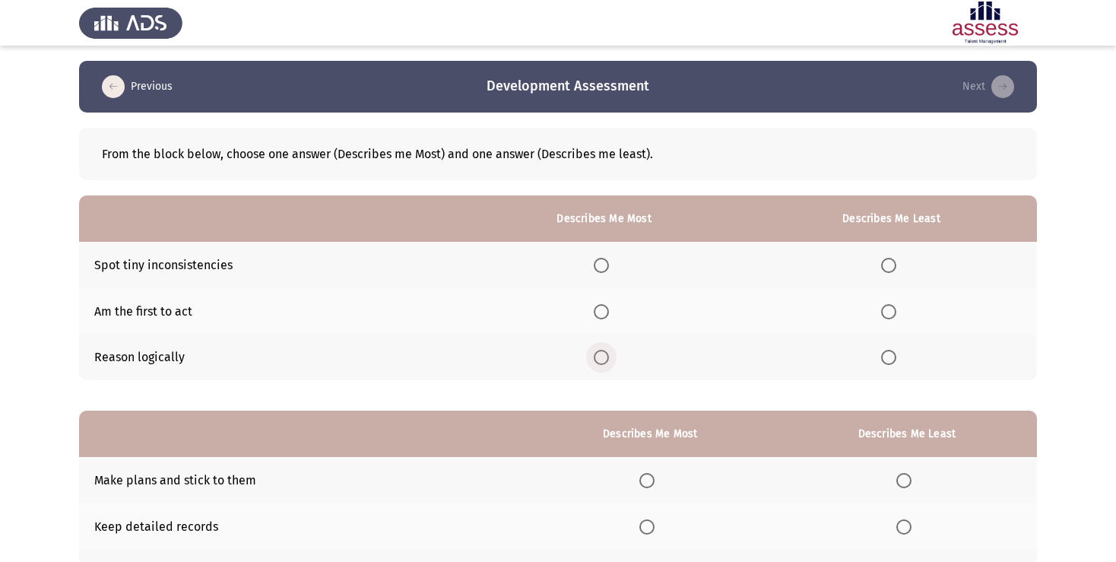
drag, startPoint x: 591, startPoint y: 363, endPoint x: 622, endPoint y: 363, distance: 31.2
click at [594, 363] on span "Select an option" at bounding box center [601, 357] width 15 height 15
click at [600, 359] on span "Select an option" at bounding box center [601, 357] width 15 height 15
click at [600, 359] on input "Select an option" at bounding box center [601, 357] width 15 height 15
click at [887, 269] on span "Select an option" at bounding box center [888, 265] width 15 height 15
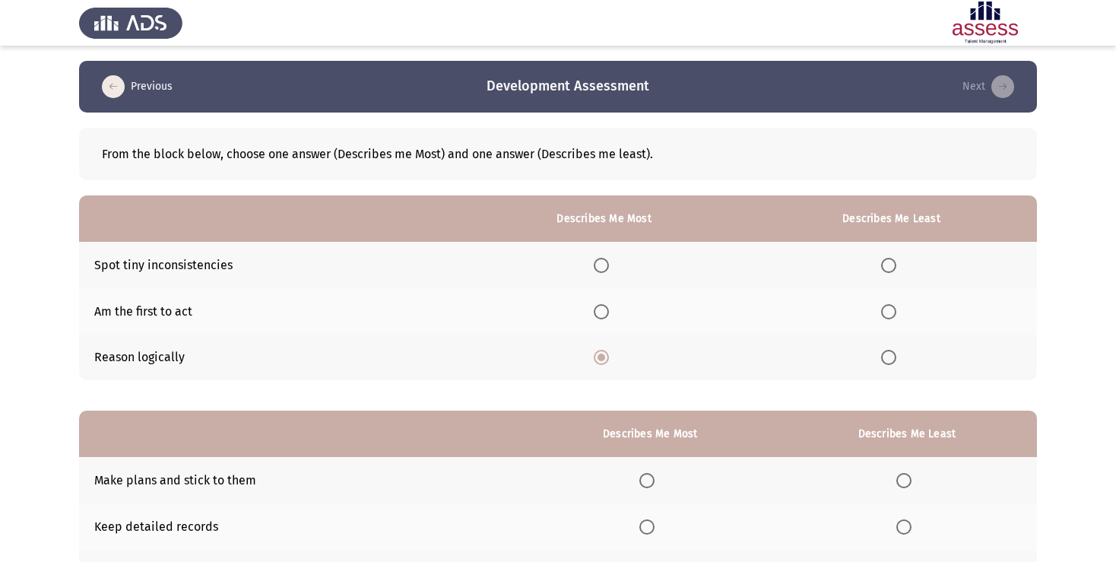
click at [887, 269] on input "Select an option" at bounding box center [888, 265] width 15 height 15
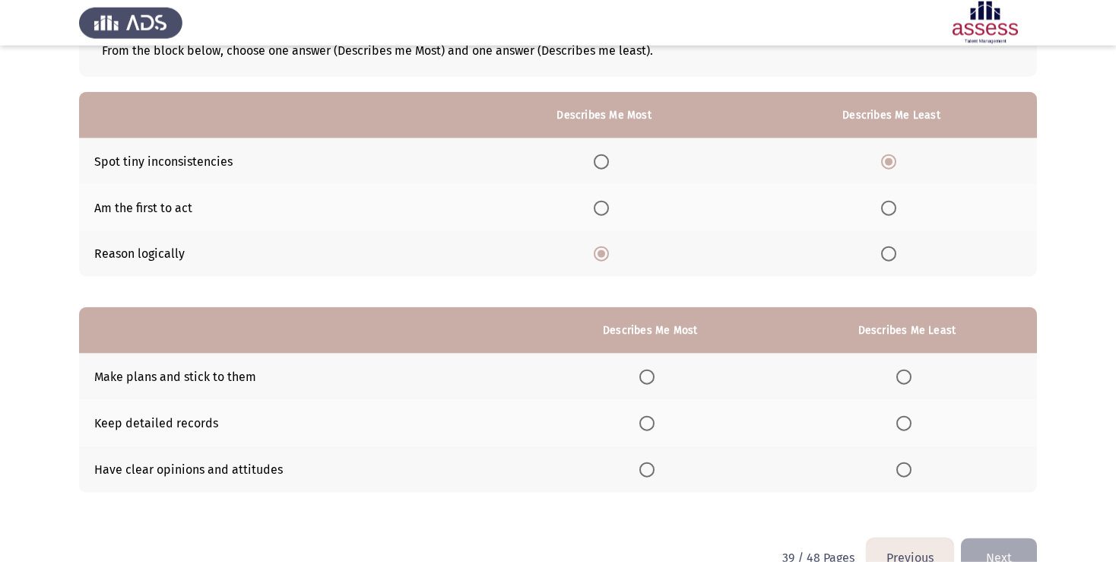
scroll to position [141, 0]
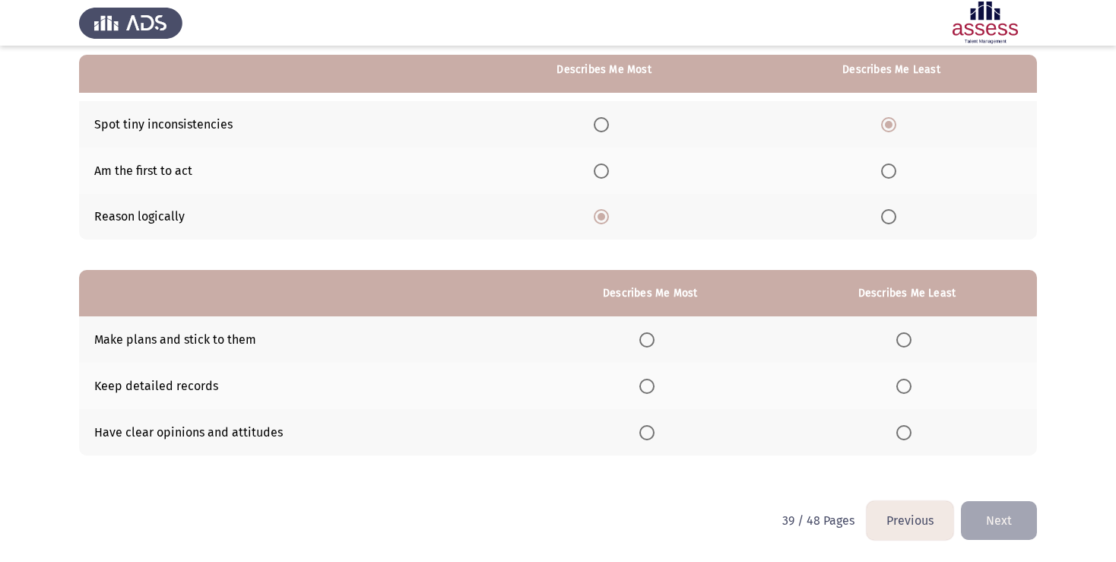
click at [645, 437] on span "Select an option" at bounding box center [646, 432] width 15 height 15
click at [645, 437] on input "Select an option" at bounding box center [646, 432] width 15 height 15
click at [898, 339] on span "Select an option" at bounding box center [903, 339] width 15 height 15
click at [898, 339] on input "Select an option" at bounding box center [903, 339] width 15 height 15
click at [994, 519] on button "Next" at bounding box center [999, 520] width 76 height 39
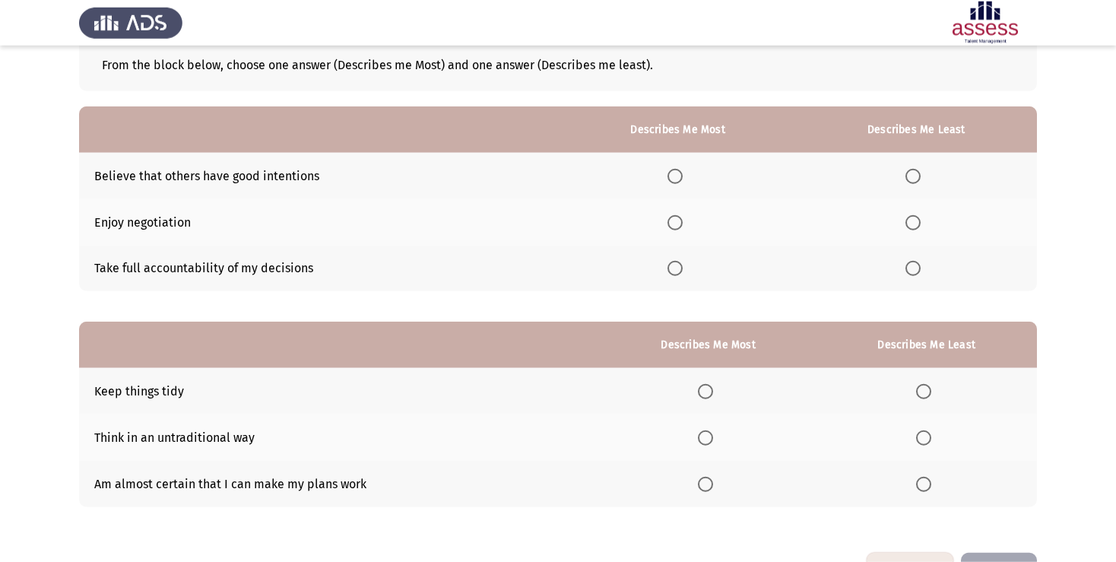
scroll to position [61, 0]
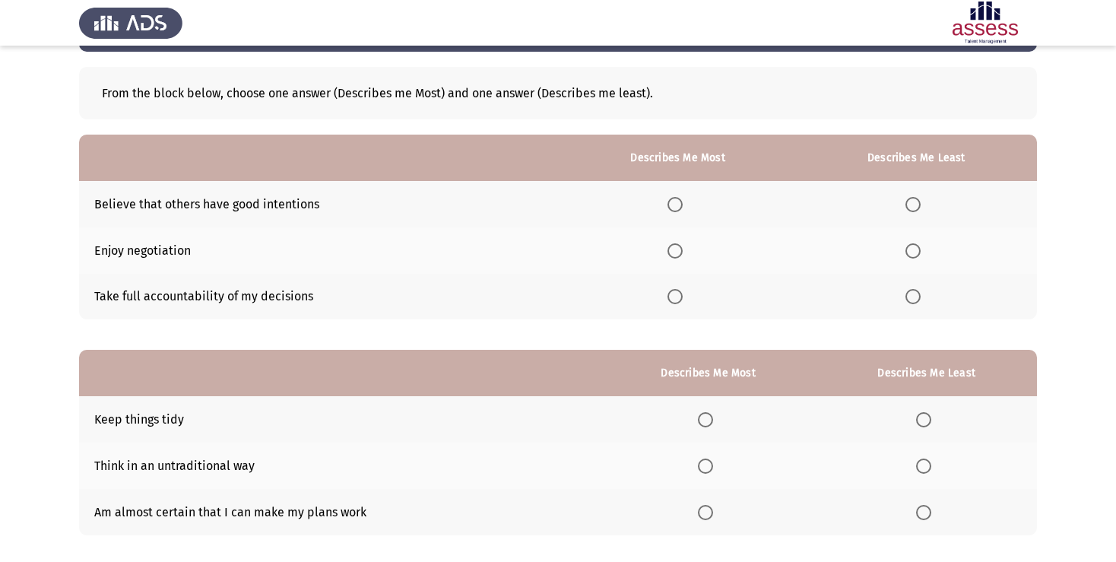
click at [670, 299] on span "Select an option" at bounding box center [674, 296] width 15 height 15
click at [670, 299] on input "Select an option" at bounding box center [674, 296] width 15 height 15
click at [914, 253] on span "Select an option" at bounding box center [912, 250] width 15 height 15
click at [914, 253] on input "Select an option" at bounding box center [912, 250] width 15 height 15
click at [917, 205] on span "Select an option" at bounding box center [912, 204] width 15 height 15
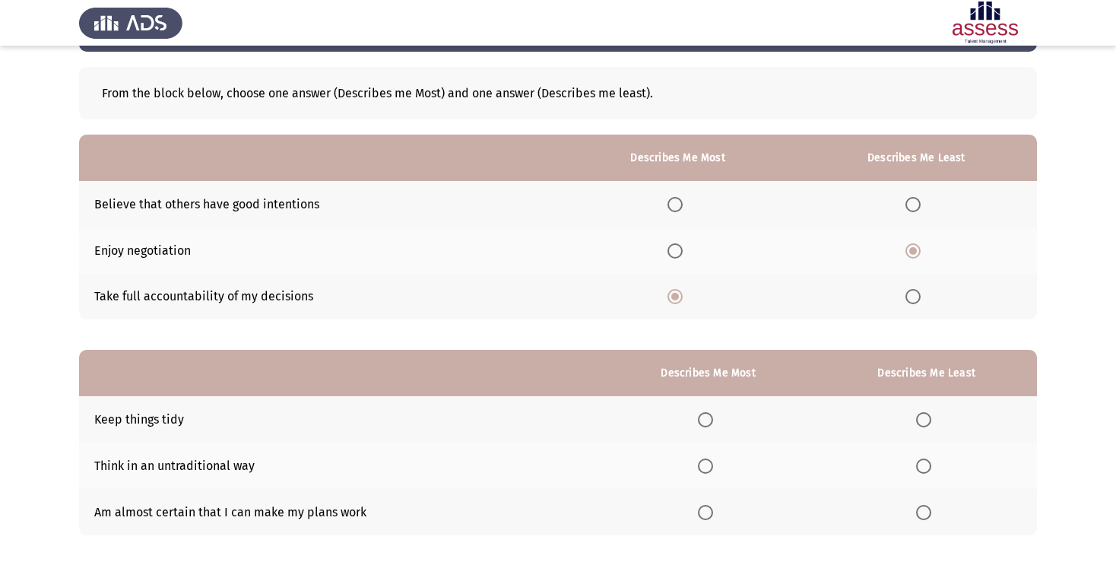
click at [917, 205] on input "Select an option" at bounding box center [912, 204] width 15 height 15
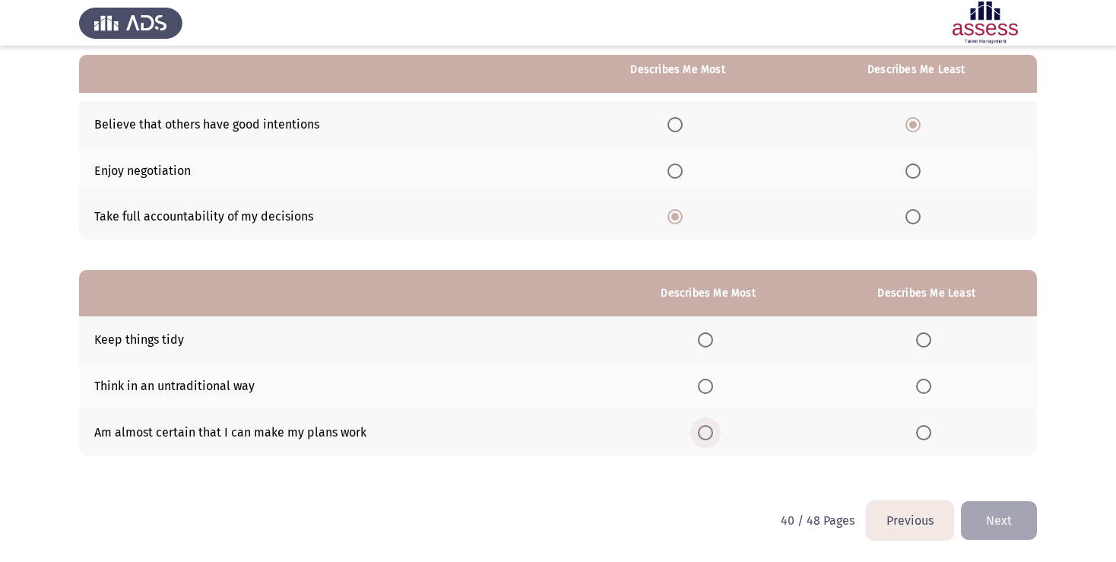
click at [698, 436] on span "Select an option" at bounding box center [705, 432] width 15 height 15
click at [698, 436] on input "Select an option" at bounding box center [705, 432] width 15 height 15
click at [917, 391] on th at bounding box center [926, 386] width 221 height 46
click at [917, 386] on span "Select an option" at bounding box center [923, 386] width 15 height 15
click at [917, 386] on input "Select an option" at bounding box center [923, 386] width 15 height 15
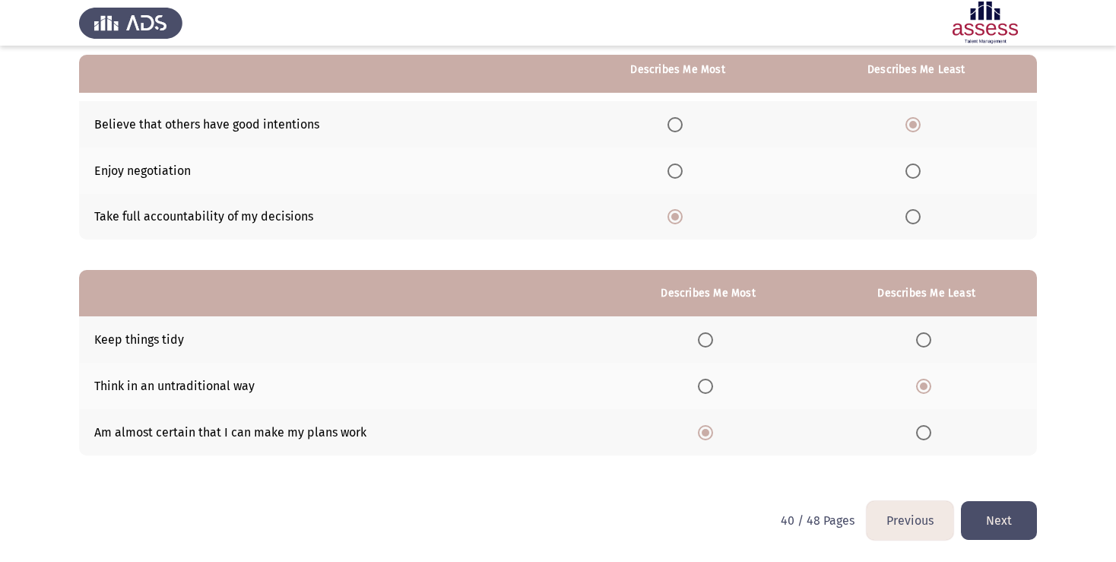
click at [999, 524] on button "Next" at bounding box center [999, 520] width 76 height 39
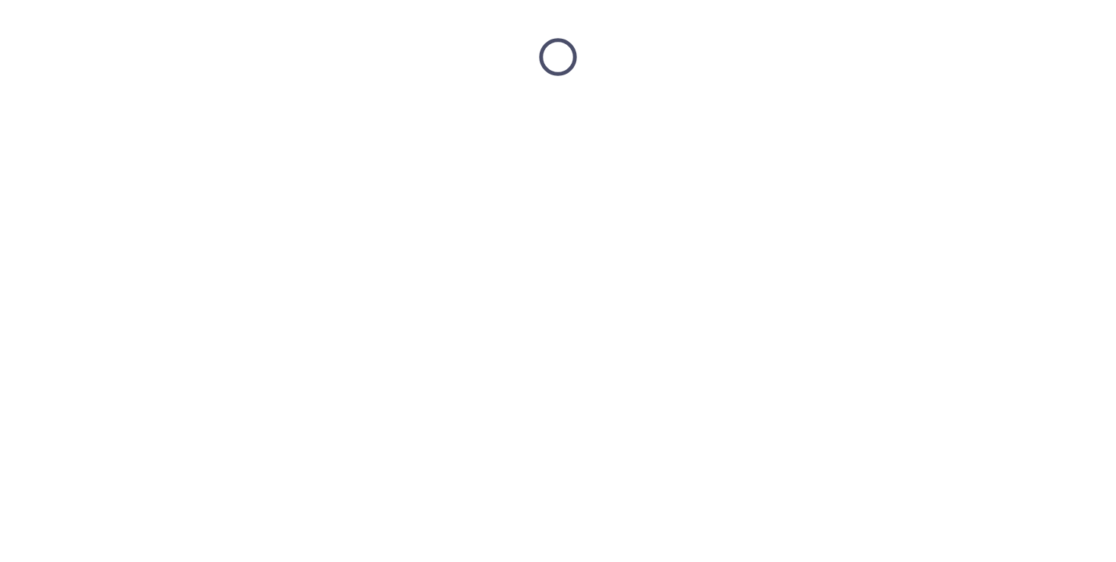
scroll to position [0, 0]
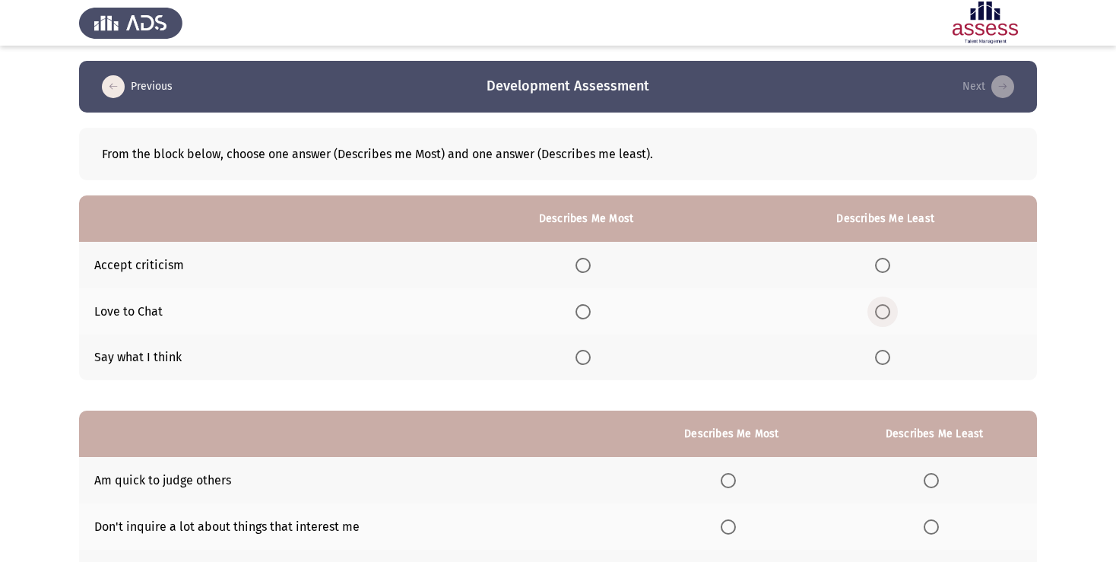
click at [876, 312] on span "Select an option" at bounding box center [882, 311] width 15 height 15
click at [876, 312] on input "Select an option" at bounding box center [882, 311] width 15 height 15
click at [585, 268] on span "Select an option" at bounding box center [582, 265] width 15 height 15
click at [585, 268] on input "Select an option" at bounding box center [582, 265] width 15 height 15
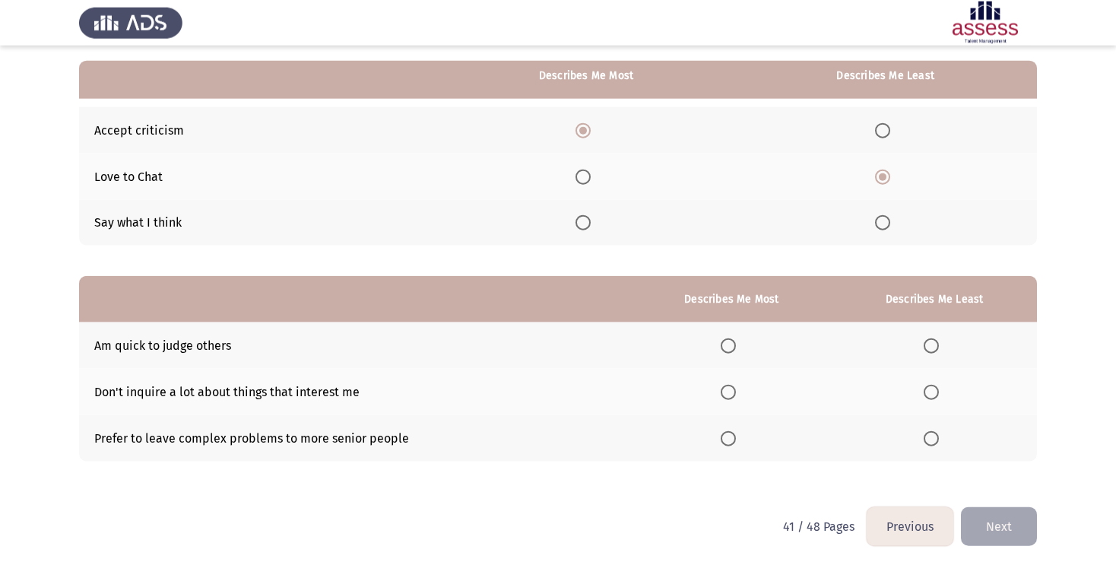
scroll to position [141, 0]
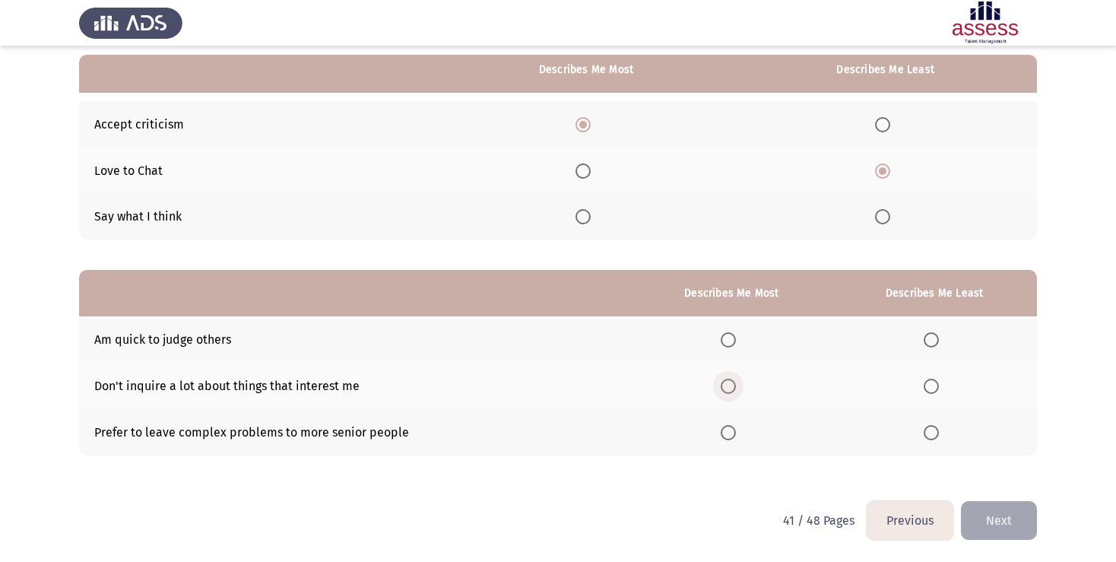
click at [722, 389] on span "Select an option" at bounding box center [728, 386] width 15 height 15
click at [722, 389] on input "Select an option" at bounding box center [728, 386] width 15 height 15
click at [931, 338] on span "Select an option" at bounding box center [930, 339] width 15 height 15
click at [931, 338] on input "Select an option" at bounding box center [930, 339] width 15 height 15
click at [996, 522] on button "Next" at bounding box center [999, 520] width 76 height 39
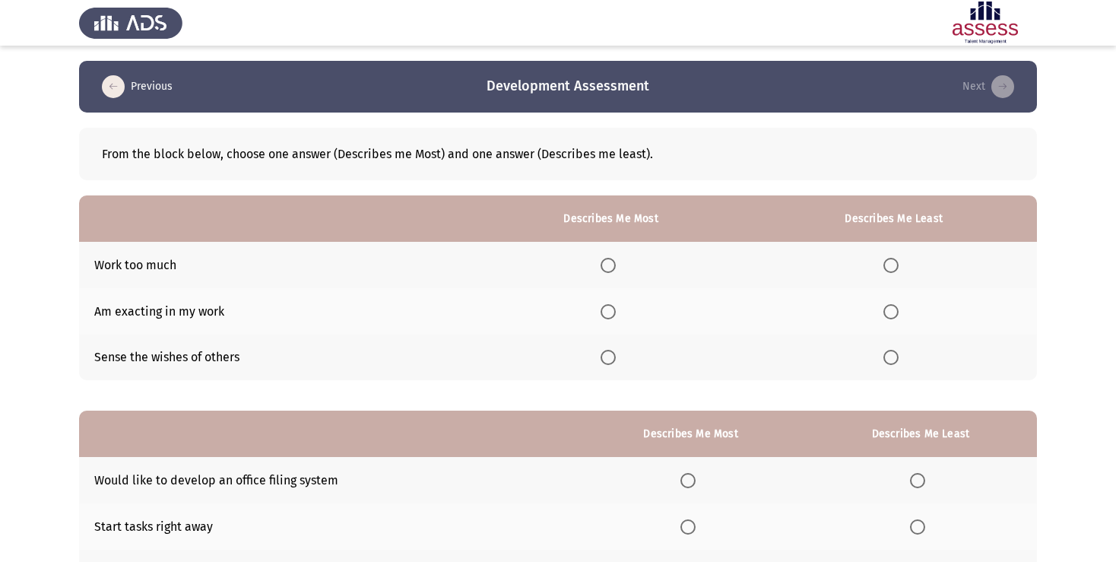
scroll to position [80, 0]
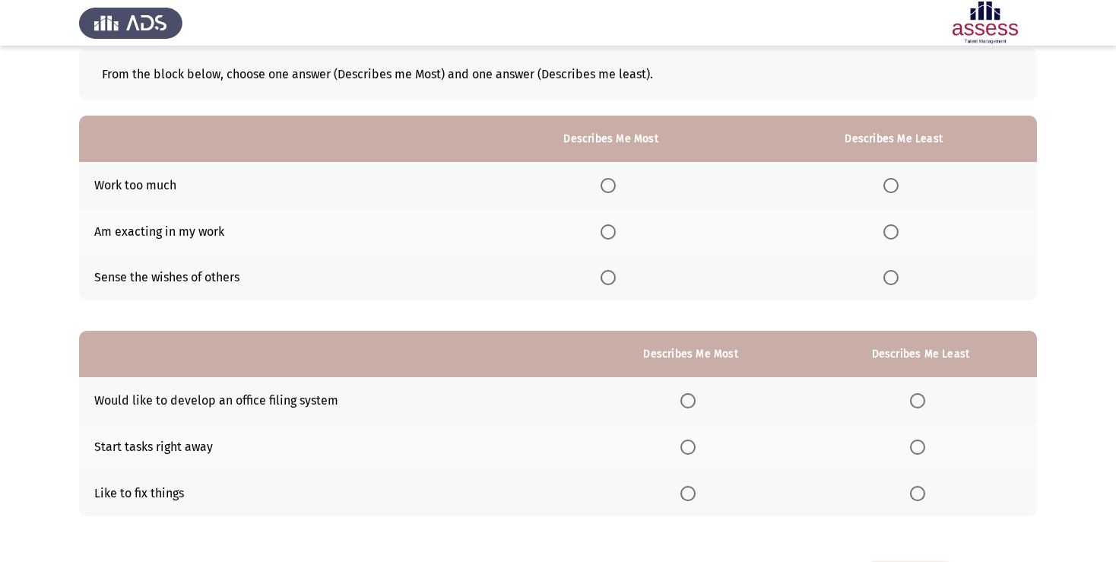
click at [889, 185] on span "Select an option" at bounding box center [890, 185] width 15 height 15
click at [889, 185] on input "Select an option" at bounding box center [890, 185] width 15 height 15
click at [603, 230] on span "Select an option" at bounding box center [607, 231] width 15 height 15
click at [603, 230] on input "Select an option" at bounding box center [607, 231] width 15 height 15
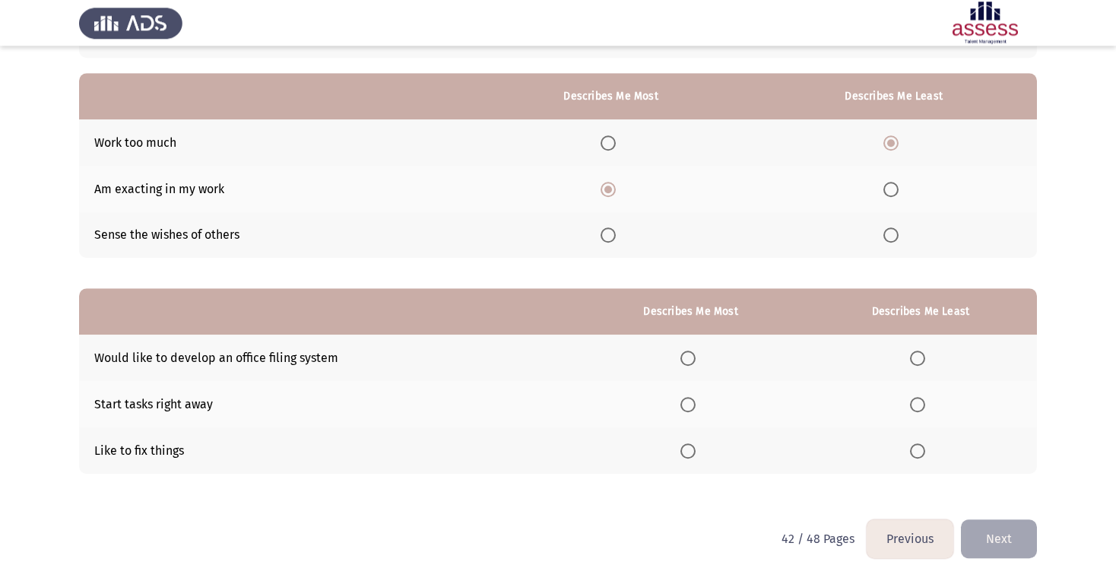
scroll to position [141, 0]
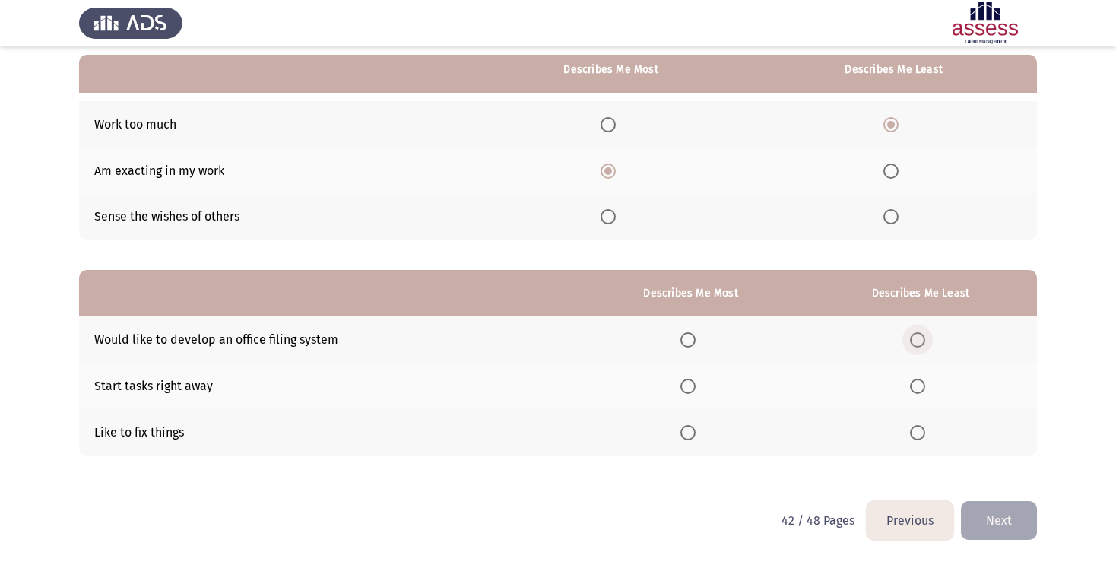
click at [915, 341] on span "Select an option" at bounding box center [917, 339] width 15 height 15
click at [915, 341] on input "Select an option" at bounding box center [917, 339] width 15 height 15
click at [694, 383] on label "Select an option" at bounding box center [690, 386] width 21 height 15
click at [694, 383] on input "Select an option" at bounding box center [687, 386] width 15 height 15
click at [1031, 527] on button "Next" at bounding box center [999, 520] width 76 height 39
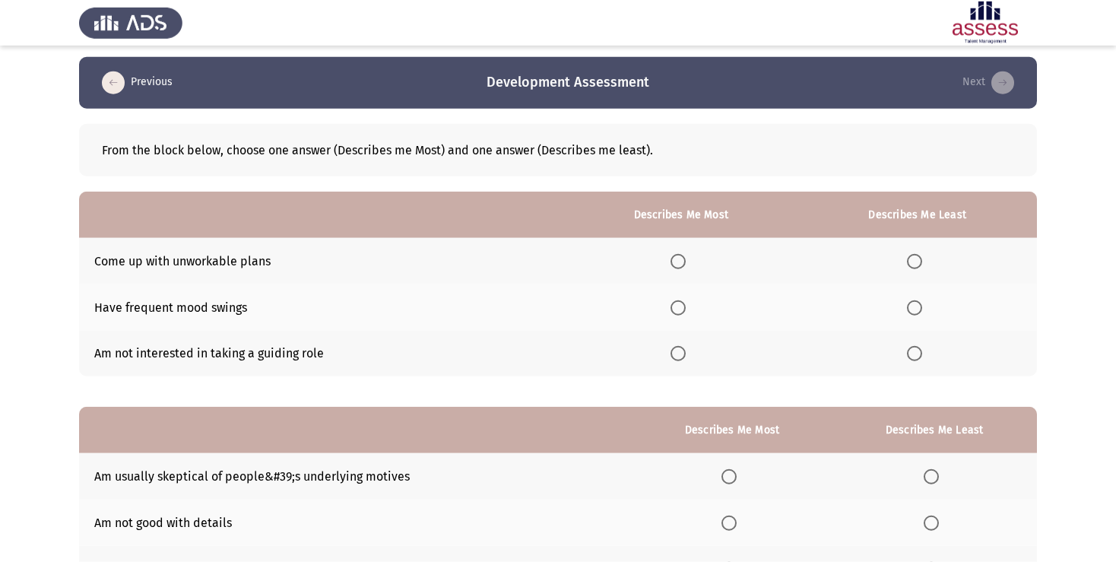
scroll to position [0, 0]
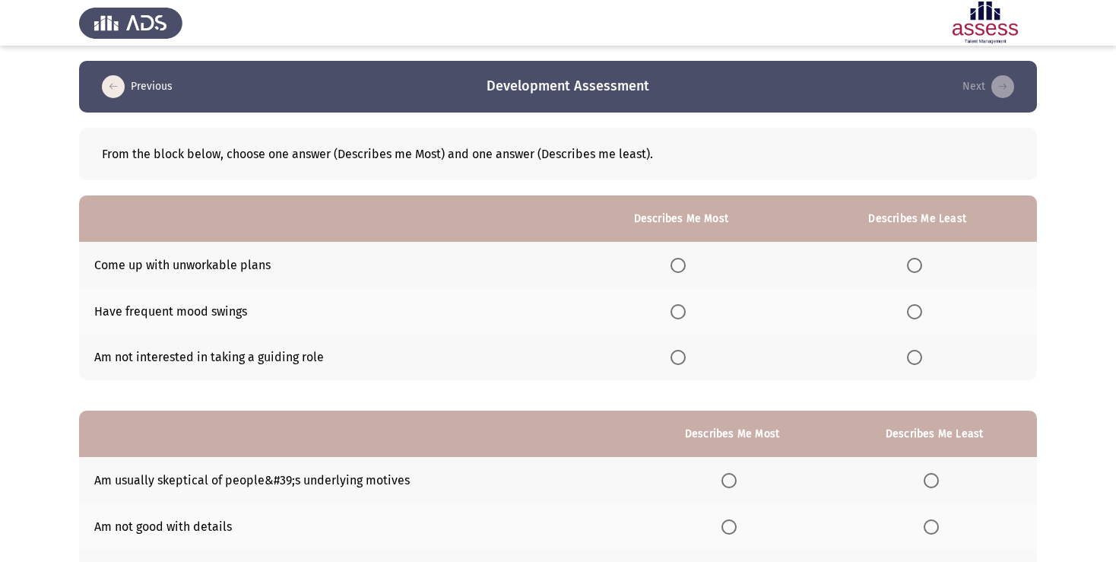
click at [670, 315] on span "Select an option" at bounding box center [677, 311] width 15 height 15
click at [670, 315] on input "Select an option" at bounding box center [677, 311] width 15 height 15
click at [914, 267] on span "Select an option" at bounding box center [914, 265] width 15 height 15
click at [914, 267] on input "Select an option" at bounding box center [914, 265] width 15 height 15
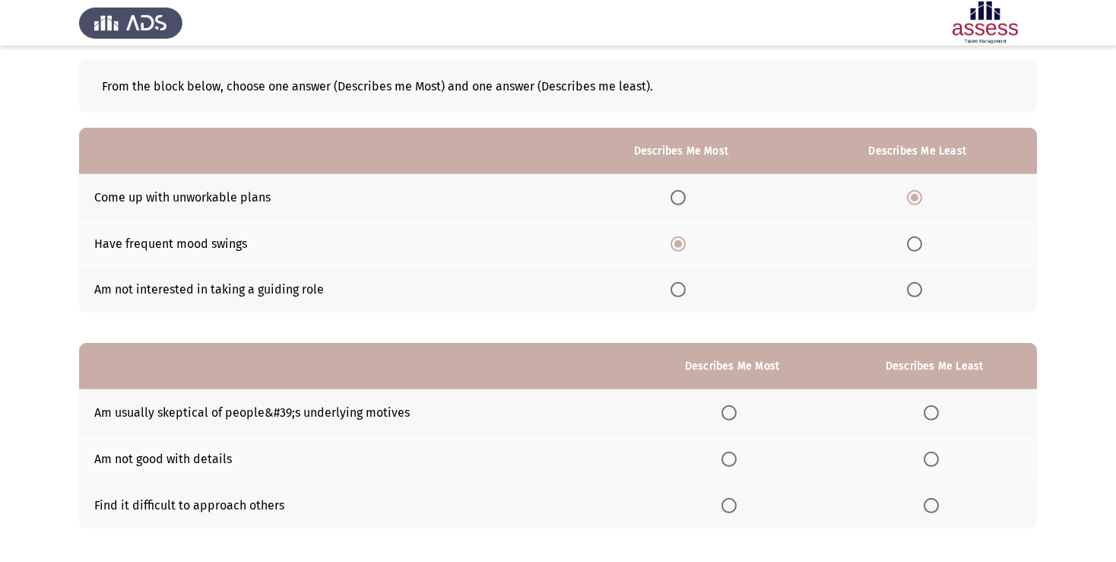
scroll to position [141, 0]
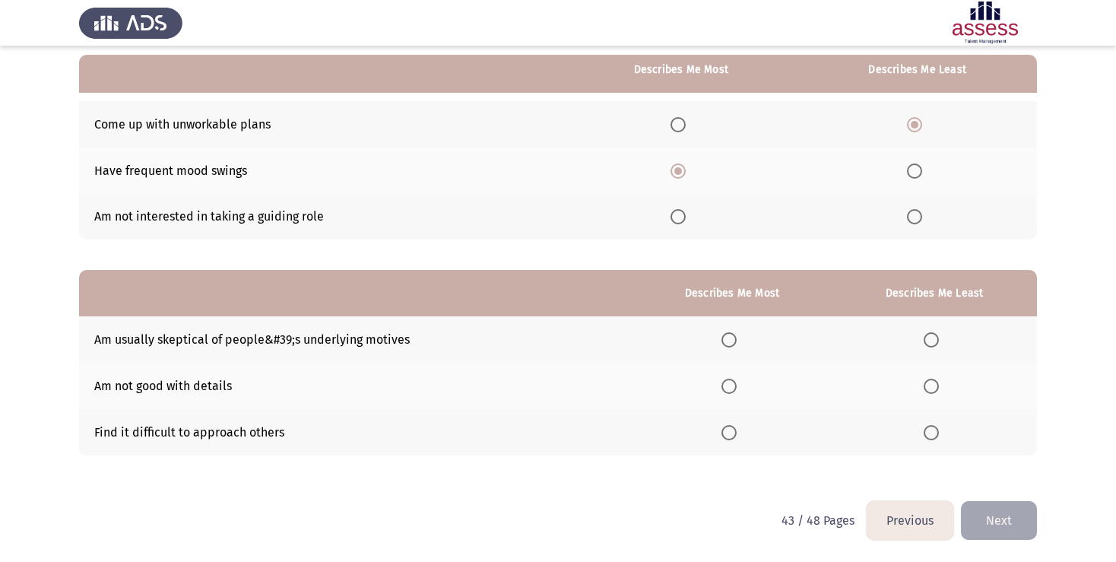
click at [930, 342] on span "Select an option" at bounding box center [930, 339] width 15 height 15
click at [930, 342] on input "Select an option" at bounding box center [930, 339] width 15 height 15
click at [724, 433] on span "Select an option" at bounding box center [728, 432] width 15 height 15
click at [724, 433] on input "Select an option" at bounding box center [728, 432] width 15 height 15
click at [1001, 520] on button "Next" at bounding box center [999, 520] width 76 height 39
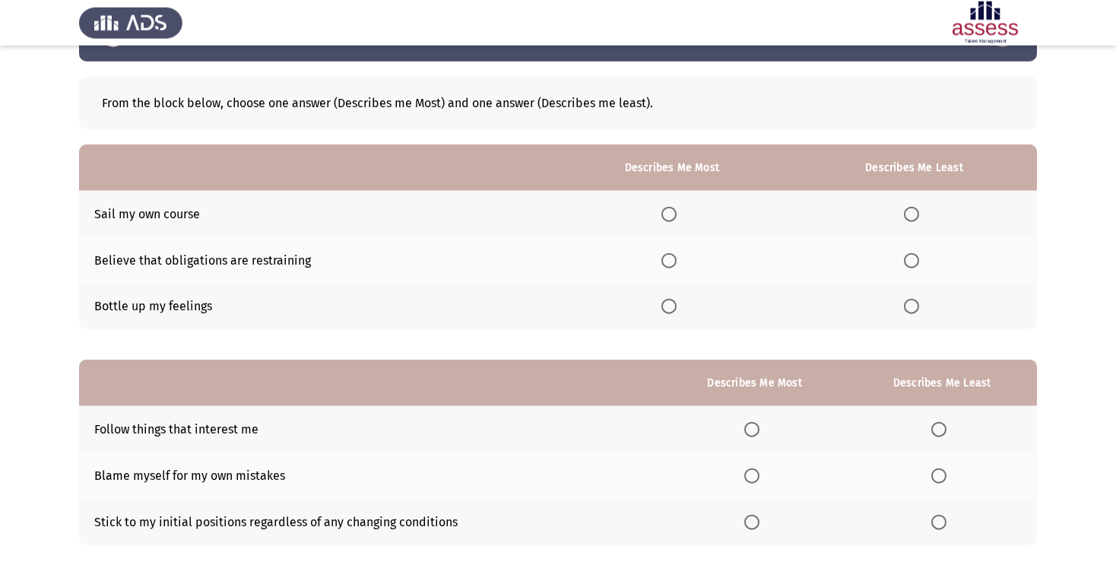
scroll to position [80, 0]
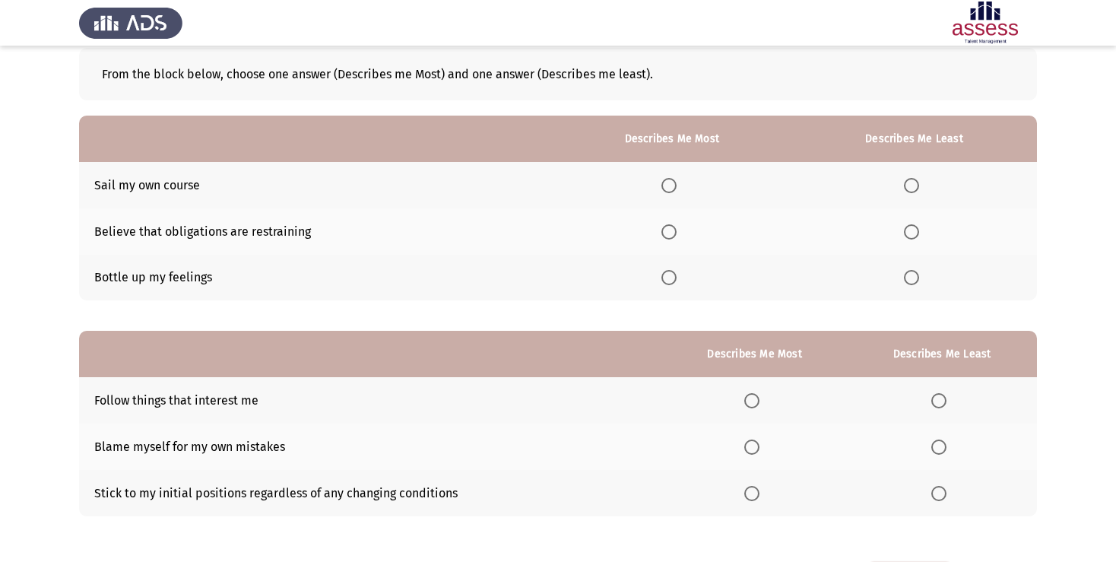
click at [664, 279] on span "Select an option" at bounding box center [668, 277] width 15 height 15
click at [664, 279] on input "Select an option" at bounding box center [668, 277] width 15 height 15
click at [907, 188] on span "Select an option" at bounding box center [911, 185] width 15 height 15
click at [907, 188] on input "Select an option" at bounding box center [911, 185] width 15 height 15
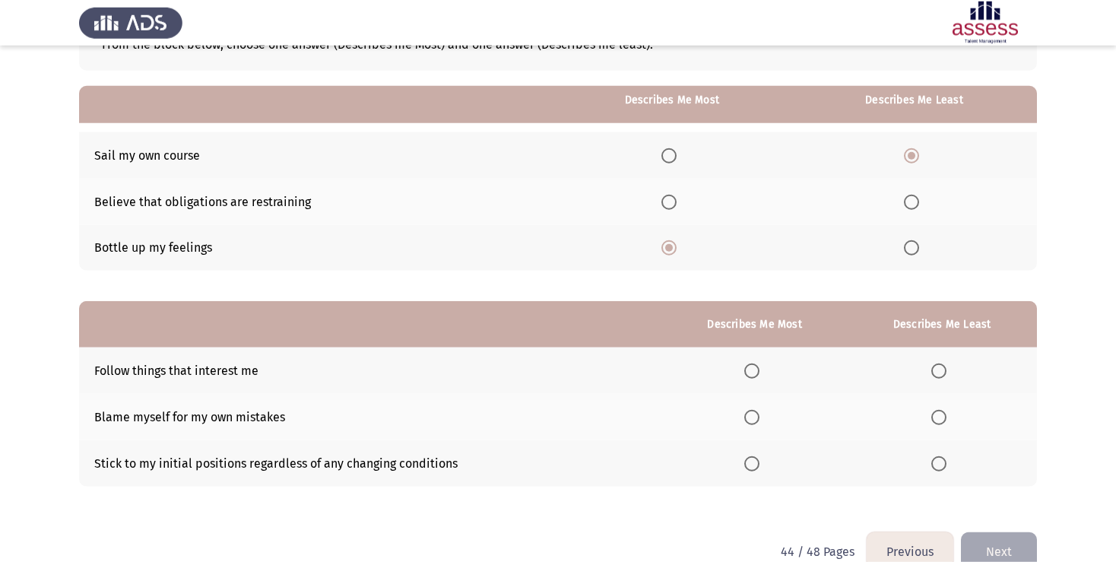
scroll to position [141, 0]
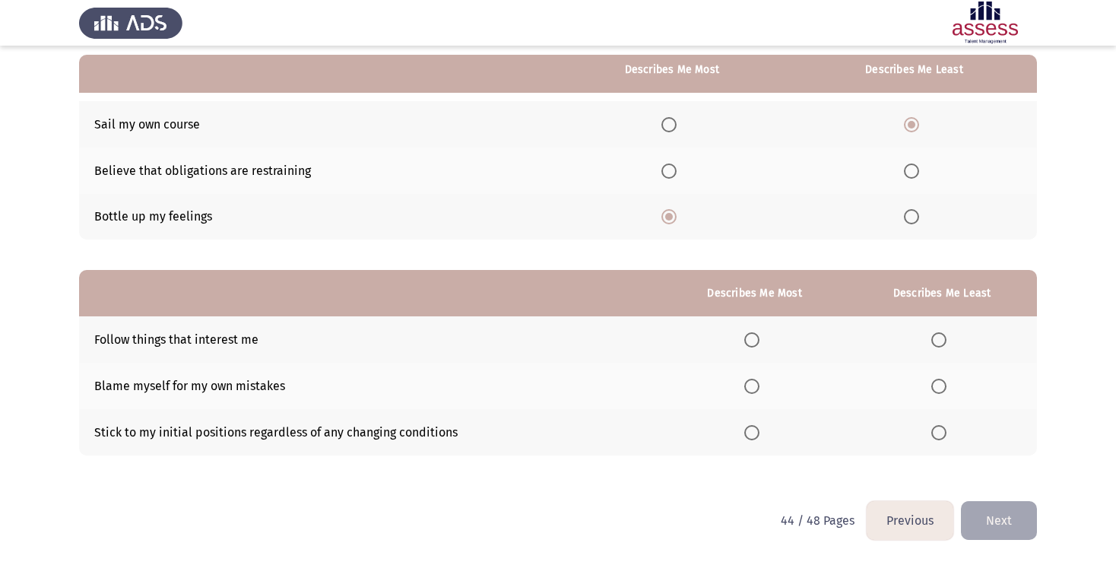
click at [930, 434] on th at bounding box center [942, 432] width 190 height 46
click at [932, 430] on span "Select an option" at bounding box center [938, 432] width 15 height 15
click at [932, 430] on input "Select an option" at bounding box center [938, 432] width 15 height 15
click at [941, 339] on span "Select an option" at bounding box center [938, 339] width 15 height 15
click at [941, 339] on input "Select an option" at bounding box center [938, 339] width 15 height 15
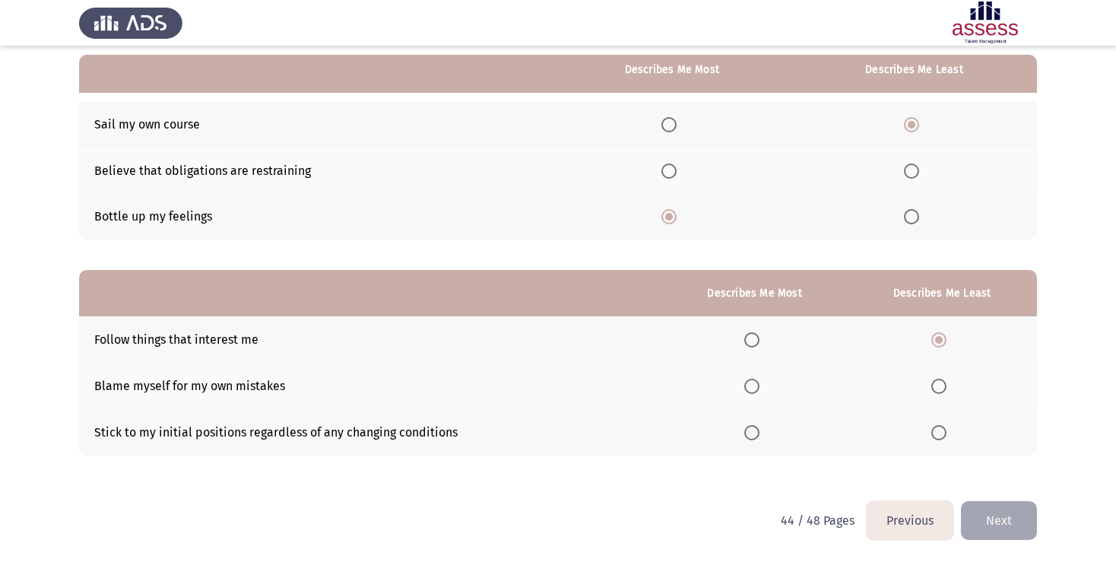
click at [744, 389] on span "Select an option" at bounding box center [751, 386] width 15 height 15
click at [744, 389] on input "Select an option" at bounding box center [751, 386] width 15 height 15
click at [1009, 515] on button "Next" at bounding box center [999, 520] width 76 height 39
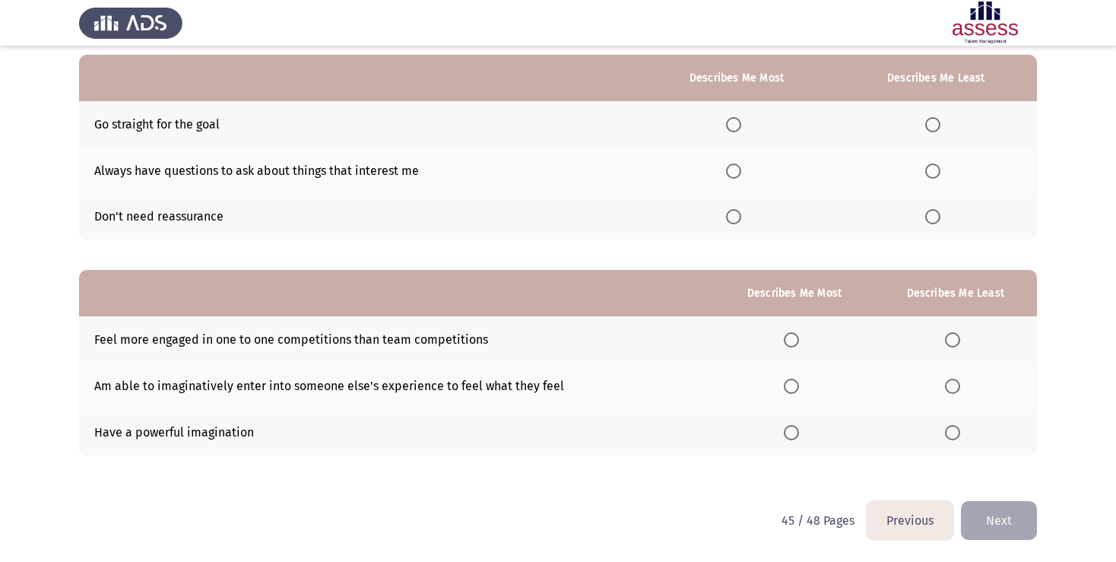
scroll to position [0, 0]
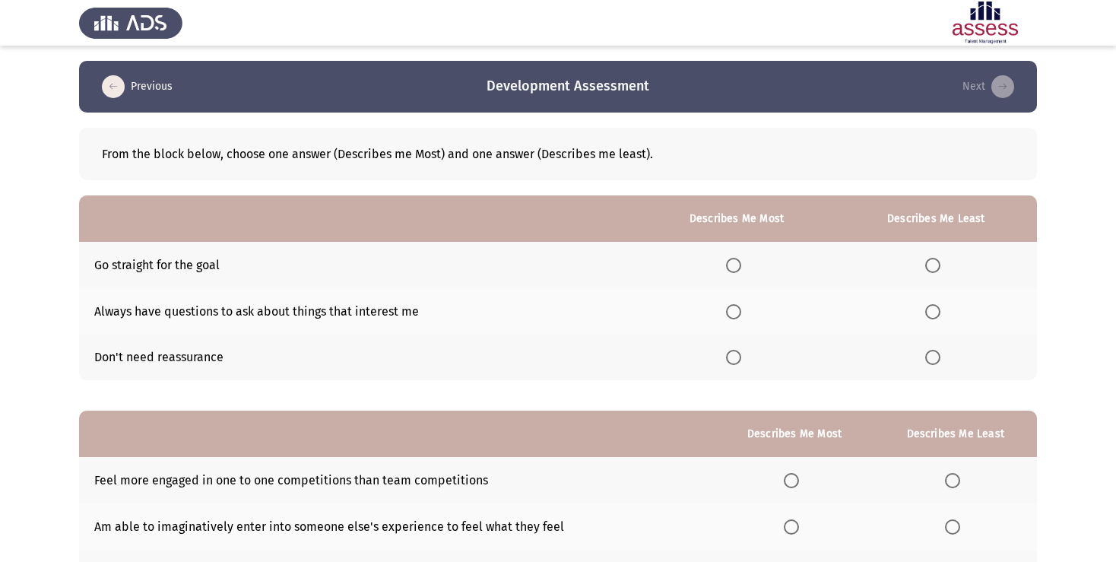
click at [730, 269] on span "Select an option" at bounding box center [733, 265] width 15 height 15
click at [730, 269] on input "Select an option" at bounding box center [733, 265] width 15 height 15
click at [935, 354] on span "Select an option" at bounding box center [932, 357] width 15 height 15
click at [935, 354] on input "Select an option" at bounding box center [932, 357] width 15 height 15
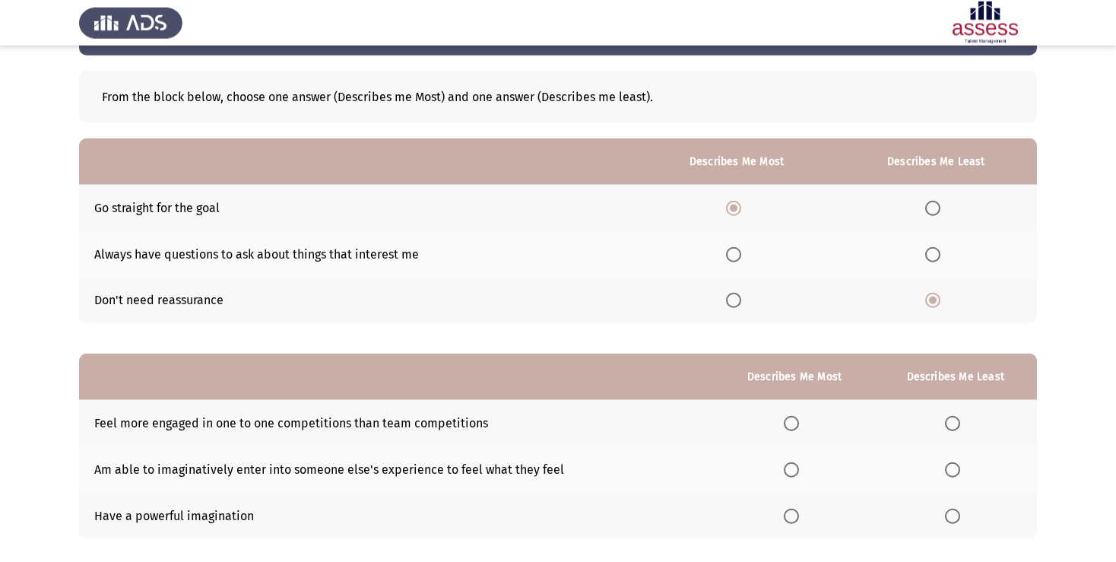
scroll to position [141, 0]
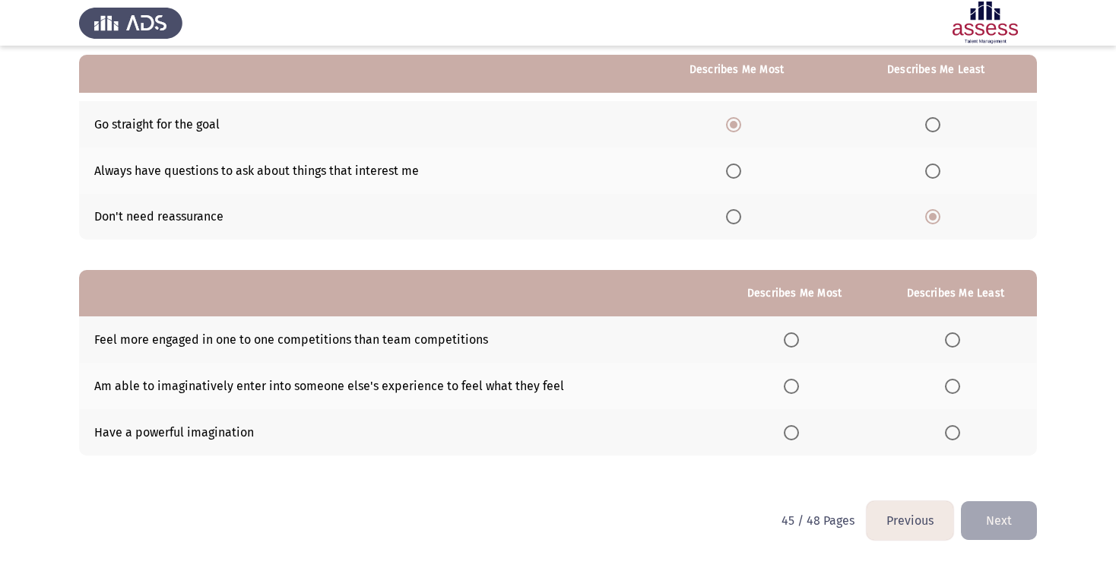
click at [935, 217] on span "Select an option" at bounding box center [933, 217] width 8 height 8
click at [935, 217] on input "Select an option" at bounding box center [932, 216] width 15 height 15
click at [930, 172] on span "Select an option" at bounding box center [932, 170] width 15 height 15
click at [930, 172] on input "Select an option" at bounding box center [932, 170] width 15 height 15
click at [956, 428] on span "Select an option" at bounding box center [952, 432] width 15 height 15
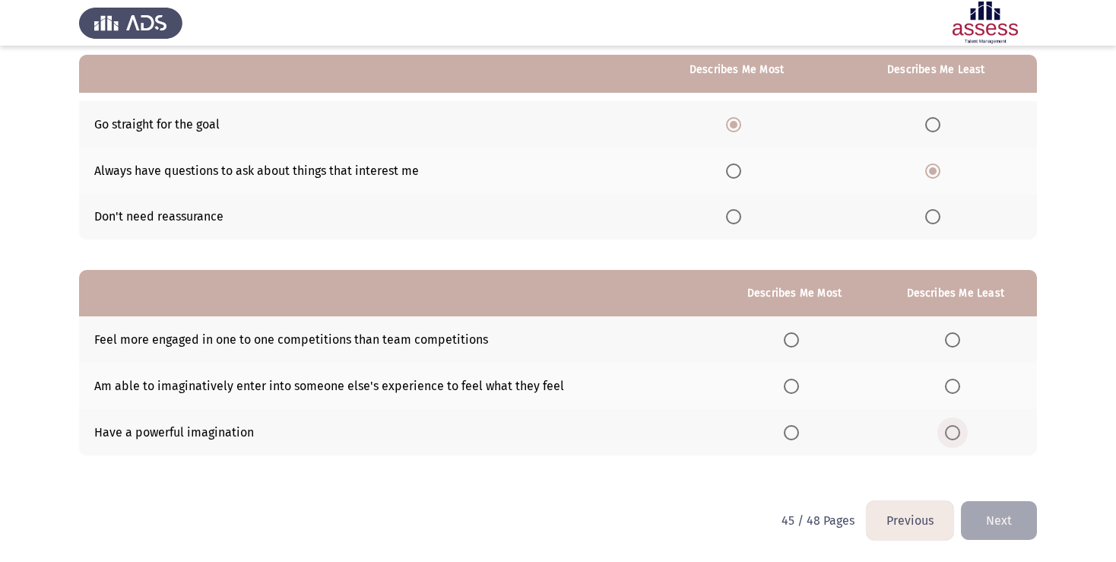
click at [956, 428] on input "Select an option" at bounding box center [952, 432] width 15 height 15
click at [791, 343] on span "Select an option" at bounding box center [791, 339] width 15 height 15
click at [791, 343] on input "Select an option" at bounding box center [791, 339] width 15 height 15
click at [945, 339] on span "Select an option" at bounding box center [952, 339] width 15 height 15
click at [945, 339] on input "Select an option" at bounding box center [952, 339] width 15 height 15
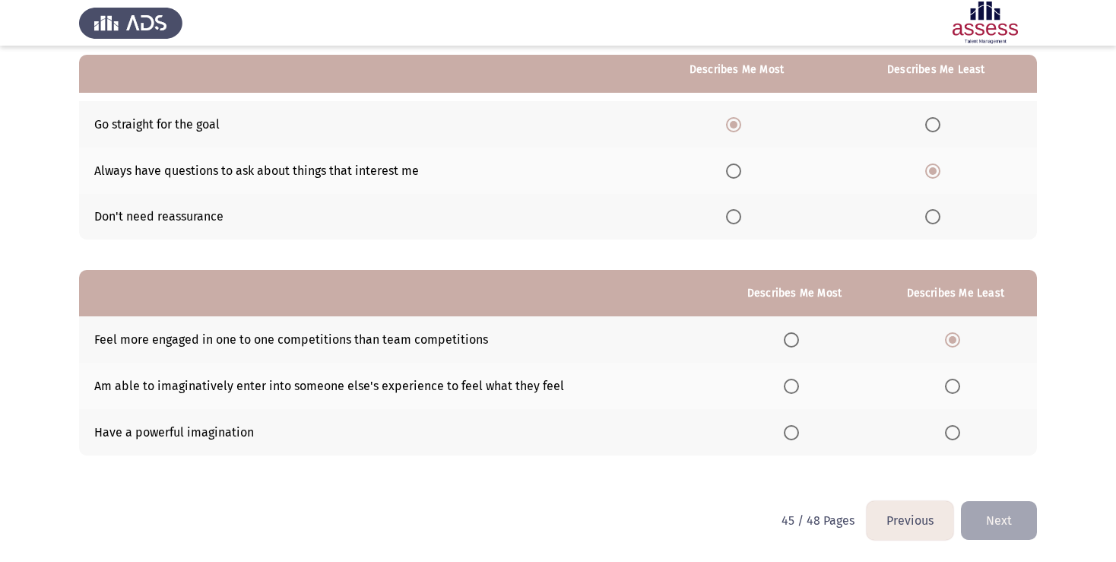
click at [785, 434] on span "Select an option" at bounding box center [791, 432] width 15 height 15
click at [785, 434] on input "Select an option" at bounding box center [791, 432] width 15 height 15
click at [992, 523] on button "Next" at bounding box center [999, 520] width 76 height 39
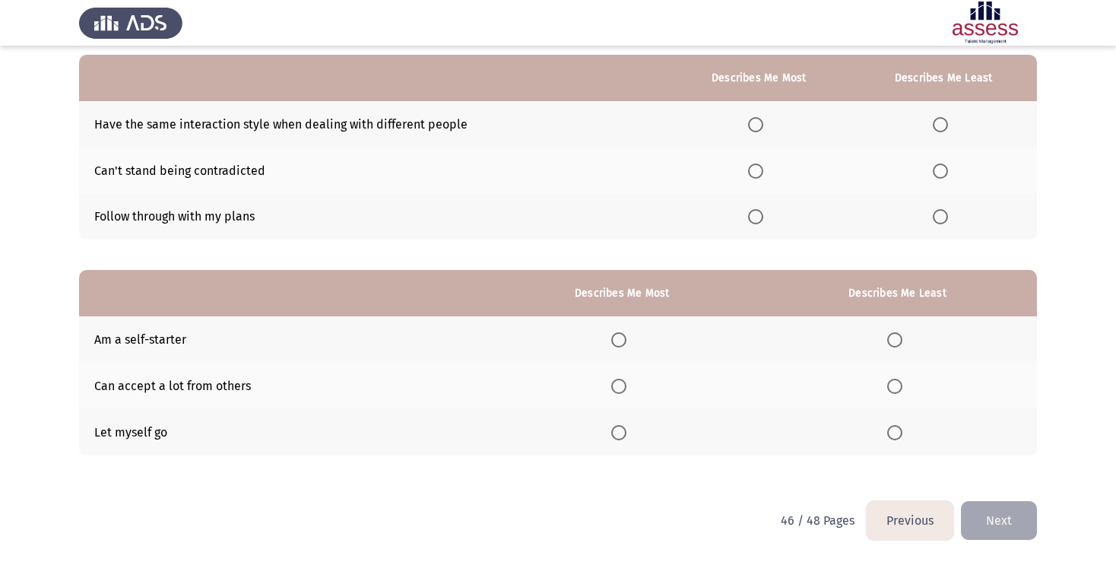
scroll to position [0, 0]
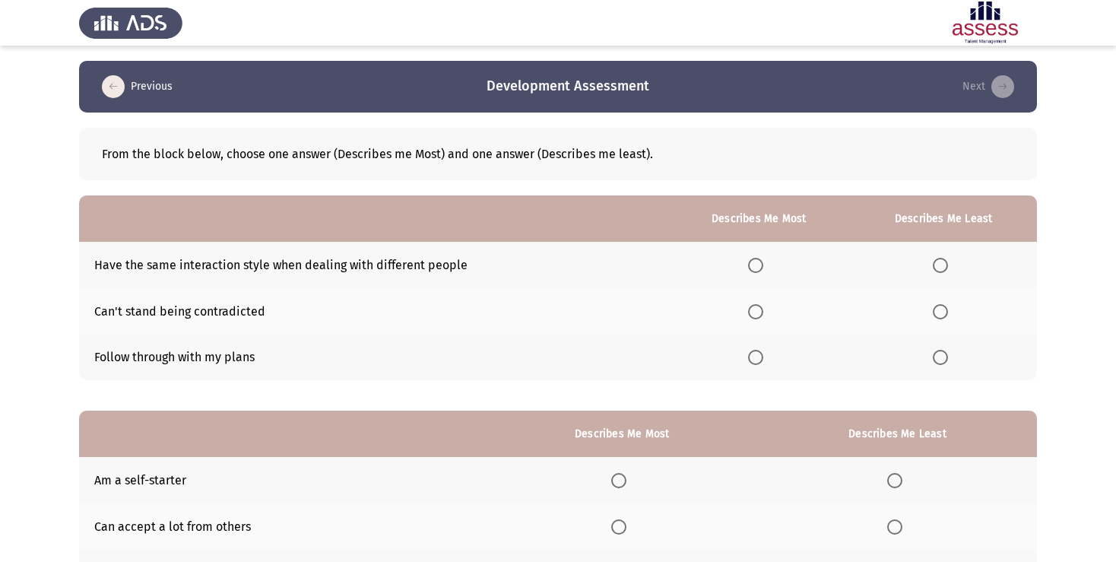
click at [934, 266] on span "Select an option" at bounding box center [940, 265] width 15 height 15
click at [934, 266] on input "Select an option" at bounding box center [940, 265] width 15 height 15
click at [749, 361] on span "Select an option" at bounding box center [755, 357] width 15 height 15
click at [749, 361] on input "Select an option" at bounding box center [755, 357] width 15 height 15
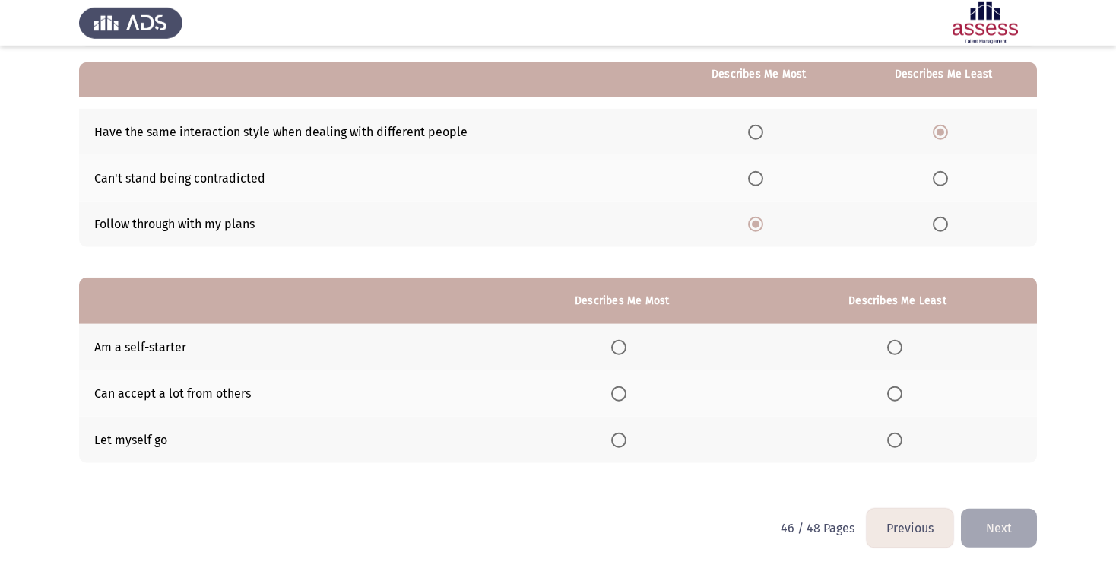
scroll to position [141, 0]
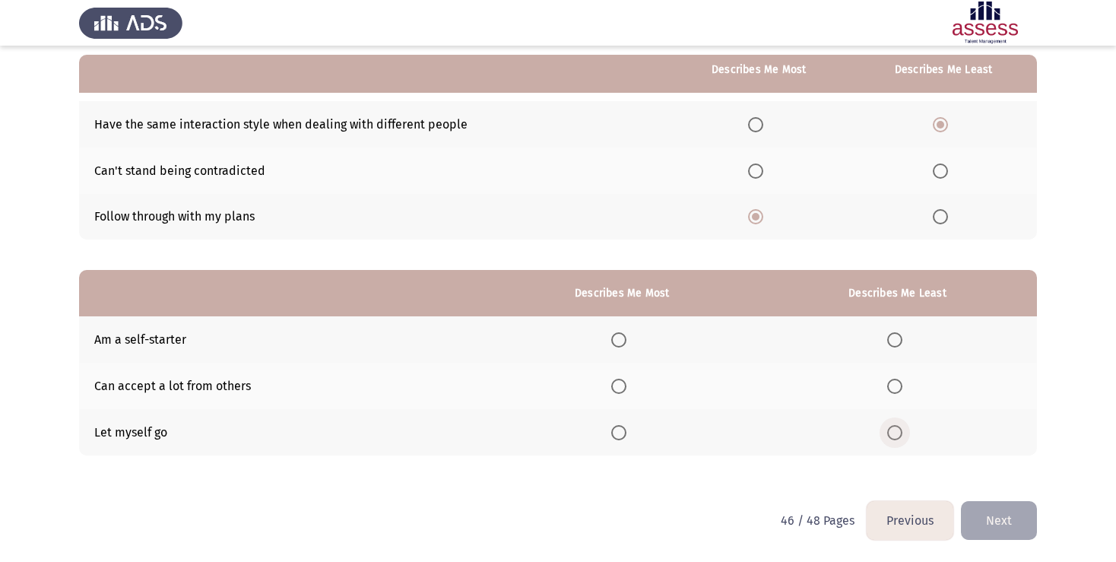
click at [890, 429] on span "Select an option" at bounding box center [894, 432] width 15 height 15
click at [890, 429] on input "Select an option" at bounding box center [894, 432] width 15 height 15
click at [616, 341] on span "Select an option" at bounding box center [618, 339] width 15 height 15
click at [616, 341] on input "Select an option" at bounding box center [618, 339] width 15 height 15
click at [895, 389] on span "Select an option" at bounding box center [894, 386] width 15 height 15
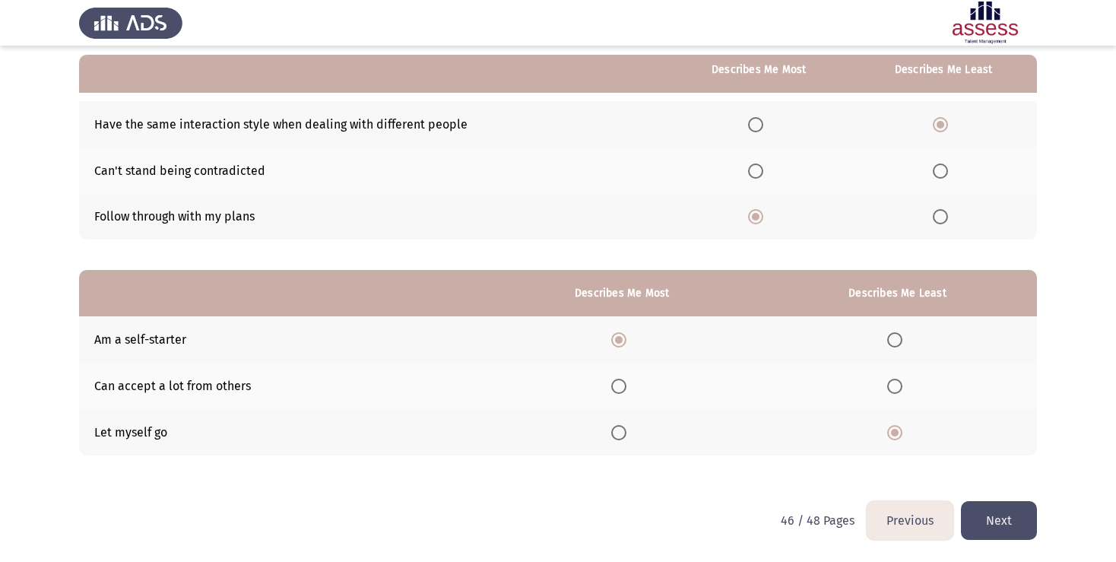
click at [895, 389] on input "Select an option" at bounding box center [894, 386] width 15 height 15
click at [997, 524] on button "Next" at bounding box center [999, 520] width 76 height 39
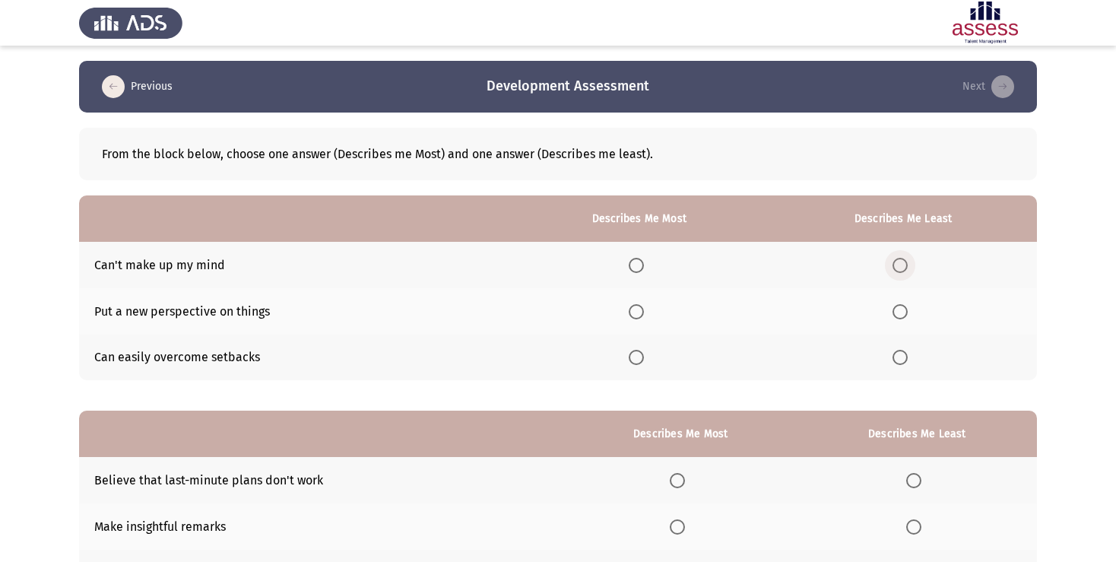
click at [897, 267] on span "Select an option" at bounding box center [899, 265] width 15 height 15
click at [897, 267] on input "Select an option" at bounding box center [899, 265] width 15 height 15
click at [629, 358] on span "Select an option" at bounding box center [636, 357] width 15 height 15
click at [629, 358] on input "Select an option" at bounding box center [636, 357] width 15 height 15
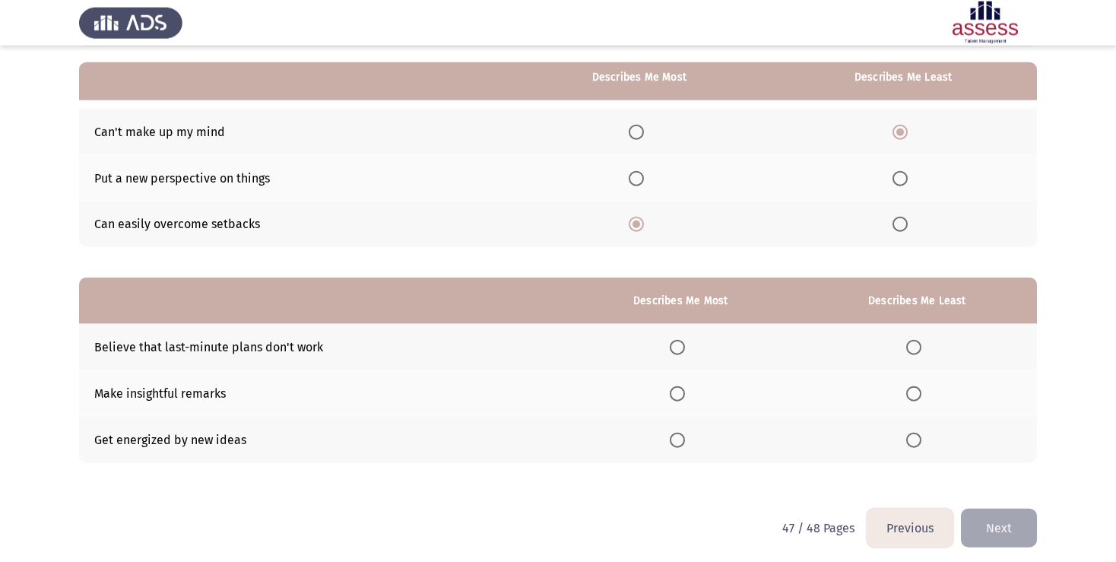
scroll to position [141, 0]
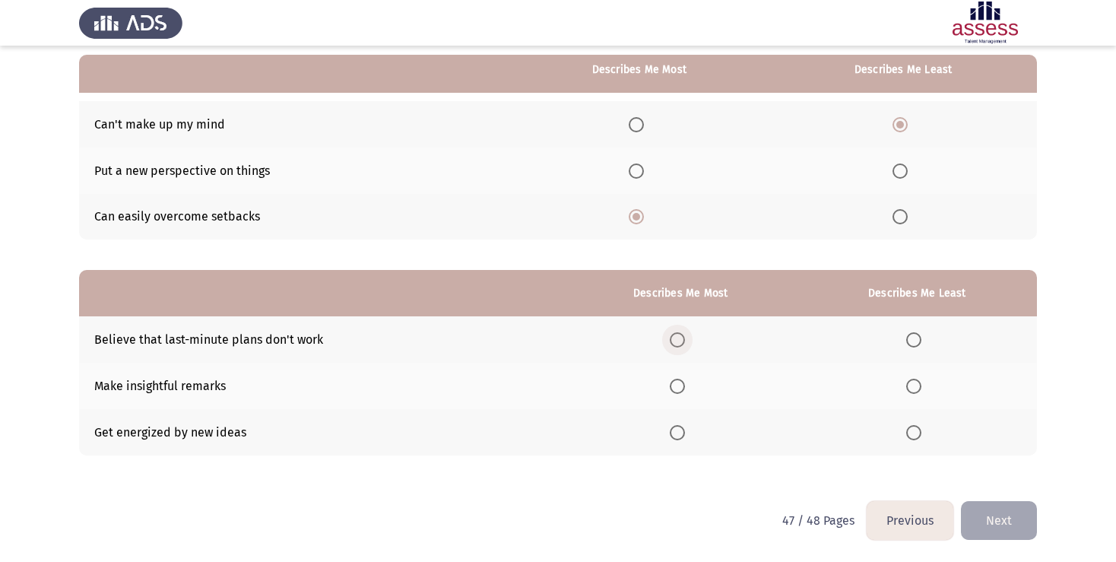
click at [670, 337] on span "Select an option" at bounding box center [677, 339] width 15 height 15
click at [670, 337] on input "Select an option" at bounding box center [677, 339] width 15 height 15
click at [907, 384] on span "Select an option" at bounding box center [913, 386] width 15 height 15
click at [907, 384] on input "Select an option" at bounding box center [913, 386] width 15 height 15
click at [911, 433] on span "Select an option" at bounding box center [913, 432] width 15 height 15
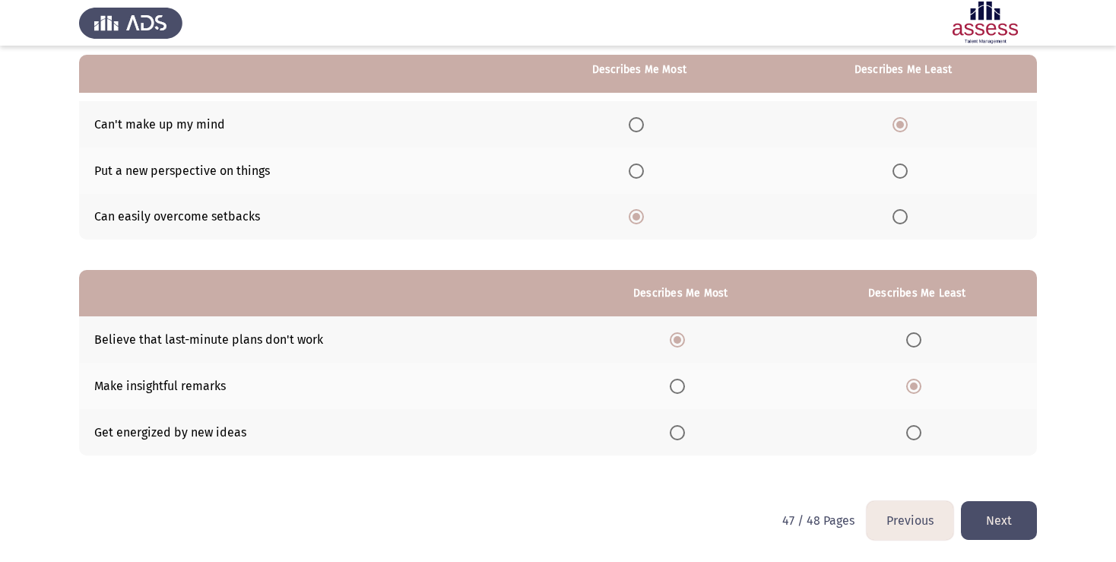
click at [911, 433] on input "Select an option" at bounding box center [913, 432] width 15 height 15
click at [1006, 521] on button "Next" at bounding box center [999, 520] width 76 height 39
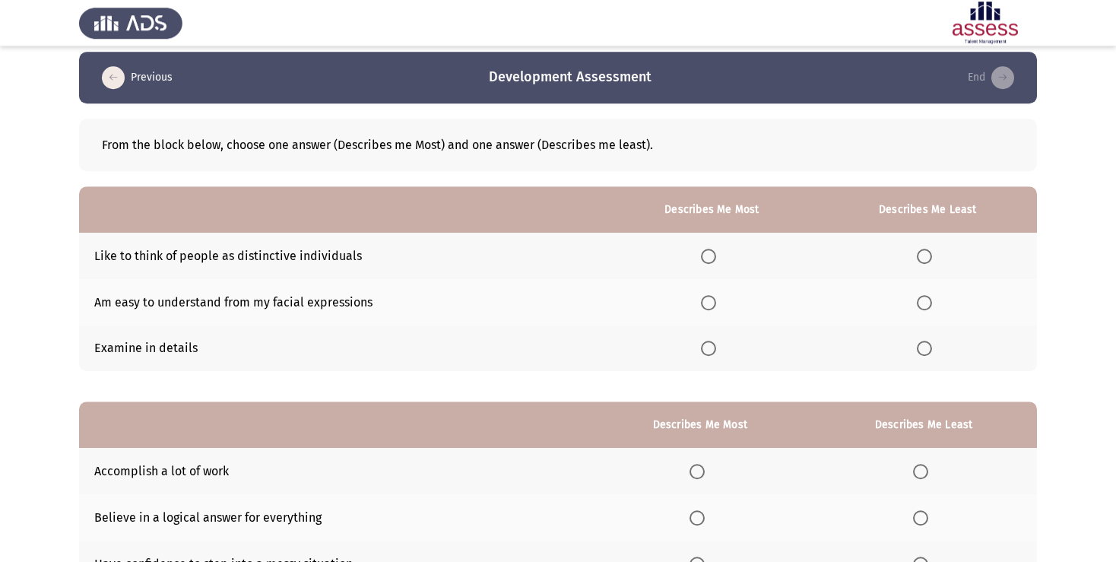
scroll to position [0, 0]
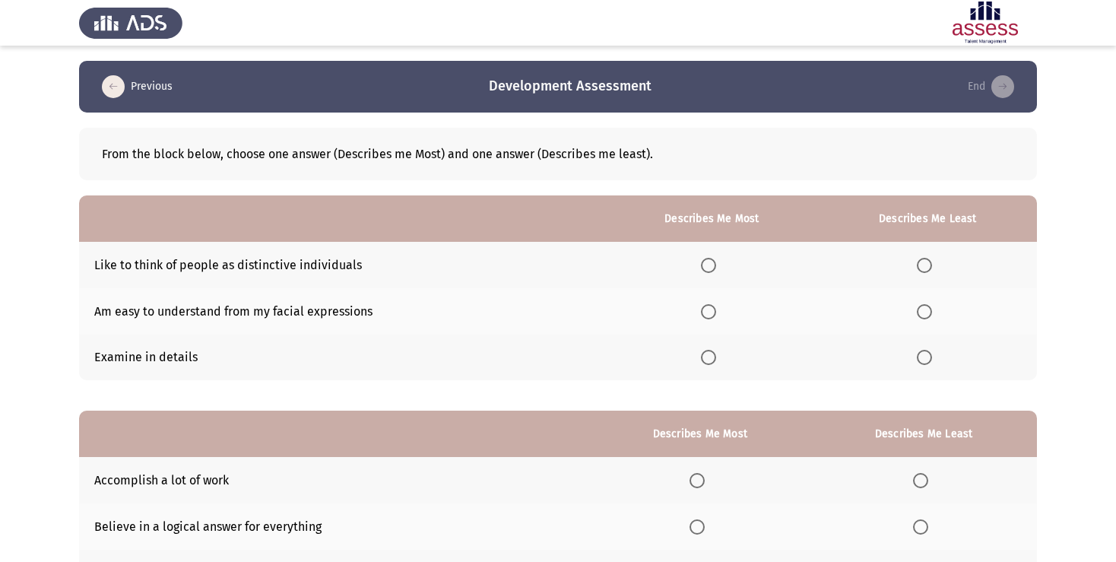
click at [931, 309] on label "Select an option" at bounding box center [927, 311] width 21 height 15
click at [927, 312] on span "Select an option" at bounding box center [924, 311] width 15 height 15
click at [927, 312] on input "Select an option" at bounding box center [924, 311] width 15 height 15
click at [705, 269] on span "Select an option" at bounding box center [708, 265] width 15 height 15
click at [705, 269] on input "Select an option" at bounding box center [708, 265] width 15 height 15
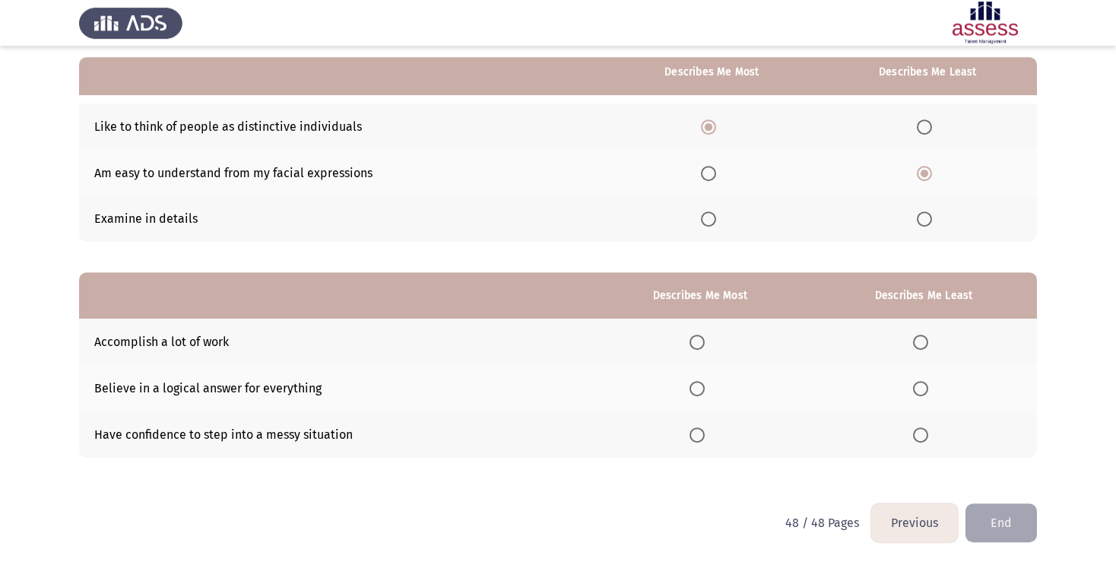
scroll to position [141, 0]
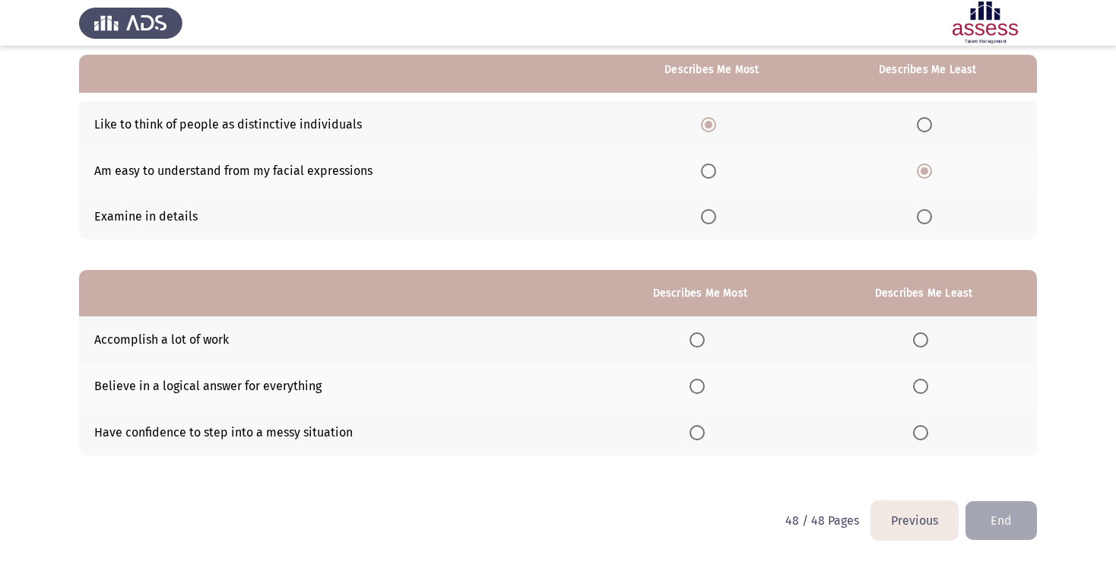
click at [689, 342] on span "Select an option" at bounding box center [696, 339] width 15 height 15
click at [689, 342] on input "Select an option" at bounding box center [696, 339] width 15 height 15
click at [917, 384] on span "Select an option" at bounding box center [920, 386] width 15 height 15
click at [917, 384] on input "Select an option" at bounding box center [920, 386] width 15 height 15
click at [1010, 520] on button "End" at bounding box center [1000, 520] width 71 height 39
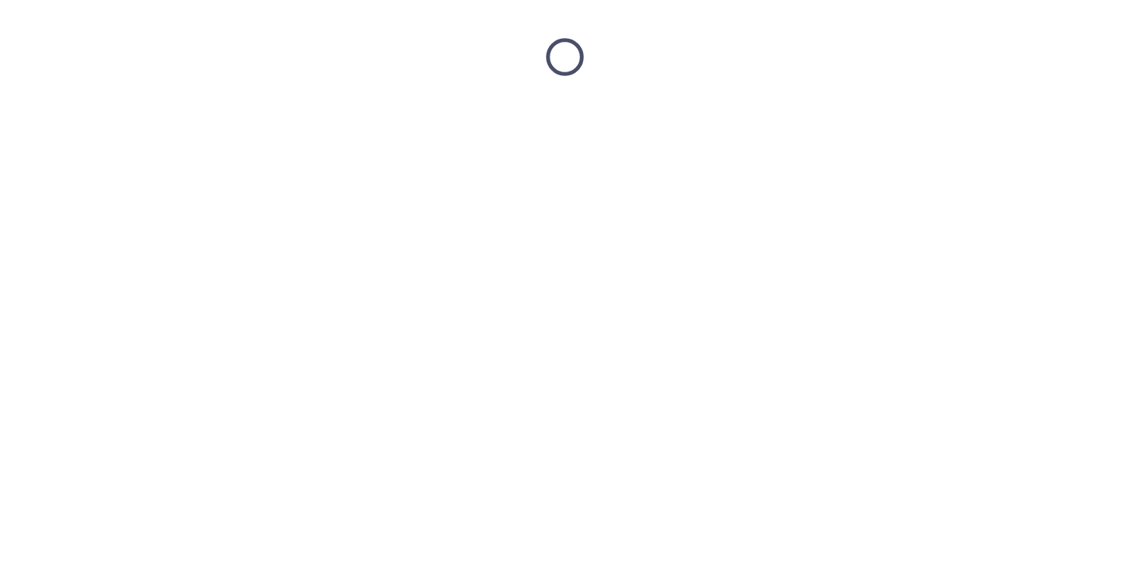
scroll to position [0, 0]
